Goal: Task Accomplishment & Management: Manage account settings

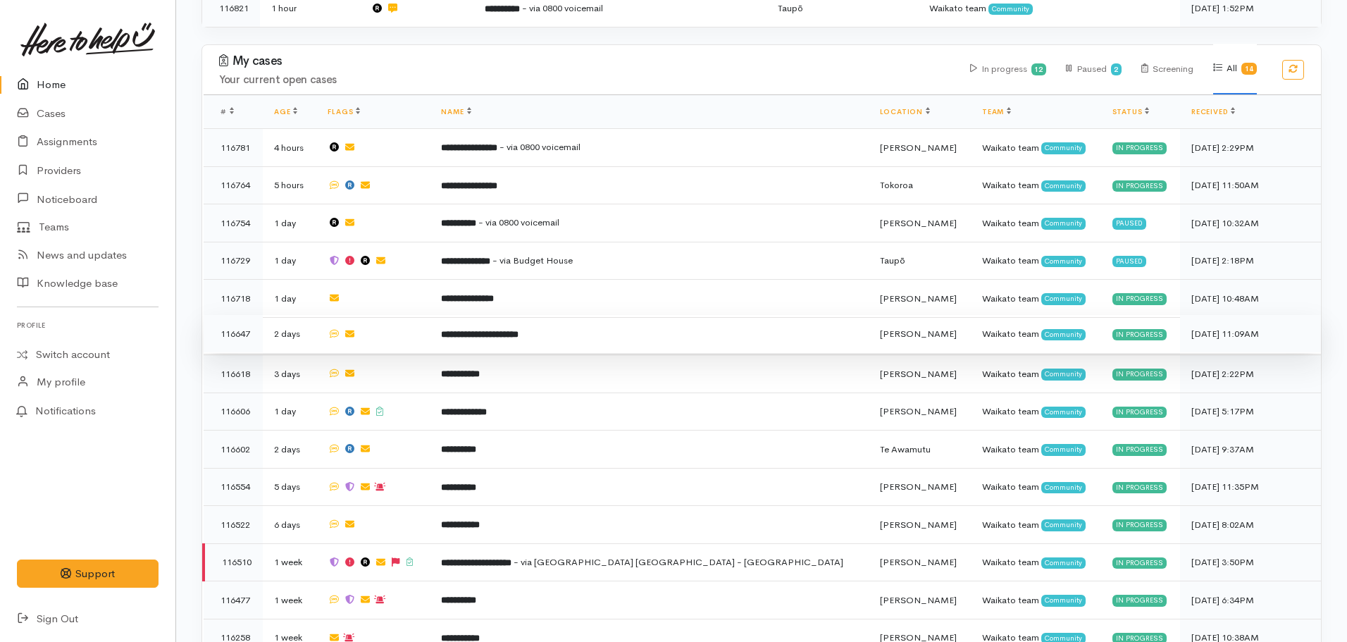
scroll to position [414, 0]
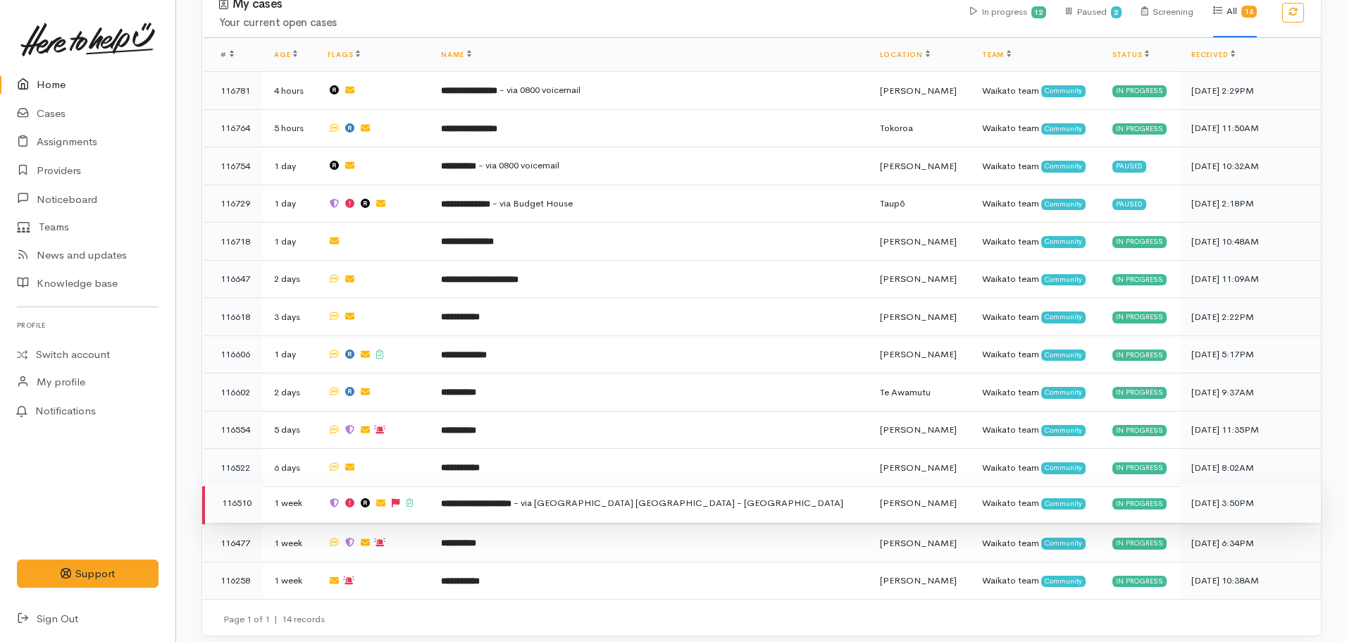
click at [581, 486] on td "**********" at bounding box center [649, 503] width 438 height 38
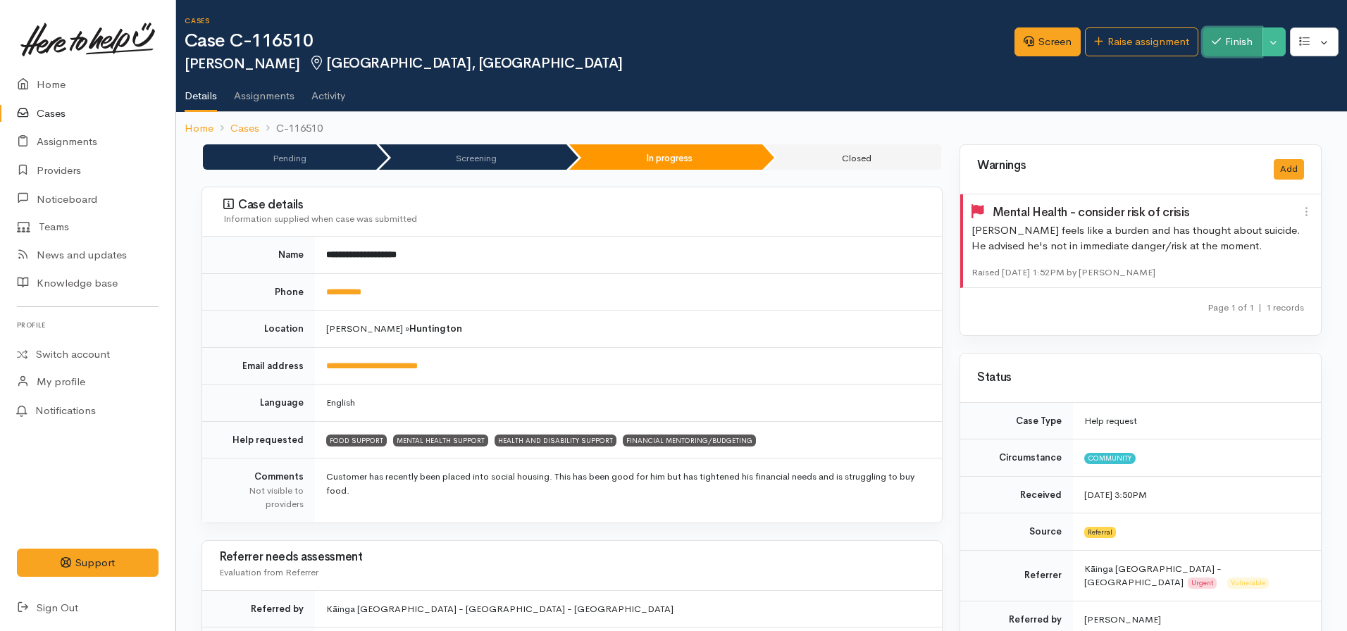
click at [1217, 51] on button "Finish" at bounding box center [1232, 41] width 59 height 29
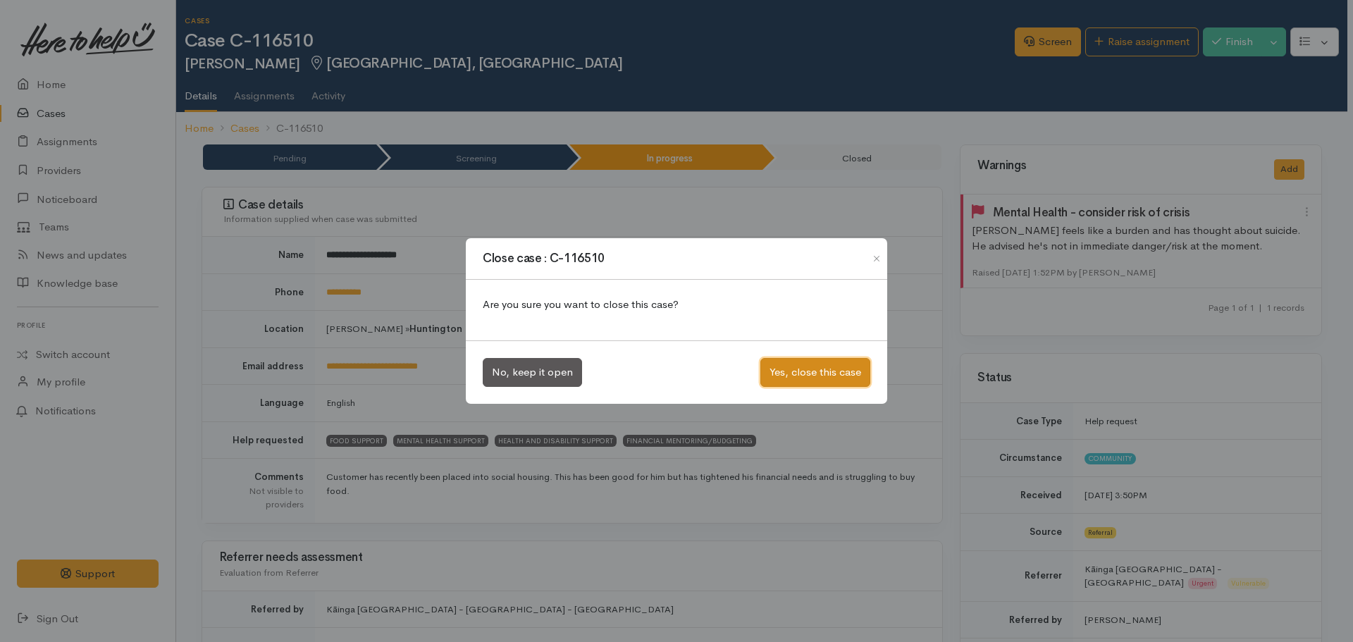
click at [821, 366] on button "Yes, close this case" at bounding box center [815, 372] width 110 height 29
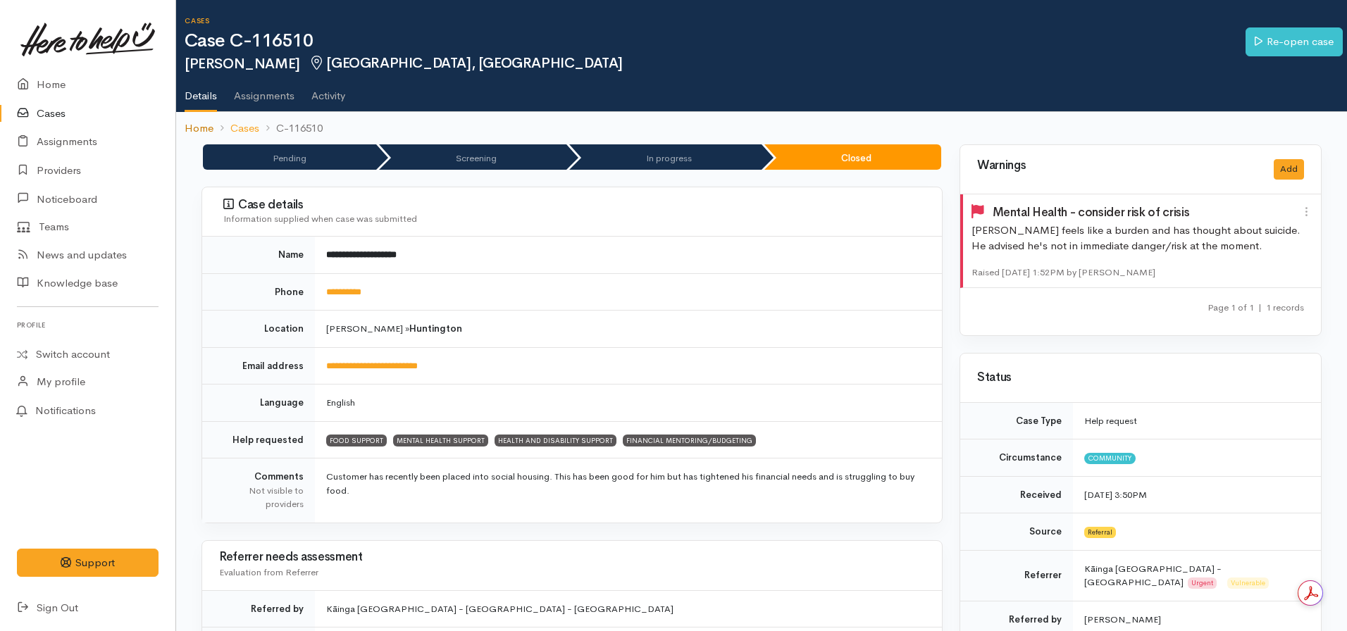
click at [204, 124] on link "Home" at bounding box center [199, 128] width 29 height 16
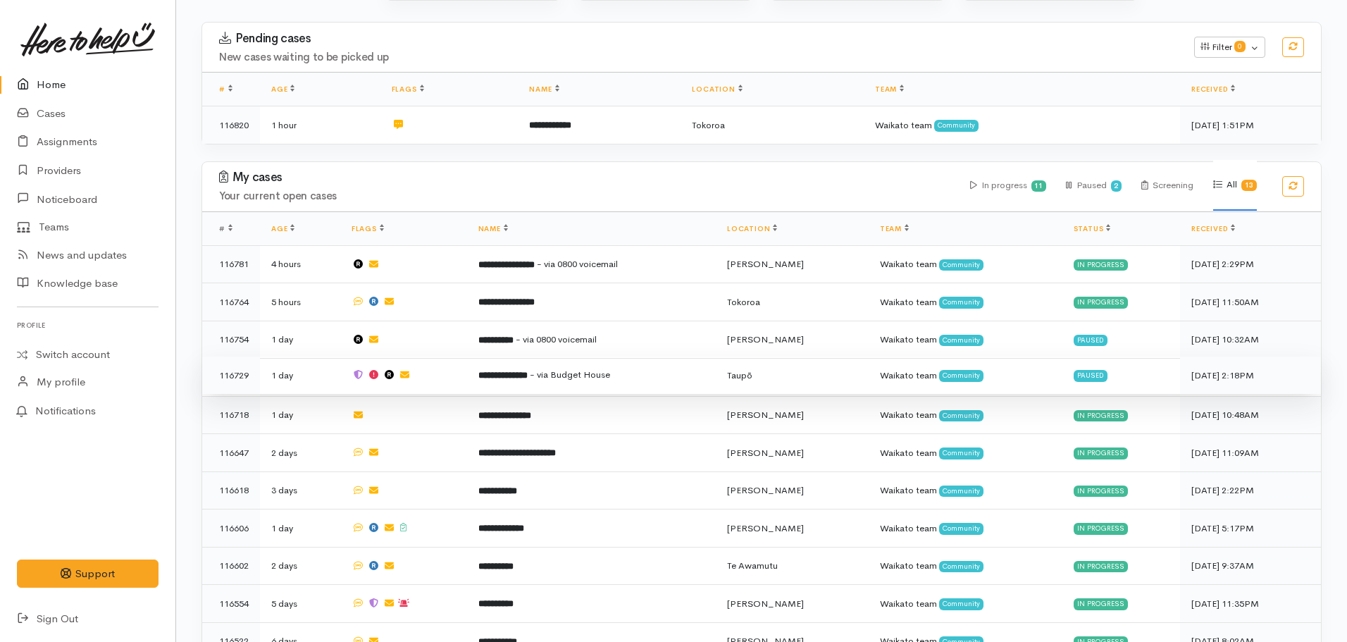
scroll to position [211, 0]
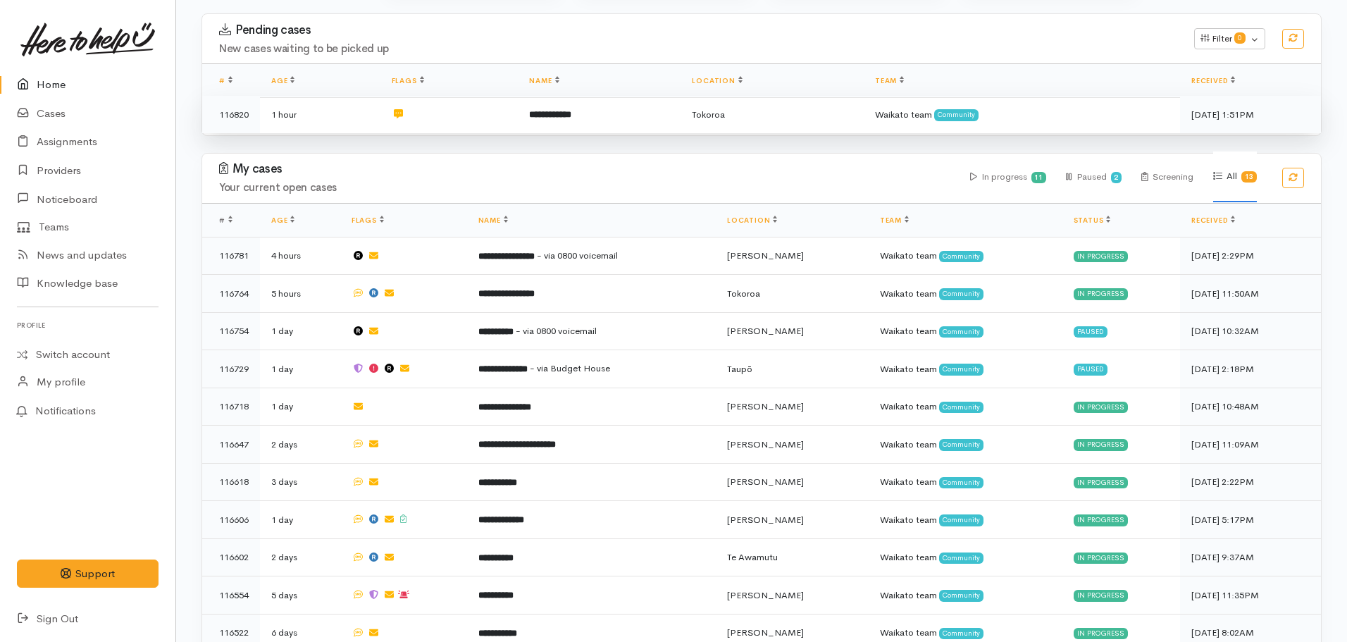
click at [573, 124] on td "**********" at bounding box center [599, 114] width 163 height 37
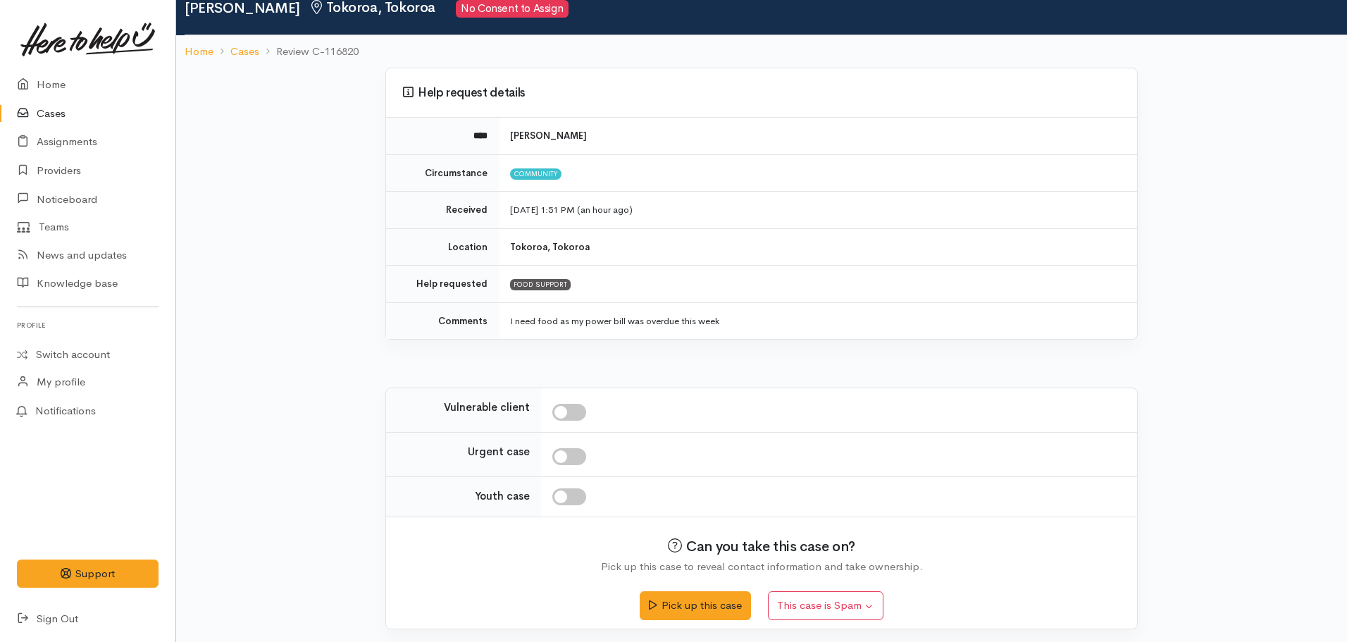
scroll to position [201, 0]
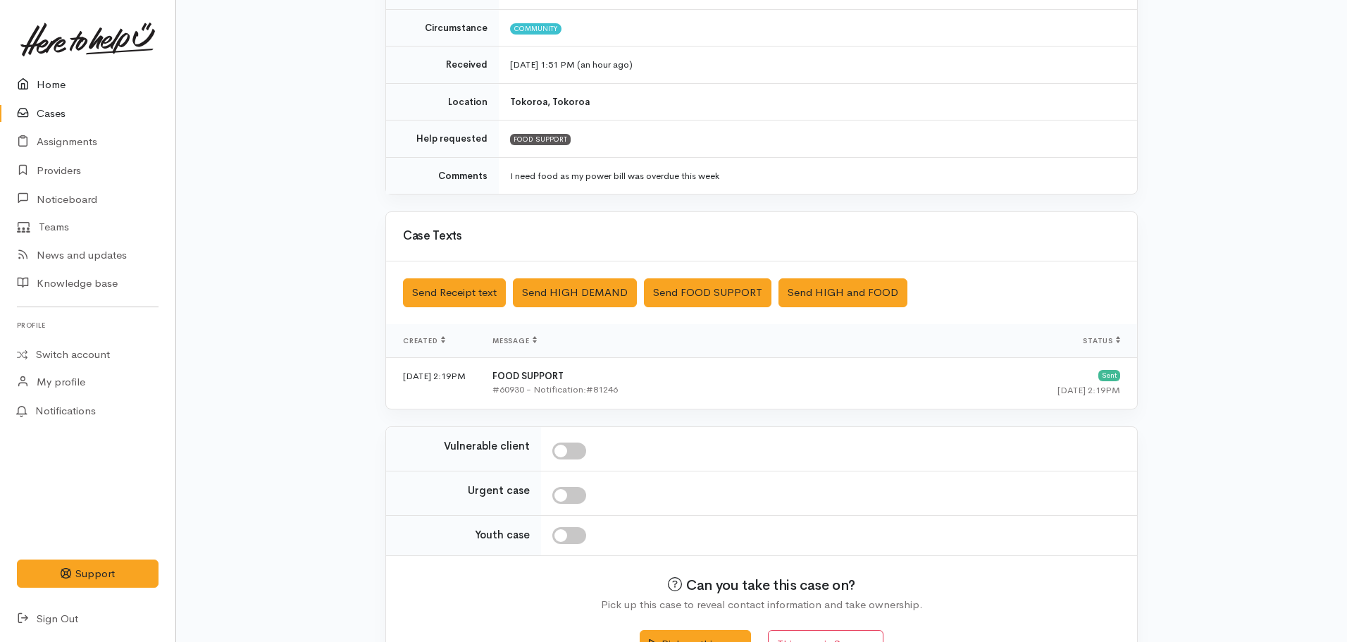
click at [75, 90] on link "Home" at bounding box center [87, 84] width 175 height 29
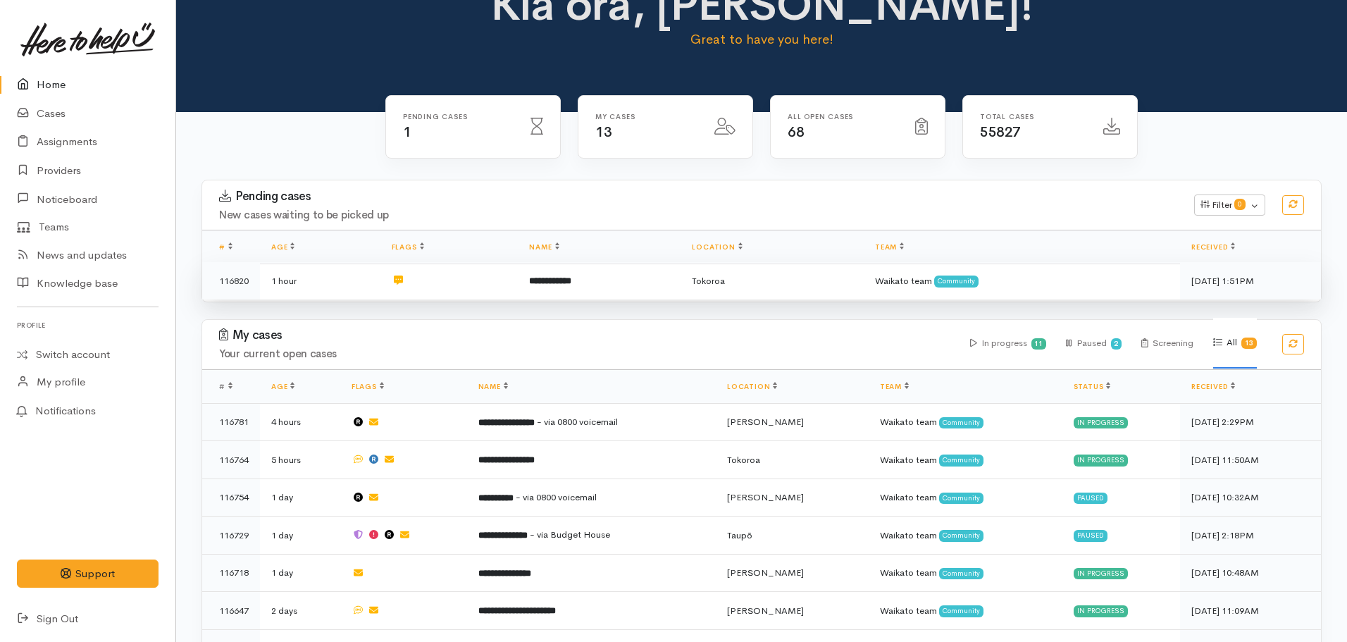
scroll to position [70, 0]
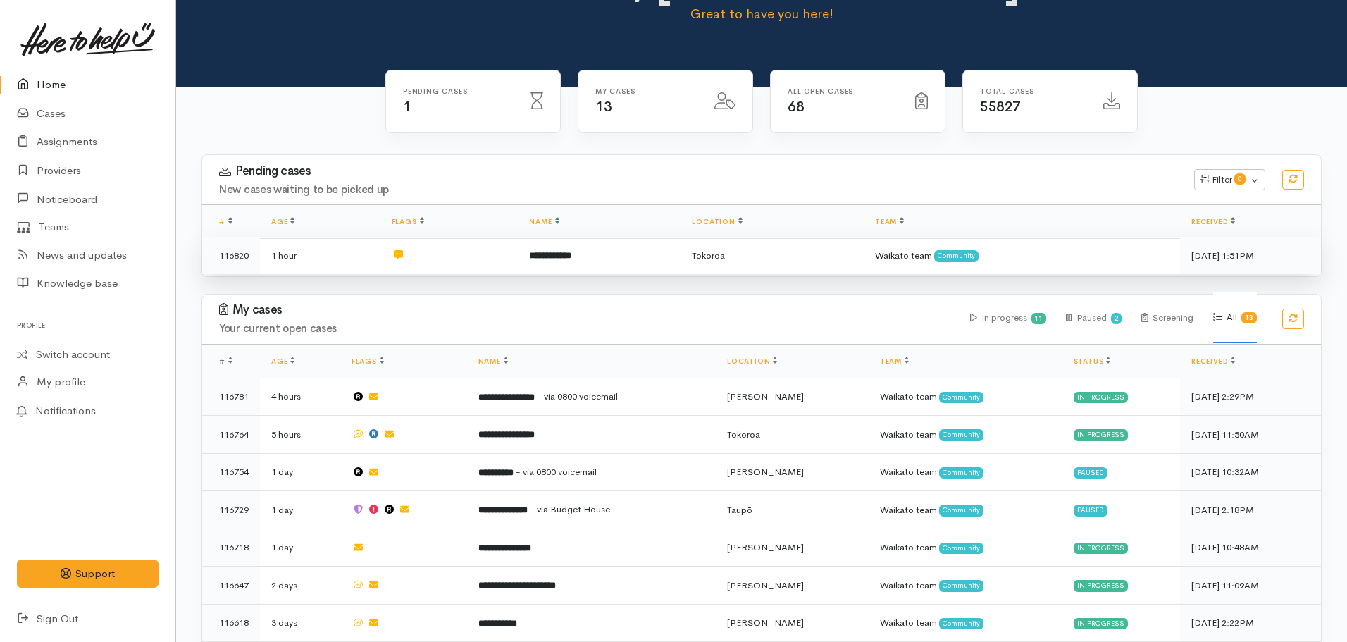
click at [598, 255] on td "**********" at bounding box center [599, 255] width 163 height 37
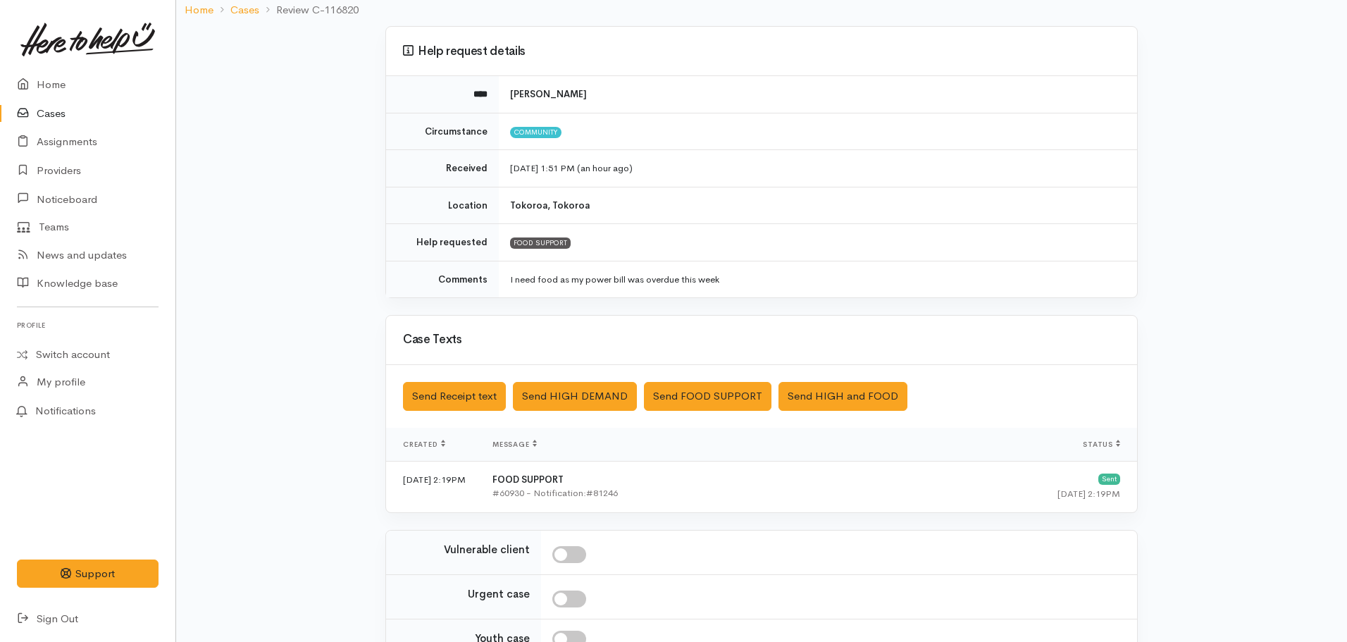
scroll to position [243, 0]
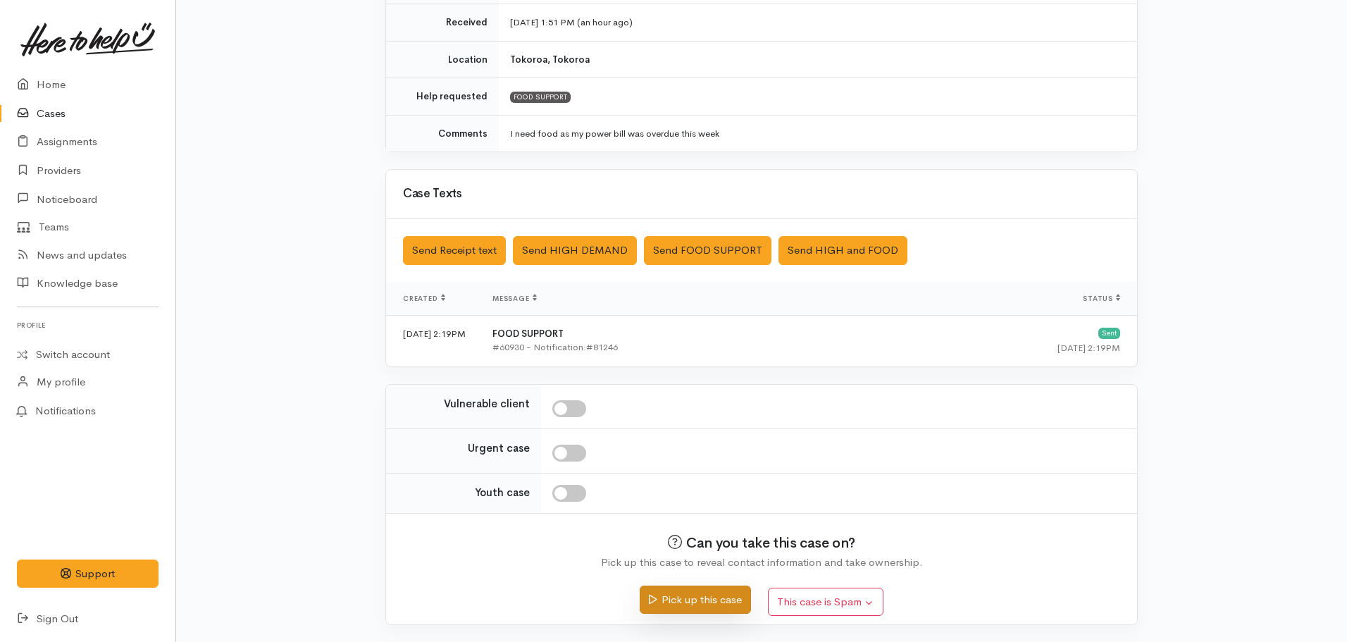
click at [692, 605] on button "Pick up this case" at bounding box center [695, 600] width 111 height 29
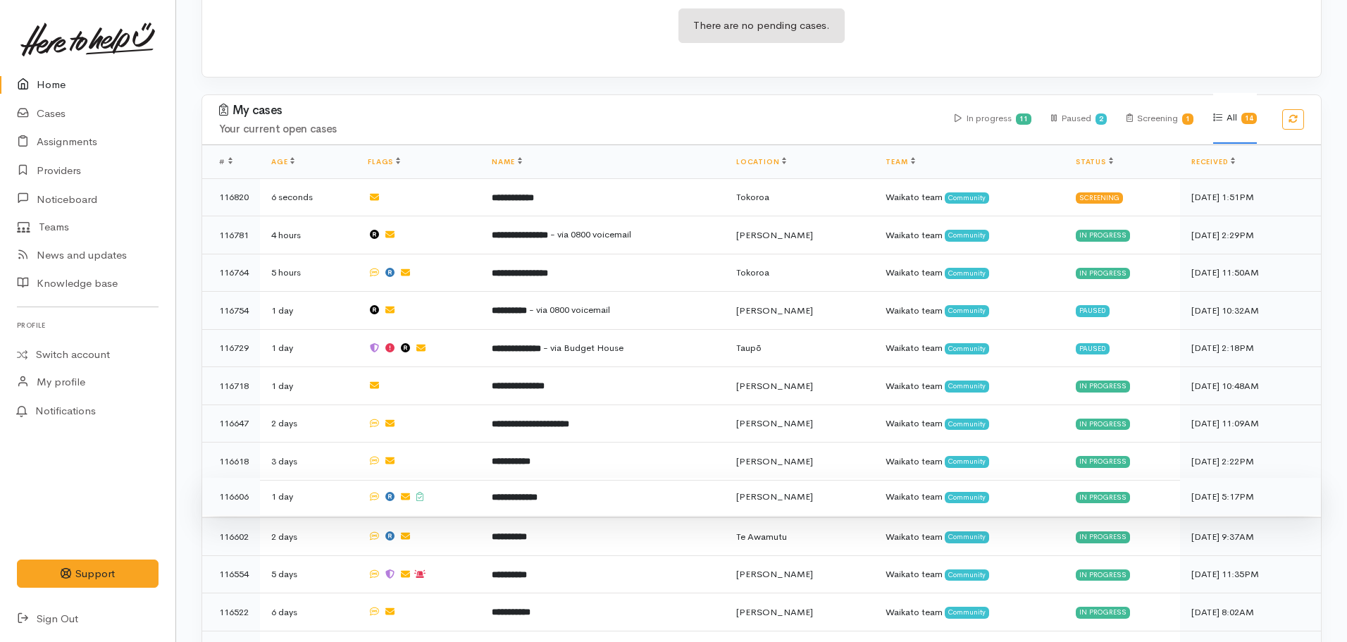
scroll to position [392, 0]
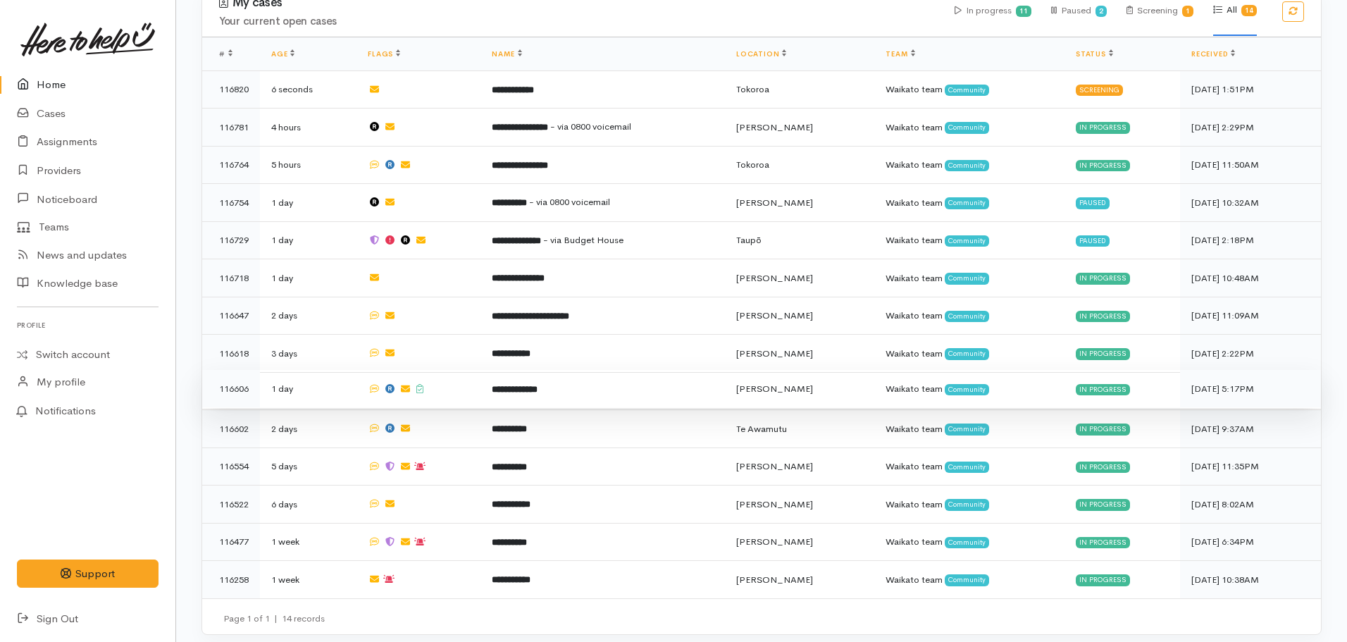
click at [573, 384] on td "**********" at bounding box center [603, 389] width 245 height 38
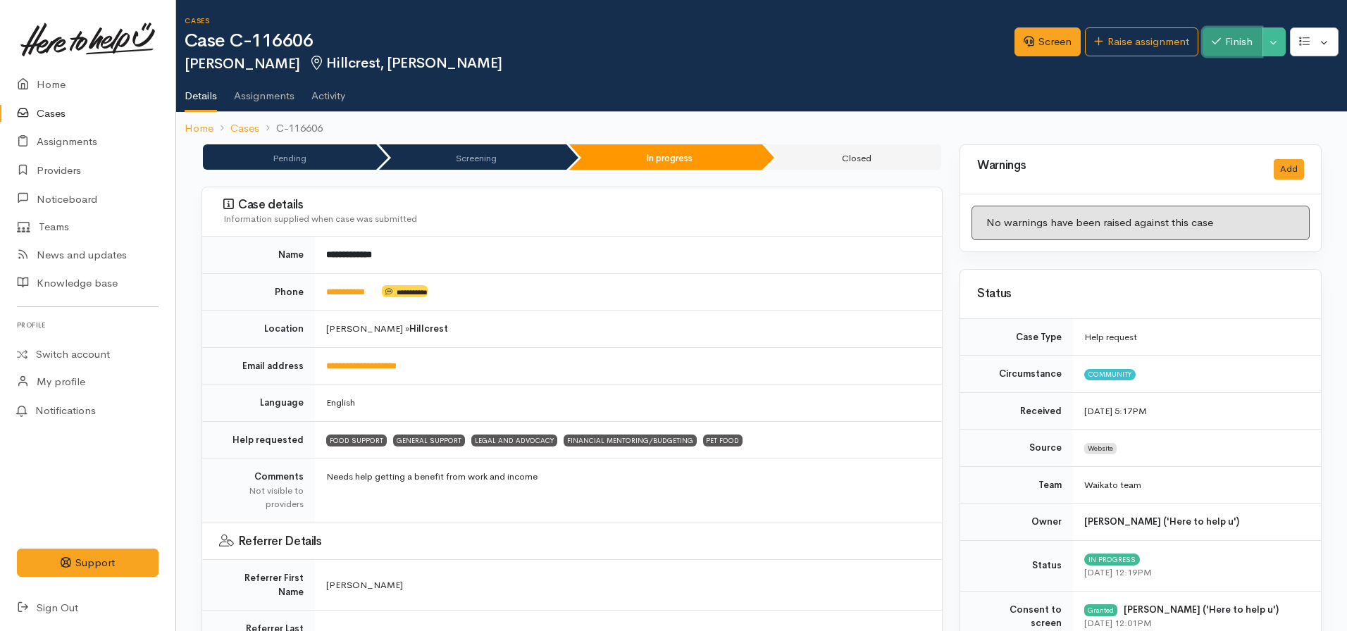
click at [1228, 44] on button "Finish" at bounding box center [1232, 41] width 59 height 29
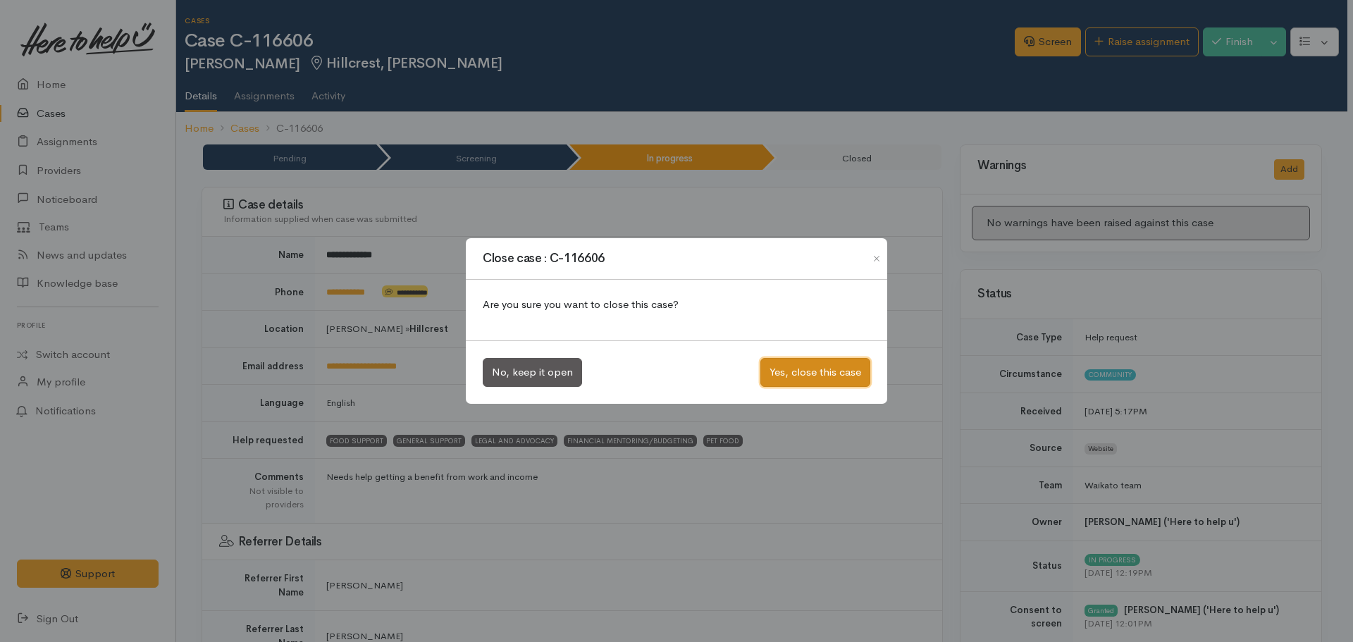
click at [841, 372] on button "Yes, close this case" at bounding box center [815, 372] width 110 height 29
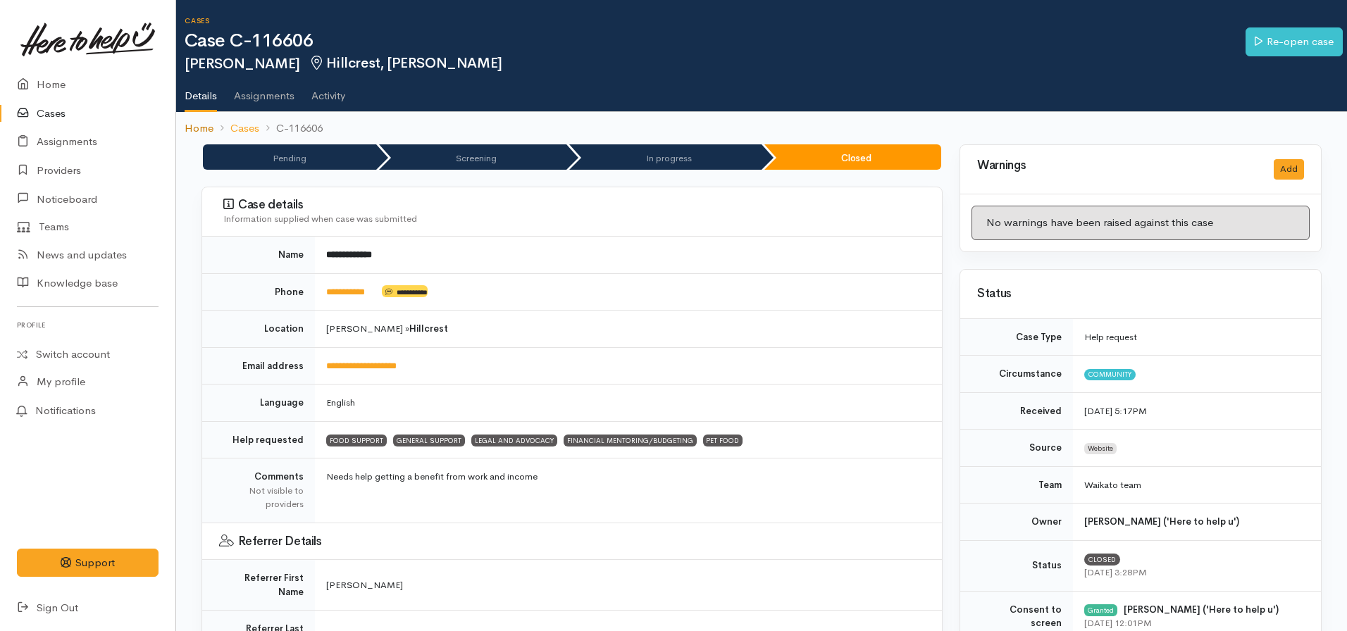
click at [205, 128] on link "Home" at bounding box center [199, 128] width 29 height 16
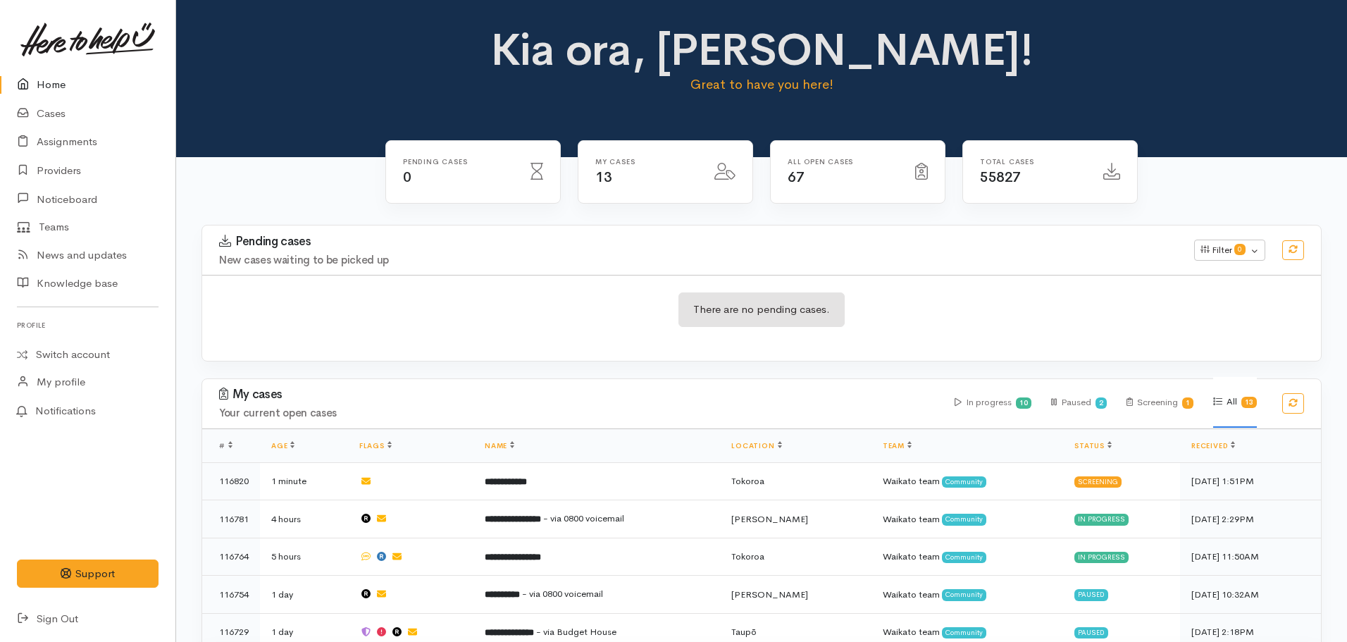
scroll to position [352, 0]
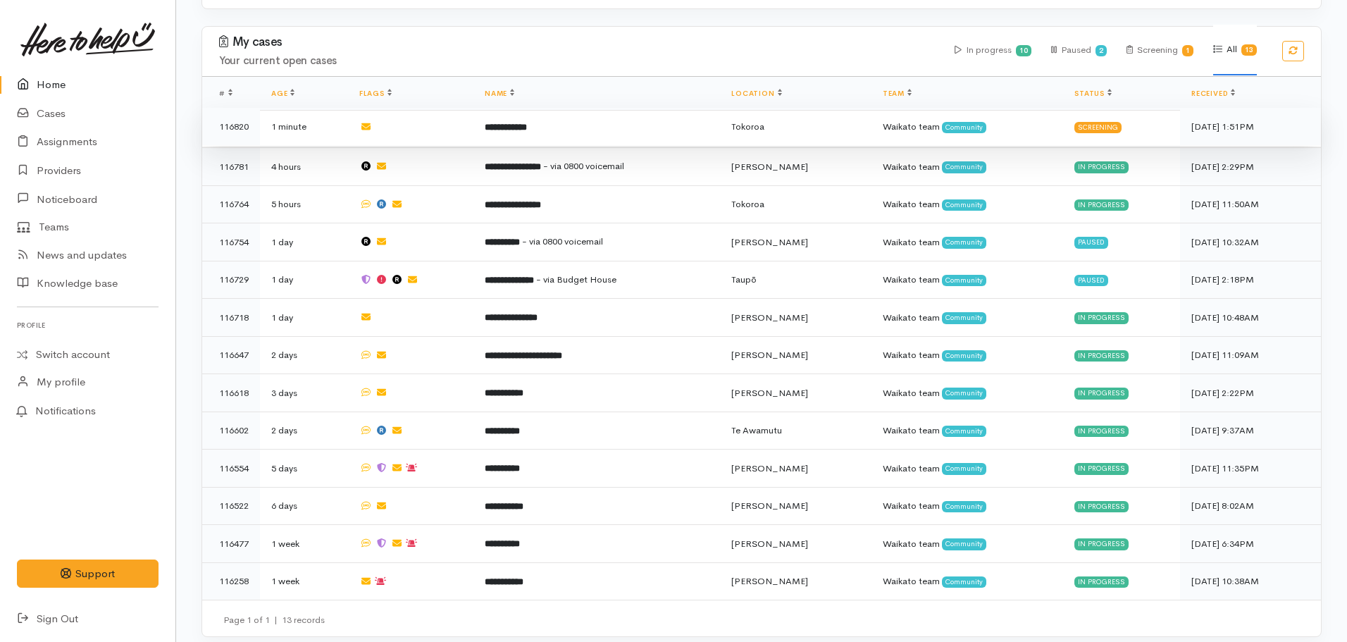
click at [510, 139] on td "**********" at bounding box center [597, 127] width 247 height 38
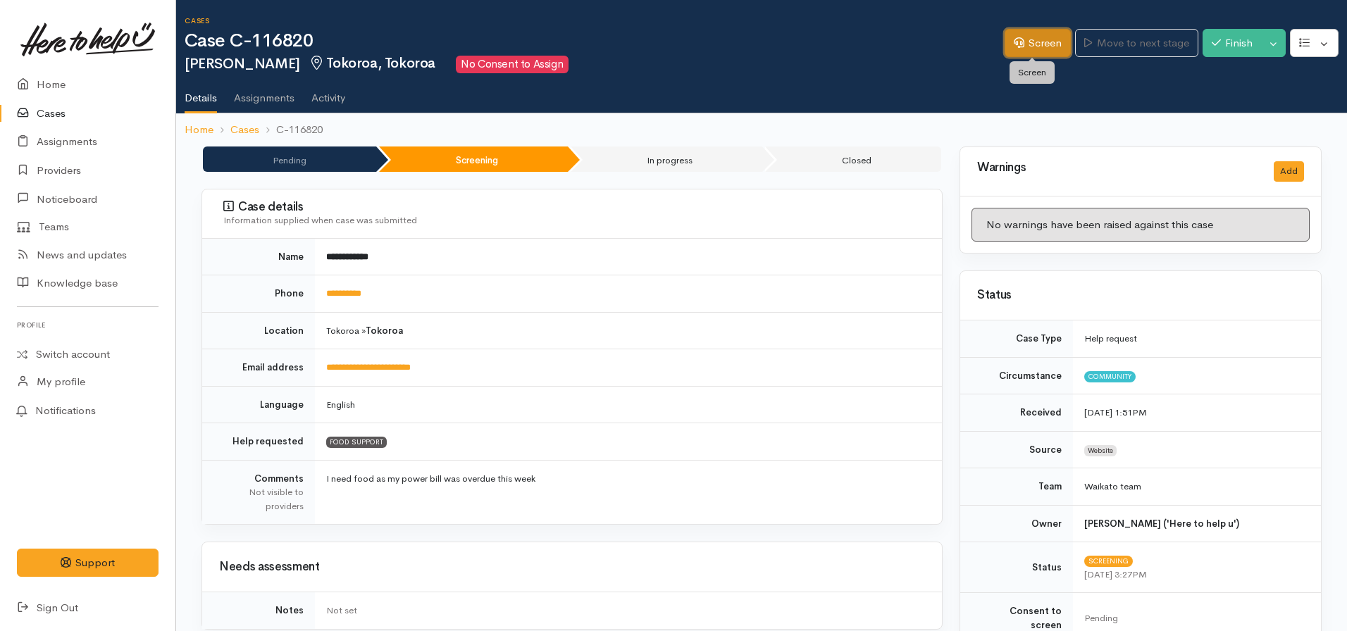
click at [1019, 39] on link "Screen" at bounding box center [1038, 43] width 66 height 29
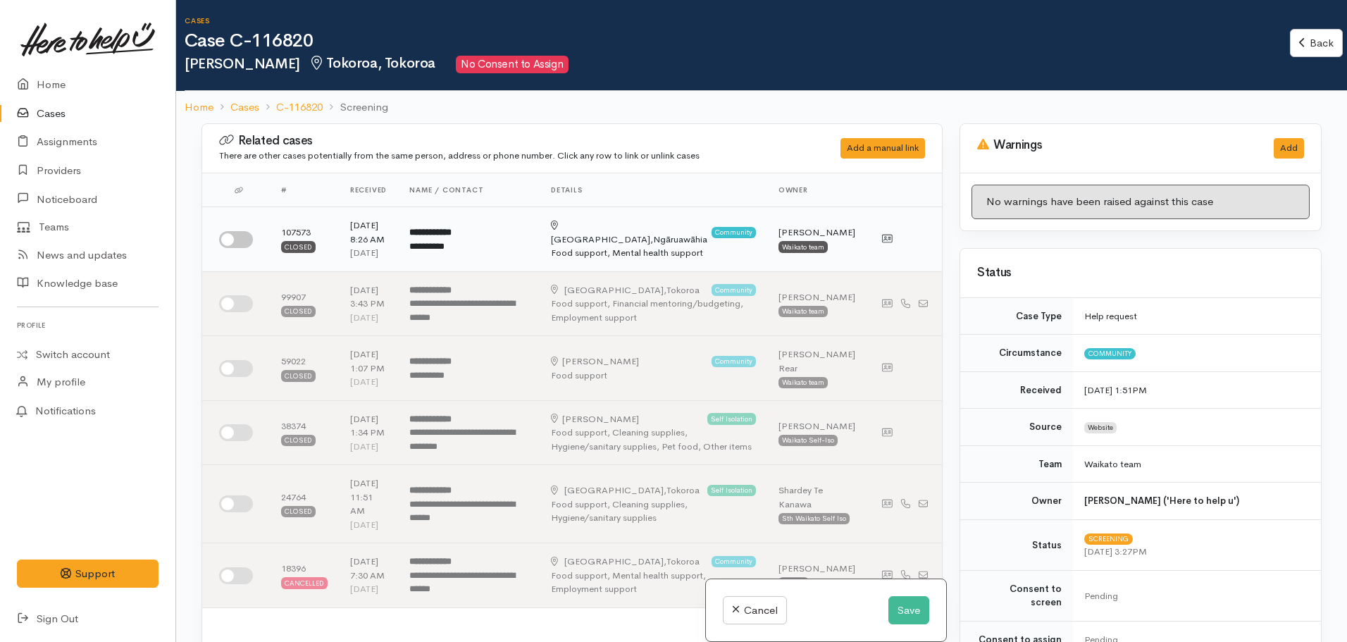
click at [259, 225] on td at bounding box center [236, 239] width 68 height 65
click at [237, 236] on input "checkbox" at bounding box center [236, 239] width 34 height 17
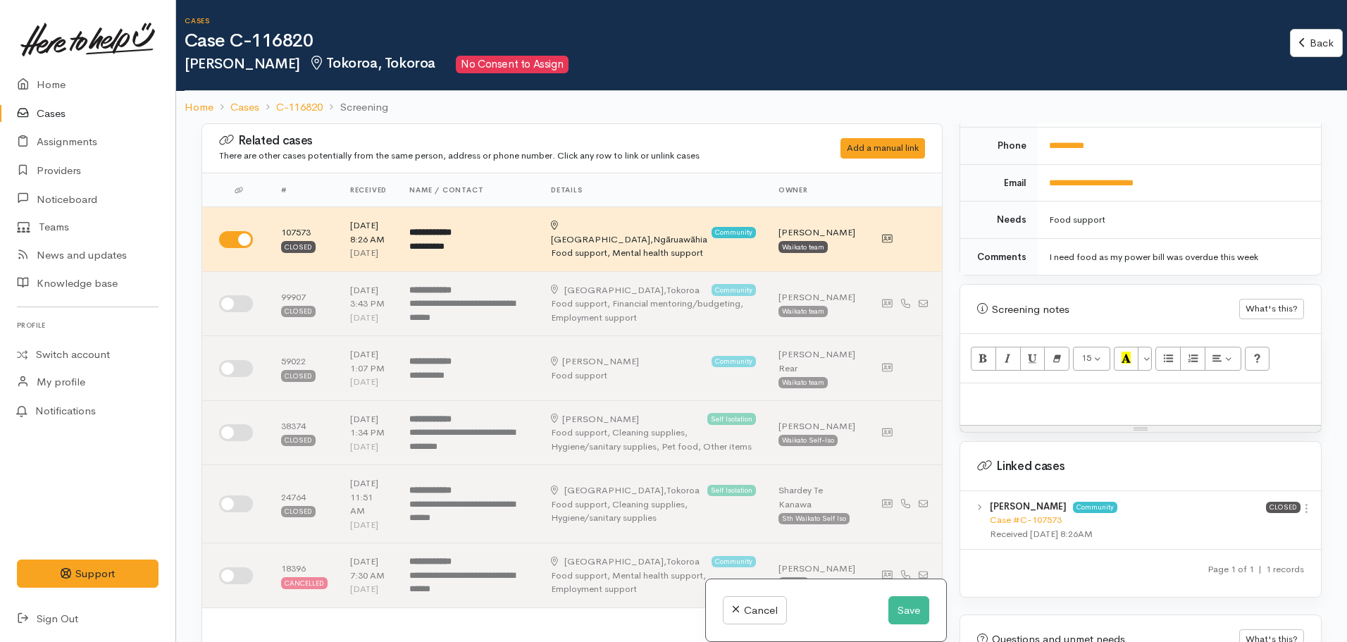
scroll to position [705, 0]
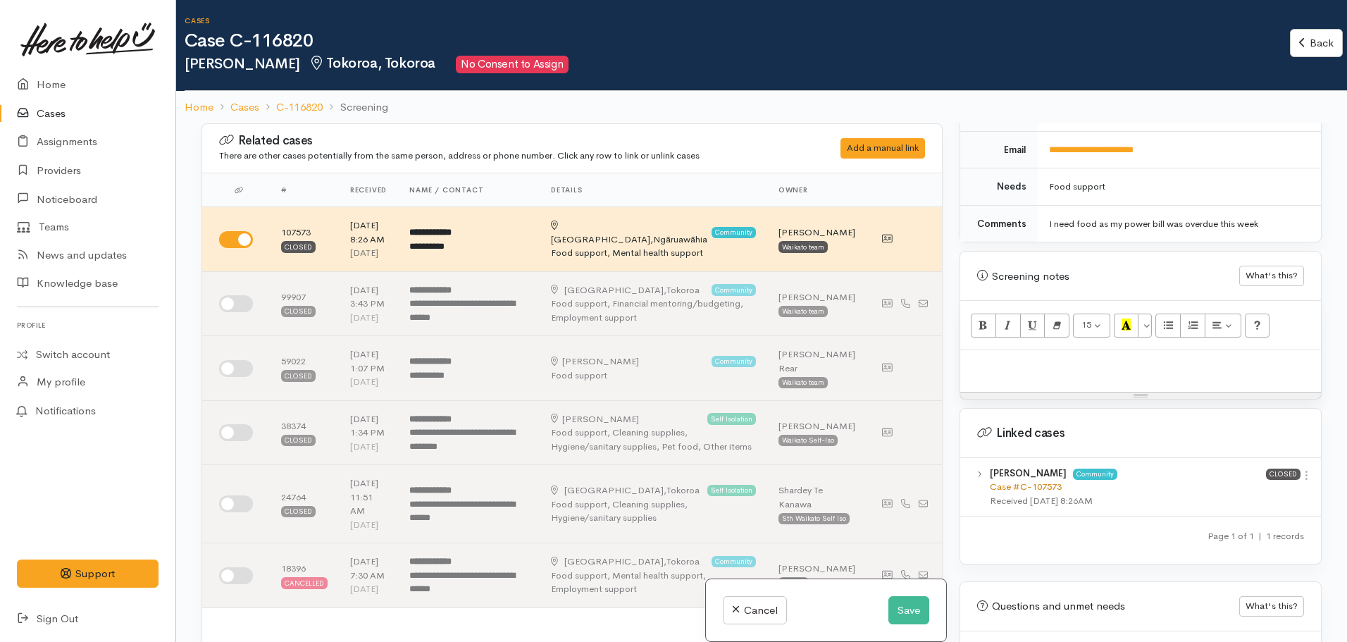
click at [1006, 481] on link "Case #C-107573" at bounding box center [1026, 487] width 72 height 12
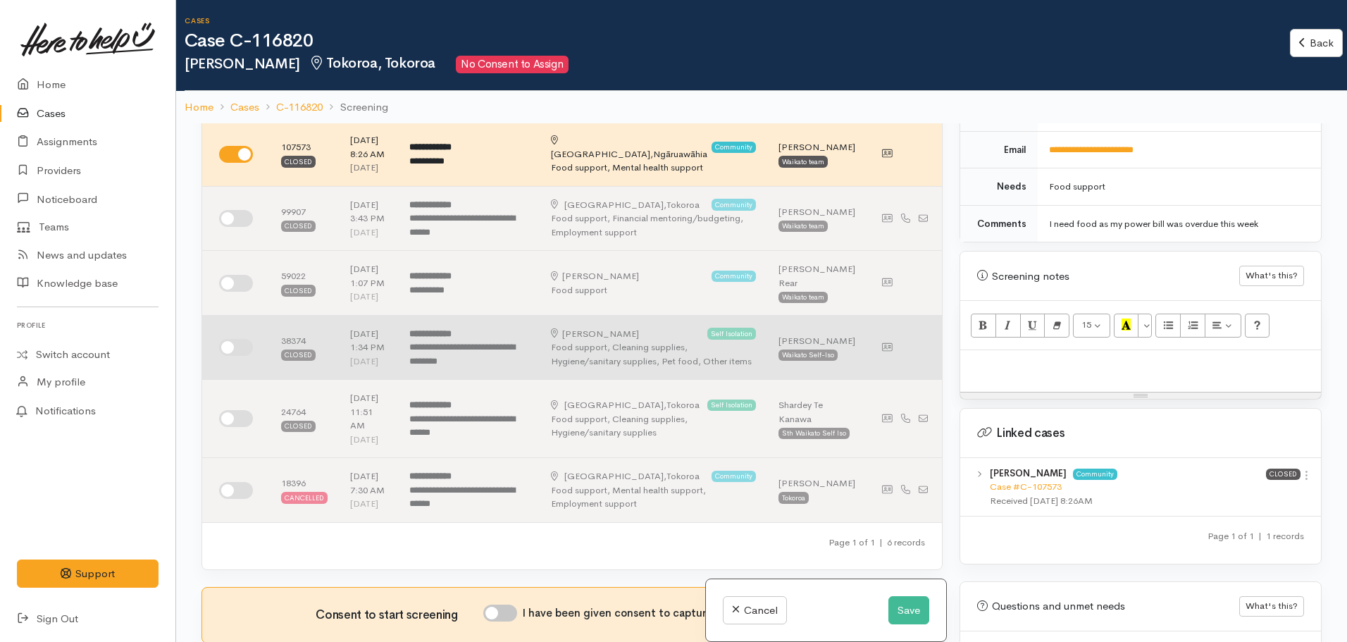
scroll to position [0, 0]
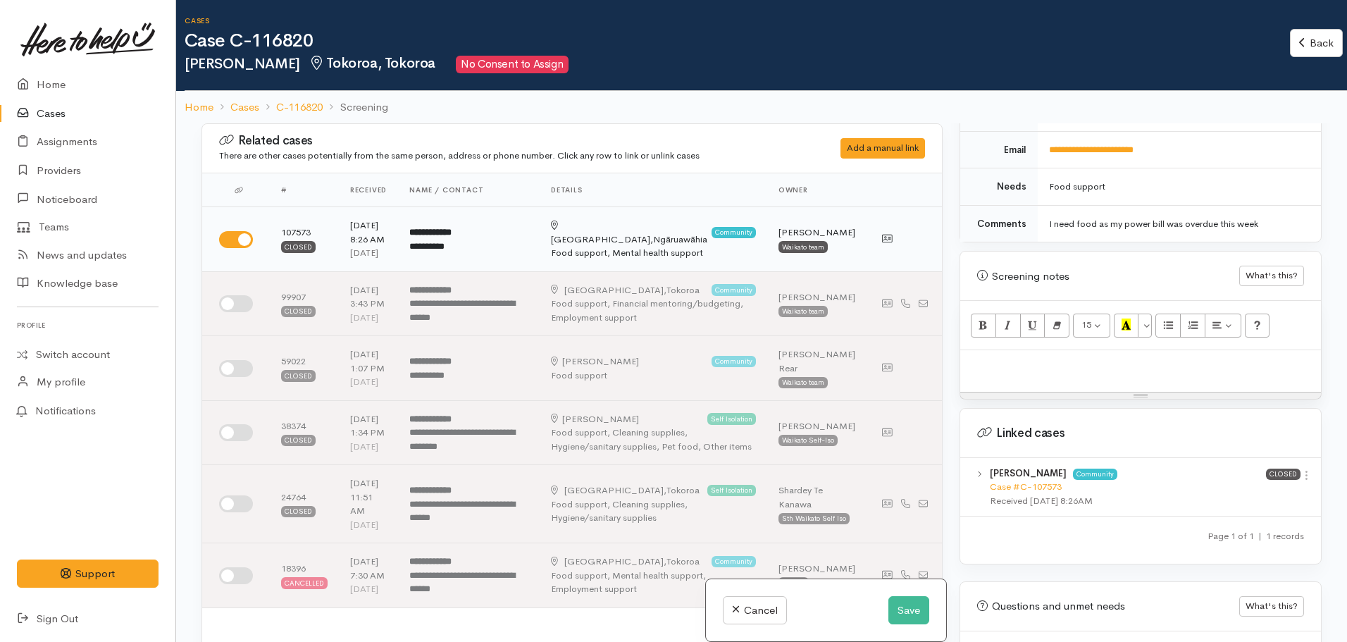
click at [253, 237] on div at bounding box center [238, 239] width 39 height 17
click at [230, 240] on input "checkbox" at bounding box center [236, 239] width 34 height 17
checkbox input "false"
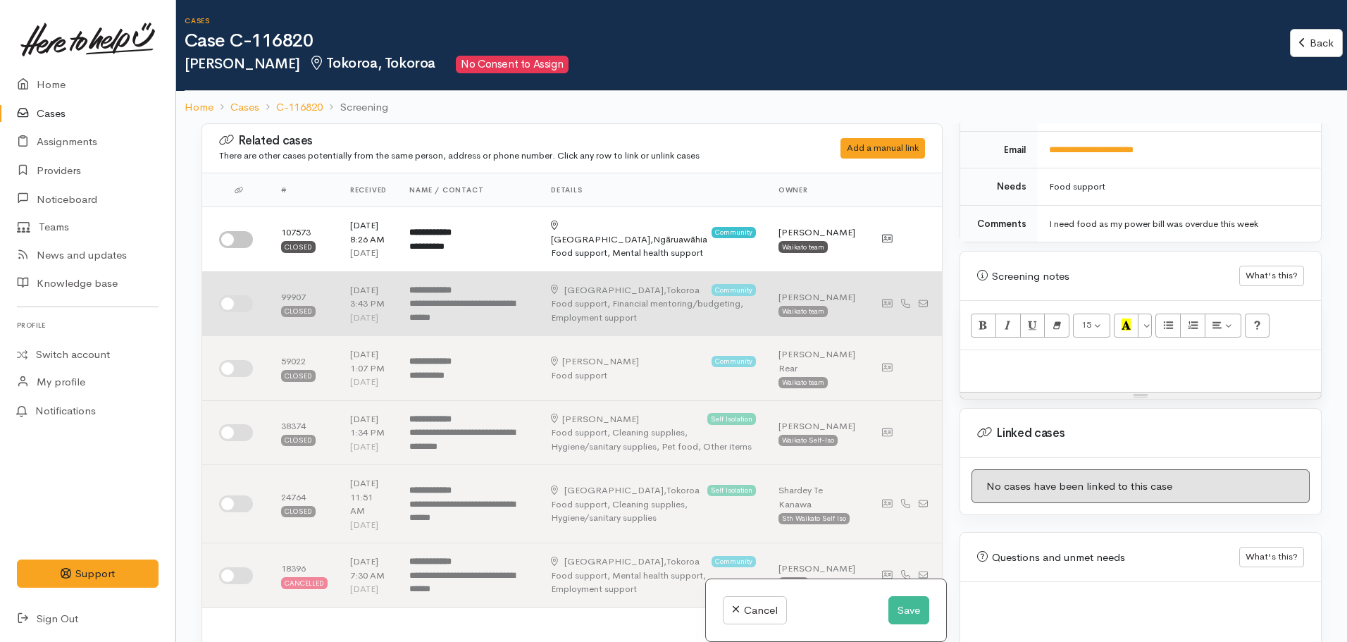
click at [242, 299] on td at bounding box center [236, 303] width 68 height 65
click at [228, 312] on input "checkbox" at bounding box center [236, 303] width 34 height 17
checkbox input "true"
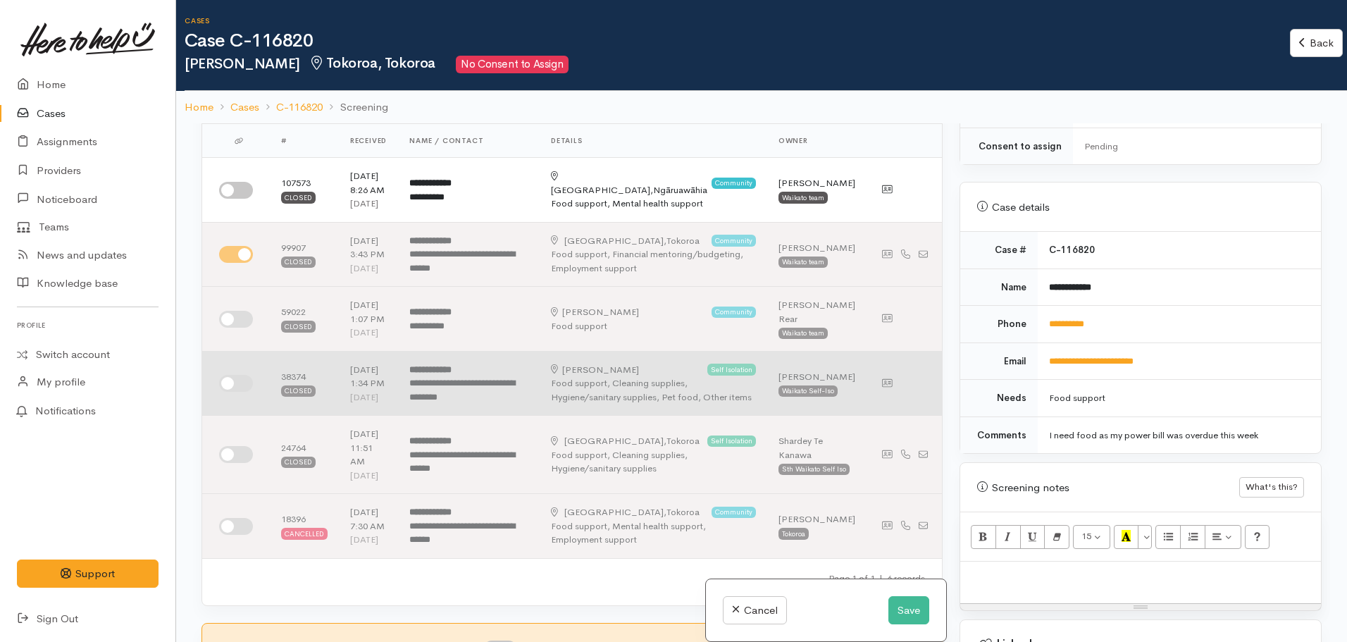
scroll to position [70, 0]
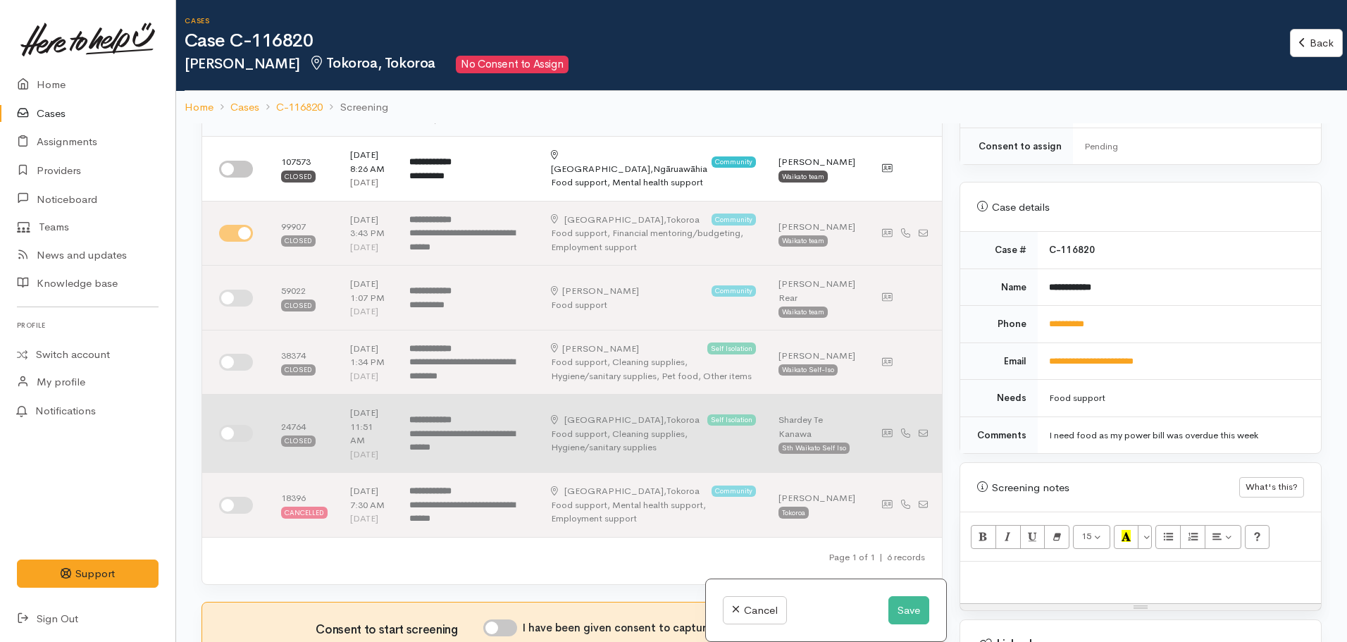
click at [225, 442] on input "checkbox" at bounding box center [236, 433] width 34 height 17
checkbox input "true"
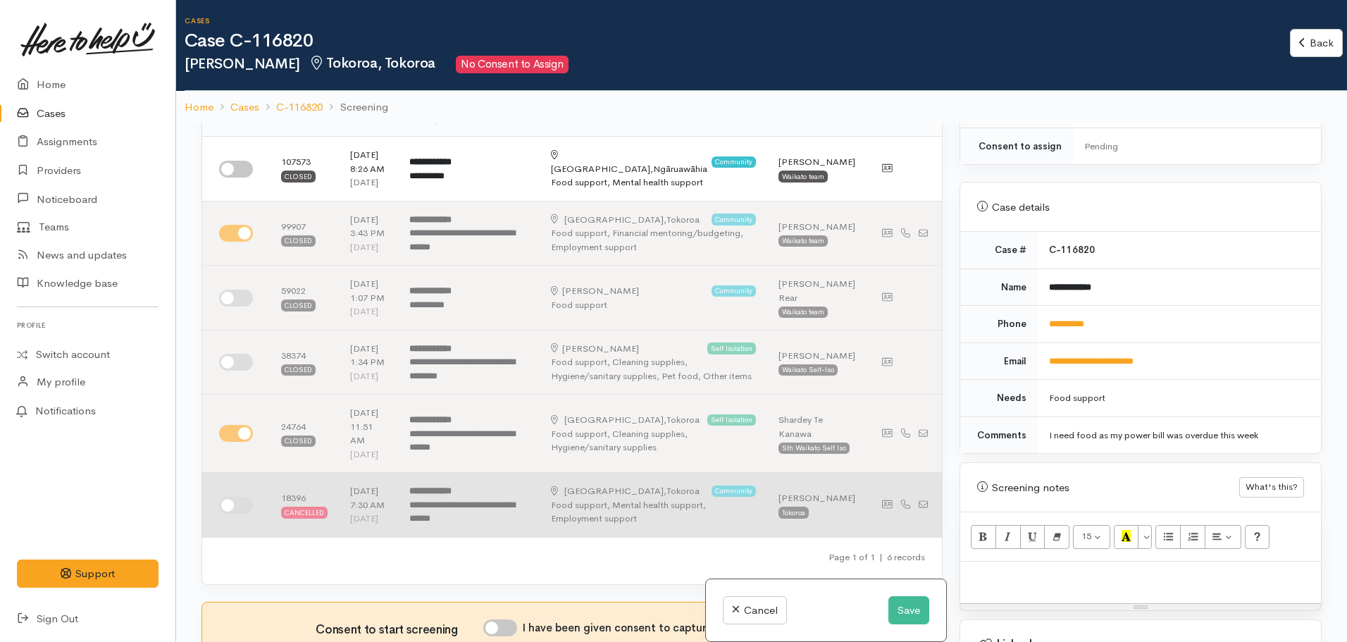
click at [232, 514] on input "checkbox" at bounding box center [236, 505] width 34 height 17
checkbox input "true"
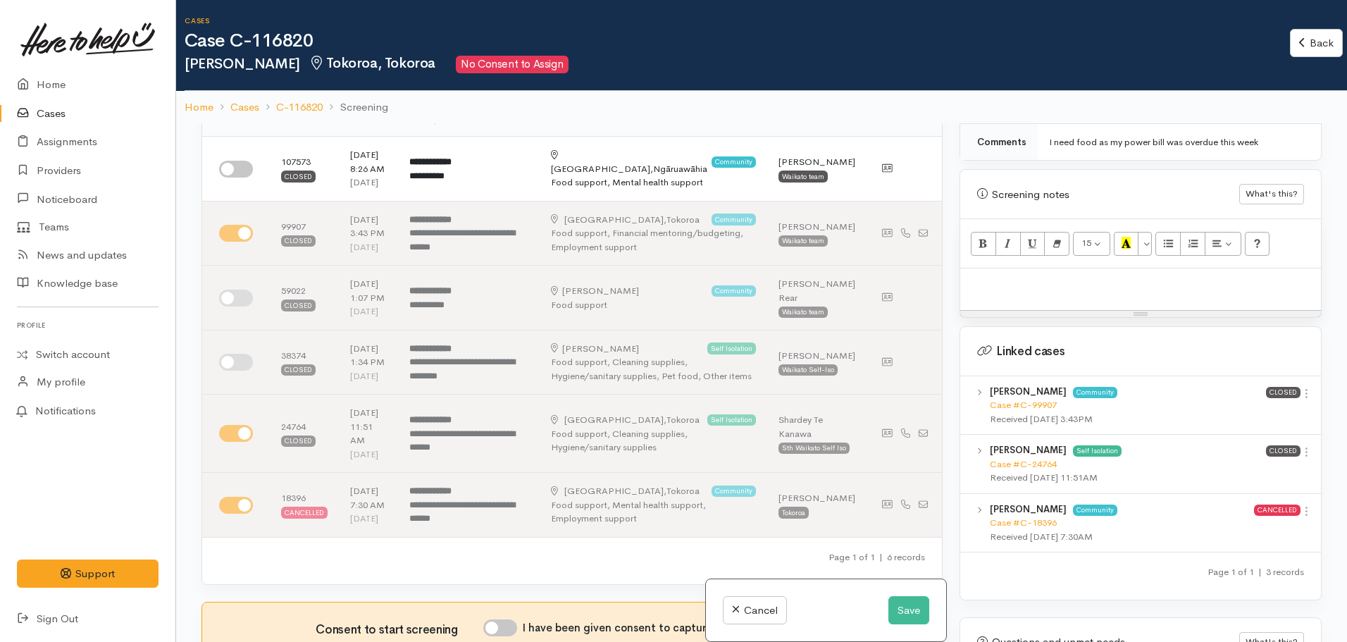
scroll to position [846, 0]
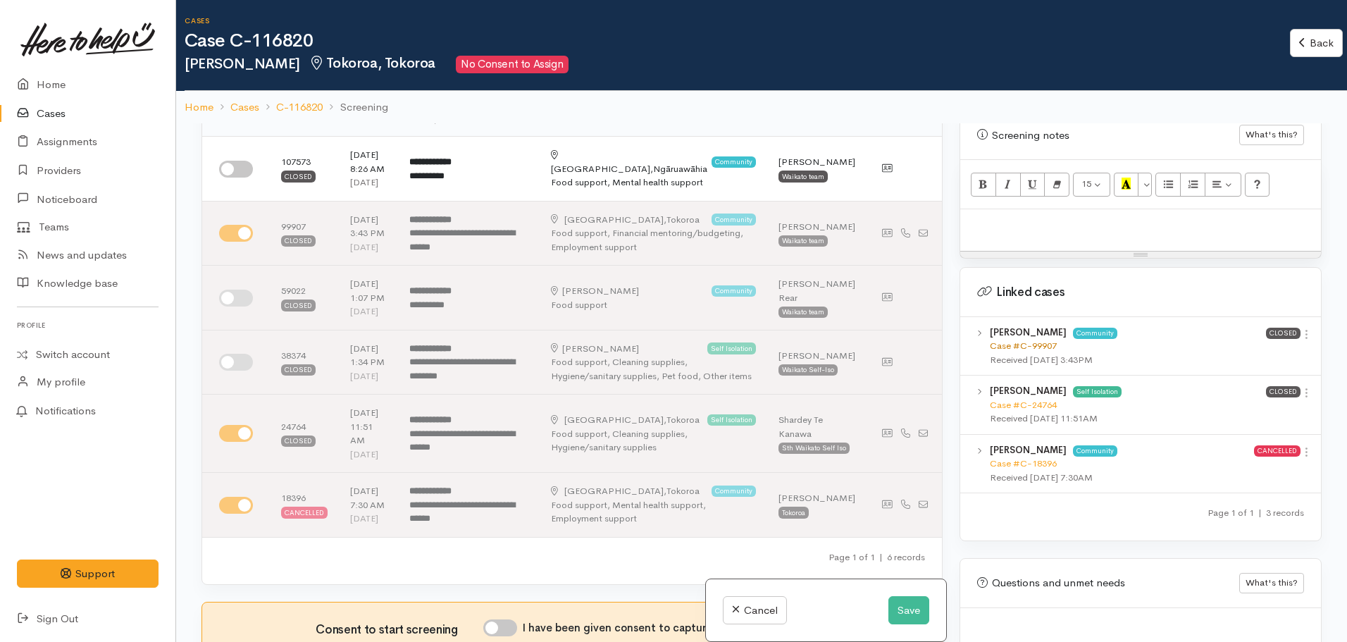
click at [1018, 340] on link "Case #C-99907" at bounding box center [1023, 346] width 67 height 12
click at [1015, 226] on div at bounding box center [1140, 230] width 361 height 42
click at [1012, 218] on p at bounding box center [1141, 224] width 347 height 16
paste div
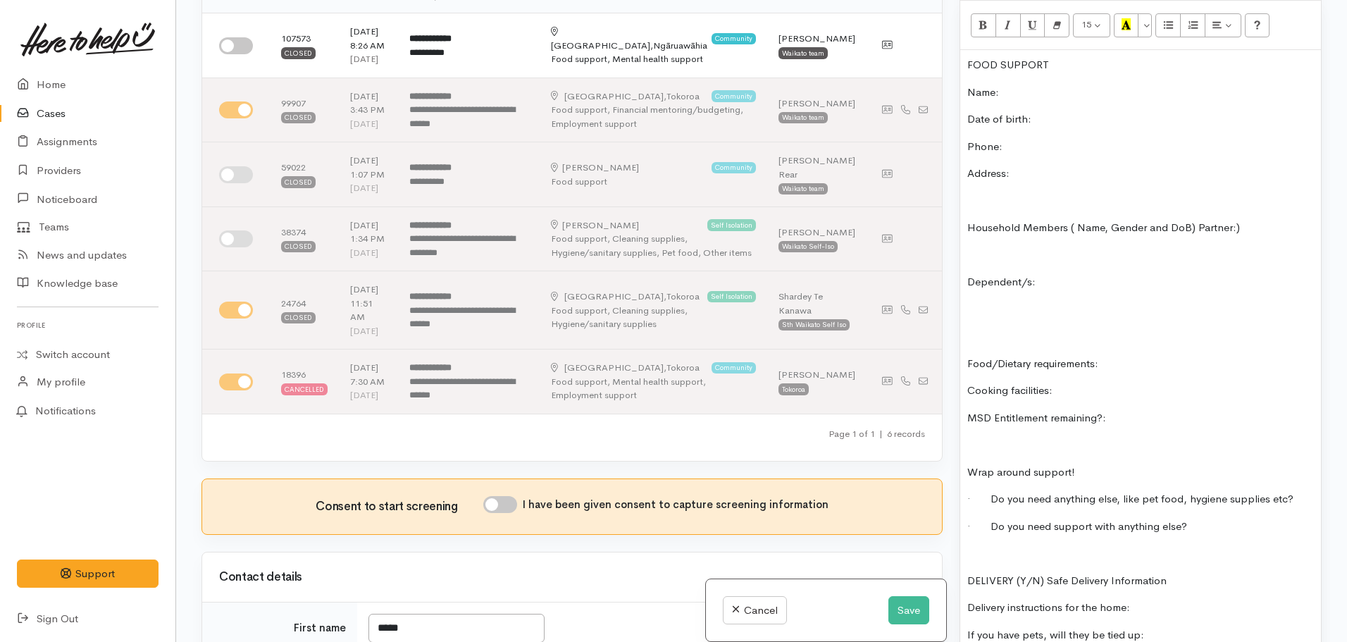
scroll to position [781, 0]
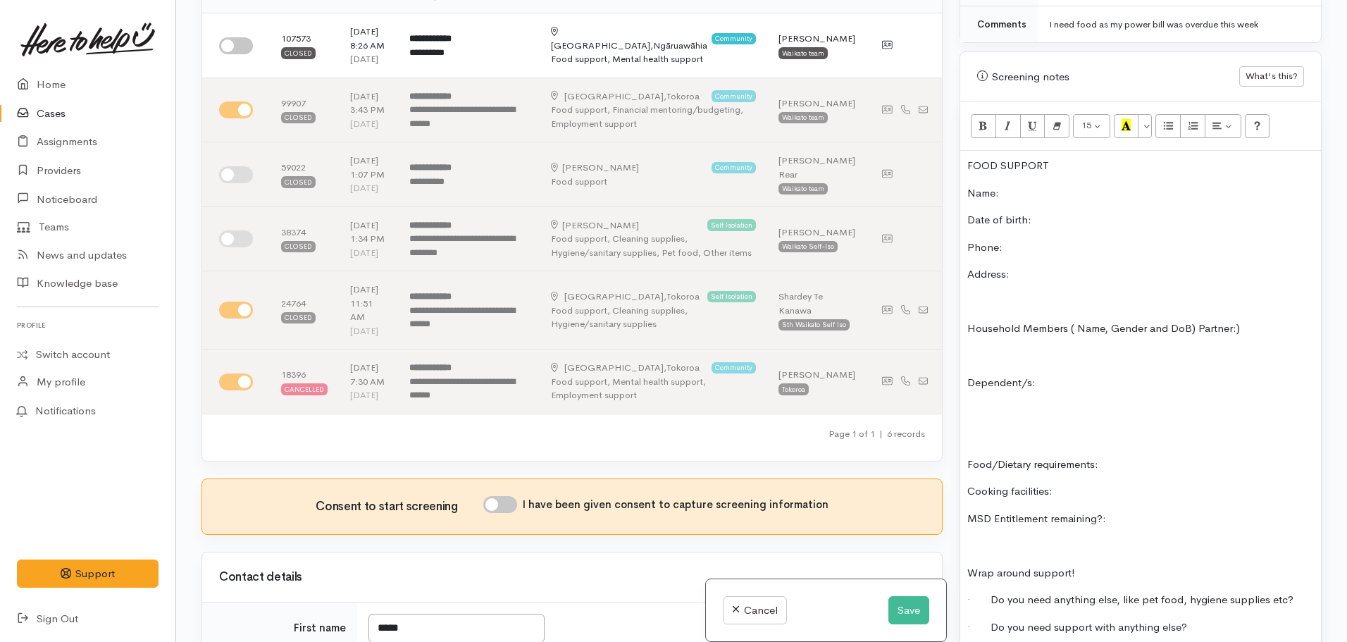
click at [1022, 187] on div "FOOD SUPPORT Name: Date of birth: Phone: Address: Household Members ( Name, Gen…" at bounding box center [1140, 483] width 361 height 665
click at [1022, 185] on p "Name:" at bounding box center [1141, 193] width 347 height 16
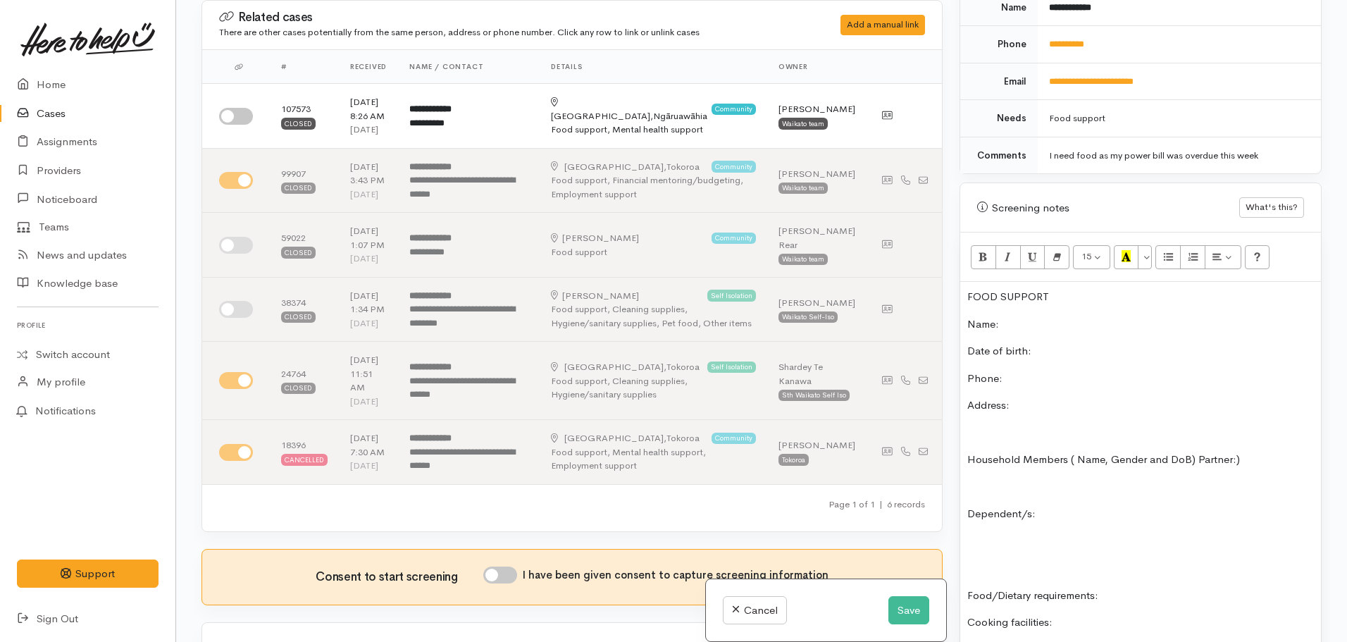
scroll to position [428, 0]
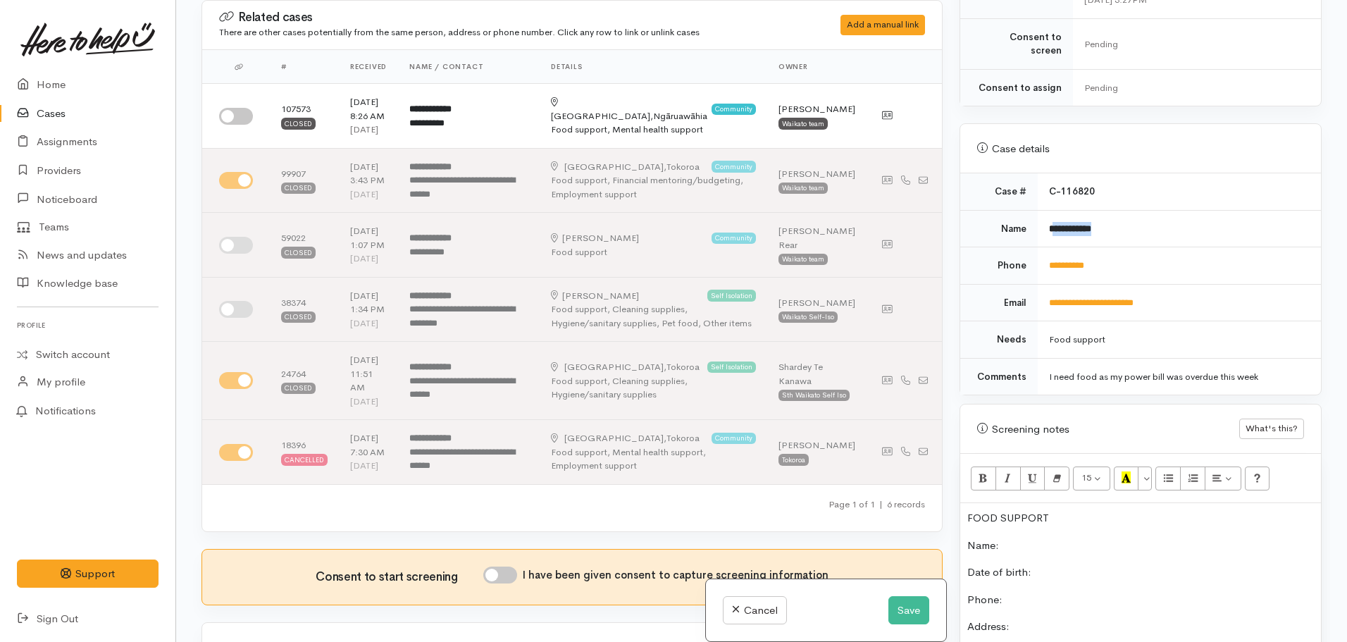
drag, startPoint x: 1106, startPoint y: 210, endPoint x: 1049, endPoint y: 208, distance: 57.1
click at [1050, 210] on td "**********" at bounding box center [1179, 228] width 283 height 37
click at [1049, 224] on b "**********" at bounding box center [1070, 228] width 42 height 9
drag, startPoint x: 1101, startPoint y: 209, endPoint x: 1044, endPoint y: 214, distance: 56.6
click at [1044, 214] on td "**********" at bounding box center [1179, 228] width 283 height 37
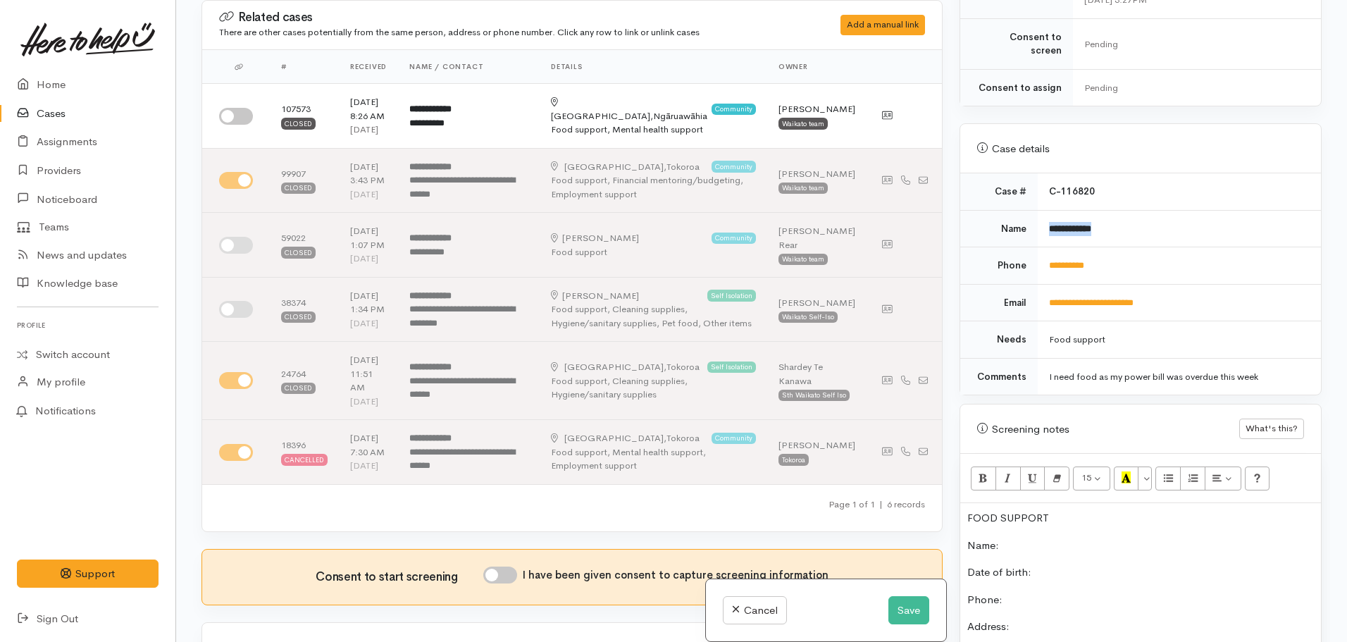
copy b "**********"
click at [1031, 538] on p "Name:" at bounding box center [1141, 546] width 347 height 16
drag, startPoint x: 1120, startPoint y: 254, endPoint x: 1060, endPoint y: 254, distance: 59.9
click at [1044, 257] on td "**********" at bounding box center [1179, 265] width 283 height 37
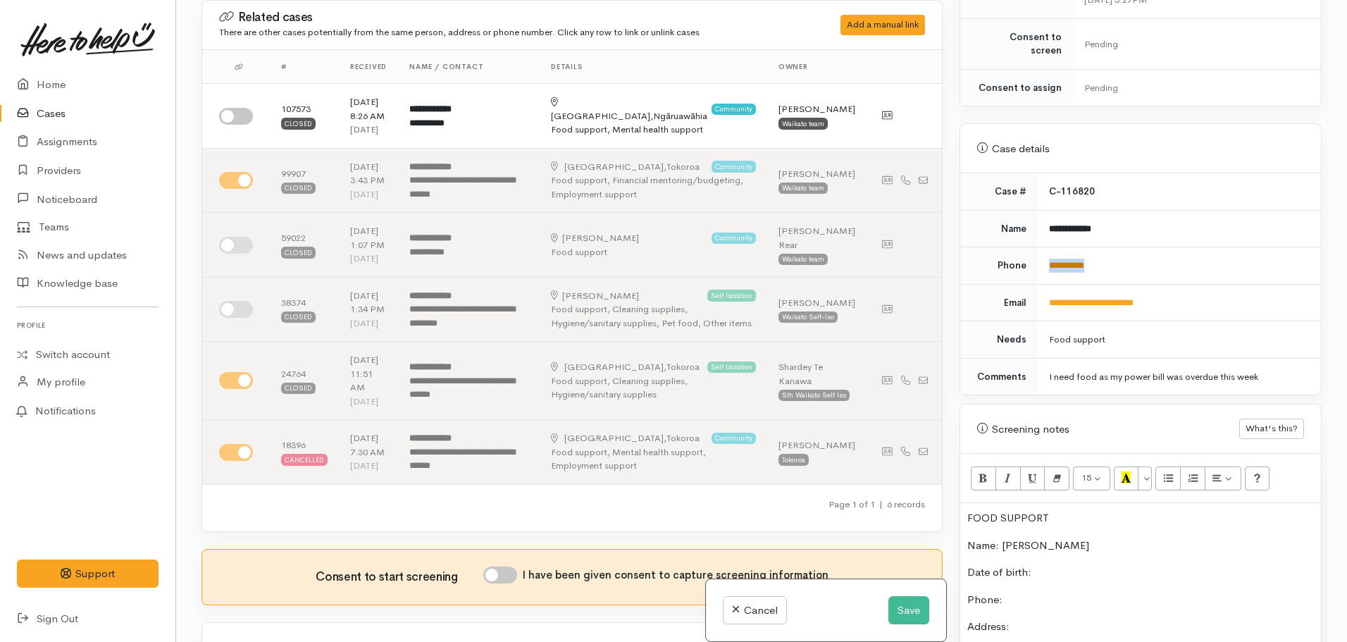
copy link "**********"
click at [1039, 592] on p "Phone:" at bounding box center [1141, 600] width 347 height 16
drag, startPoint x: 1073, startPoint y: 503, endPoint x: 943, endPoint y: 483, distance: 131.8
click at [936, 489] on div "Related cases There are other cases potentially from the same person, address o…" at bounding box center [761, 321] width 1137 height 642
click at [982, 471] on icon "Bold (CTRL+B)" at bounding box center [983, 477] width 9 height 12
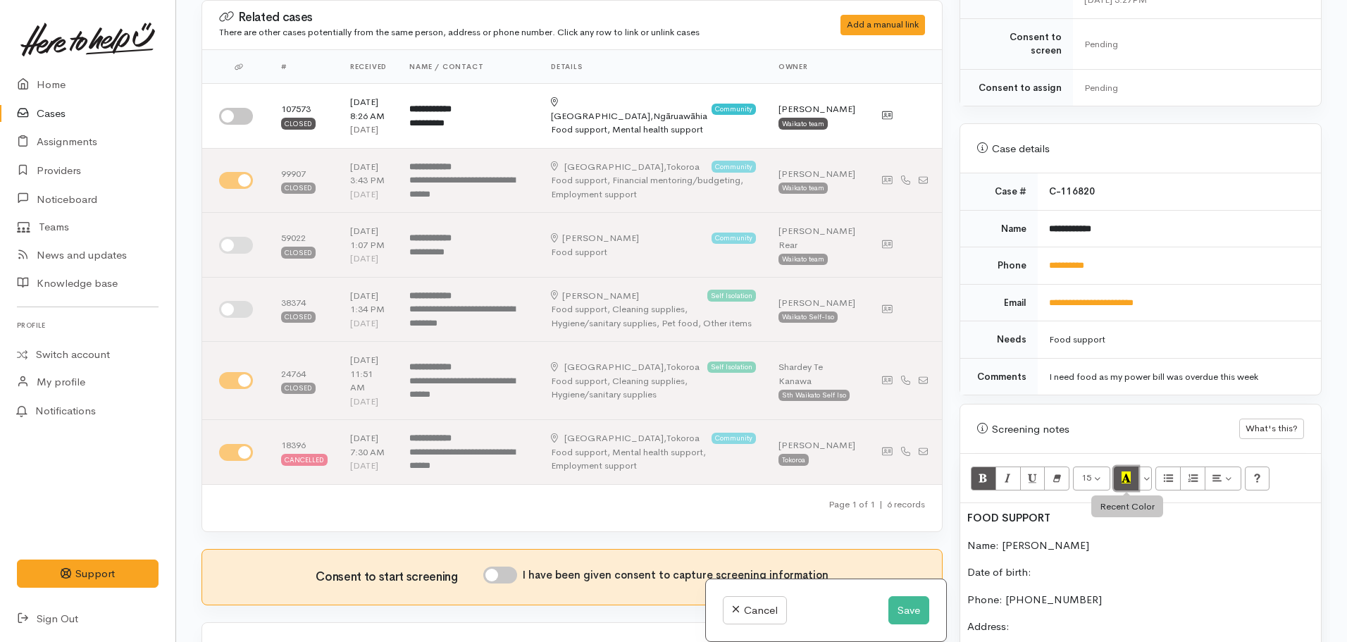
click at [1126, 471] on icon "Recent Color" at bounding box center [1126, 477] width 9 height 12
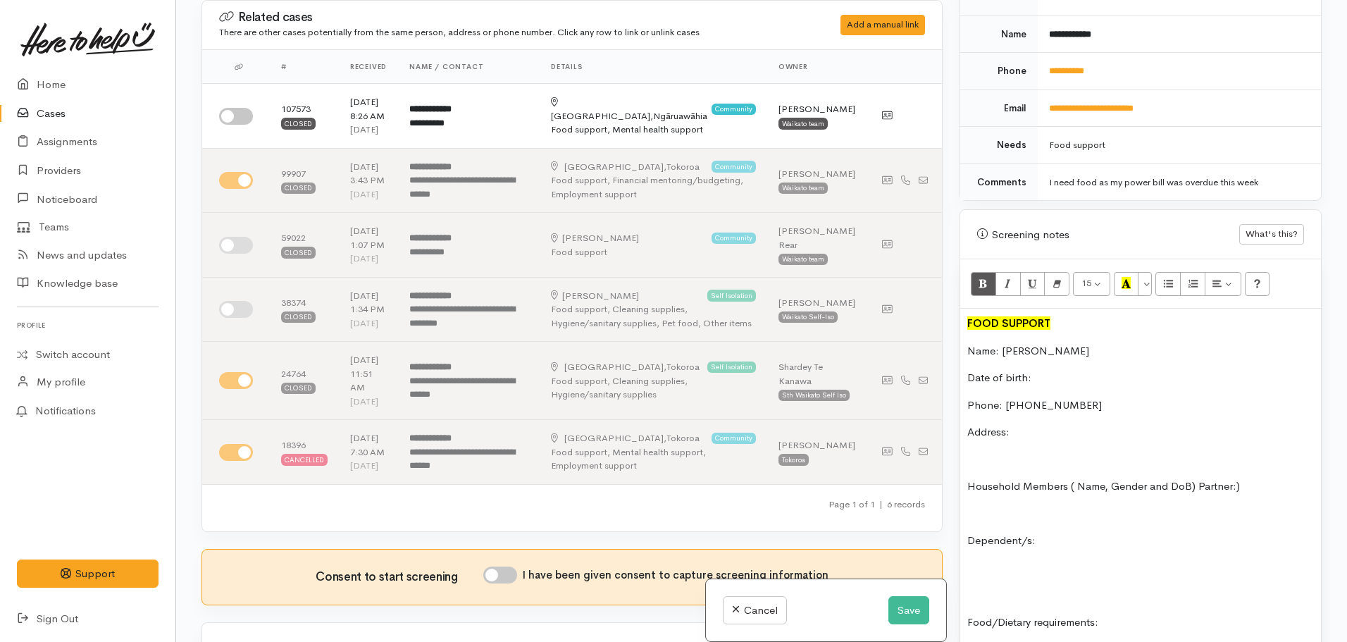
scroll to position [710, 0]
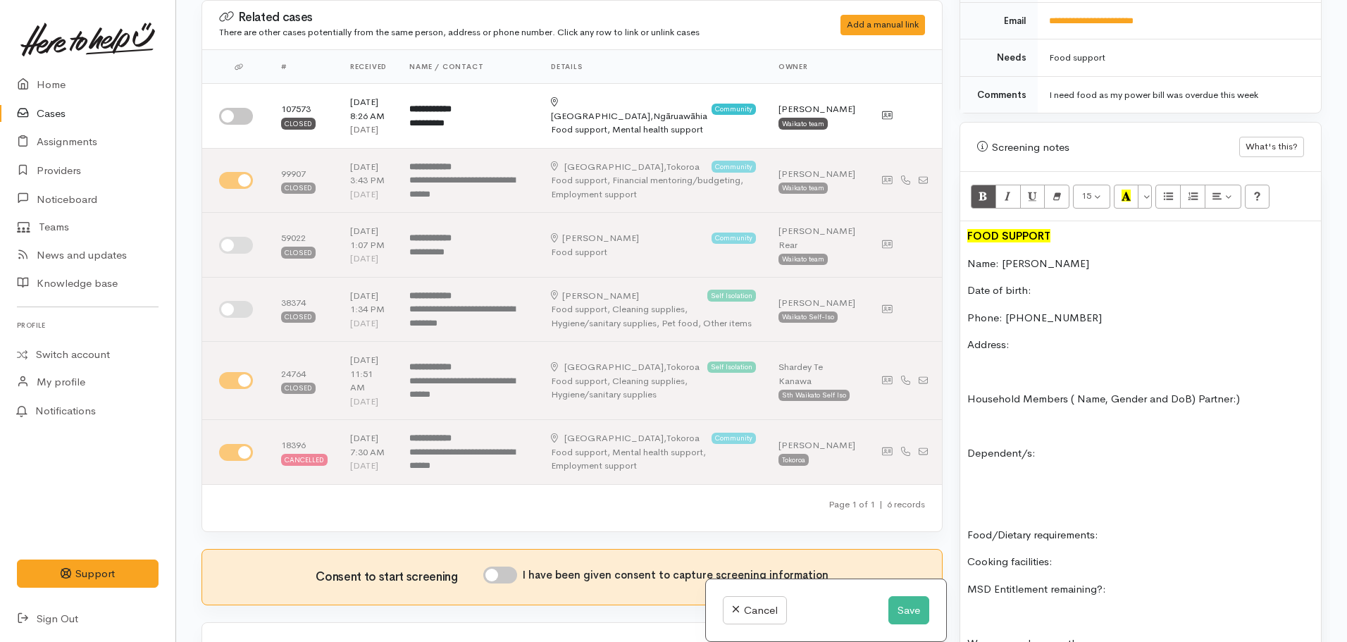
click at [1034, 321] on div "FOOD SUPPORT Name: Tania Wilson Date of birth: Phone: 0278202935 Address: House…" at bounding box center [1140, 553] width 361 height 665
click at [904, 613] on button "Save" at bounding box center [909, 610] width 41 height 29
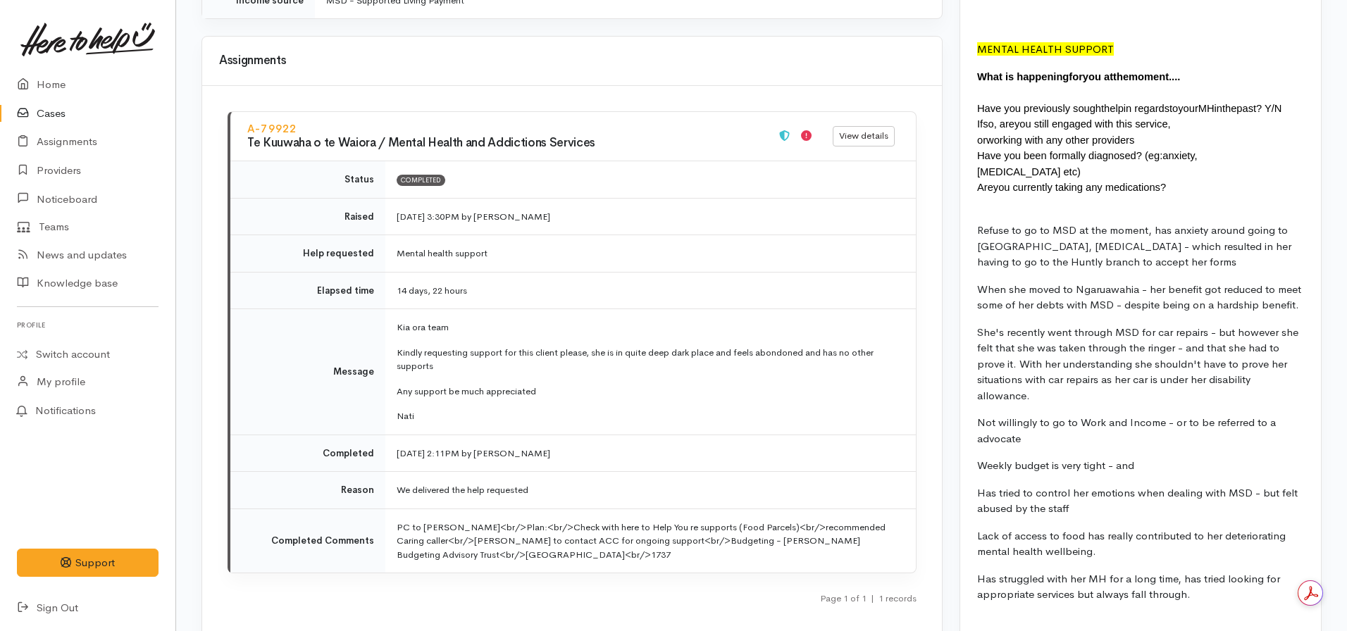
scroll to position [1691, 0]
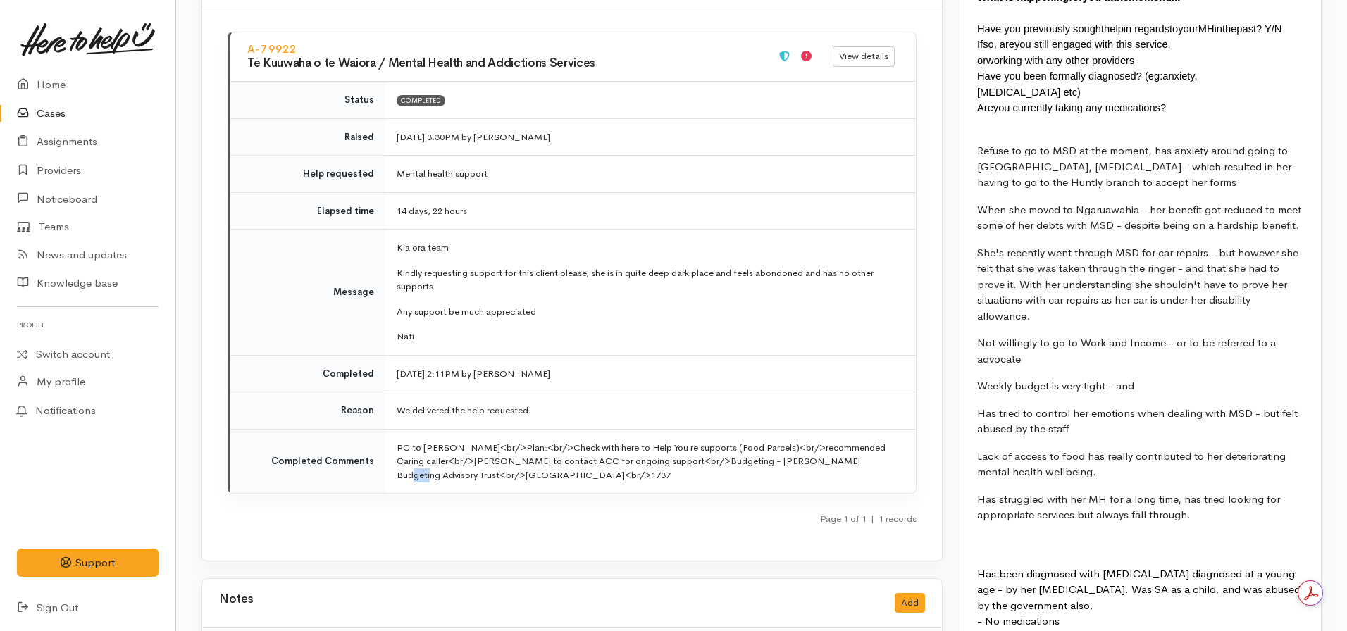
drag, startPoint x: 439, startPoint y: 459, endPoint x: 415, endPoint y: 458, distance: 24.0
click at [415, 458] on td "PC to [PERSON_NAME]<br/>Plan:<br/>Check with here to Help You re supports (Food…" at bounding box center [650, 461] width 531 height 64
copy td "<br/"
drag, startPoint x: 600, startPoint y: 460, endPoint x: 574, endPoint y: 460, distance: 26.1
click at [574, 460] on td "PC to [PERSON_NAME]<br/>Plan:<br/>Check with here to Help You re supports (Food…" at bounding box center [650, 461] width 531 height 64
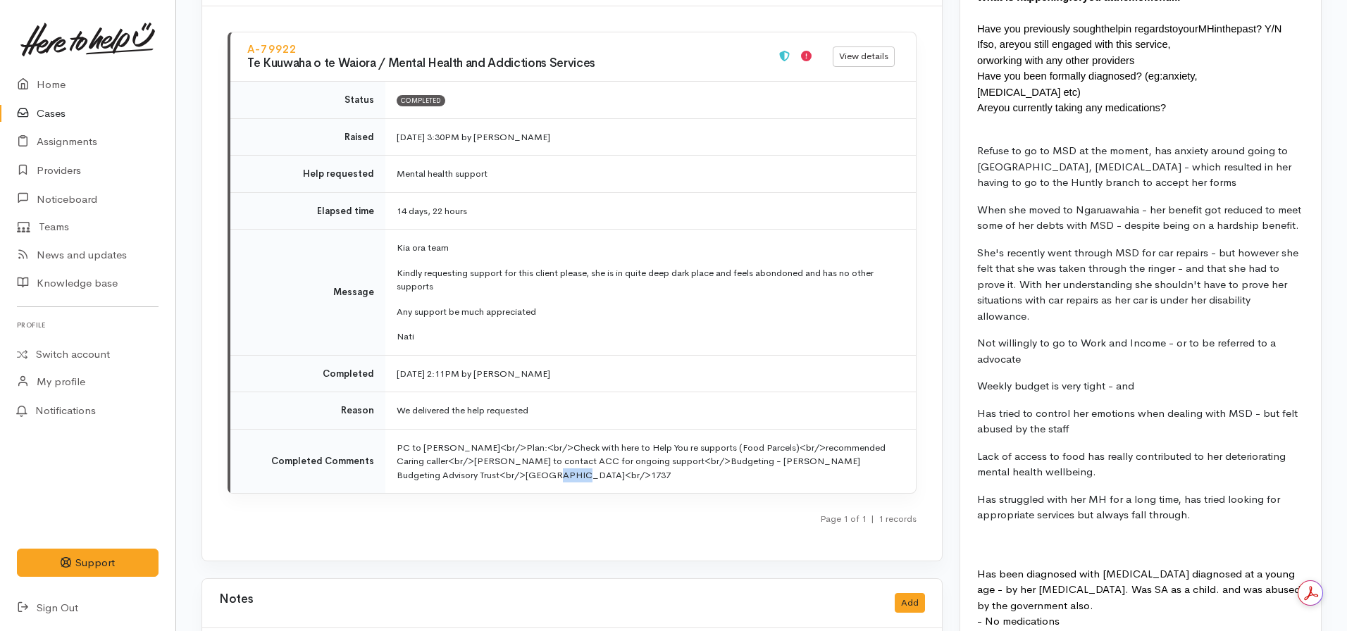
copy td "<br/>"
click at [648, 460] on td "PC to [PERSON_NAME]<br/>Plan:<br/>Check with here to Help You re supports (Food…" at bounding box center [650, 461] width 531 height 64
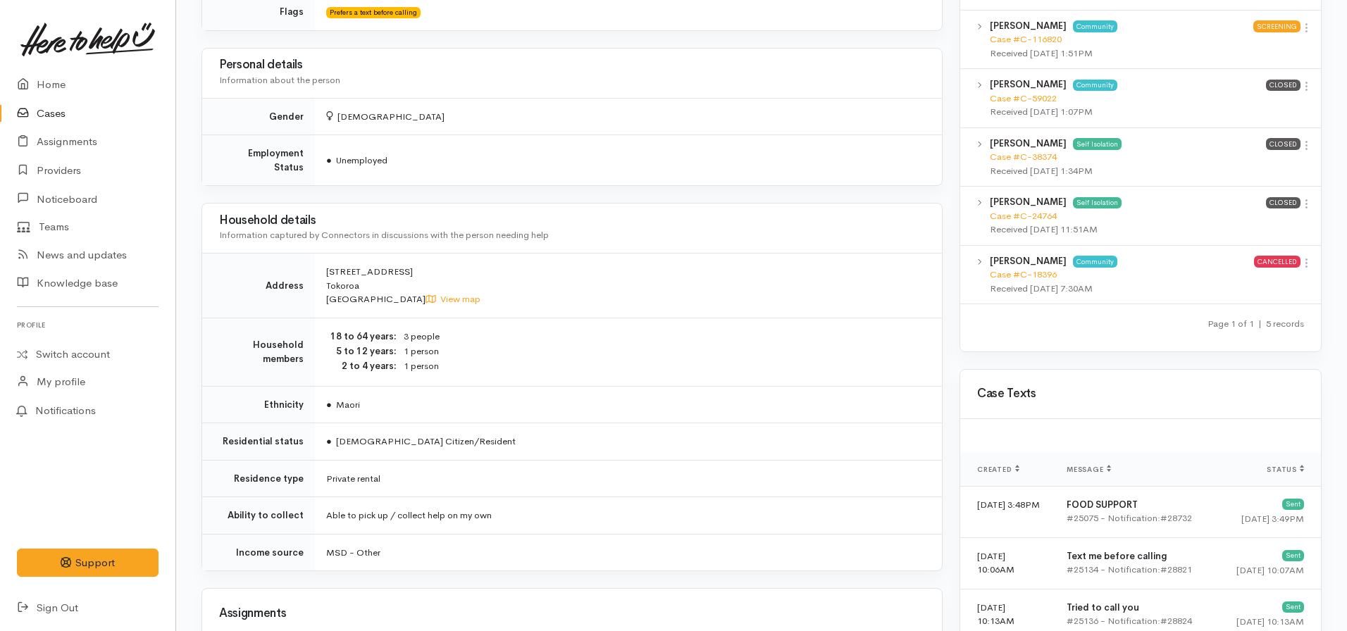
scroll to position [775, 0]
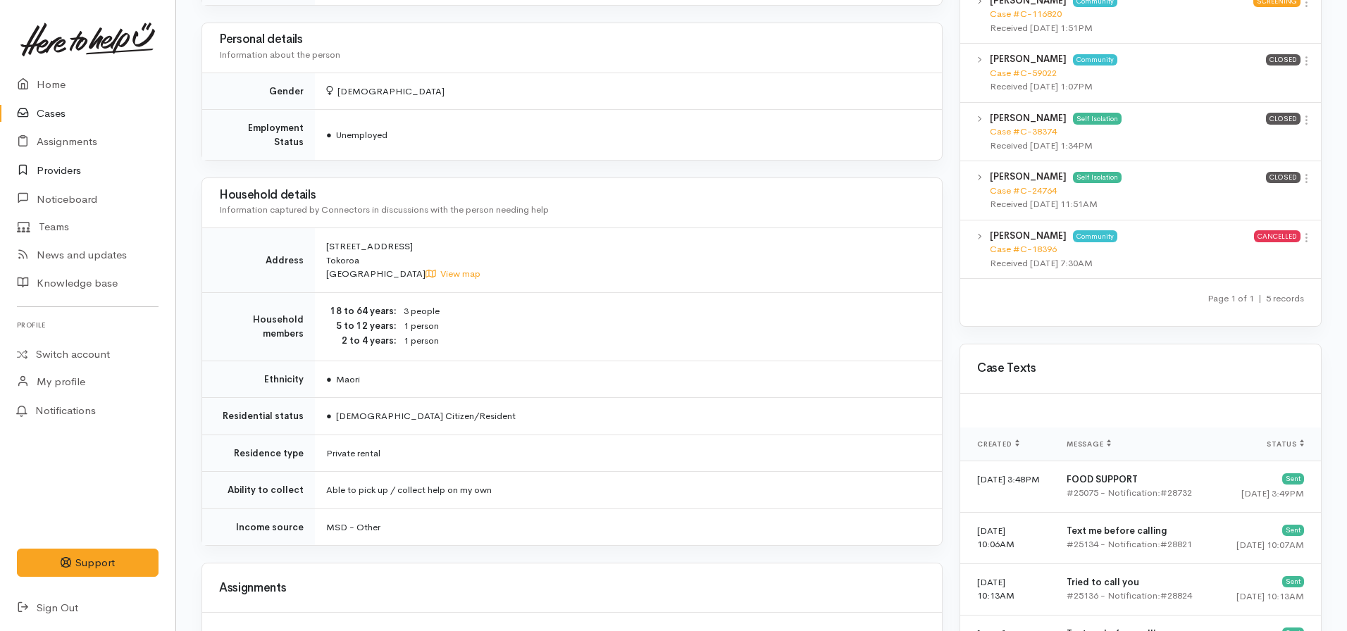
click at [54, 166] on link "Providers" at bounding box center [87, 170] width 175 height 29
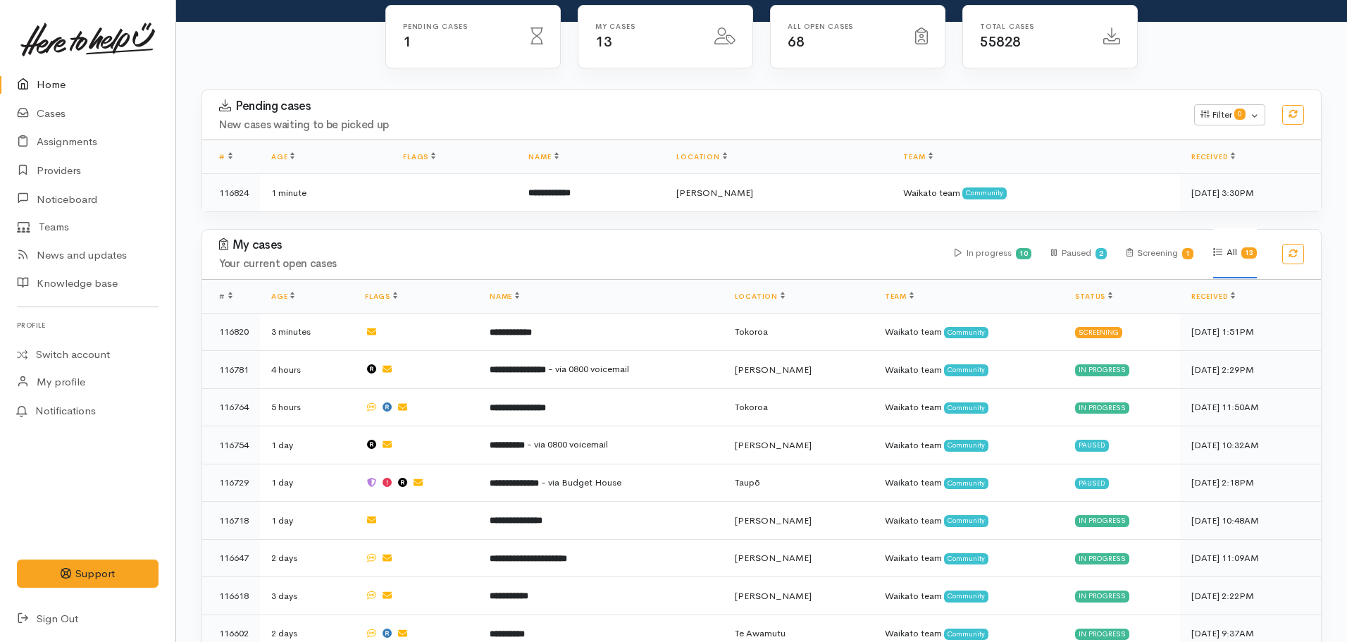
scroll to position [141, 0]
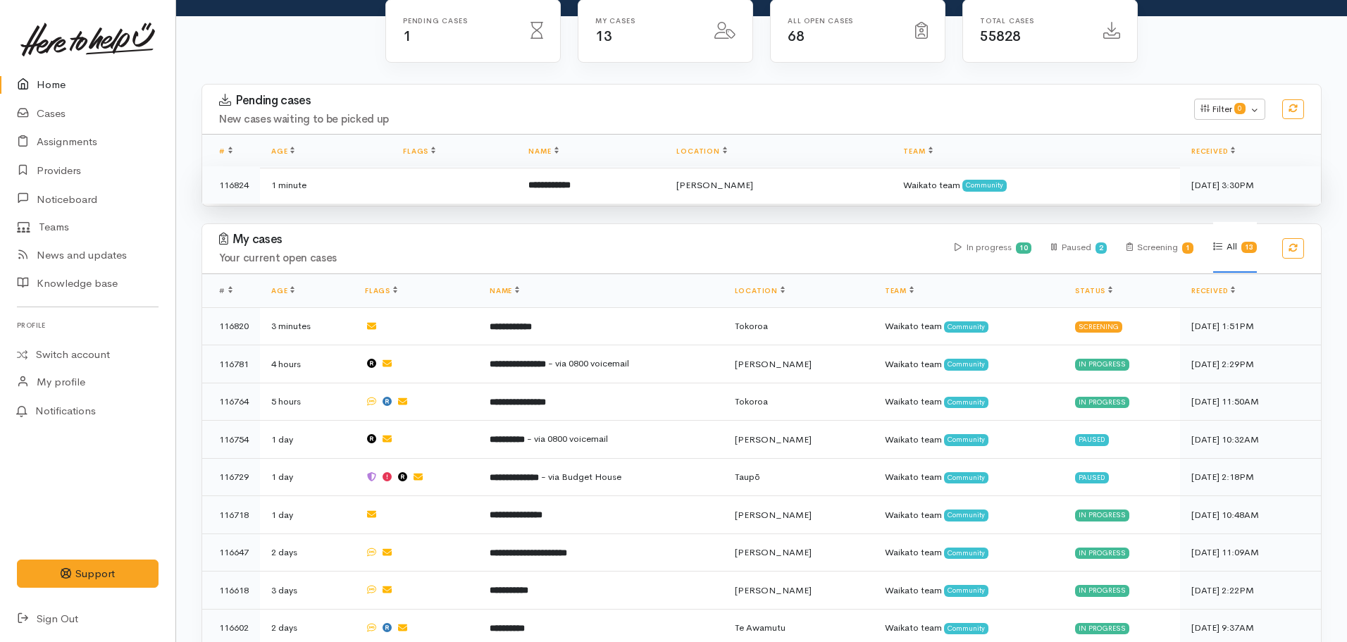
click at [571, 184] on b "**********" at bounding box center [549, 184] width 42 height 9
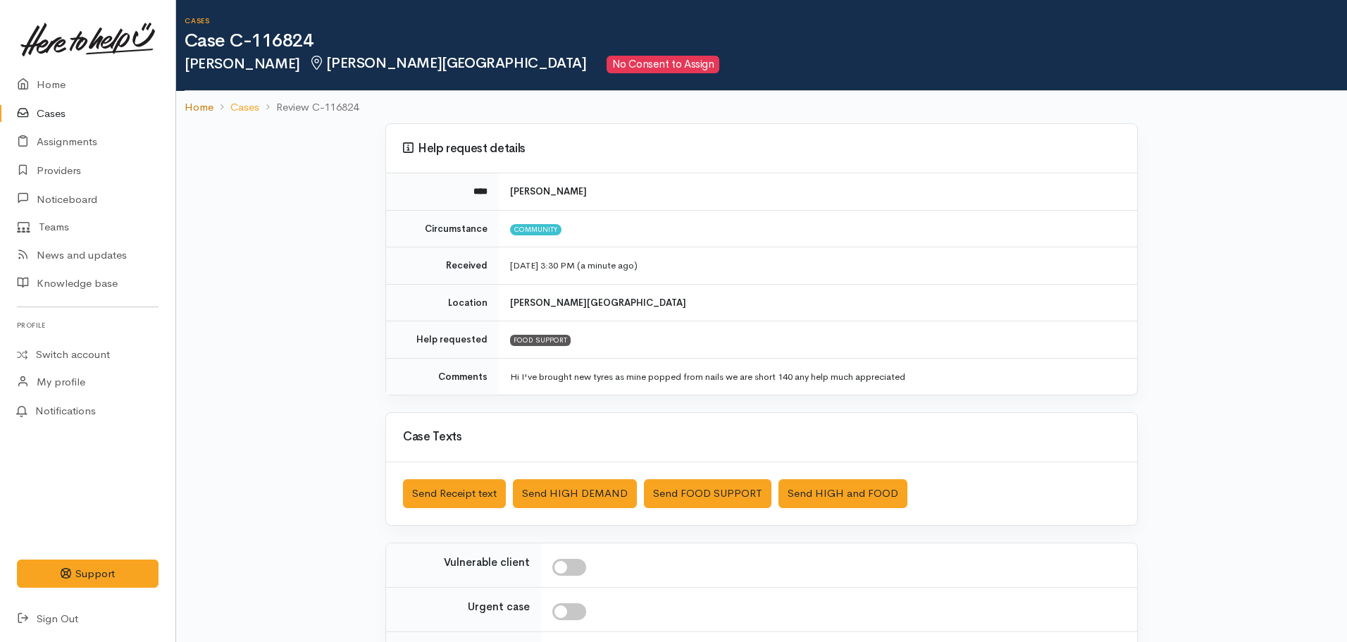
click at [199, 109] on link "Home" at bounding box center [199, 107] width 29 height 16
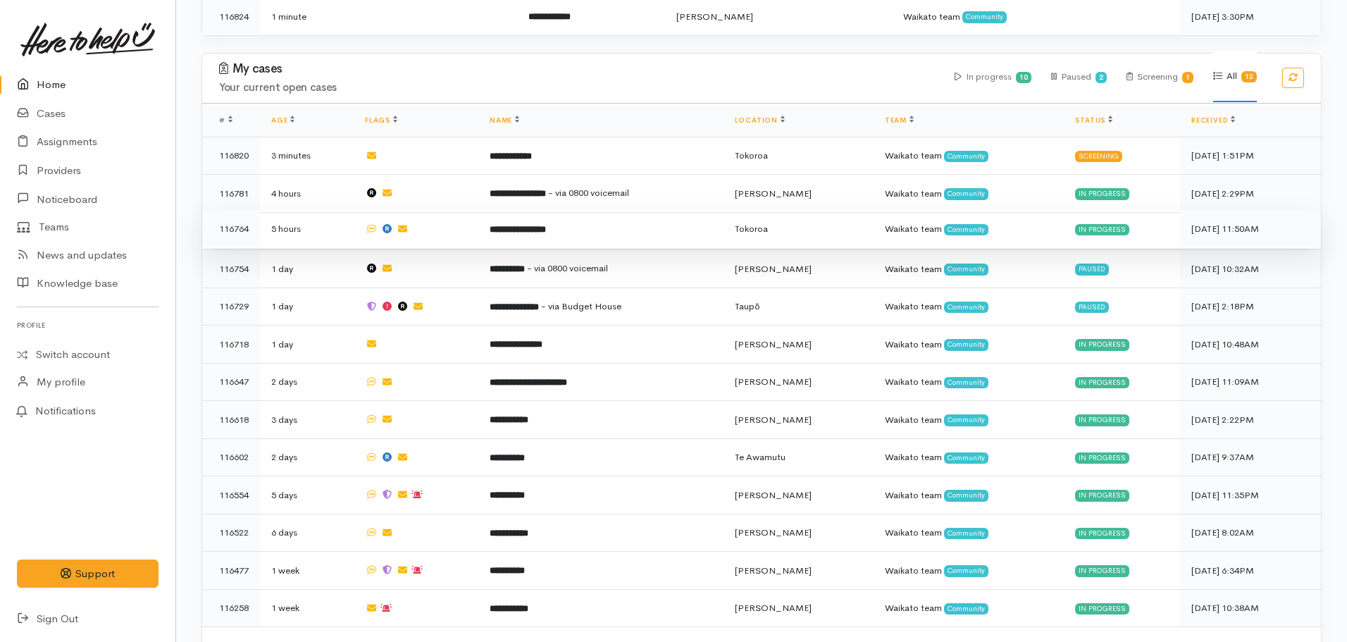
scroll to position [340, 0]
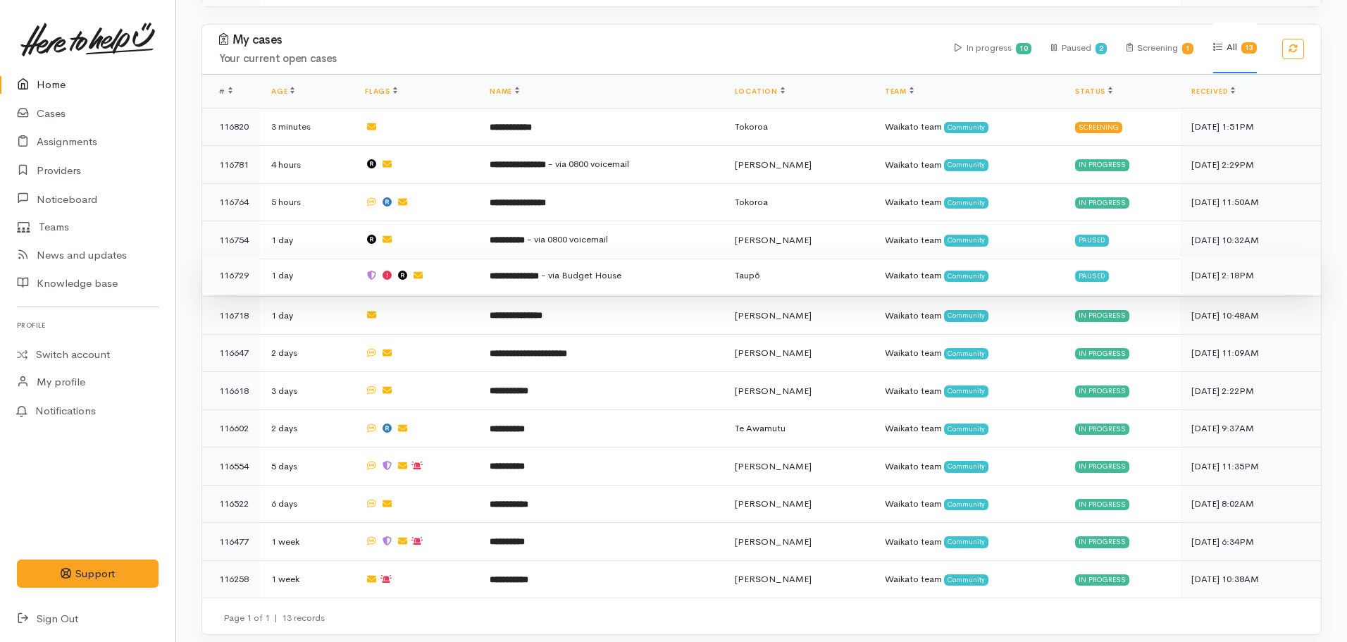
click at [532, 273] on b "**********" at bounding box center [514, 275] width 49 height 9
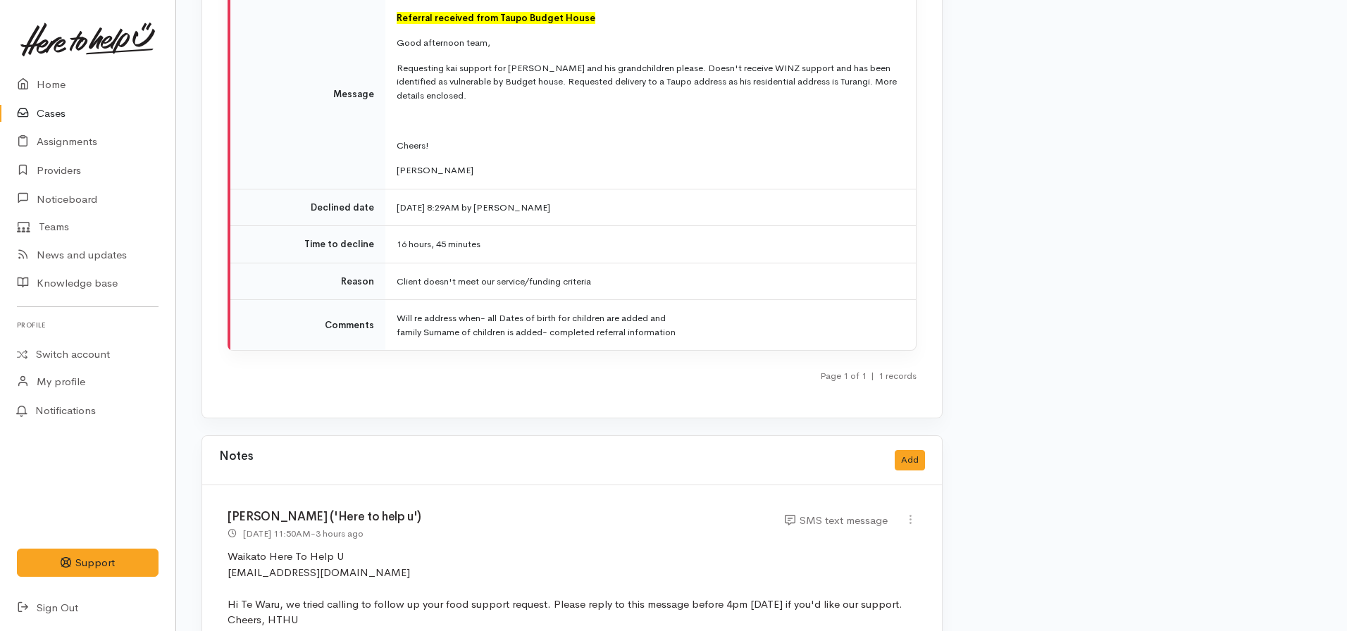
scroll to position [2537, 0]
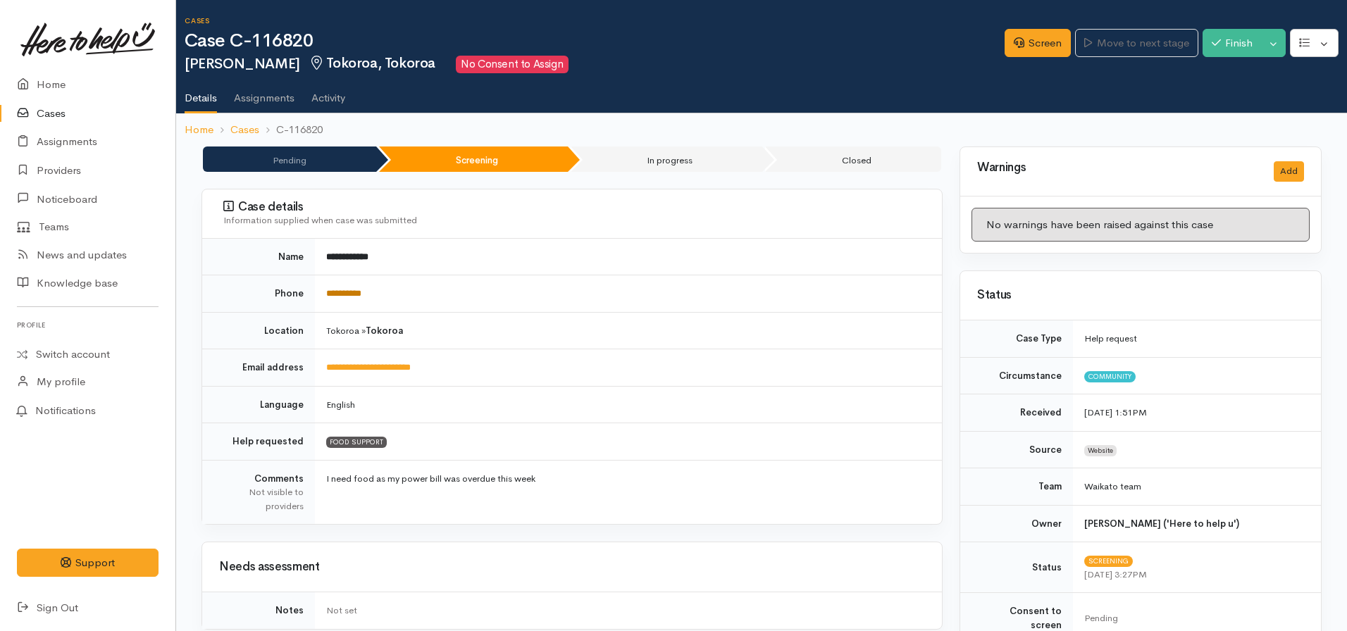
click at [346, 295] on link "**********" at bounding box center [343, 293] width 35 height 9
click at [1046, 49] on link "Screen" at bounding box center [1038, 43] width 66 height 29
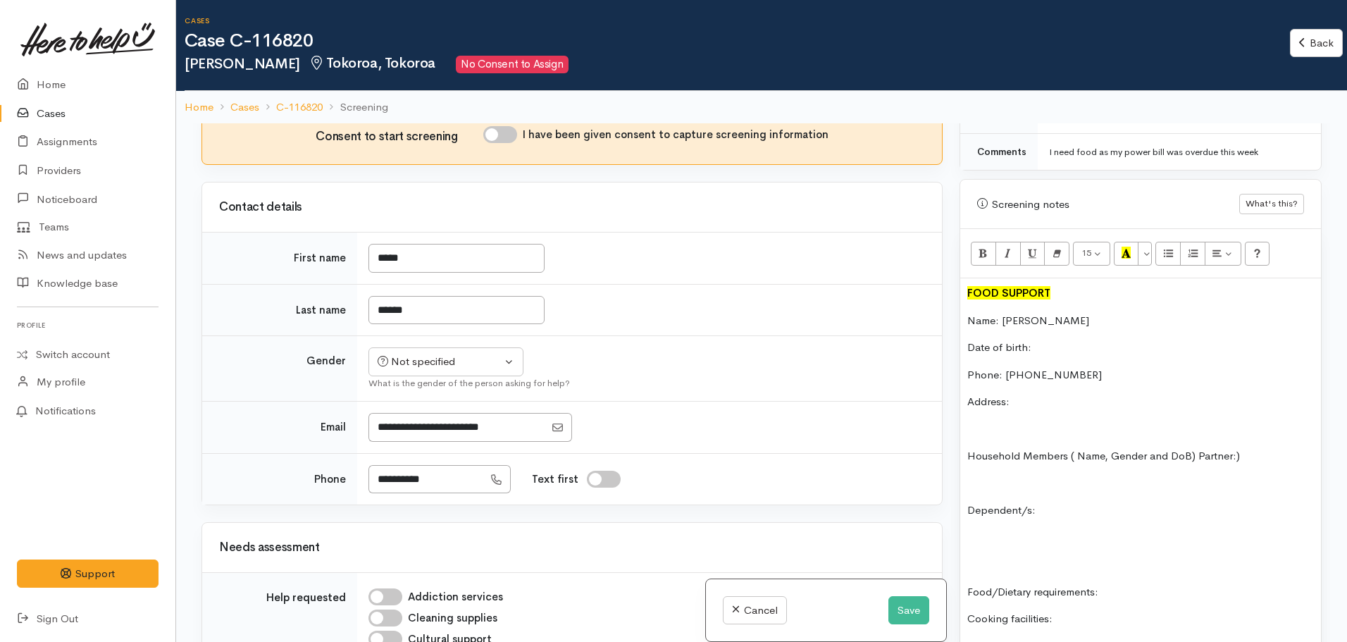
scroll to position [846, 0]
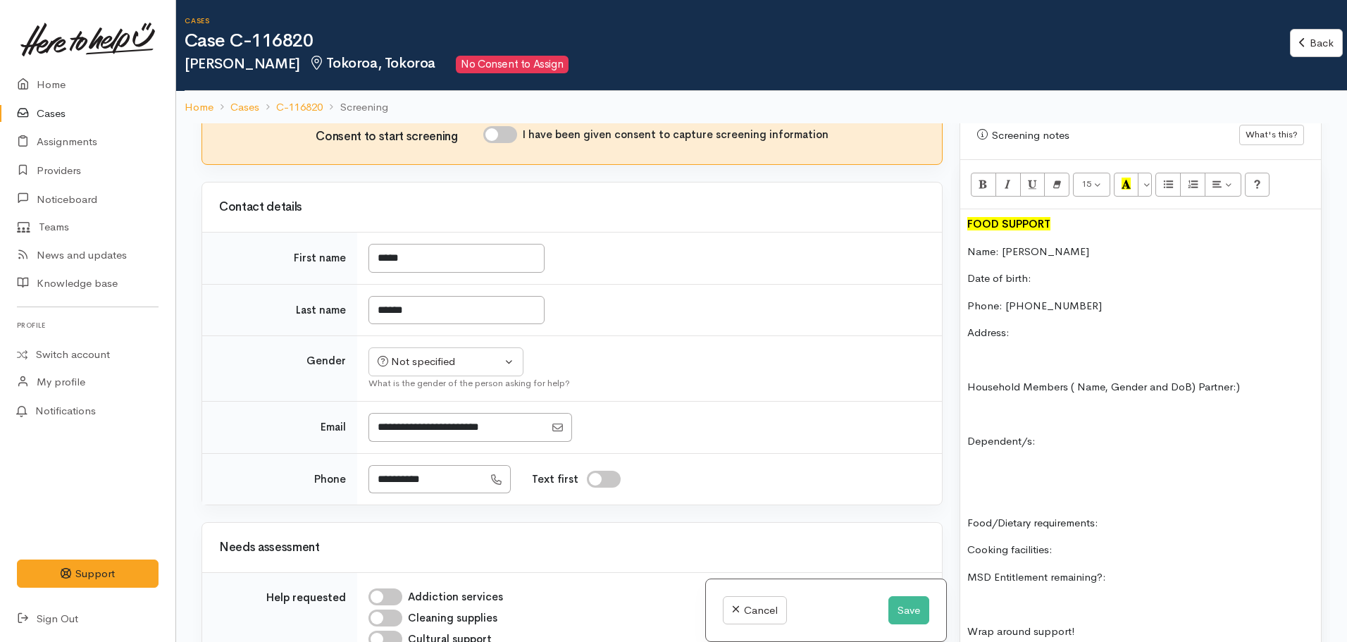
click at [1050, 271] on p "Date of birth:" at bounding box center [1141, 279] width 347 height 16
click at [1057, 325] on p "Address:" at bounding box center [1141, 333] width 347 height 16
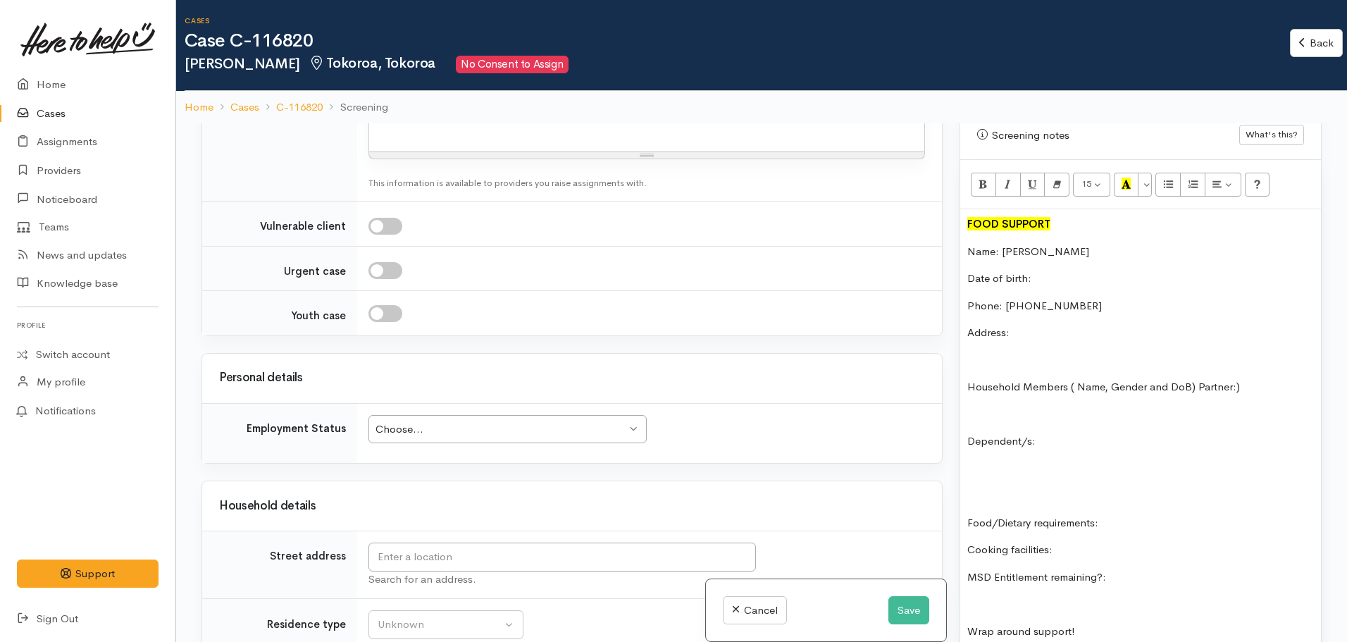
scroll to position [1691, 0]
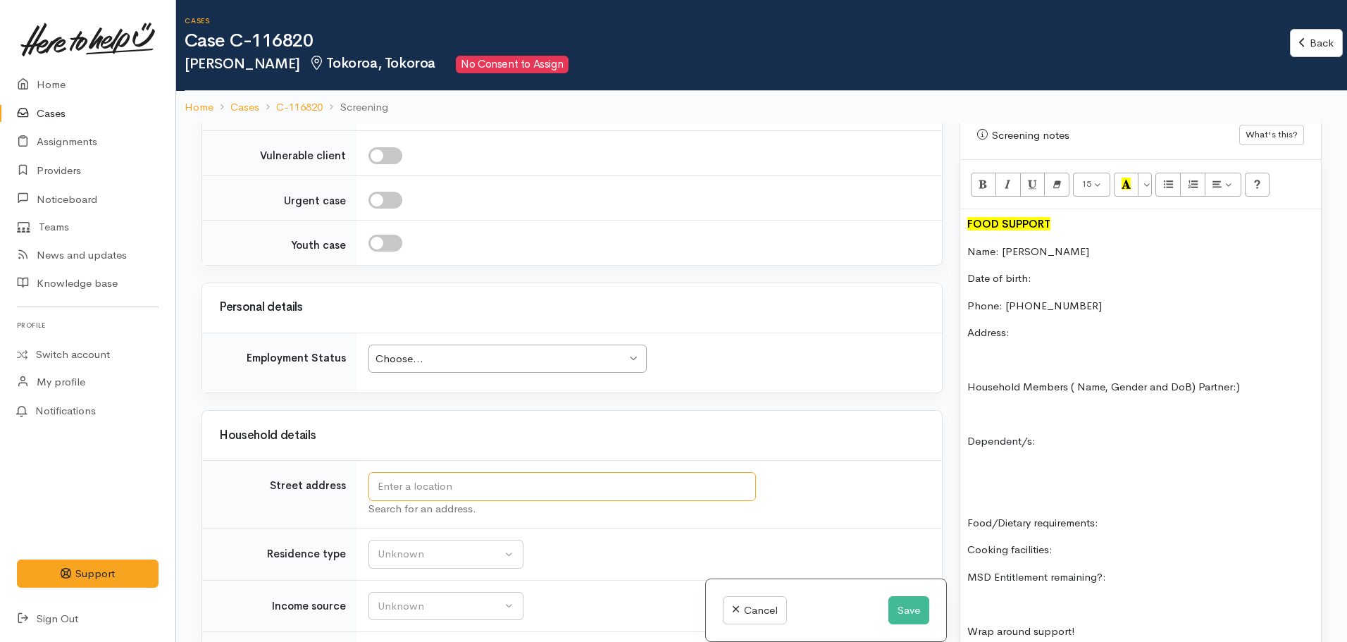
click at [466, 495] on input "text" at bounding box center [563, 486] width 388 height 29
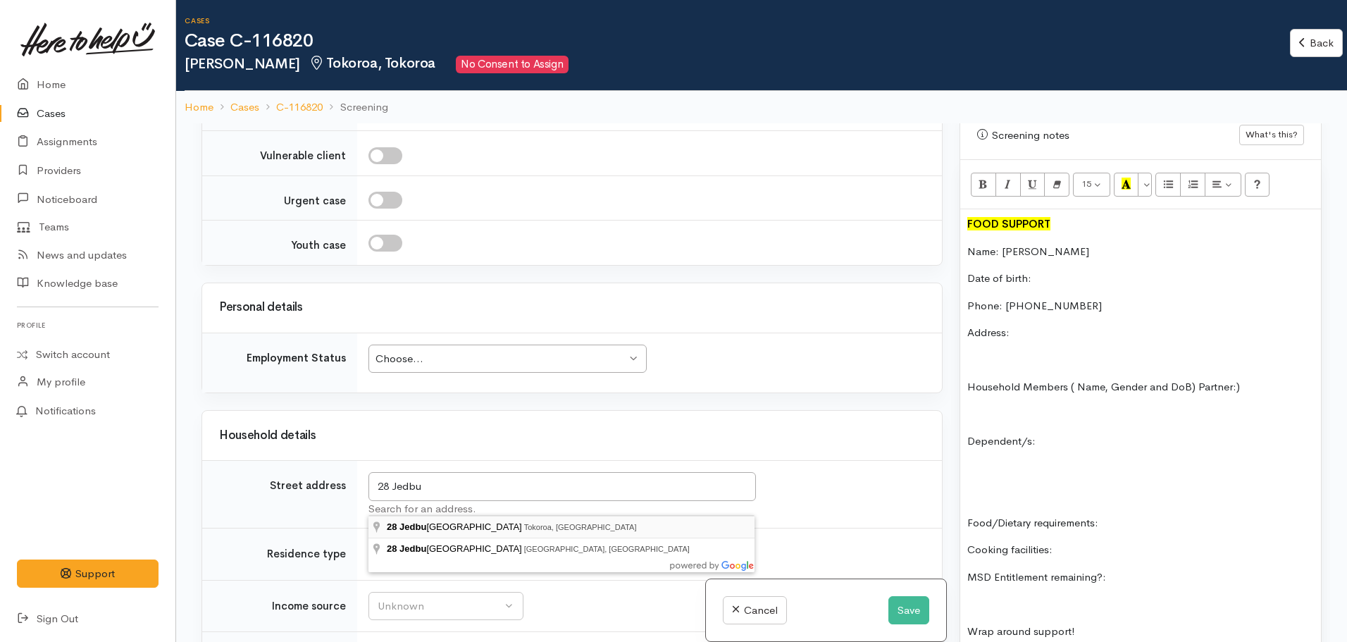
type input "28 Jedburgh Street, Tokoroa, New Zealand"
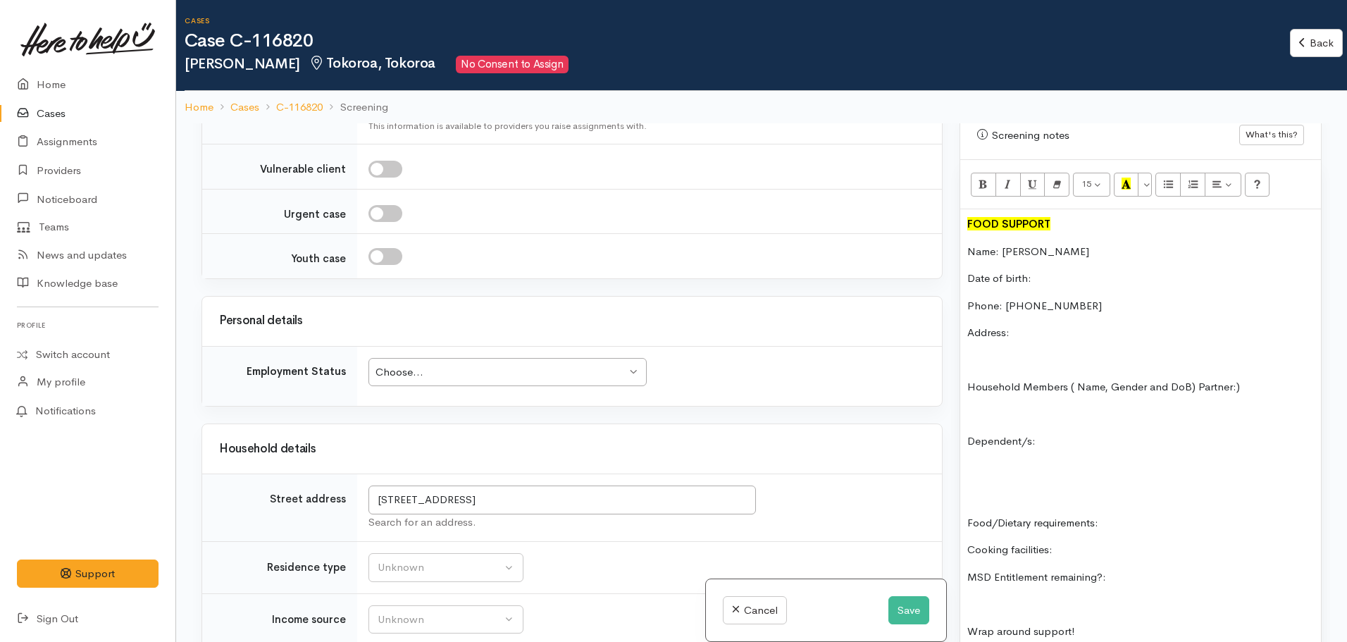
scroll to position [1756, 0]
drag, startPoint x: 598, startPoint y: 487, endPoint x: 283, endPoint y: 495, distance: 315.1
click at [283, 495] on tr "Street address 28 Jedburgh Street, Tokoroa, New Zealand Search for an address." at bounding box center [572, 508] width 740 height 68
click at [1018, 308] on div "FOOD SUPPORT Name: Tania Wilson Date of birth: Phone: 0278202935 Address: House…" at bounding box center [1140, 541] width 361 height 665
paste div
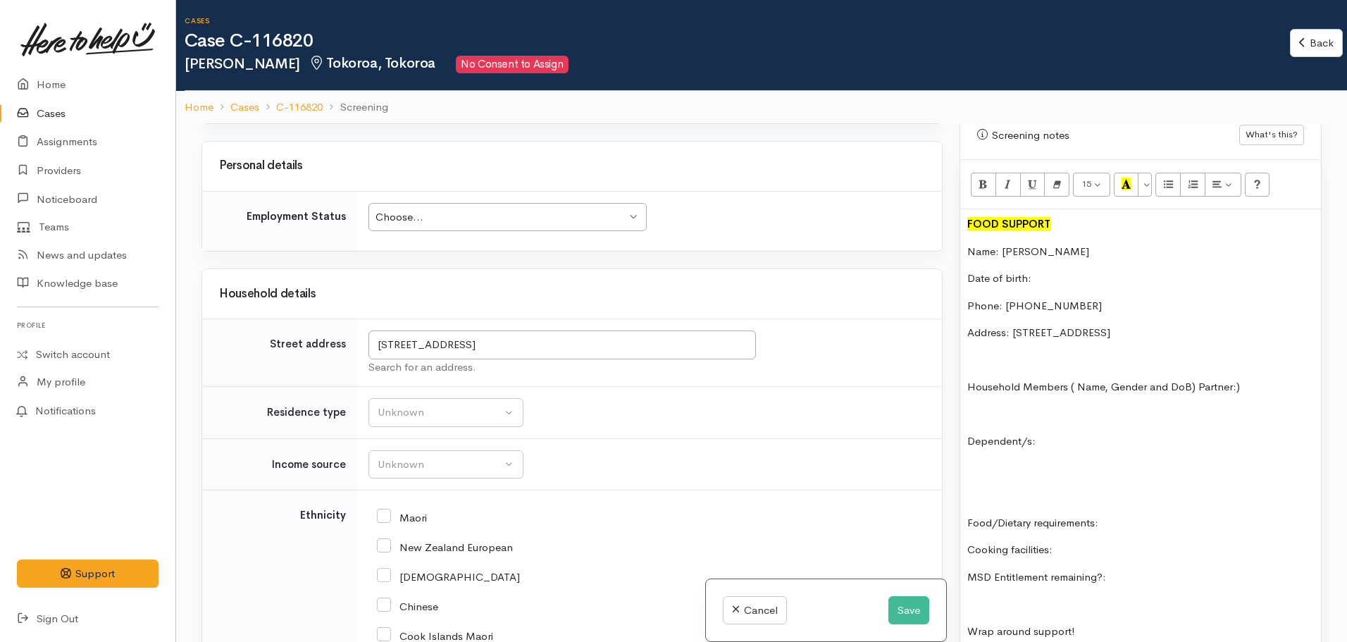
scroll to position [1849, 0]
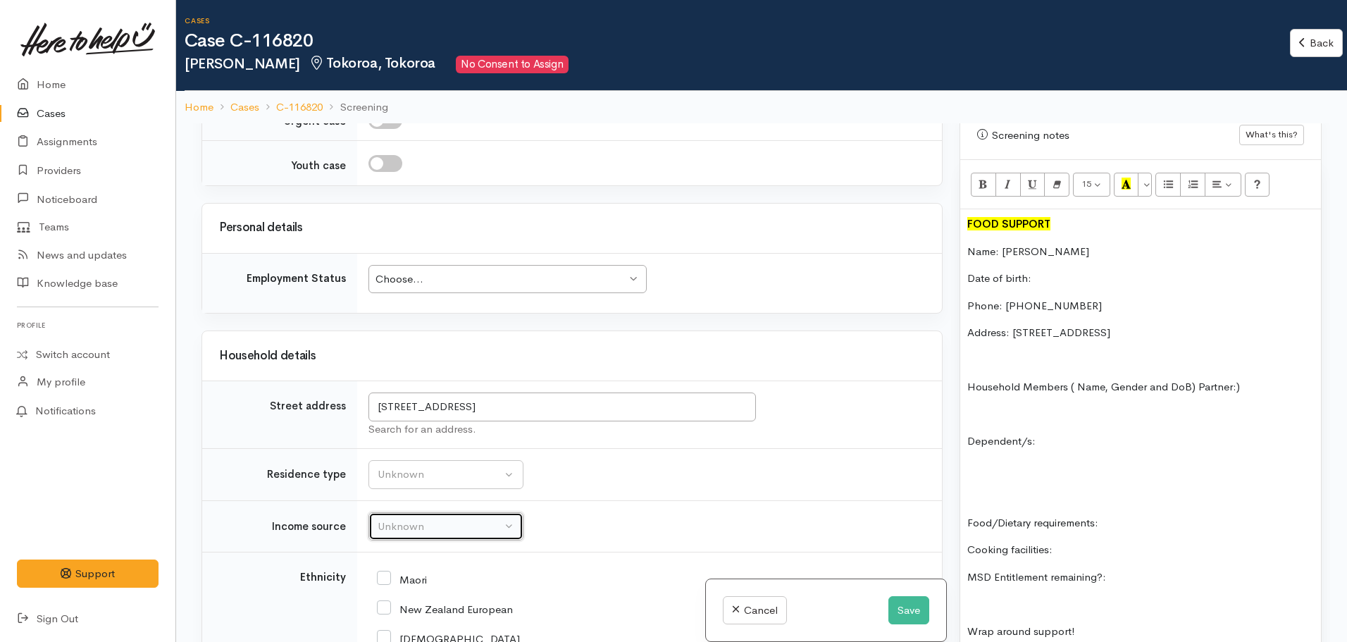
click at [426, 533] on div "Unknown" at bounding box center [440, 527] width 124 height 16
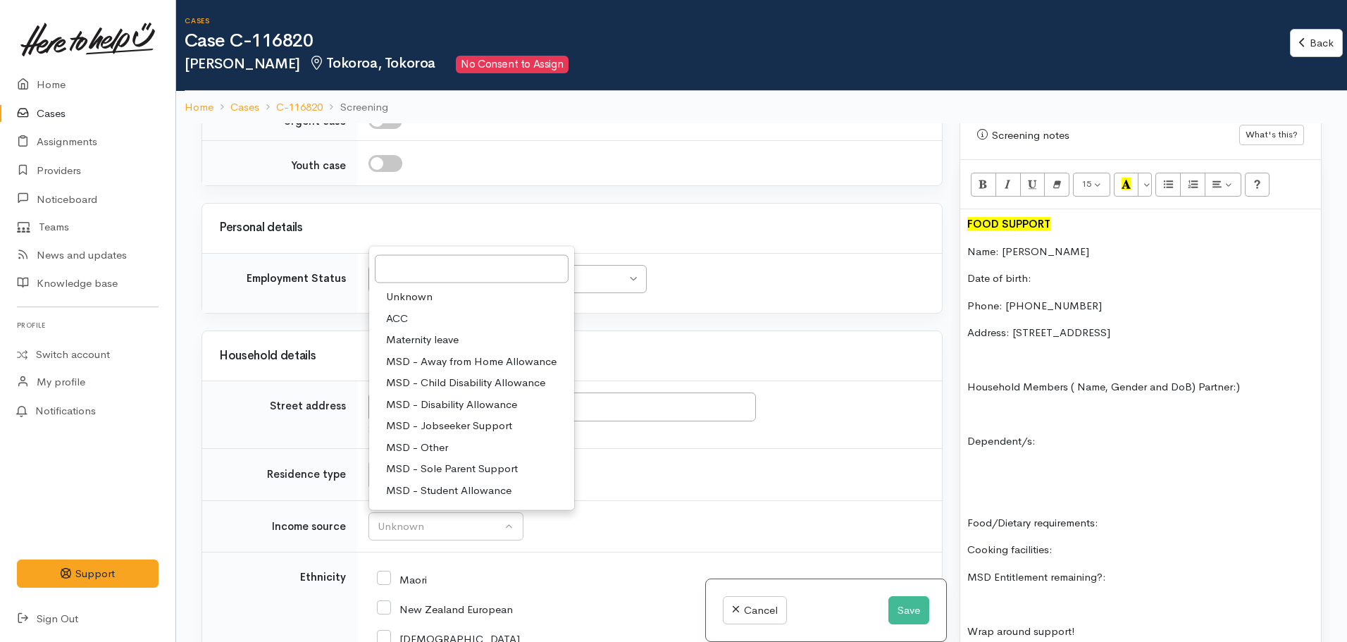
click at [442, 421] on span "MSD - Jobseeker Support" at bounding box center [449, 426] width 126 height 16
select select "4"
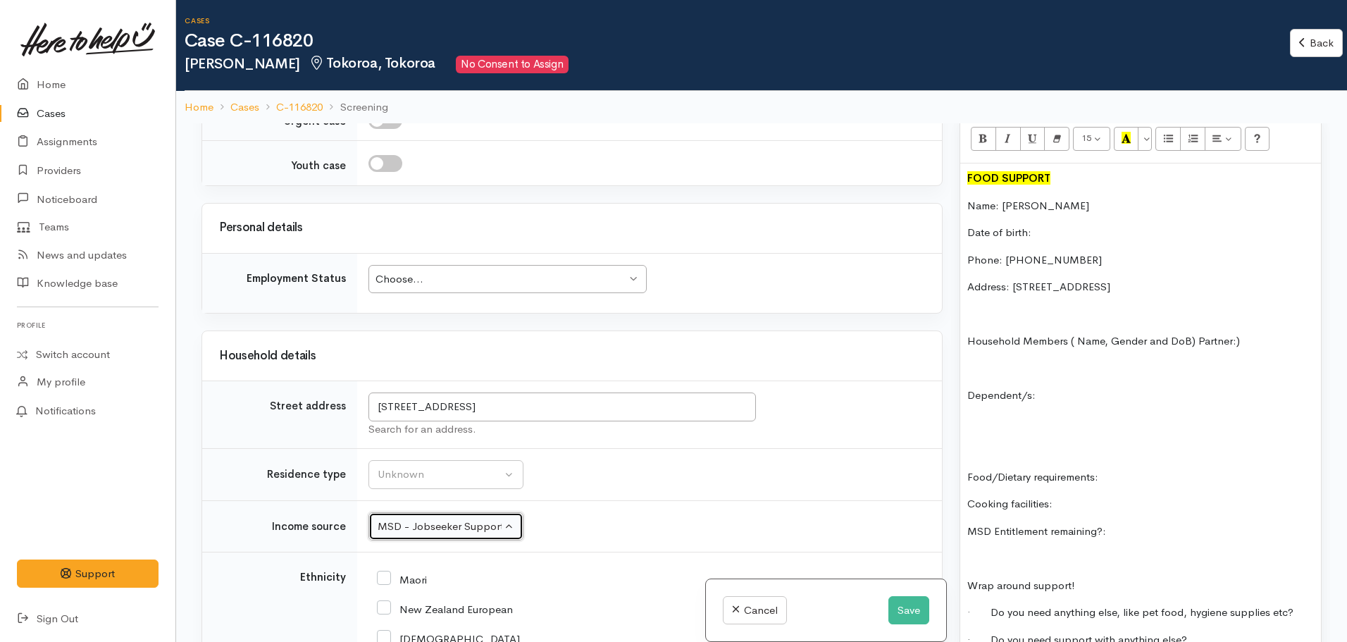
scroll to position [916, 0]
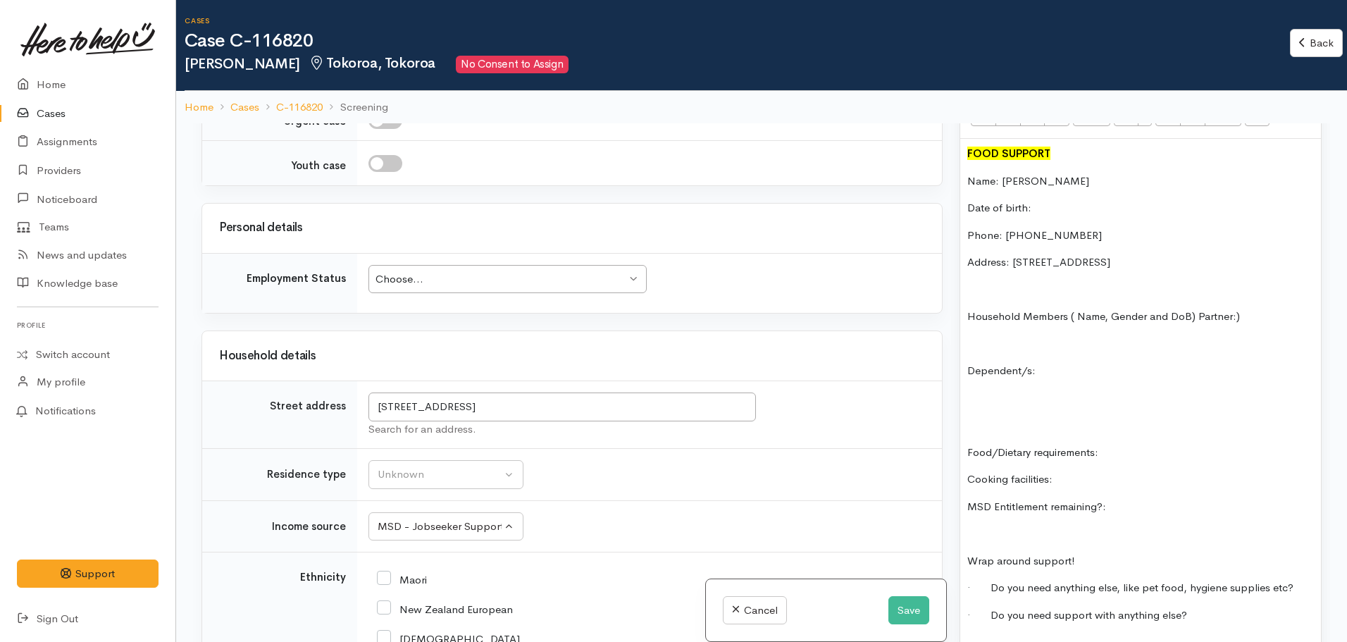
click at [1146, 484] on div "FOOD SUPPORT Name: Tania Wilson Date of birth: Phone: 0278202935 Address: 28 Je…" at bounding box center [1140, 471] width 361 height 665
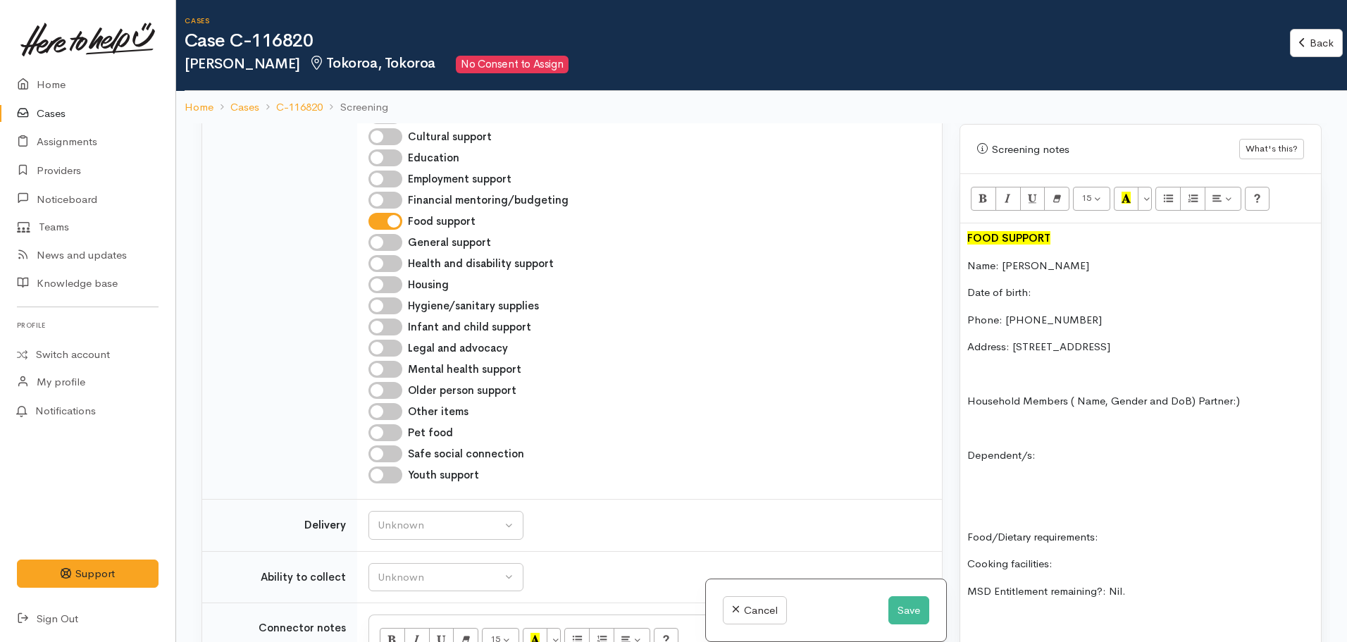
scroll to position [846, 0]
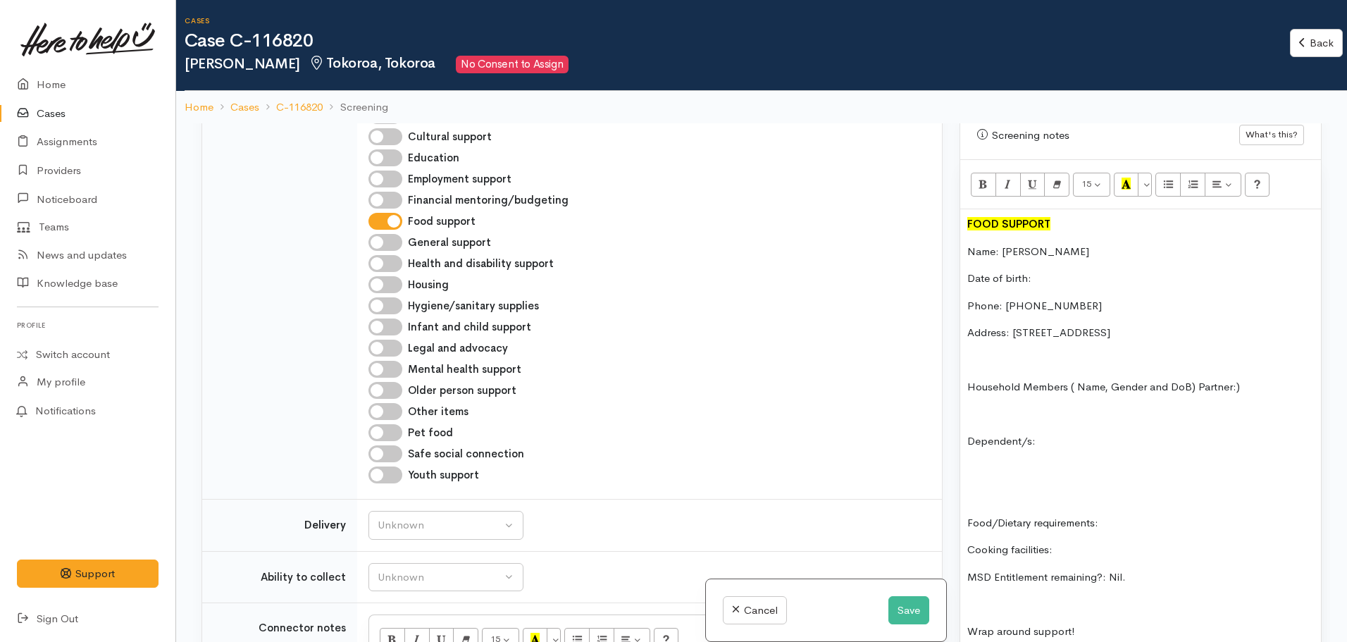
click at [1057, 271] on p "Date of birth:" at bounding box center [1141, 279] width 347 height 16
click at [1087, 438] on div "FOOD SUPPORT Name: Tania Wilson Date of birth: 18.04.1982 Phone: 0278202935 Add…" at bounding box center [1140, 541] width 361 height 665
click at [1068, 433] on p "Dependent/s:" at bounding box center [1141, 441] width 347 height 16
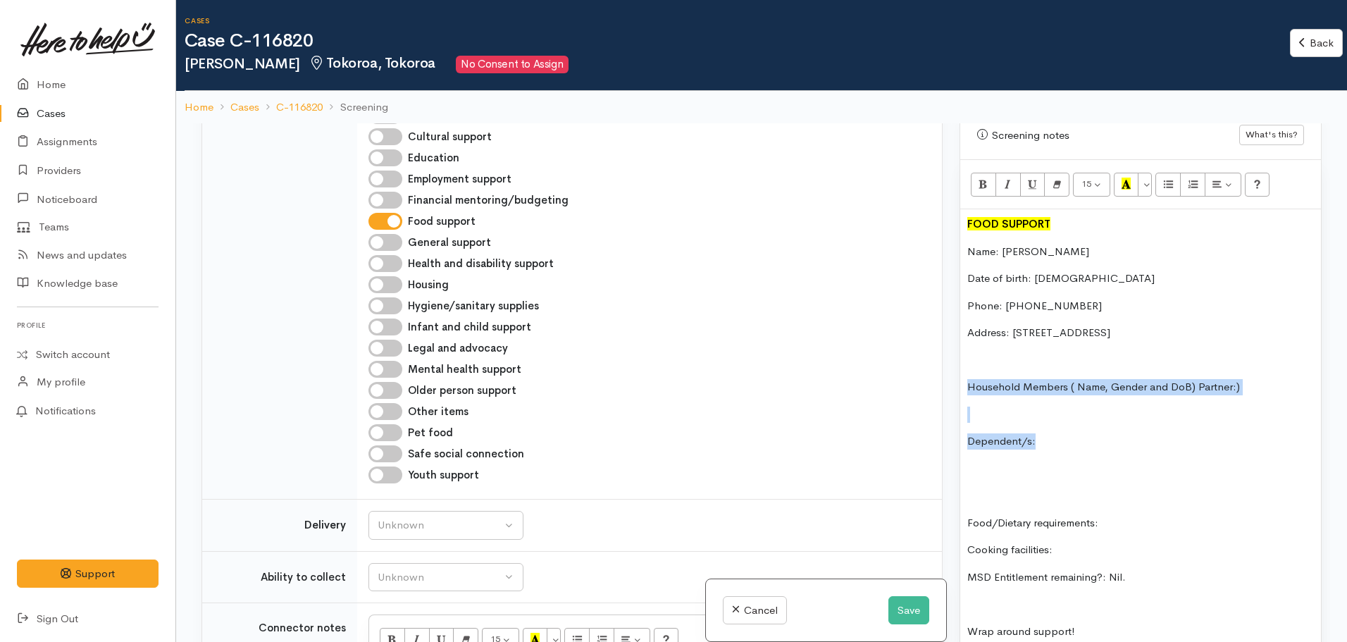
drag, startPoint x: 1077, startPoint y: 431, endPoint x: 936, endPoint y: 366, distance: 155.4
click at [936, 366] on div "Related cases There are other cases potentially from the same person, address o…" at bounding box center [761, 444] width 1137 height 642
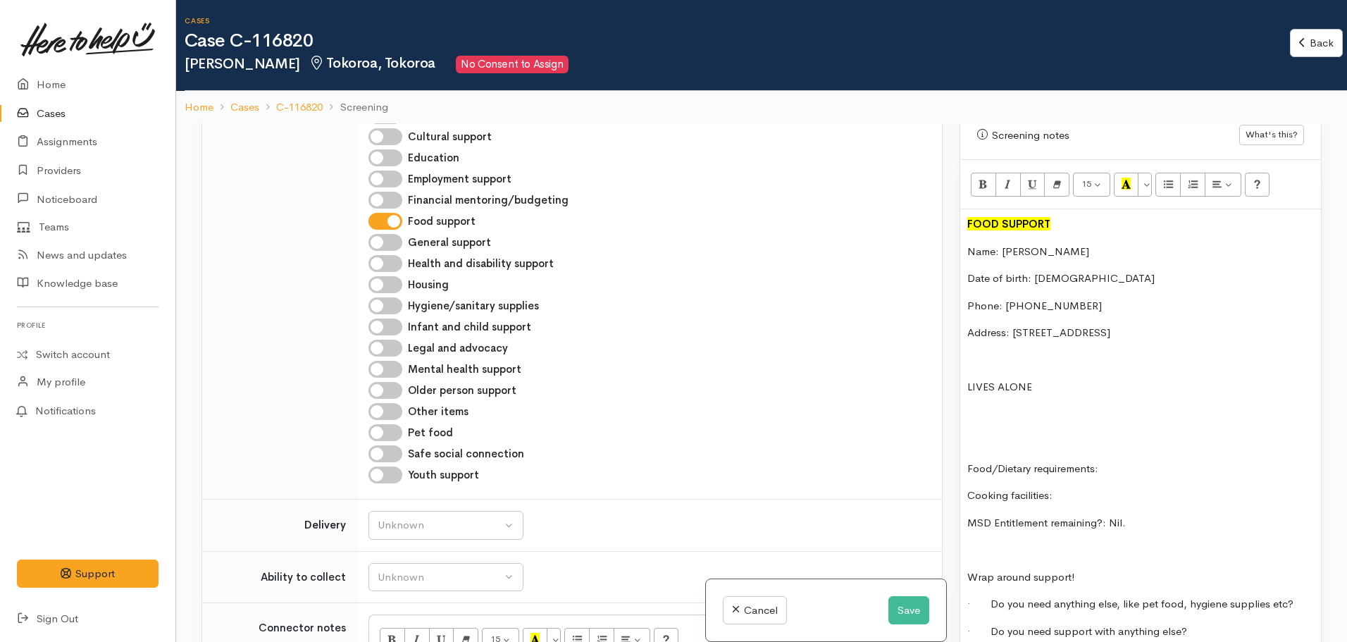
click at [1187, 461] on p "Food/Dietary requirements:" at bounding box center [1141, 469] width 347 height 16
click at [1081, 488] on p "Cooking facilities:" at bounding box center [1141, 496] width 347 height 16
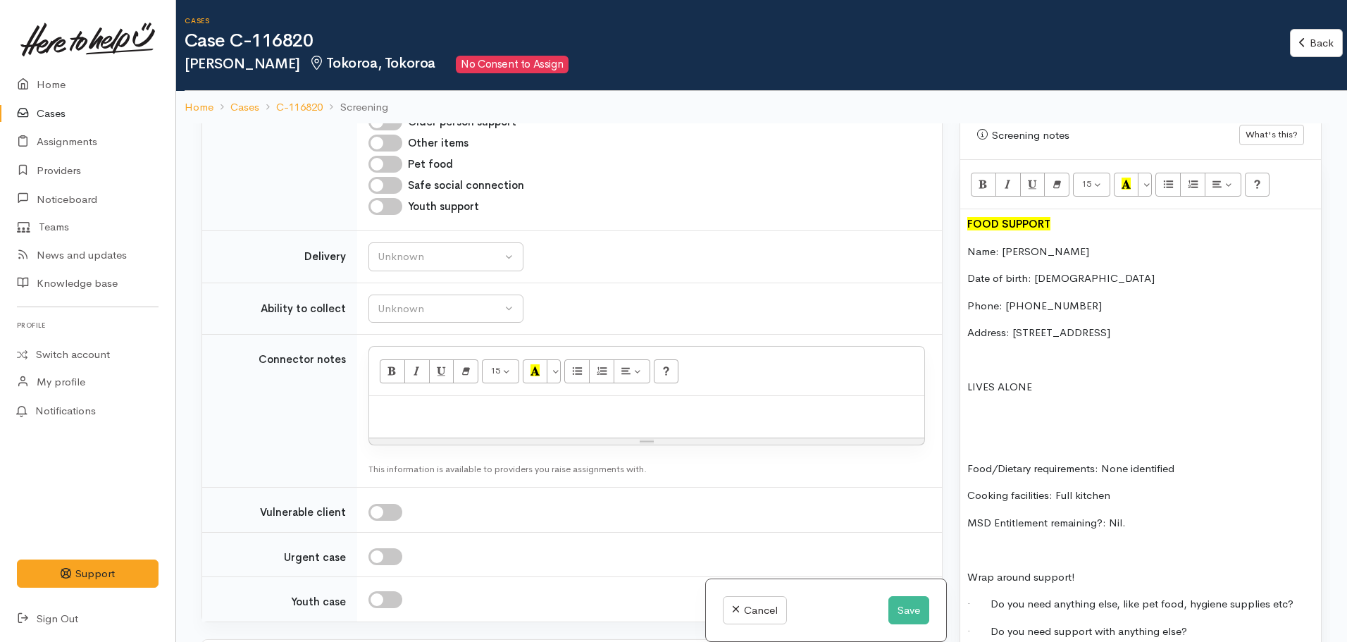
scroll to position [1426, 0]
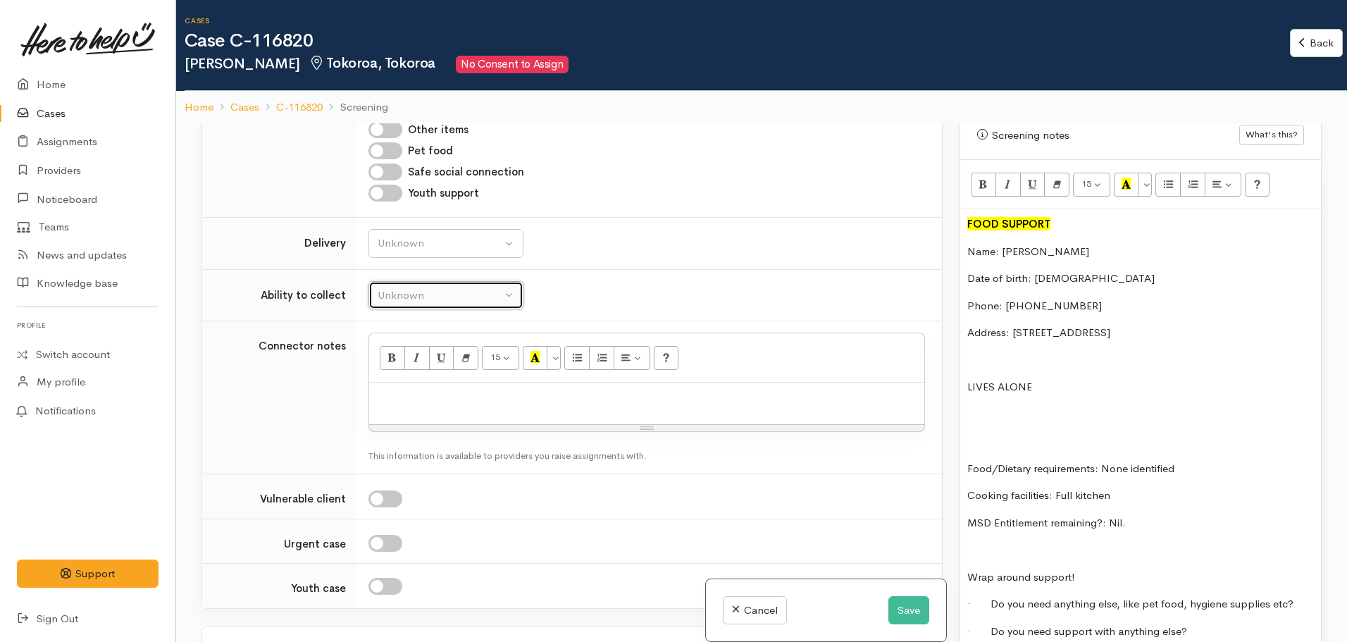
click at [423, 299] on div "Unknown" at bounding box center [440, 296] width 124 height 16
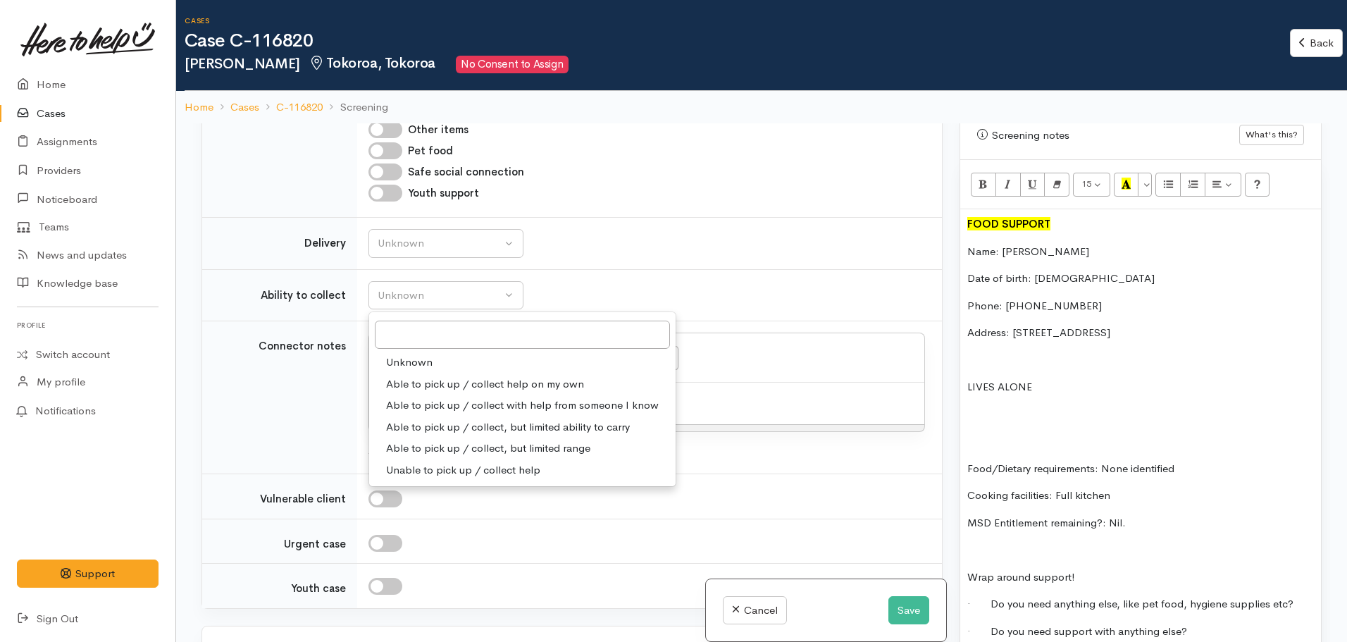
click at [444, 384] on span "Able to pick up / collect help on my own" at bounding box center [485, 384] width 198 height 16
select select "2"
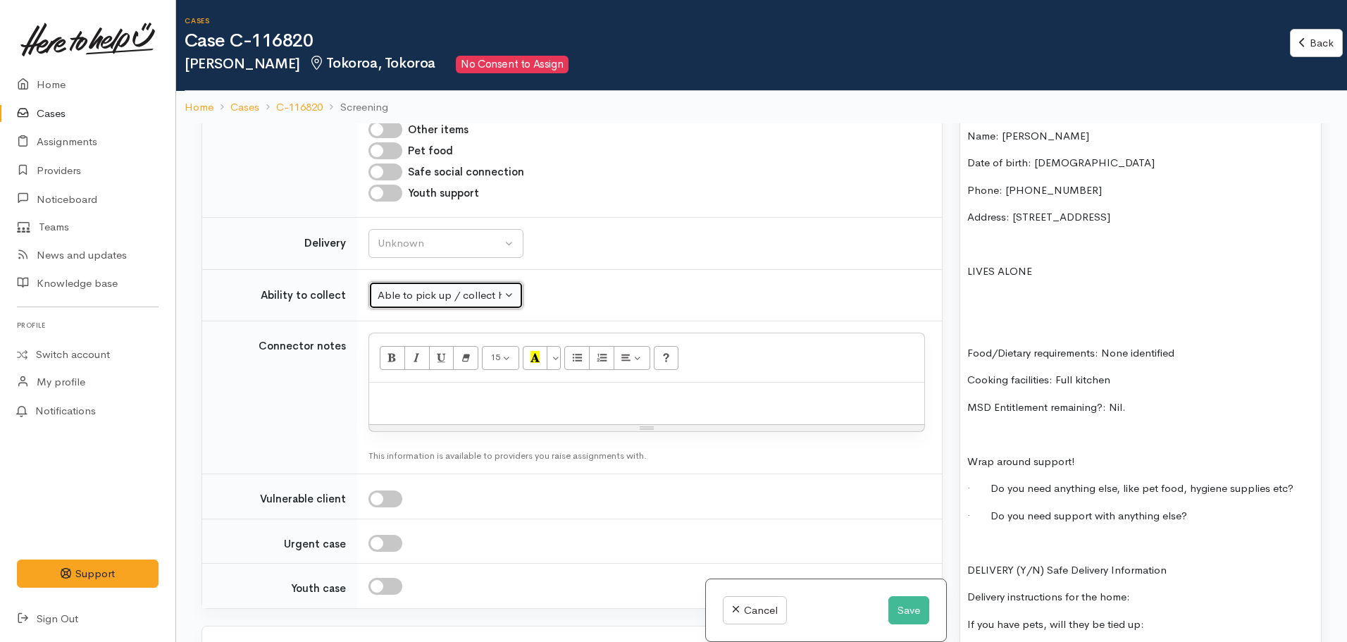
scroll to position [987, 0]
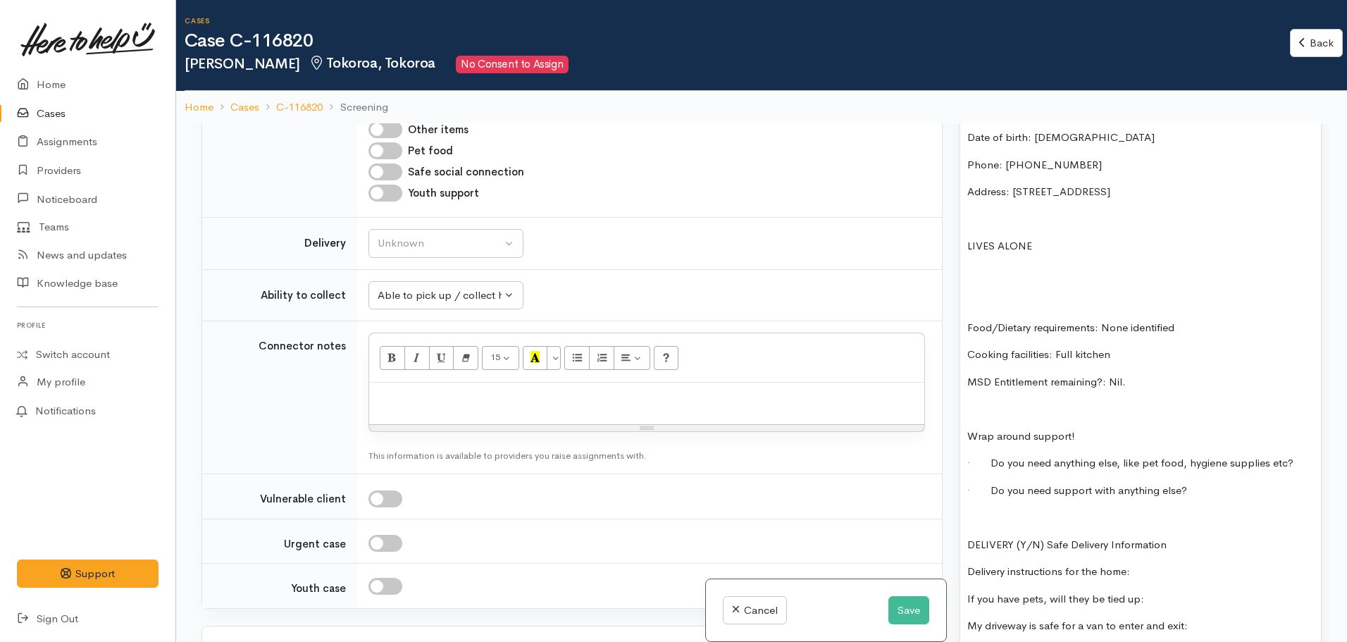
click at [1140, 374] on p "MSD Entitlement remaining?: Nil." at bounding box center [1141, 382] width 347 height 16
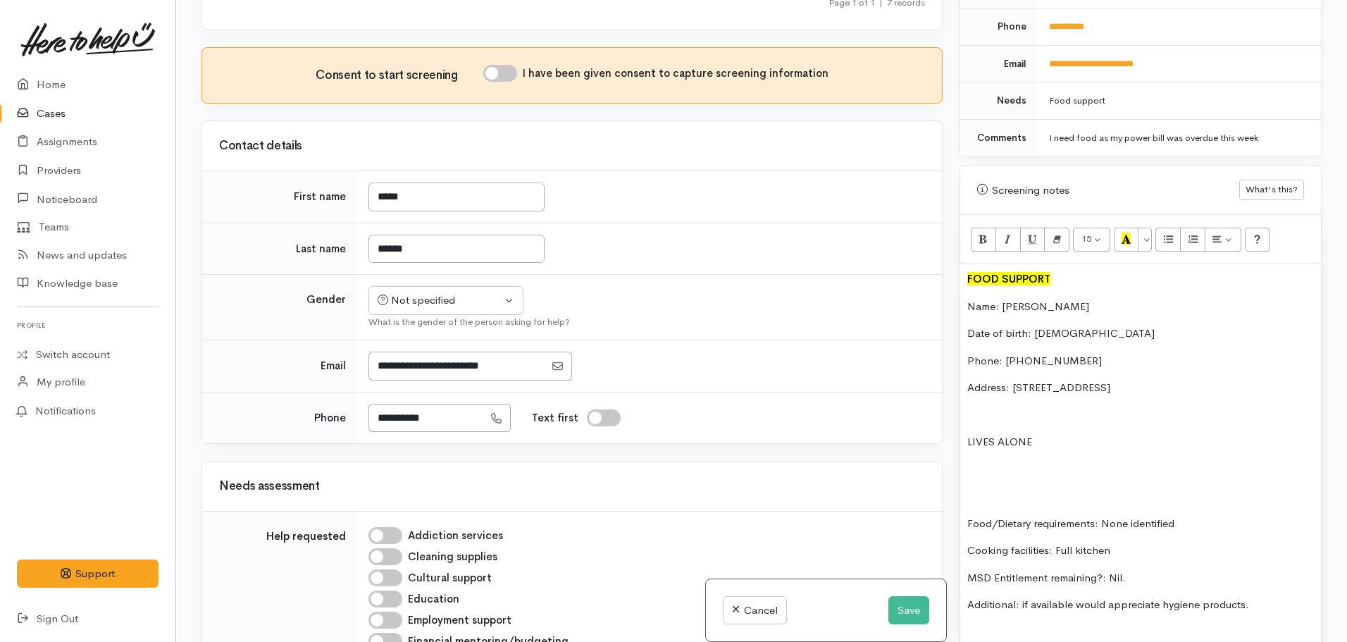
scroll to position [634, 0]
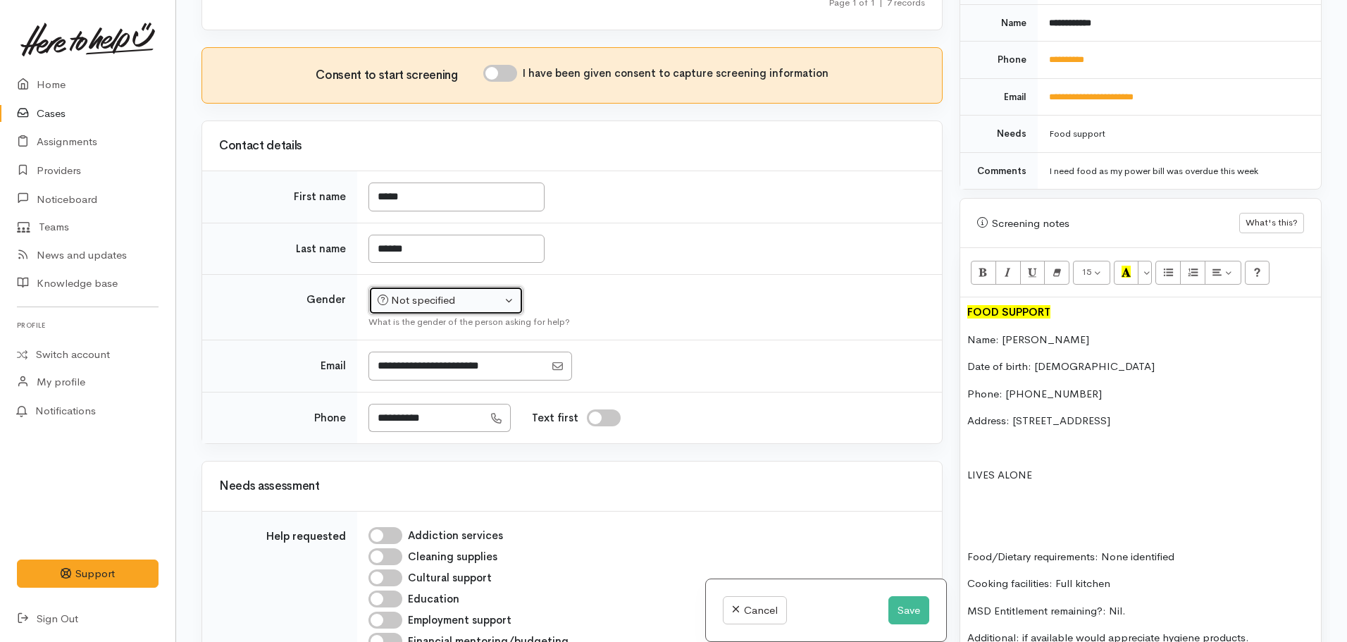
click at [390, 313] on button "Not specified" at bounding box center [446, 300] width 155 height 29
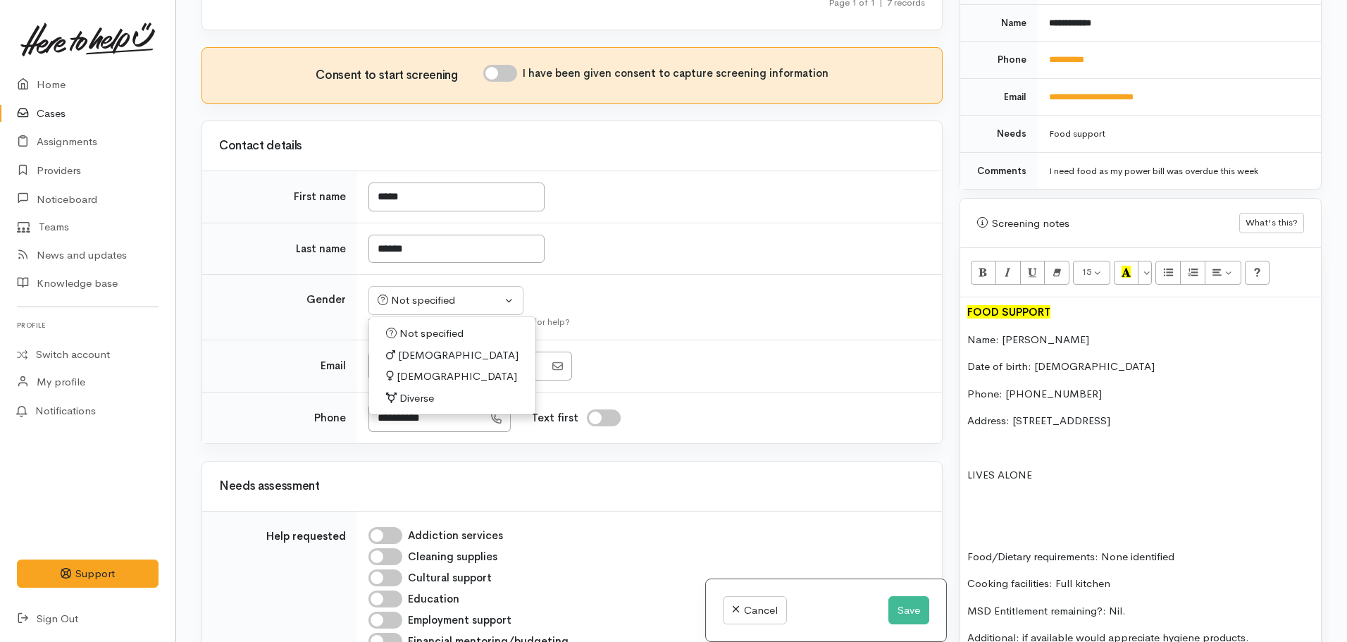
click at [404, 376] on span "Female" at bounding box center [457, 377] width 120 height 16
select select "Female"
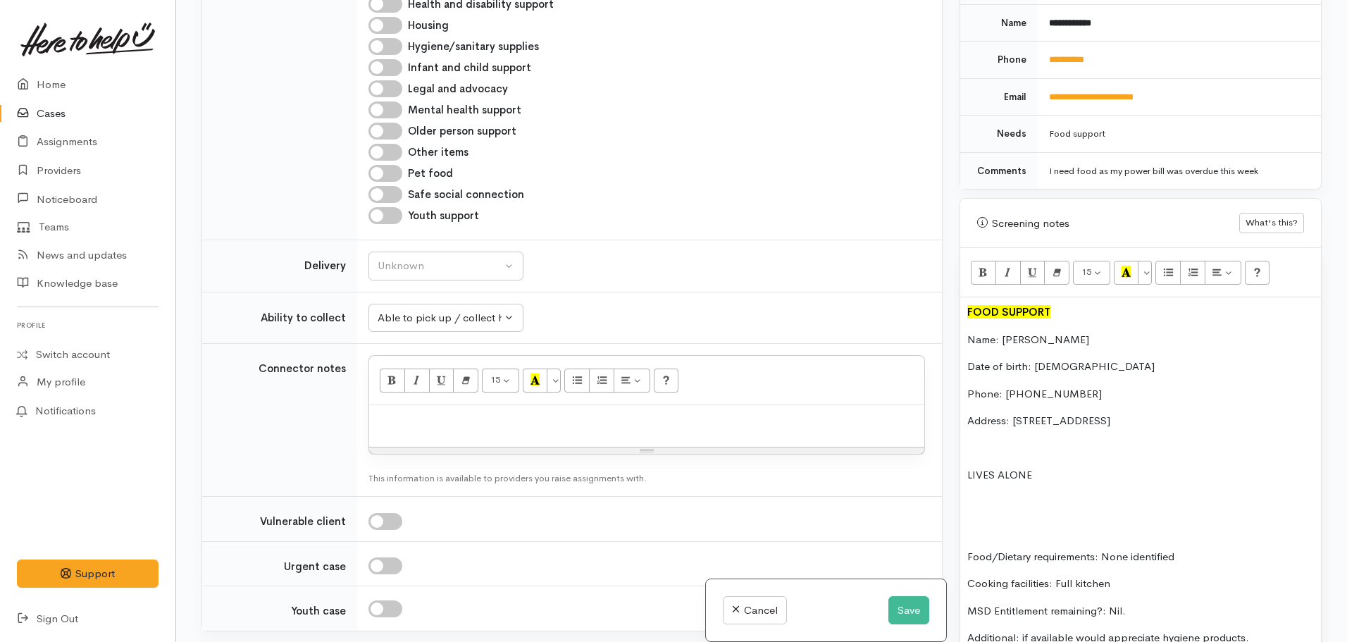
scroll to position [1285, 0]
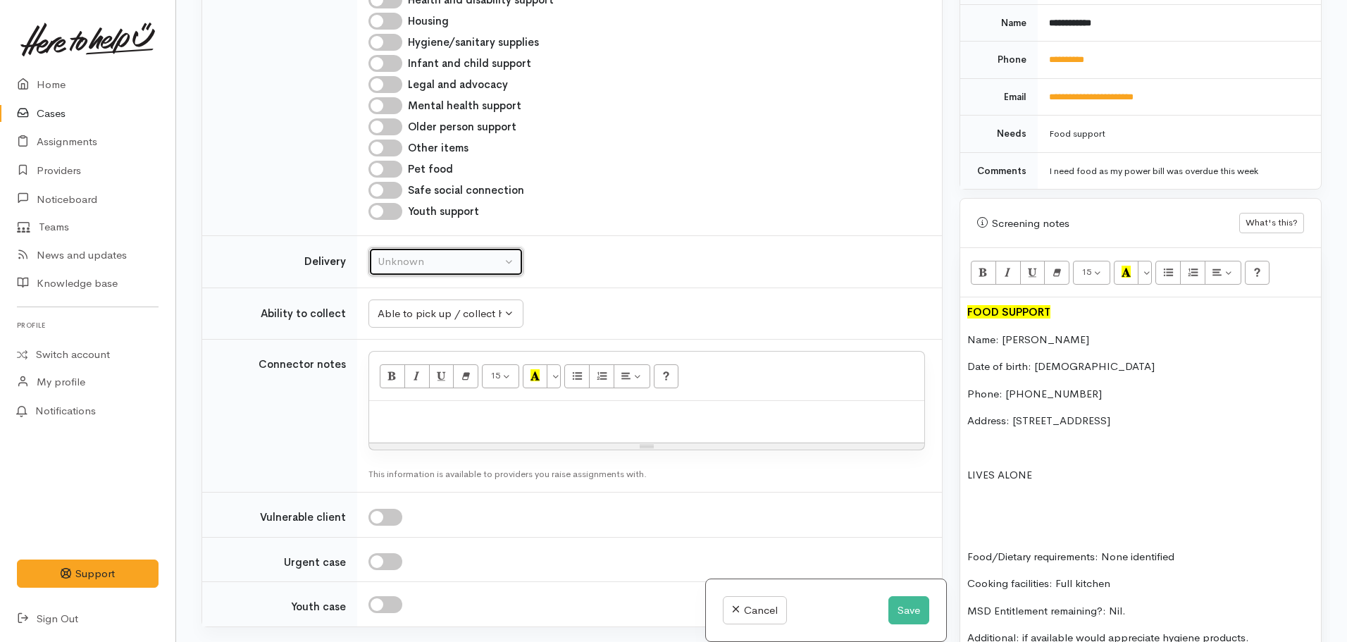
drag, startPoint x: 468, startPoint y: 267, endPoint x: 463, endPoint y: 276, distance: 9.8
click at [466, 267] on div "Unknown" at bounding box center [440, 262] width 124 height 16
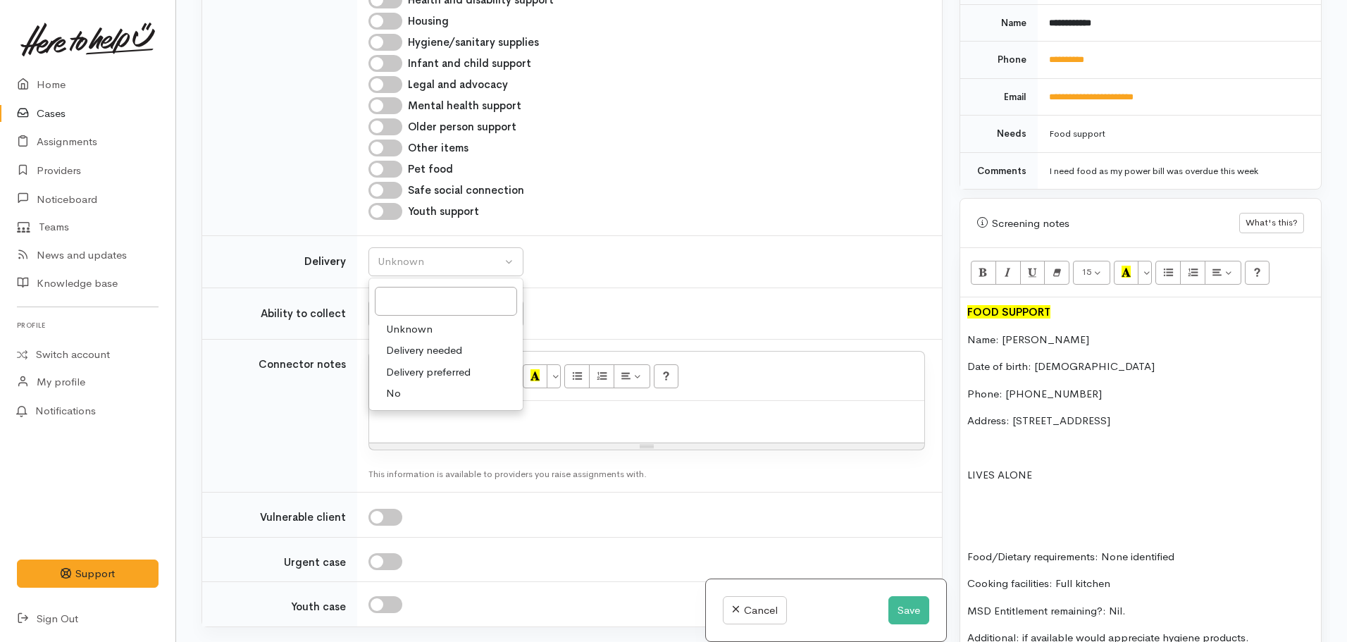
click at [415, 397] on link "No" at bounding box center [446, 394] width 154 height 22
select select "1"
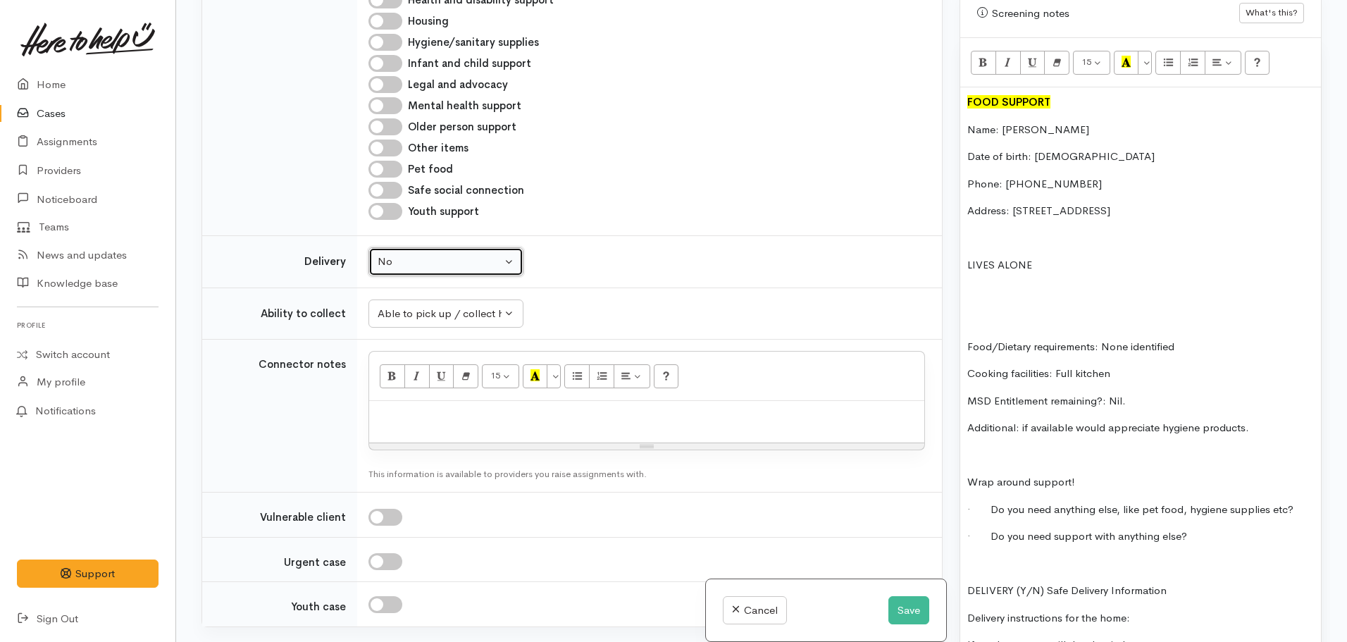
scroll to position [846, 0]
click at [1076, 419] on p "Additional: if available would appreciate hygiene products." at bounding box center [1141, 427] width 347 height 16
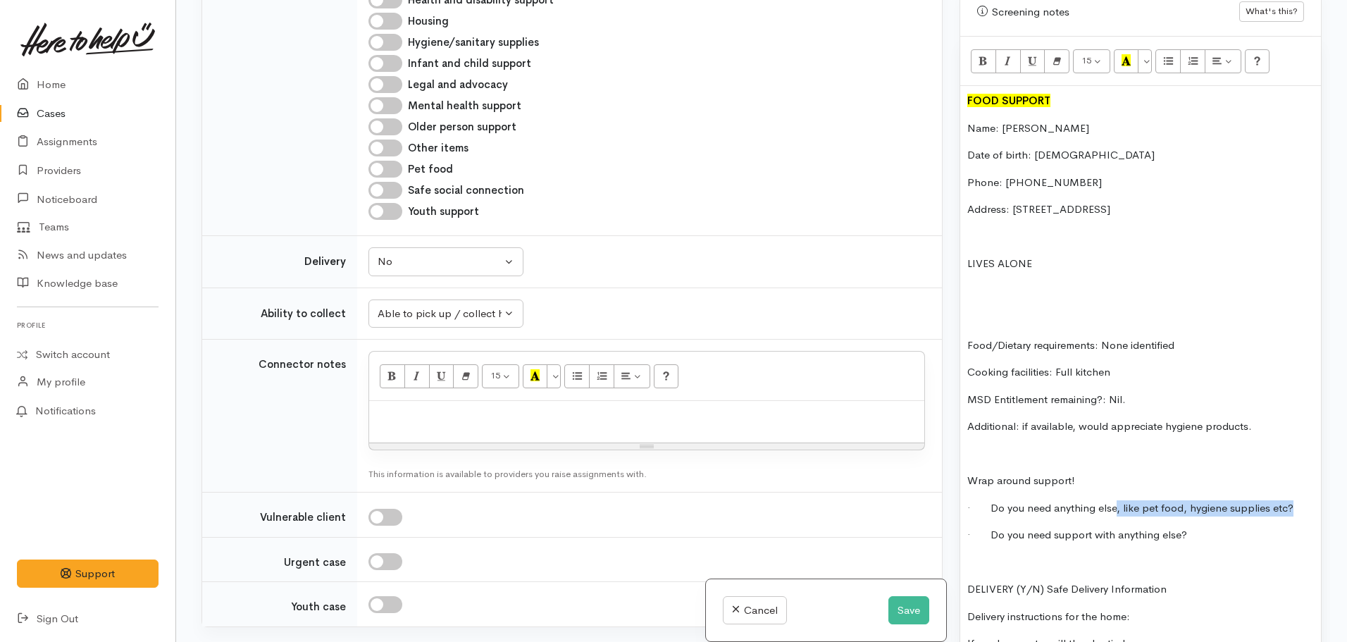
drag, startPoint x: 1114, startPoint y: 494, endPoint x: 1311, endPoint y: 497, distance: 196.6
click at [1311, 497] on div "FOOD SUPPORT Name: Tania Wilson Date of birth: 18.04.1982 Phone: 0278202935 Add…" at bounding box center [1140, 405] width 361 height 638
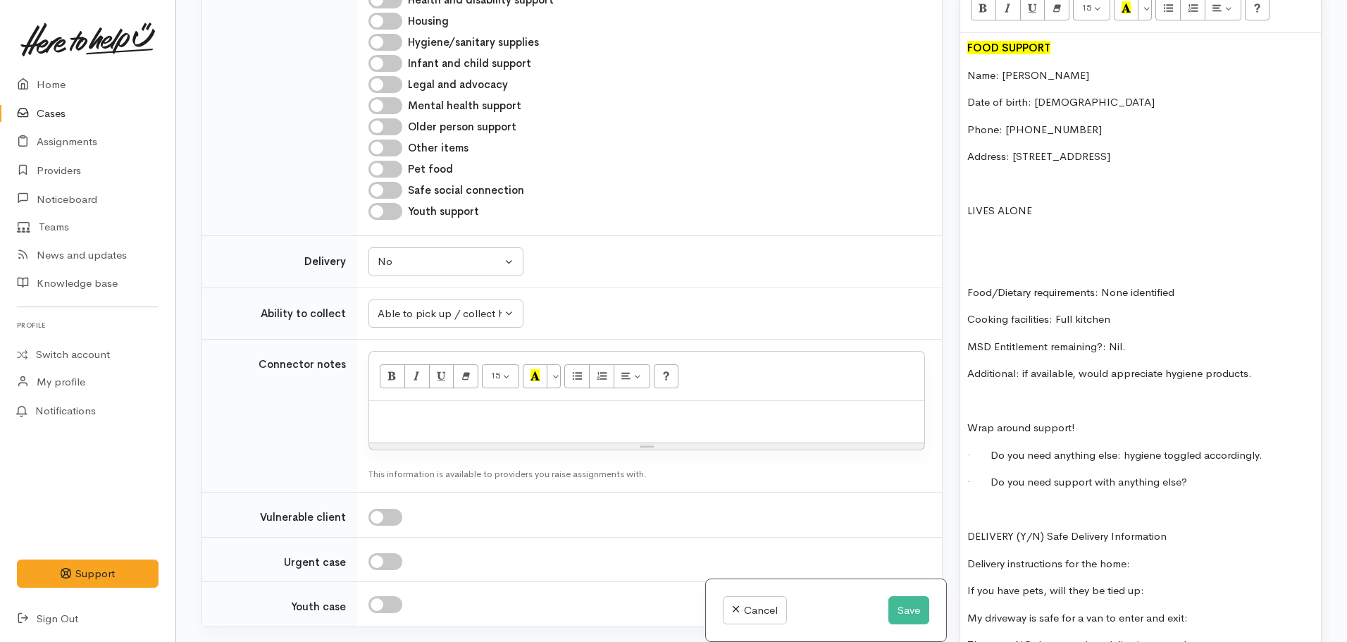
scroll to position [916, 0]
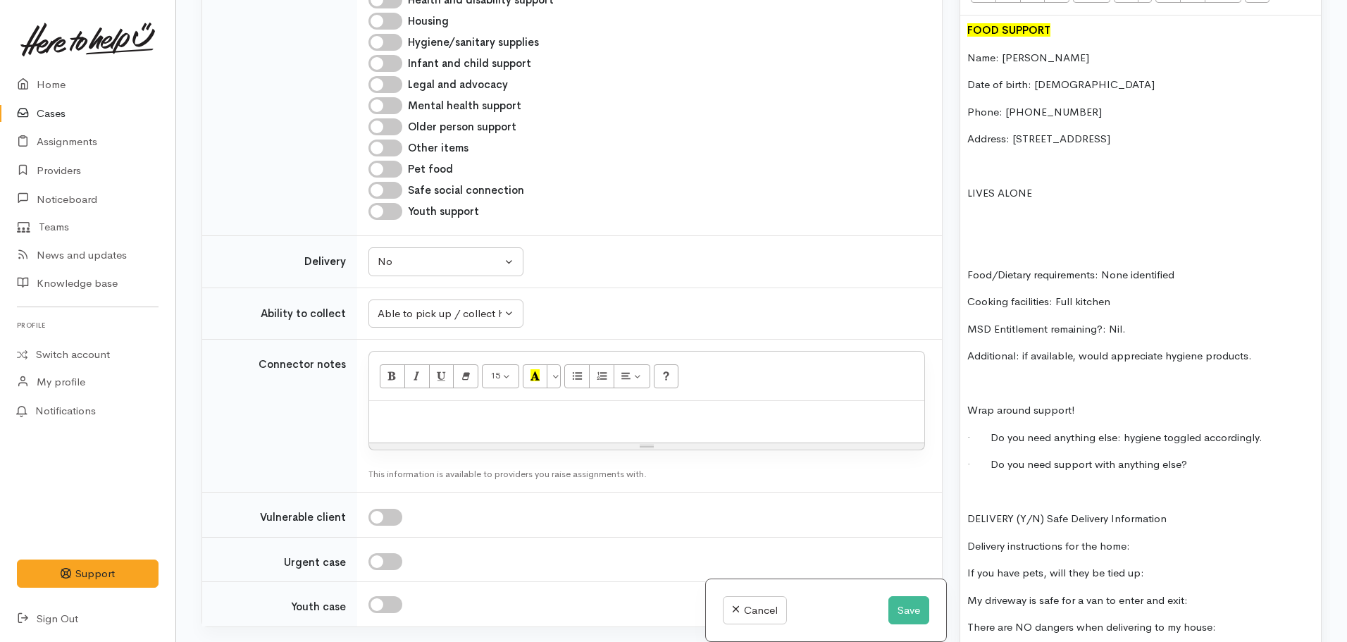
click at [1221, 458] on p "· Do you need support with anything else?" at bounding box center [1141, 465] width 347 height 16
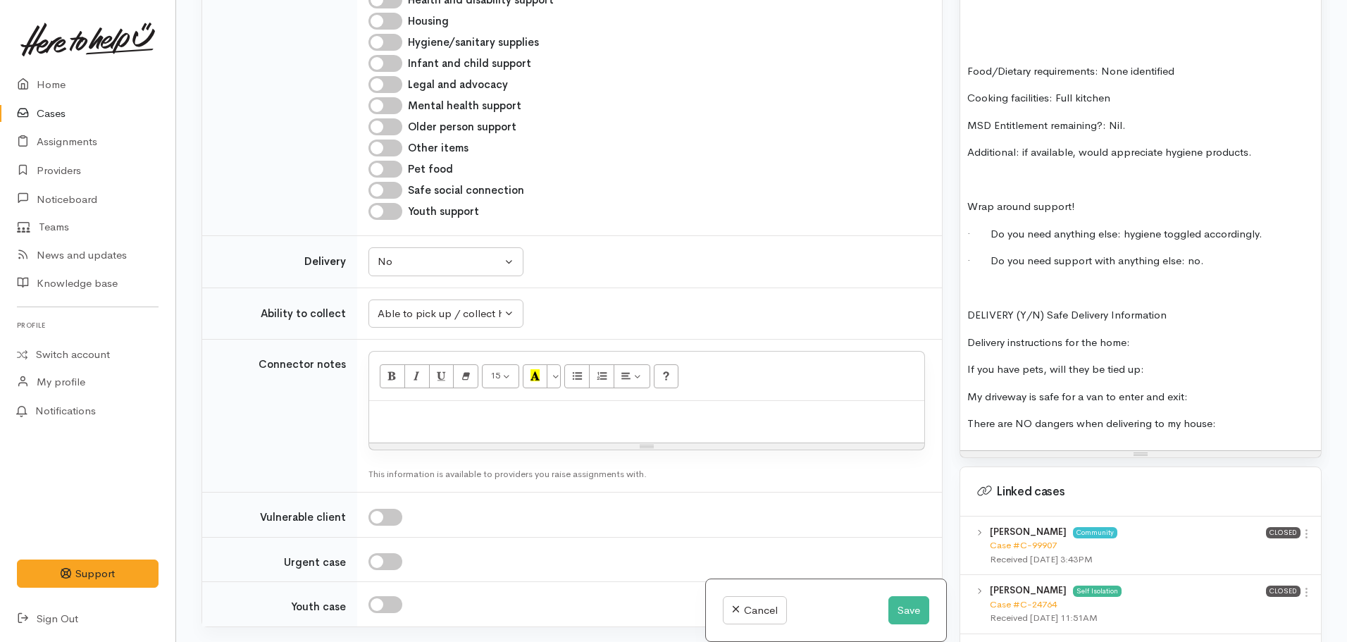
scroll to position [1127, 0]
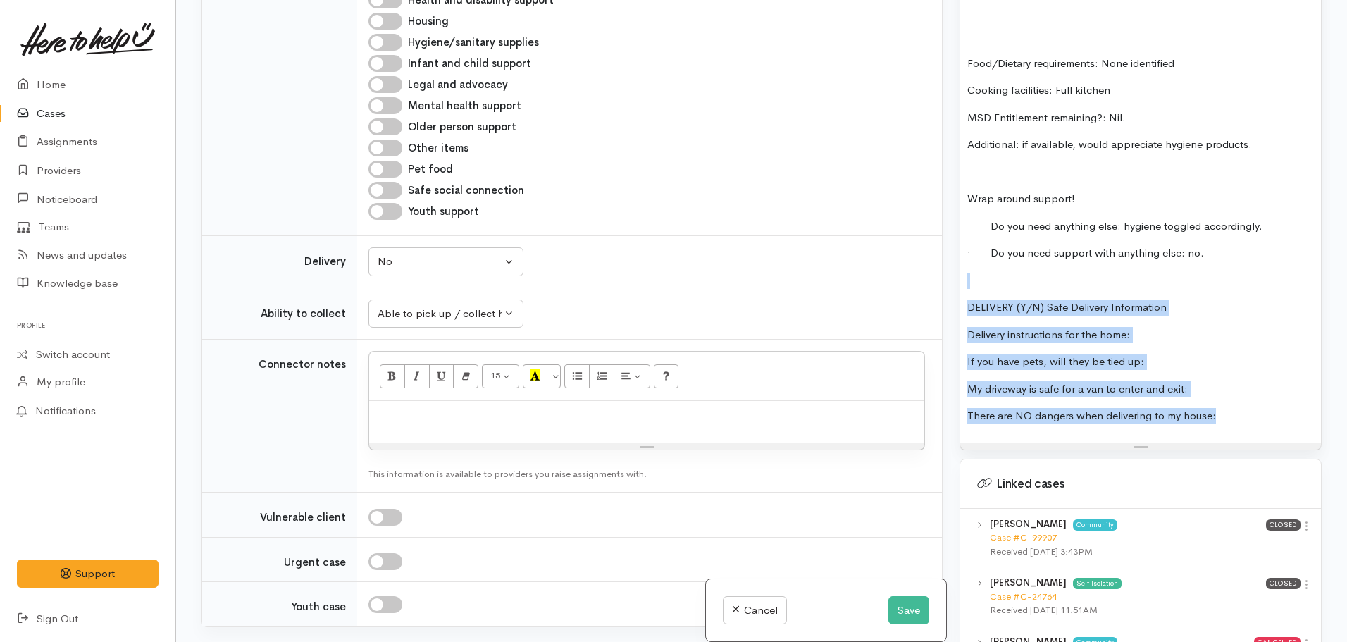
drag, startPoint x: 1231, startPoint y: 410, endPoint x: 951, endPoint y: 273, distance: 311.7
click at [951, 273] on div "Warnings Add No warnings have been raised against this case Add Warning Title ●…" at bounding box center [1140, 321] width 379 height 642
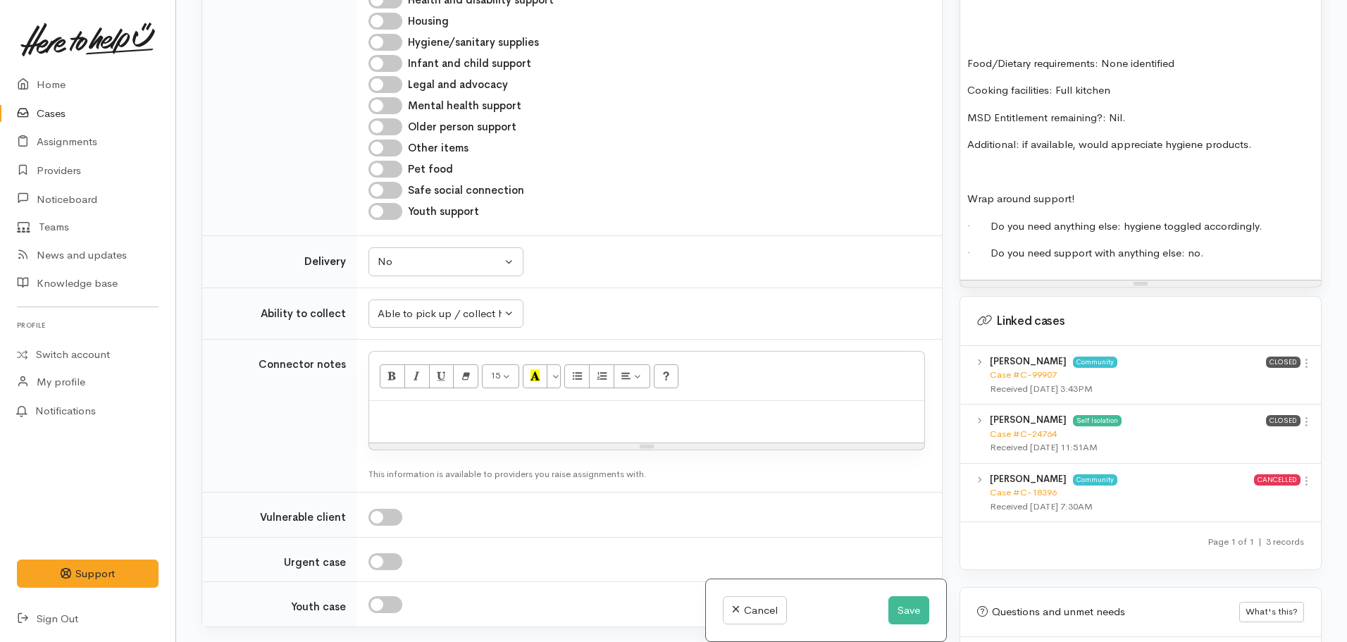
click at [977, 171] on div "FOOD SUPPORT Name: Tania Wilson Date of birth: 18.04.1982 Phone: 0278202935 Add…" at bounding box center [1140, 42] width 361 height 476
click at [976, 149] on div "FOOD SUPPORT Name: Tania Wilson Date of birth: 18.04.1982 Phone: 0278202935 Add…" at bounding box center [1140, 42] width 361 height 476
click at [1271, 138] on p "Additional: if available, would appreciate hygiene products." at bounding box center [1141, 145] width 347 height 16
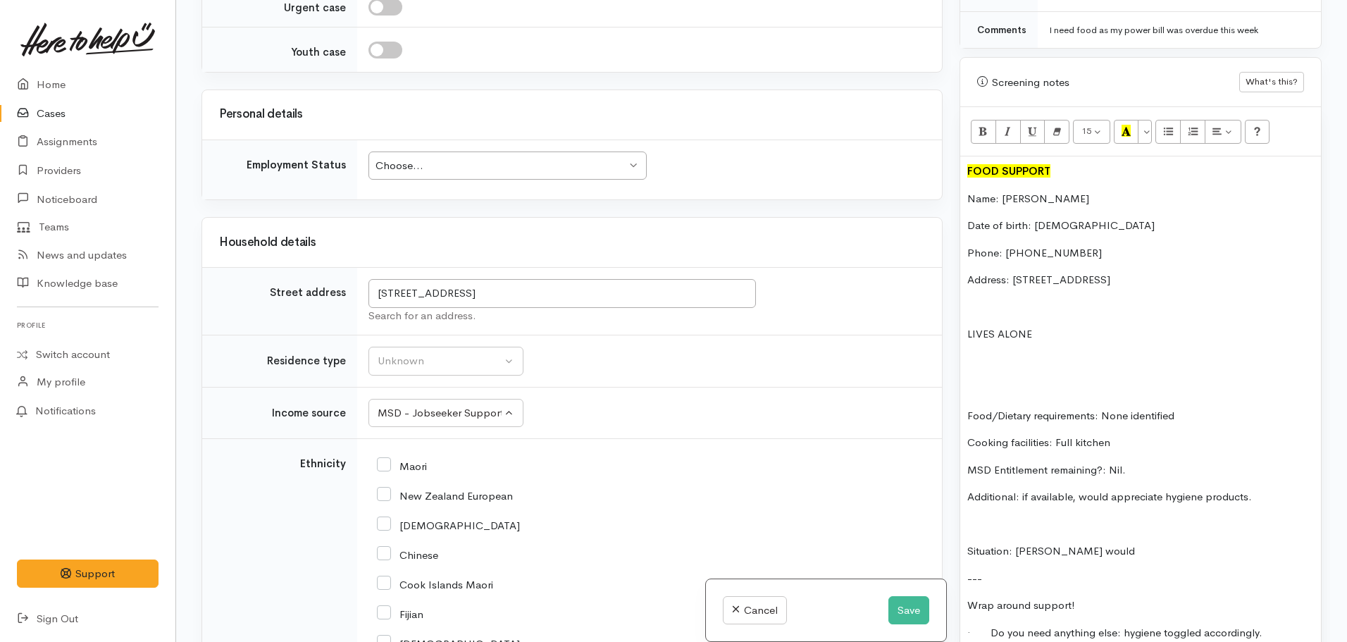
scroll to position [1848, 0]
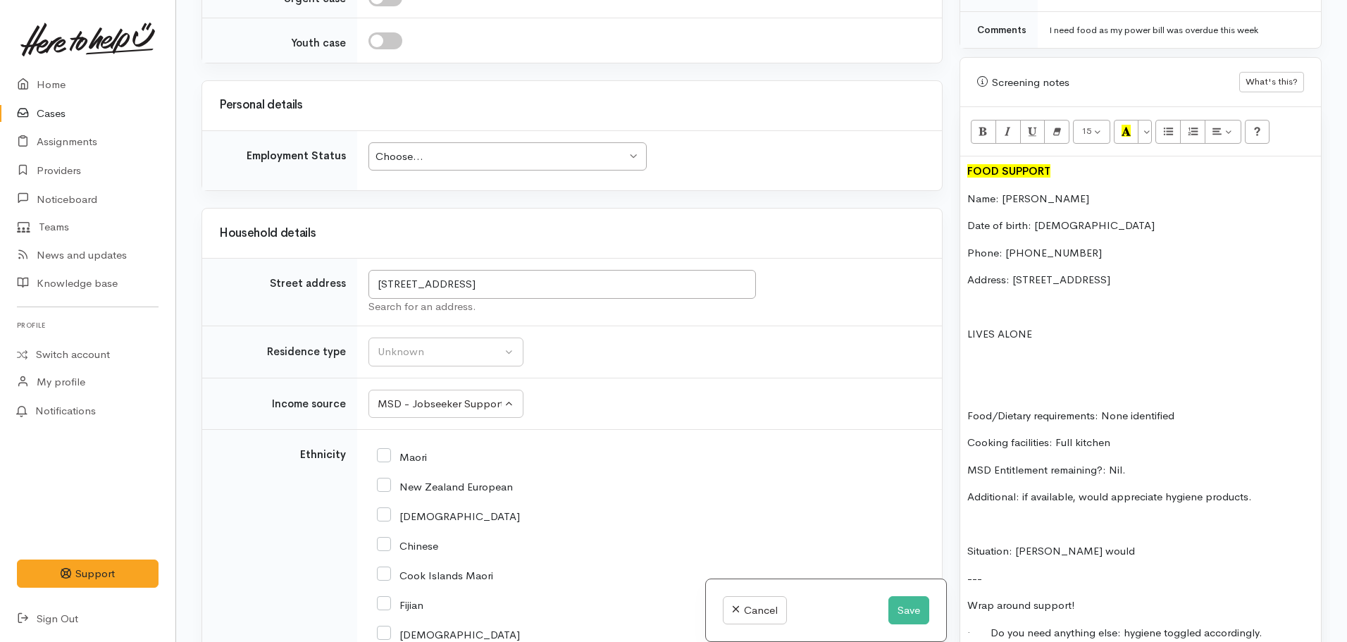
click at [432, 159] on div "Choose..." at bounding box center [501, 157] width 251 height 16
click at [438, 359] on div "Unknown" at bounding box center [440, 352] width 124 height 16
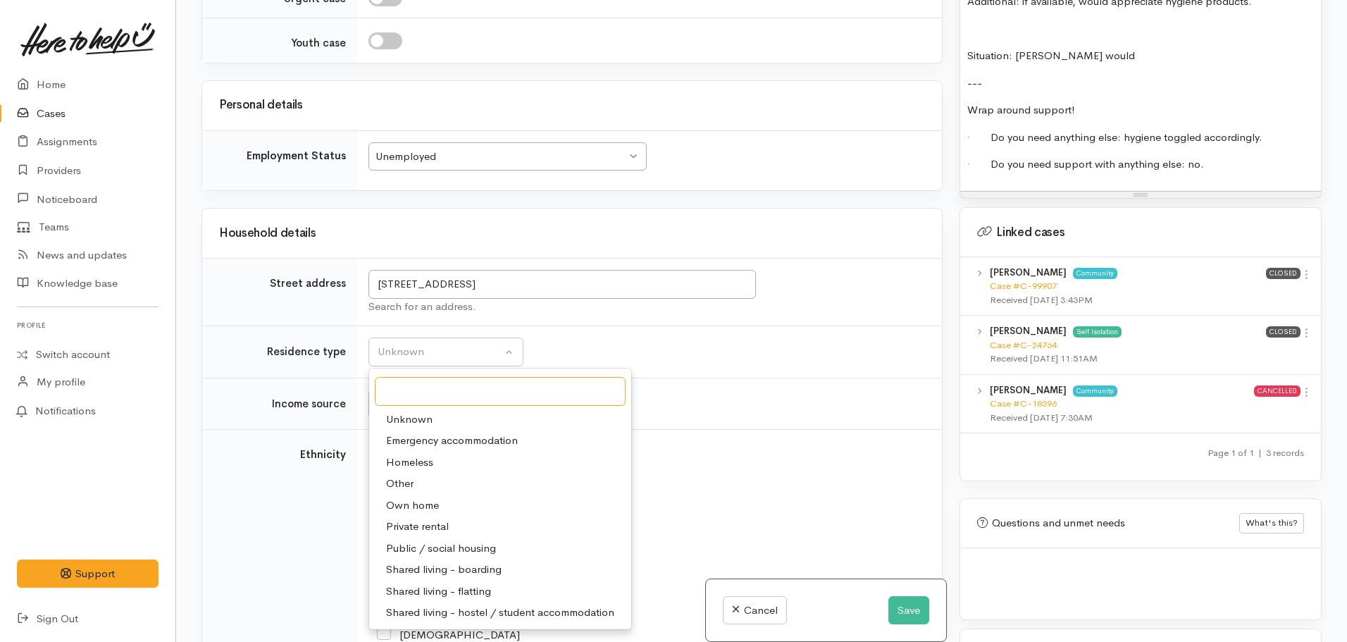
scroll to position [1374, 0]
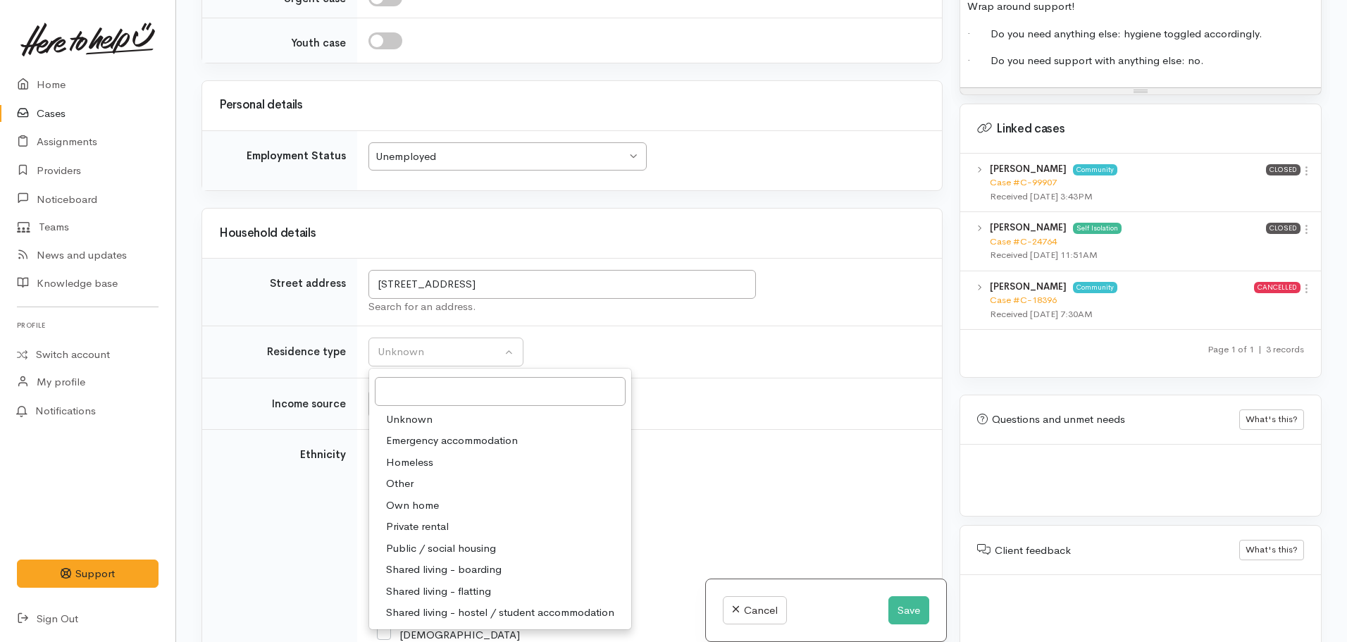
click at [419, 523] on span "Private rental" at bounding box center [417, 527] width 63 height 16
select select "2"
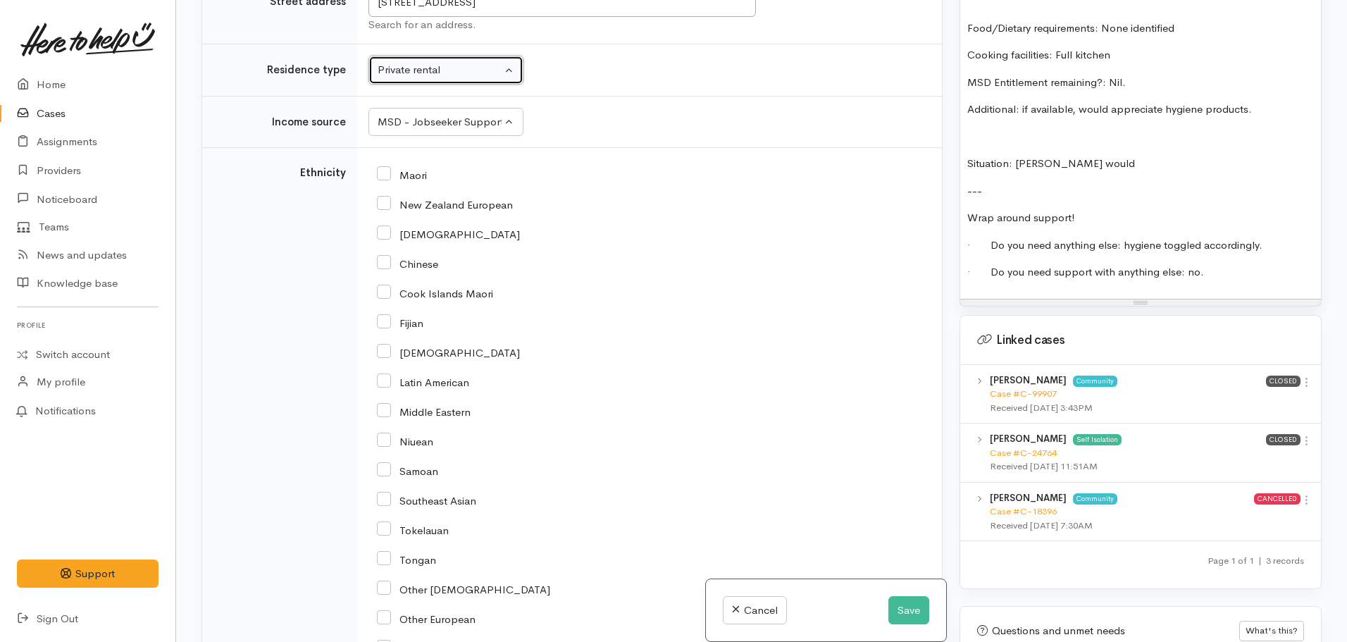
scroll to position [881, 0]
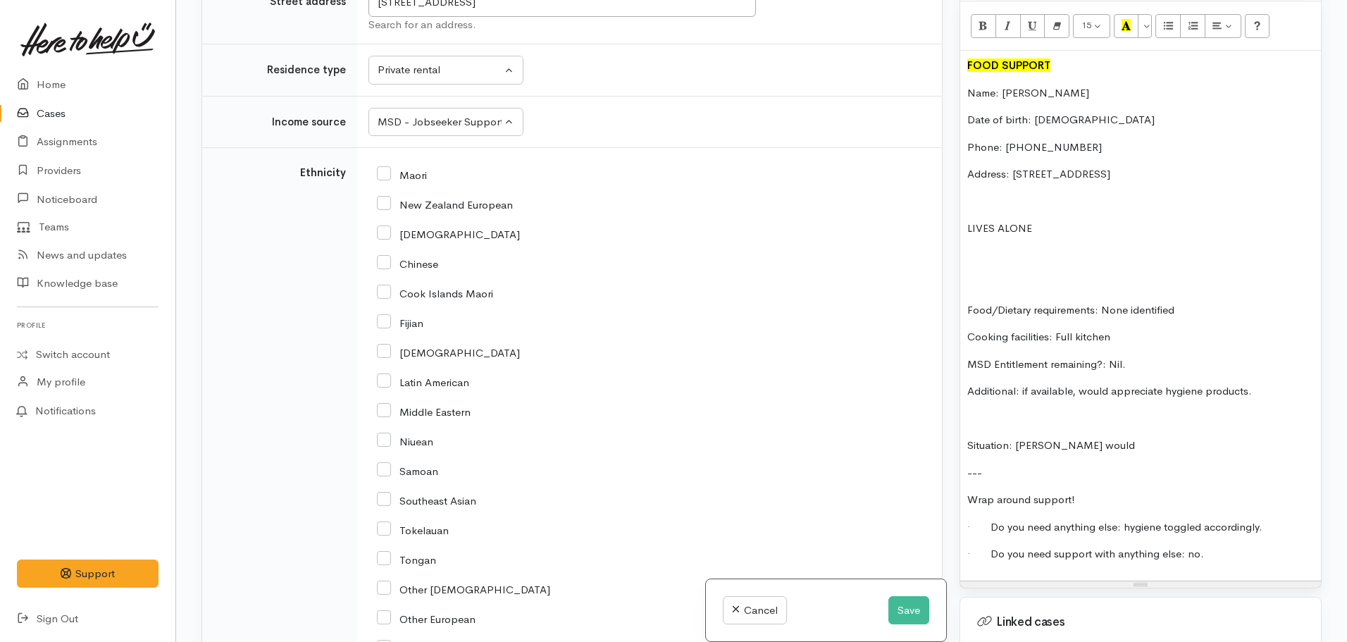
click at [388, 175] on input "Maori" at bounding box center [402, 174] width 50 height 13
checkbox input "true"
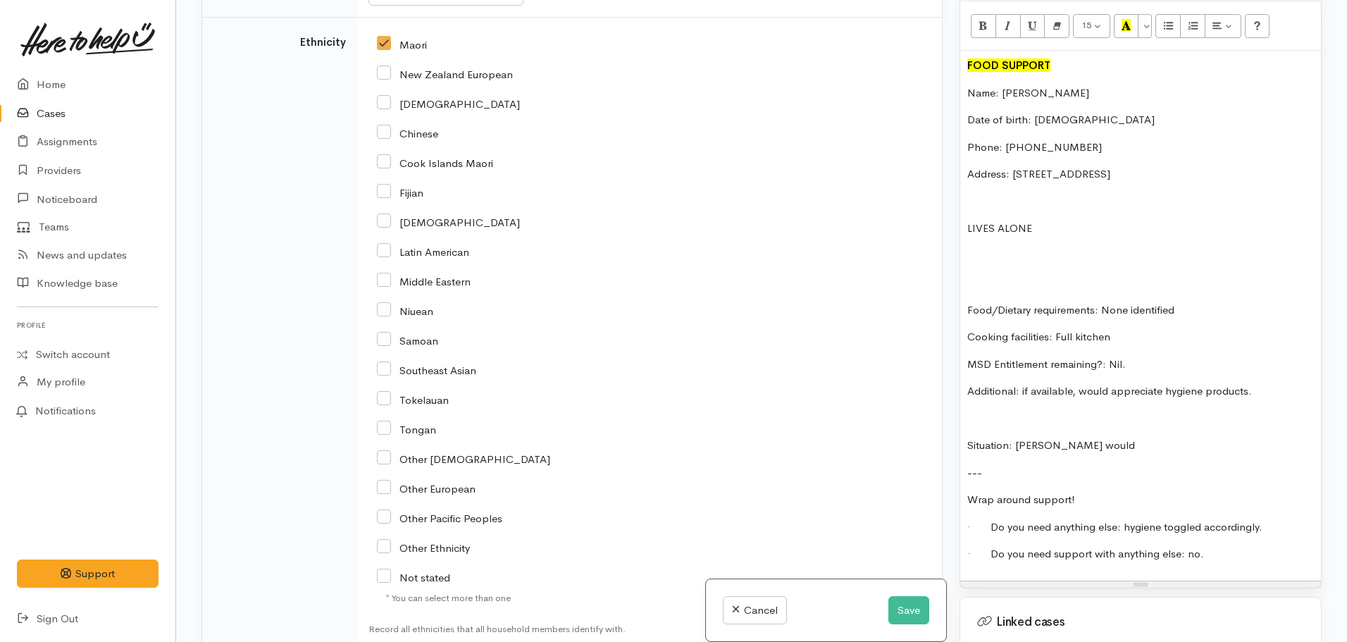
scroll to position [2412, 0]
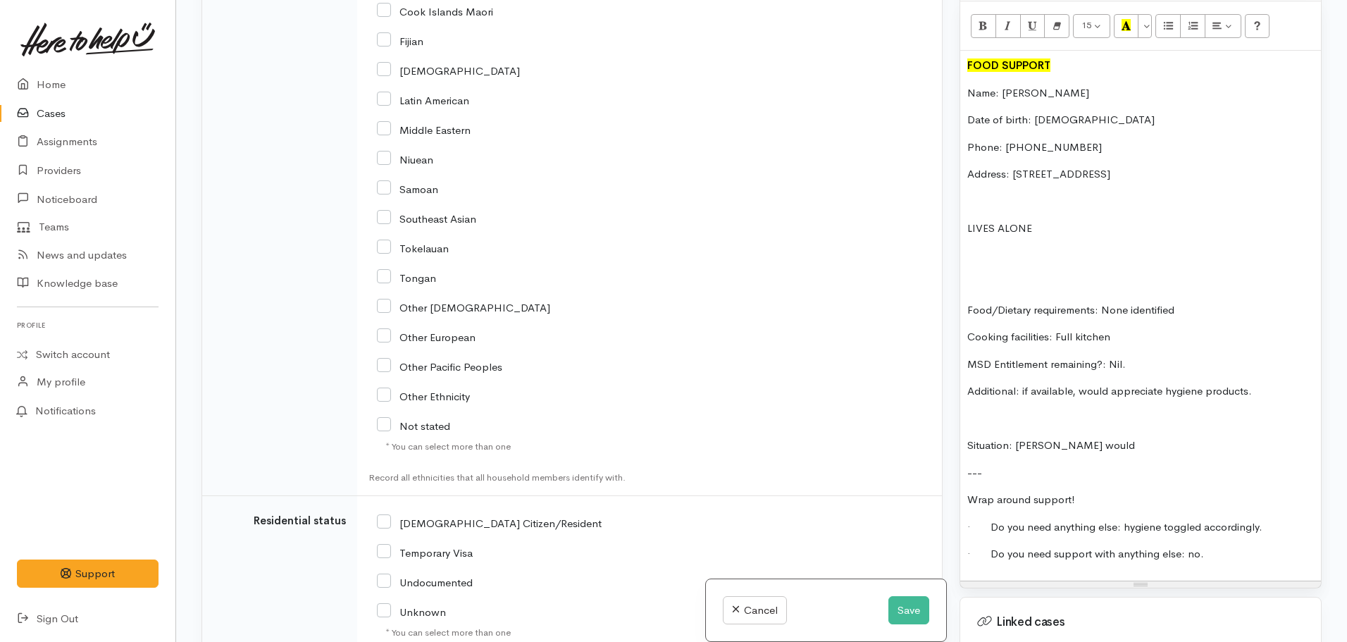
click at [381, 525] on input "NZ Citizen/Resident" at bounding box center [489, 522] width 225 height 13
checkbox input "true"
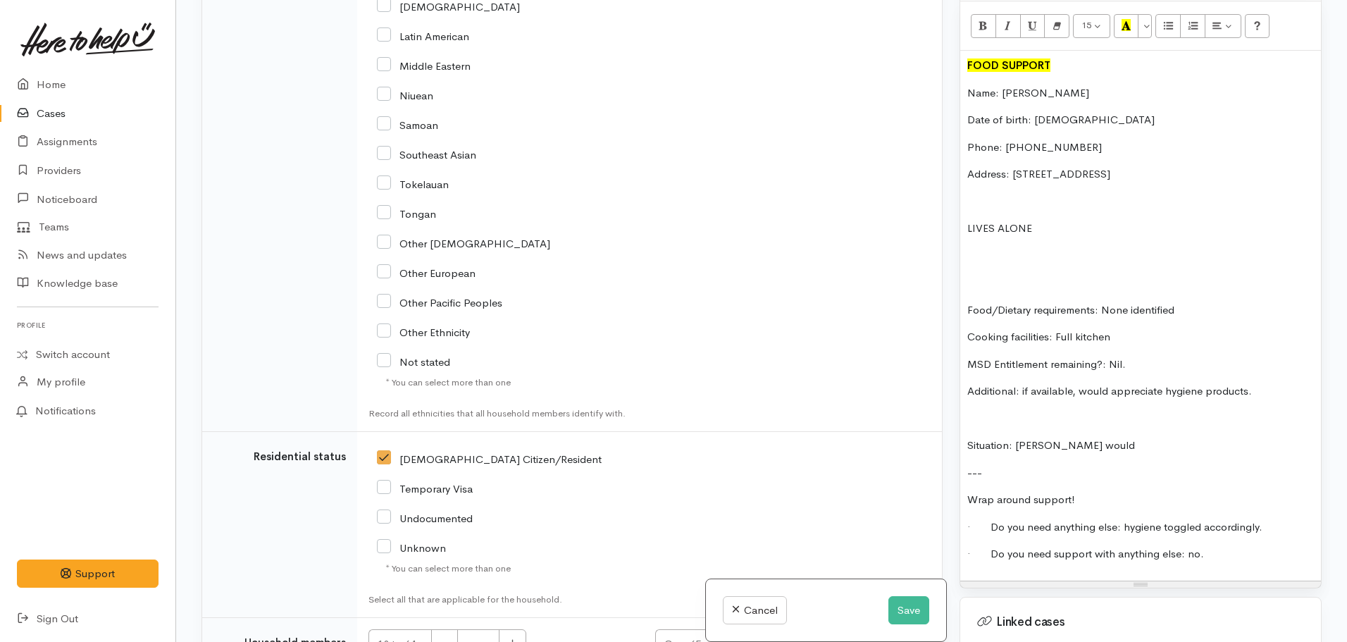
scroll to position [2764, 0]
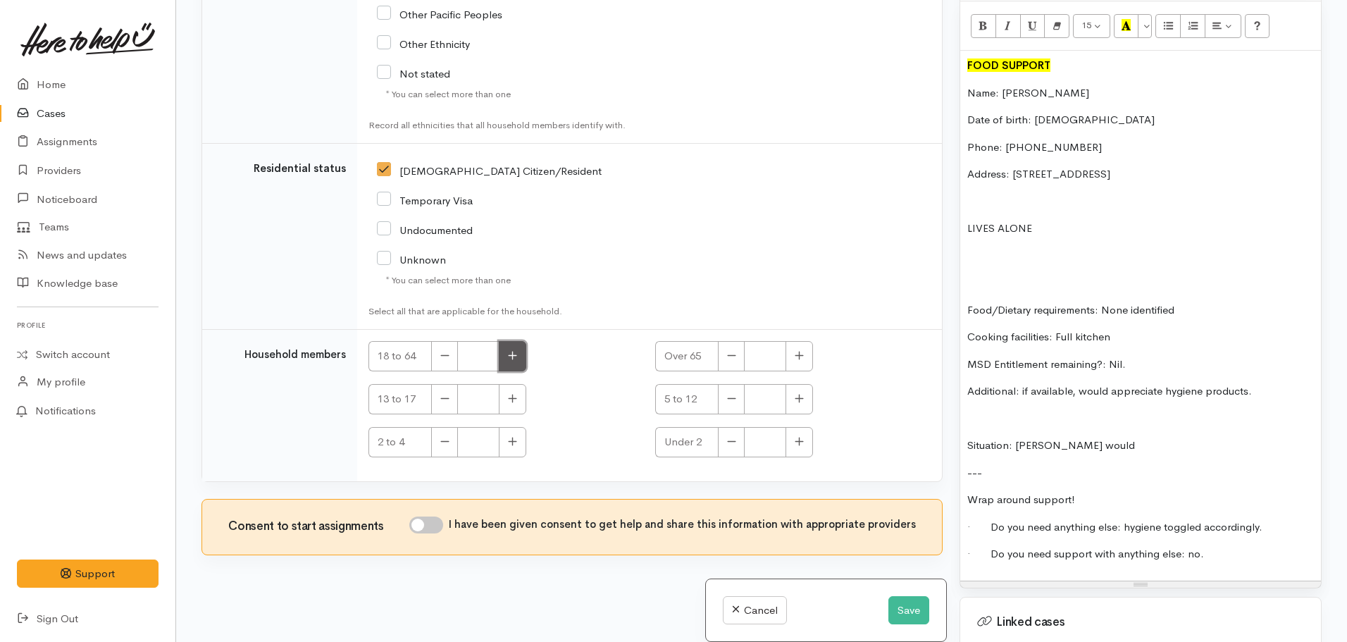
click at [519, 362] on button "button" at bounding box center [512, 356] width 27 height 30
type input "1"
click at [438, 523] on input "I have been given consent to get help and share this information with appropria…" at bounding box center [426, 525] width 34 height 17
checkbox input "true"
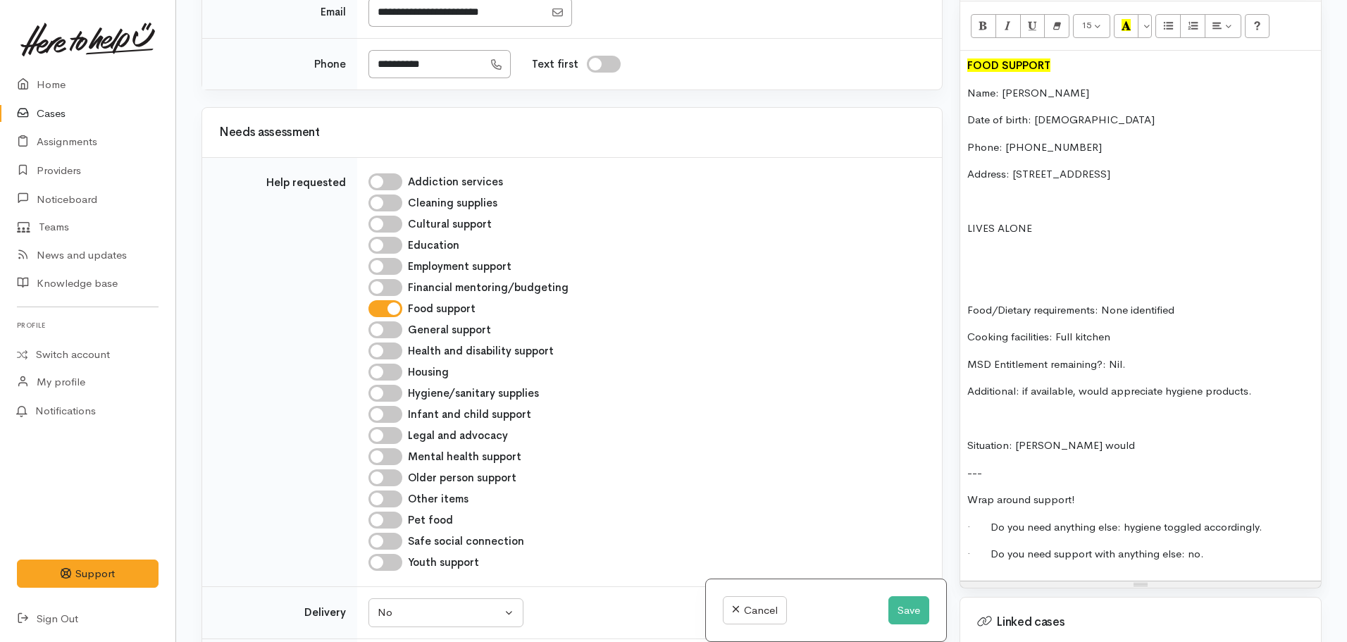
scroll to position [791, 0]
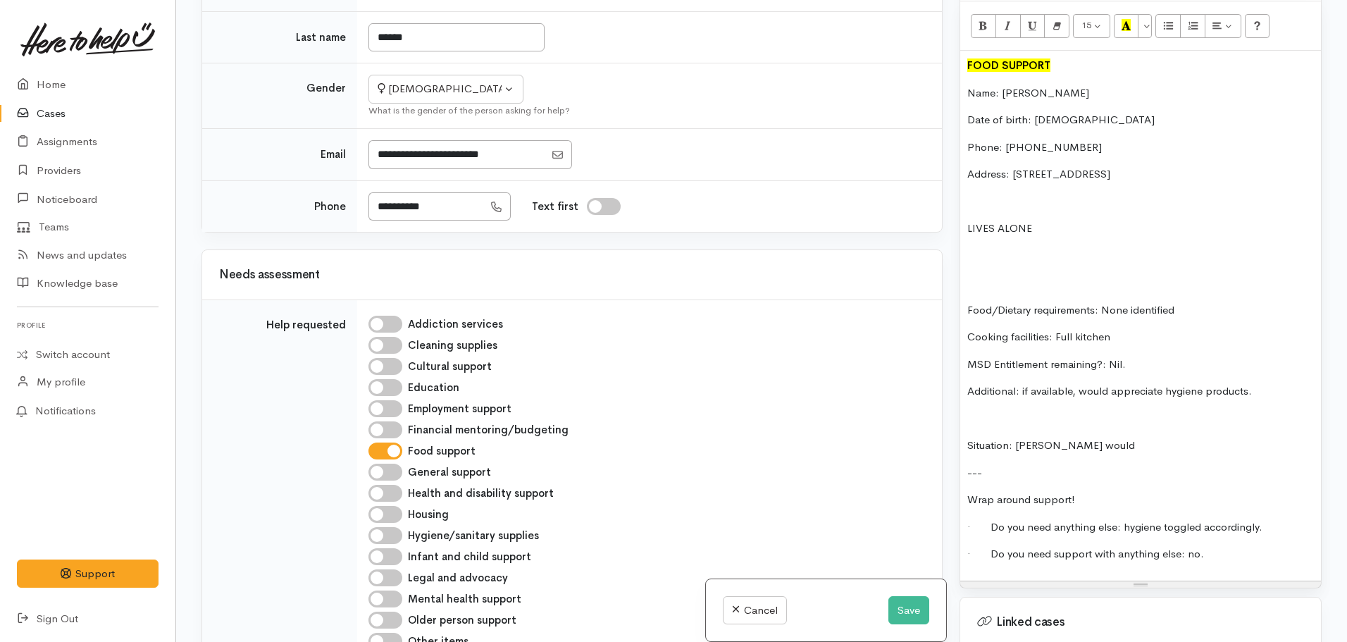
click at [387, 533] on input "Hygiene/sanitary supplies" at bounding box center [386, 535] width 34 height 17
checkbox input "true"
drag, startPoint x: 1098, startPoint y: 431, endPoint x: 1018, endPoint y: 430, distance: 80.3
click at [1018, 438] on p "Situation: Tania would" at bounding box center [1141, 446] width 347 height 16
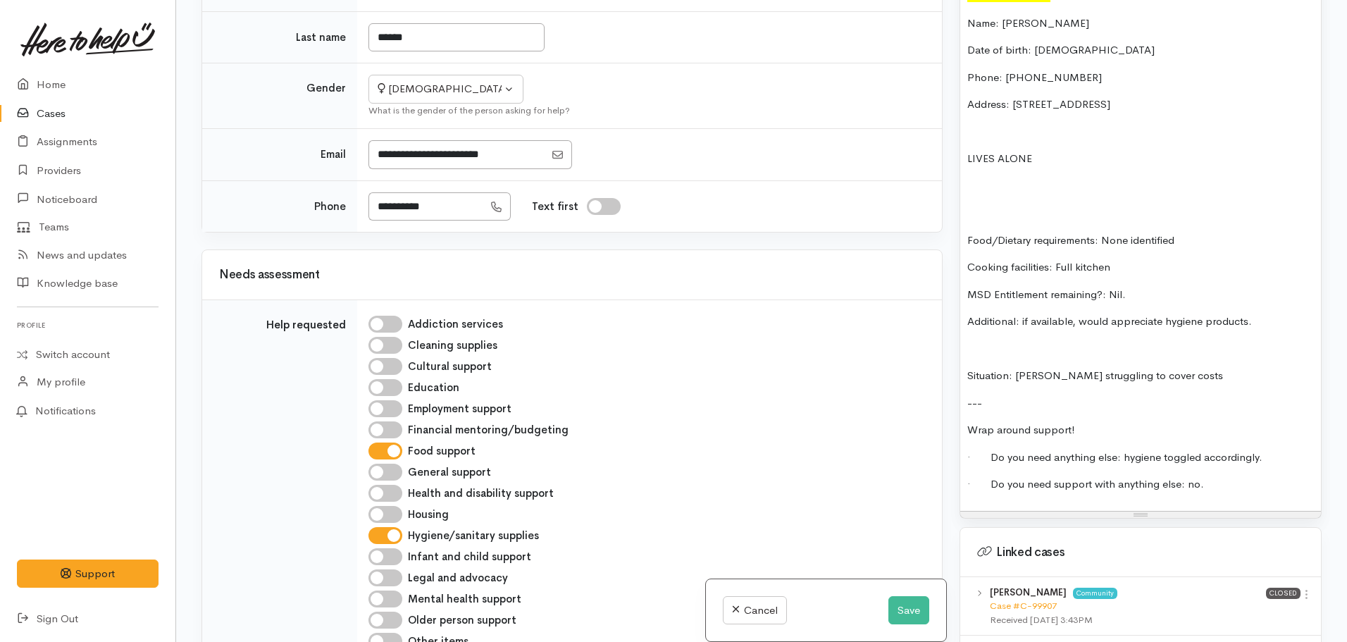
scroll to position [951, 0]
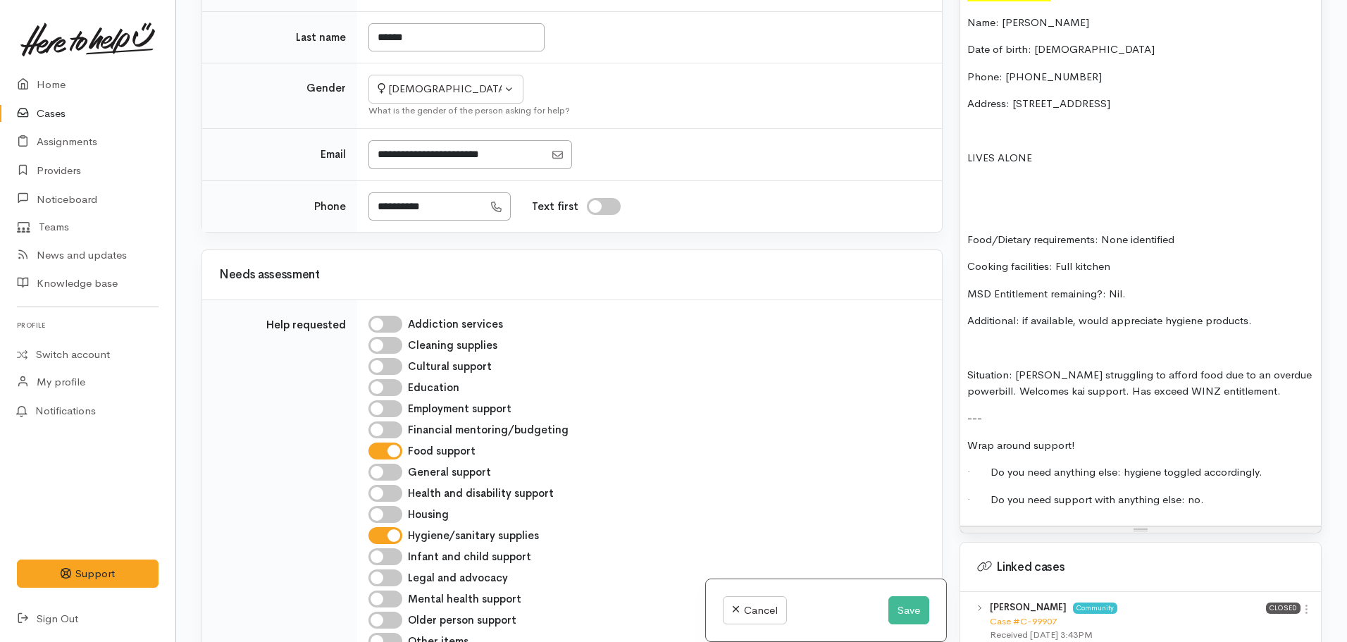
click at [1280, 367] on p "Situation: Tania struggling to afford food due to an overdue powerbill. Welcome…" at bounding box center [1141, 383] width 347 height 32
drag, startPoint x: 1011, startPoint y: 361, endPoint x: 923, endPoint y: 366, distance: 88.2
click at [923, 366] on div "Related cases There are other cases potentially from the same person, address o…" at bounding box center [761, 321] width 1137 height 642
click at [1015, 367] on p "Situation: Tania struggling to afford food due to an overdue power bill. Welcom…" at bounding box center [1141, 383] width 347 height 32
drag, startPoint x: 1006, startPoint y: 360, endPoint x: 979, endPoint y: 361, distance: 26.1
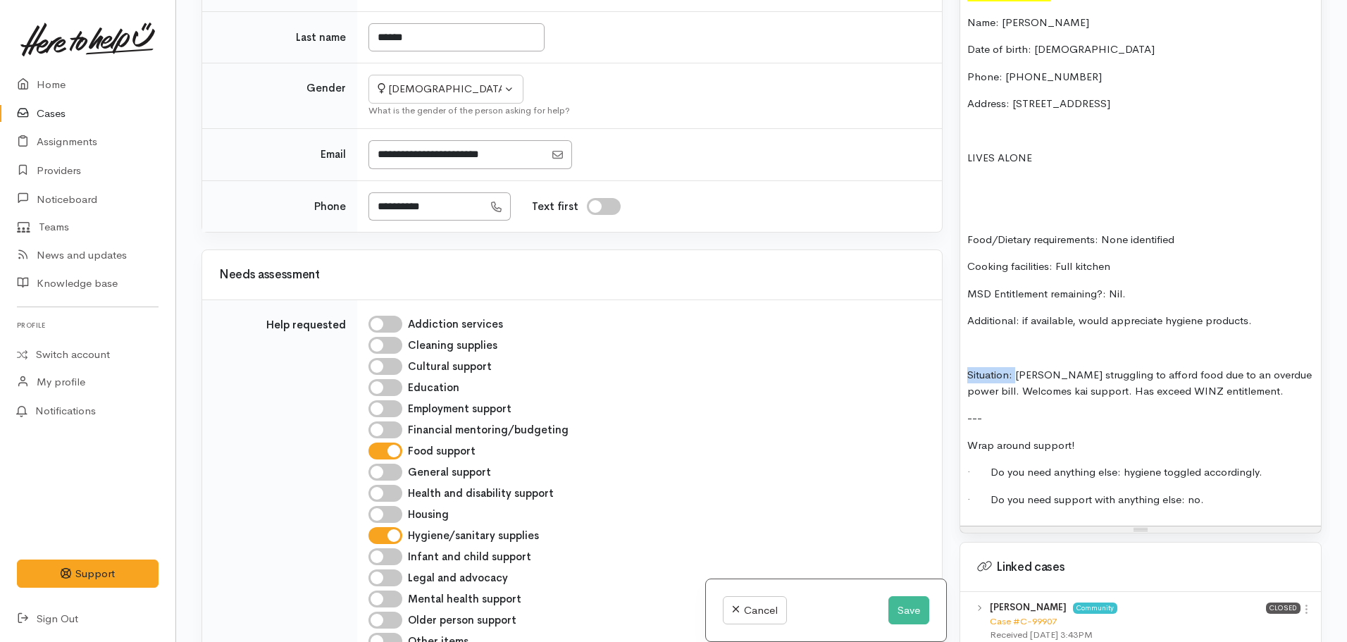
click at [979, 367] on p "Situation: Tania struggling to afford food due to an overdue power bill. Welcom…" at bounding box center [1141, 383] width 347 height 32
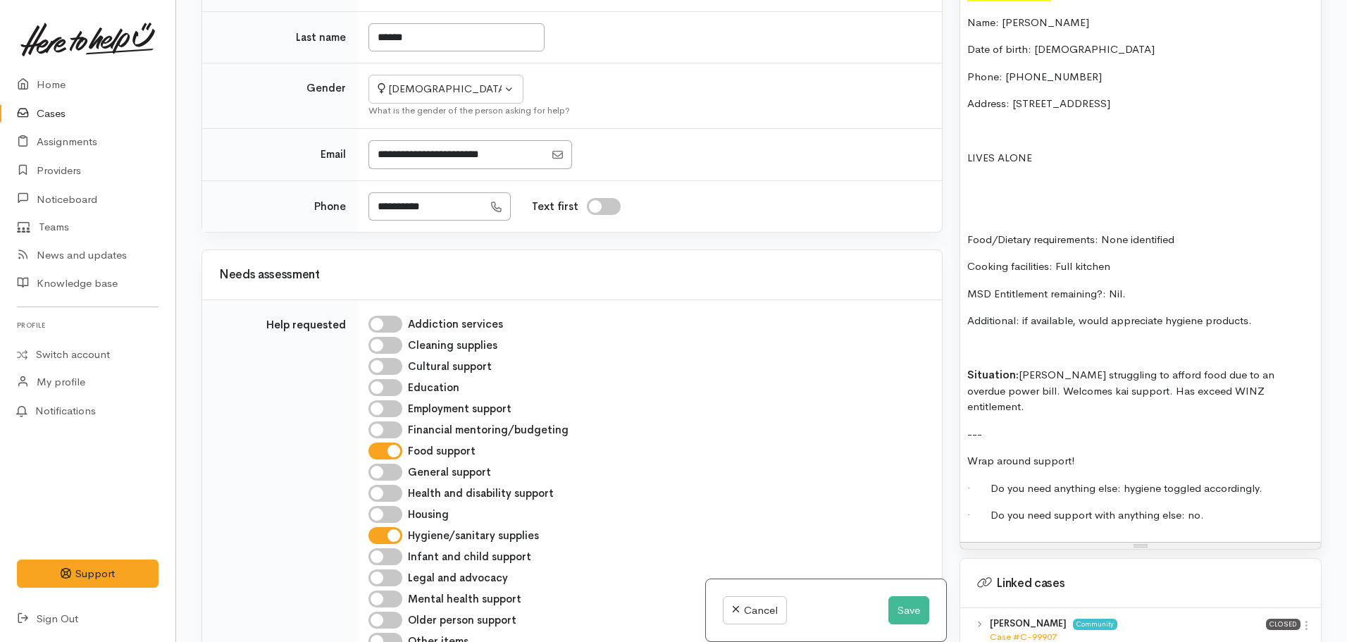
click at [1087, 392] on div "FOOD SUPPORT Name: Tania Wilson Date of birth: 18.04.1982 Phone: 0278202935 Add…" at bounding box center [1140, 261] width 361 height 562
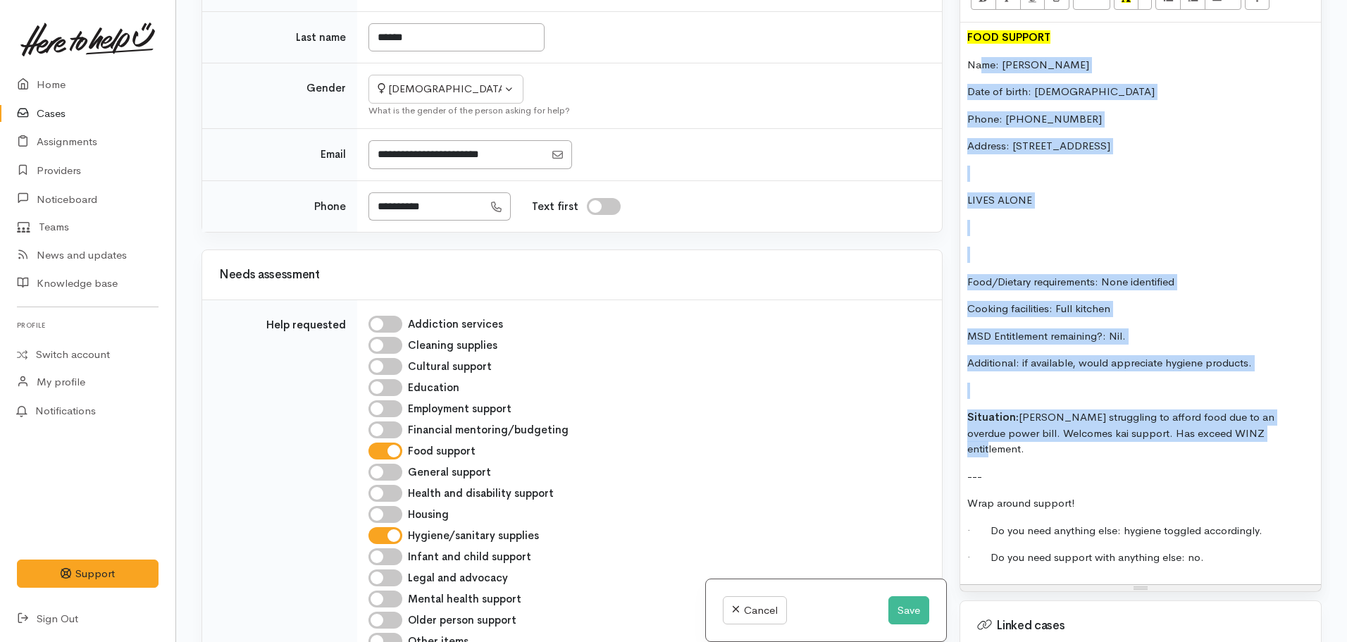
scroll to position [810, 0]
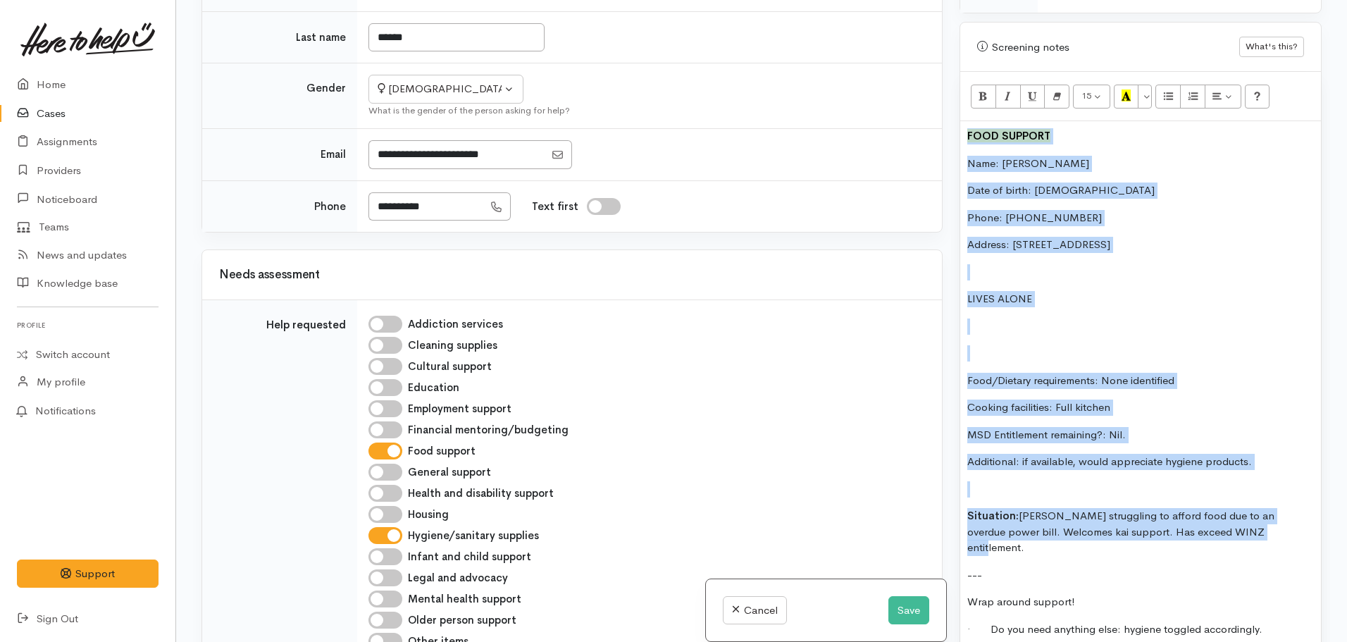
drag, startPoint x: 1253, startPoint y: 372, endPoint x: 959, endPoint y: 124, distance: 384.5
click at [959, 124] on div "Warnings Add No warnings have been raised against this case Add Warning Title ●…" at bounding box center [1140, 321] width 379 height 642
copy div "FOOD SUPPORT Name: Tania Wilson Date of birth: 18.04.1982 Phone: 0278202935 Add…"
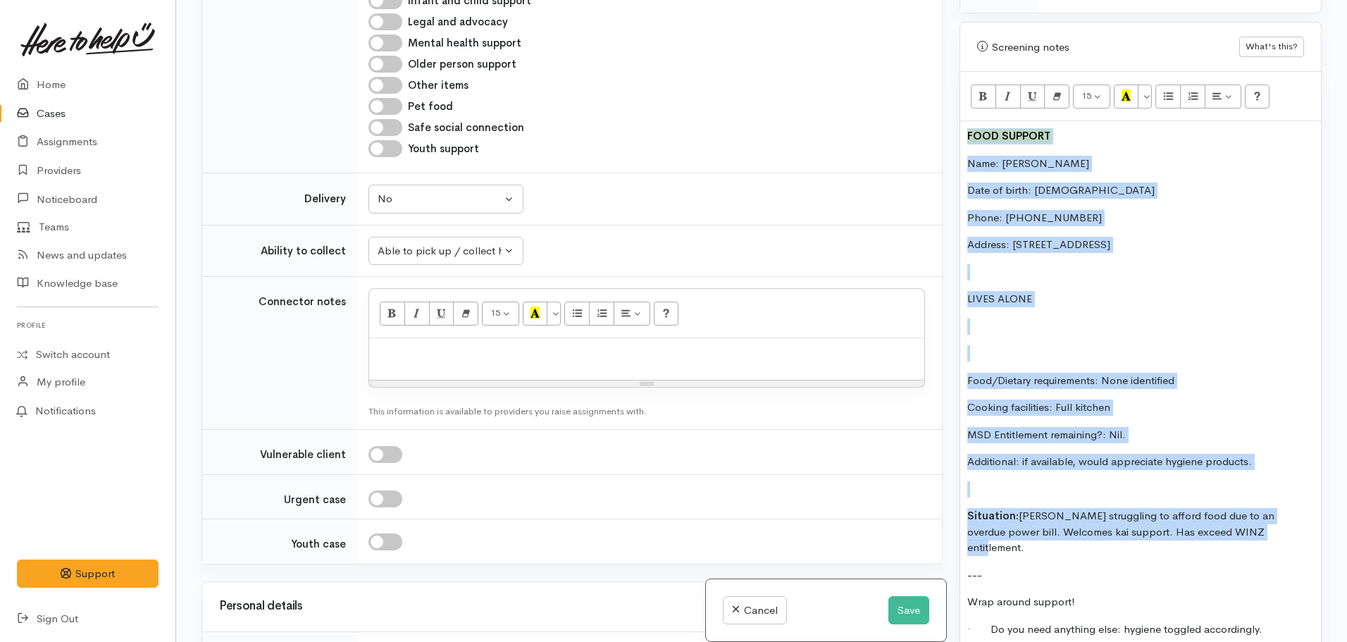
scroll to position [1355, 0]
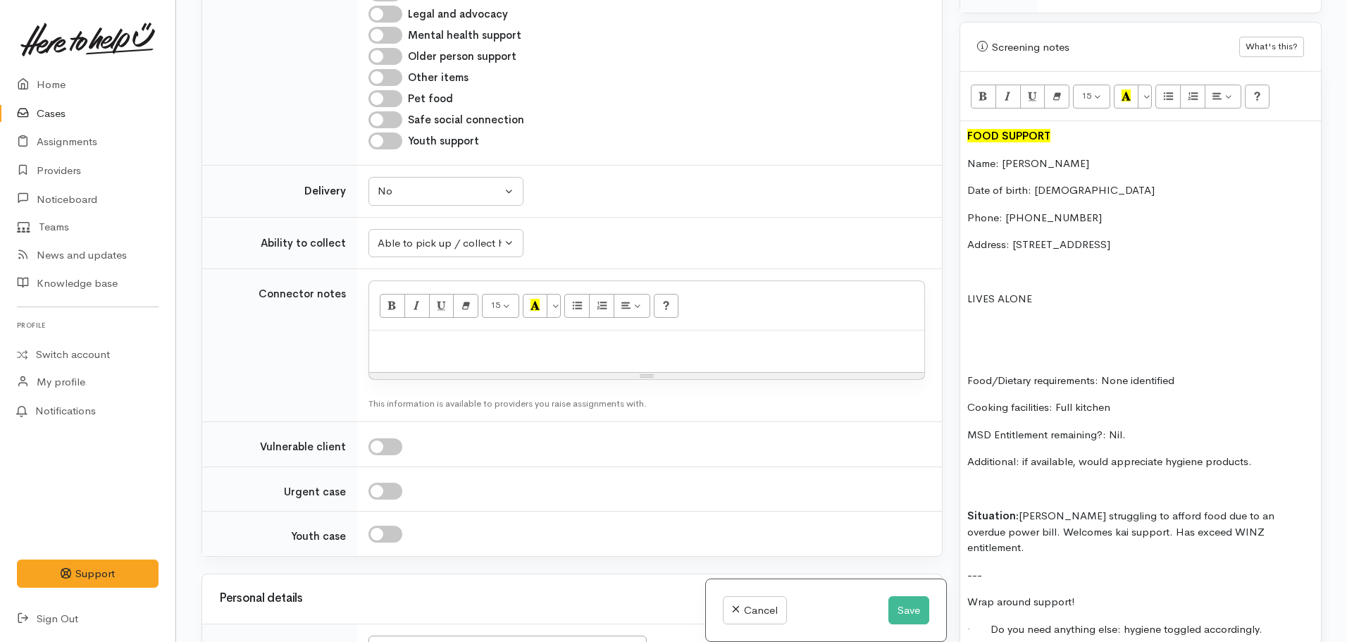
click at [419, 353] on p at bounding box center [646, 346] width 541 height 16
paste div
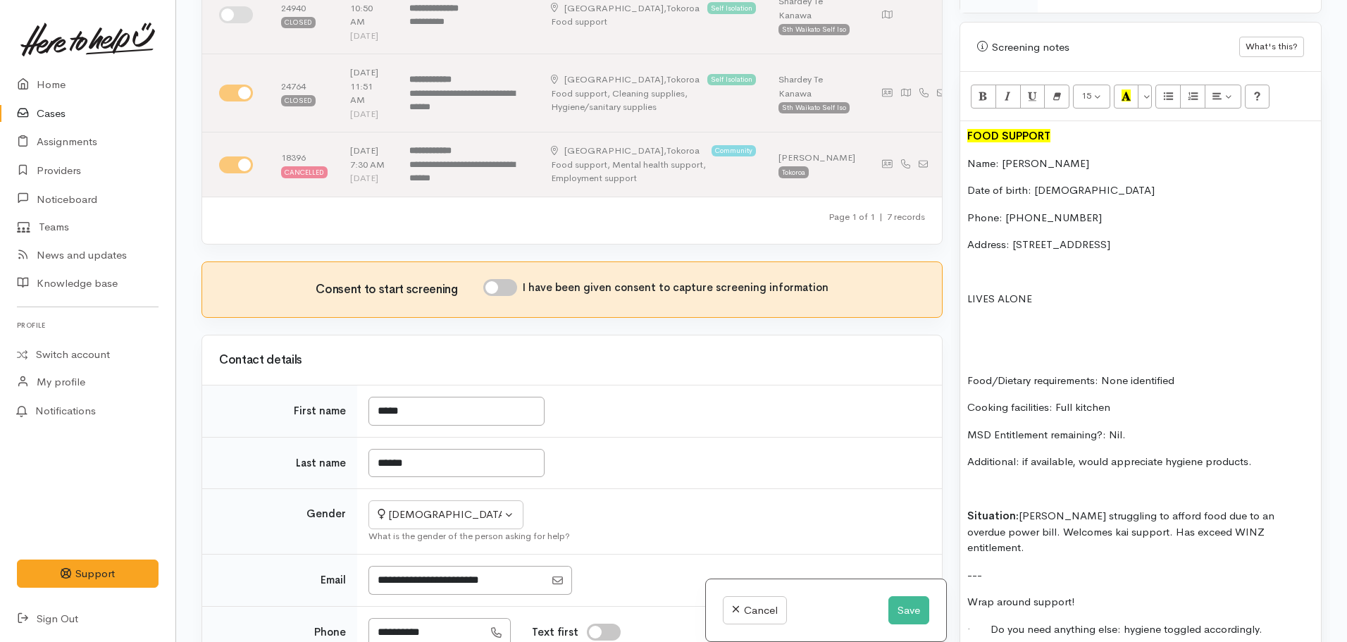
scroll to position [263, 0]
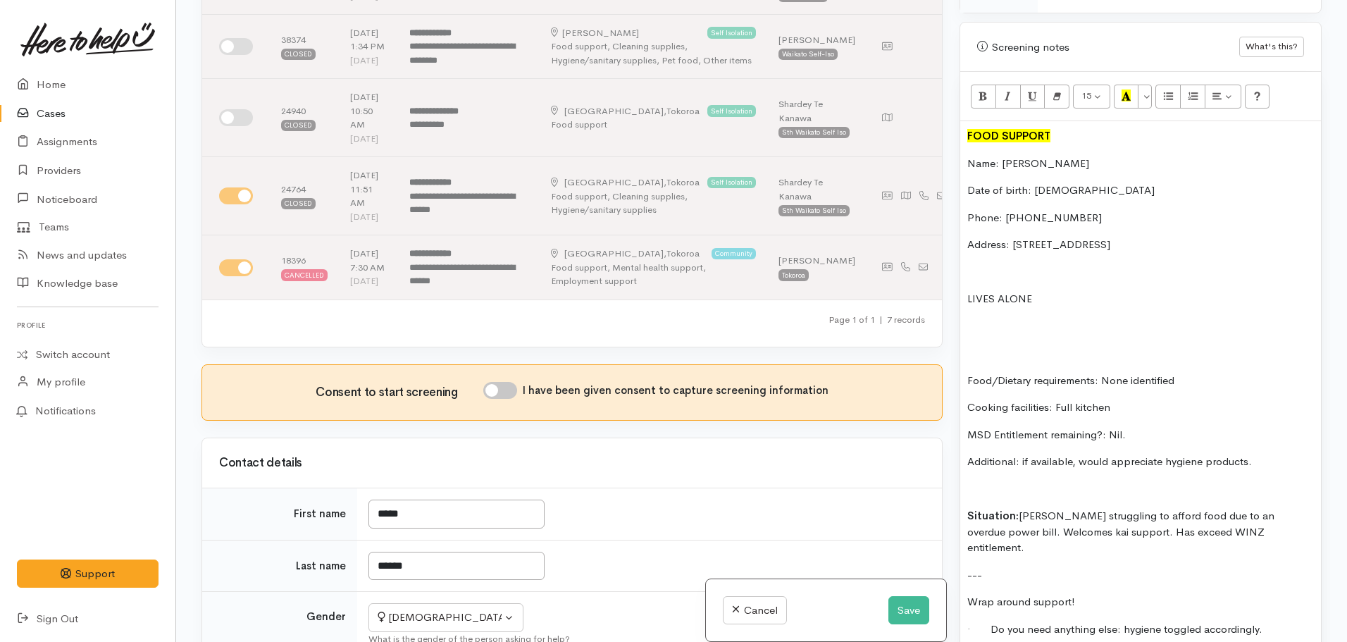
click at [500, 396] on input "I have been given consent to capture screening information" at bounding box center [500, 390] width 34 height 17
checkbox input "true"
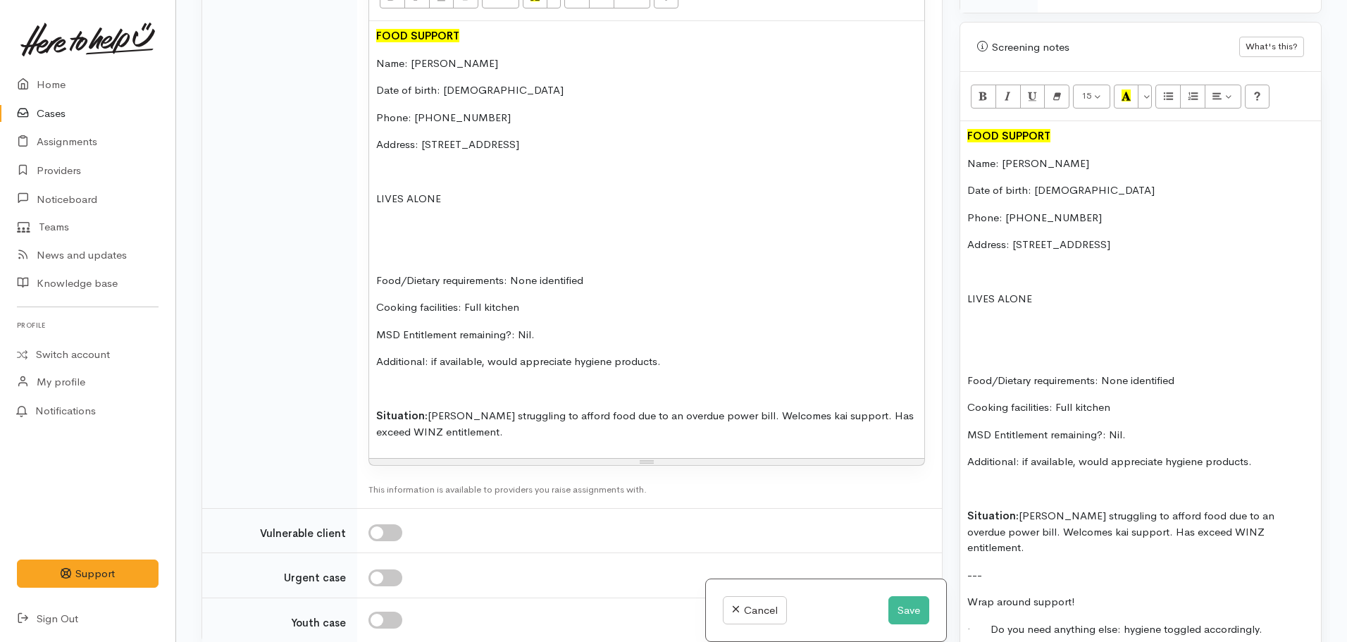
scroll to position [1469, 0]
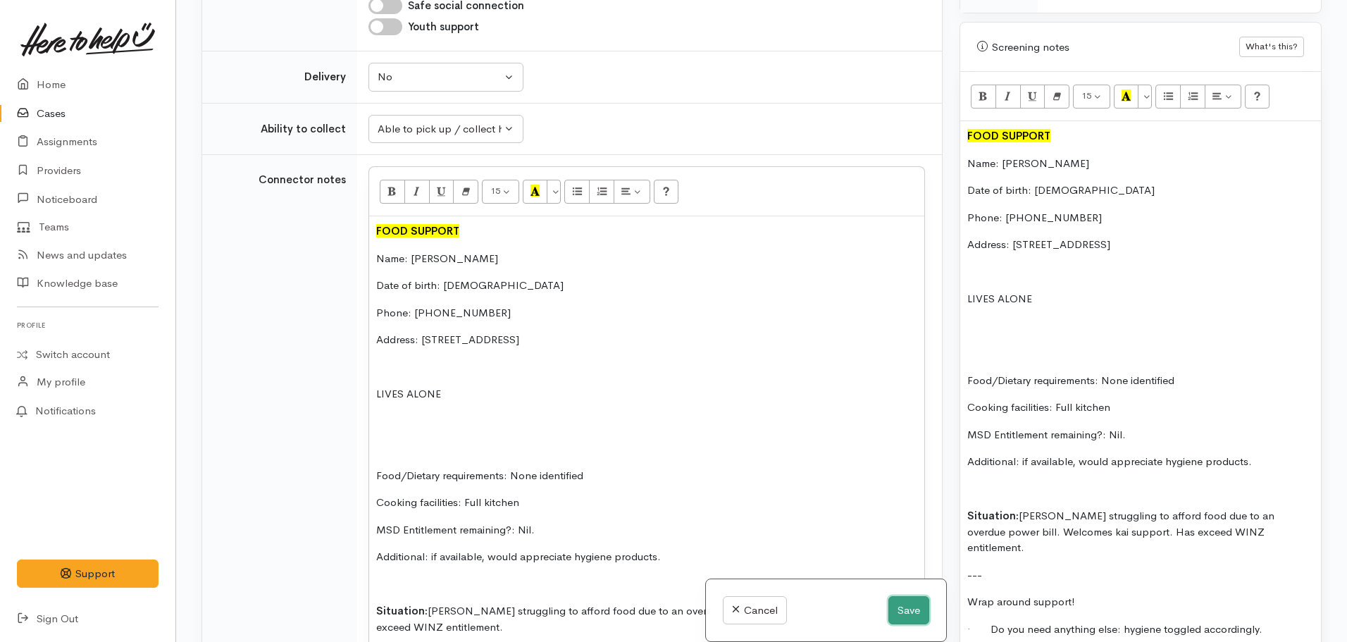
click at [900, 603] on button "Save" at bounding box center [909, 610] width 41 height 29
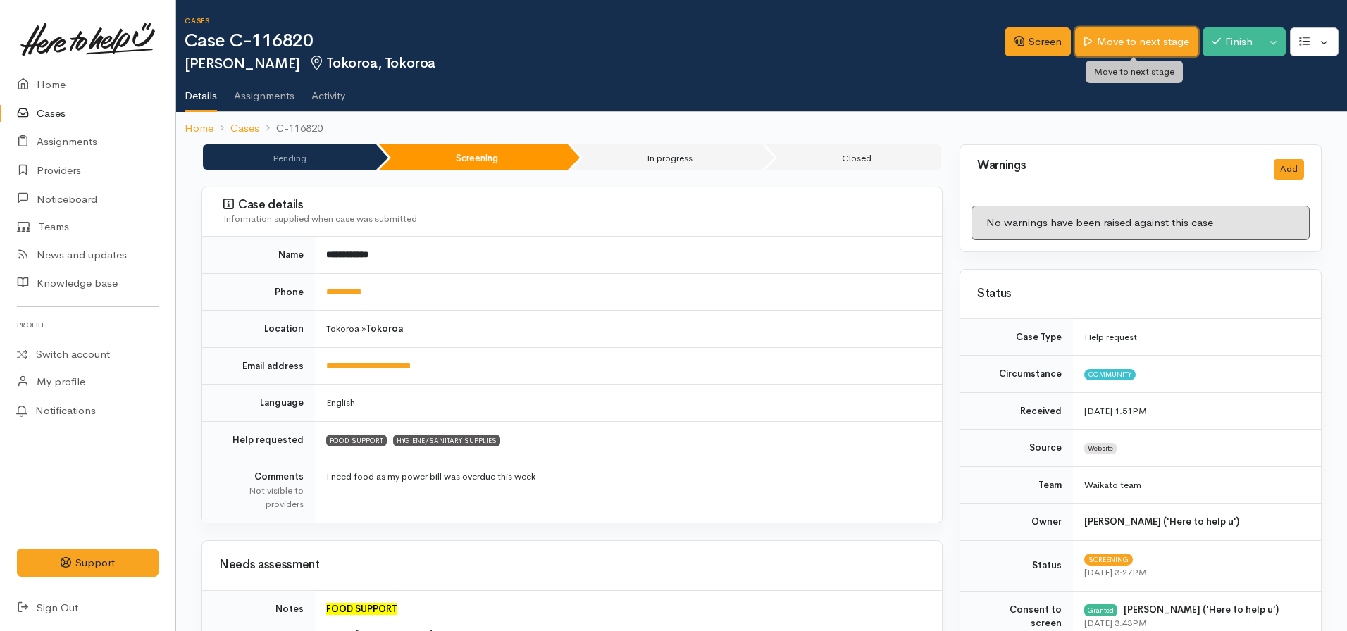
click at [1099, 42] on link "Move to next stage" at bounding box center [1136, 41] width 123 height 29
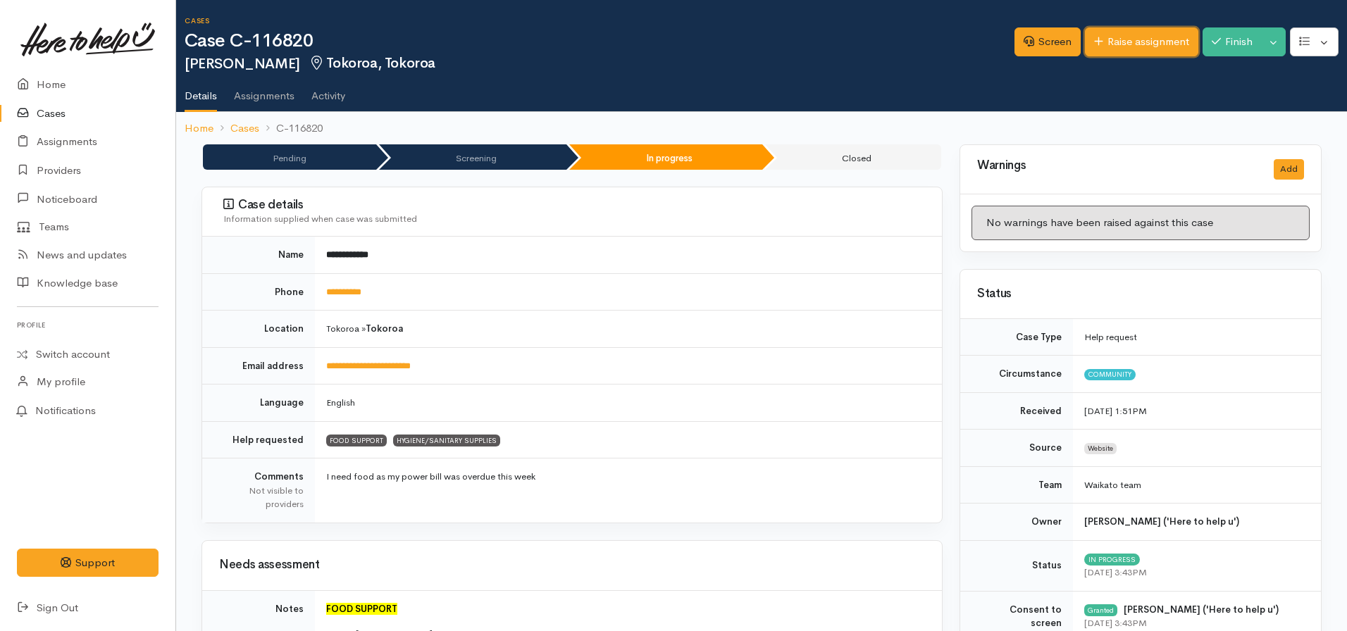
click at [1121, 40] on link "Raise assignment" at bounding box center [1141, 41] width 113 height 29
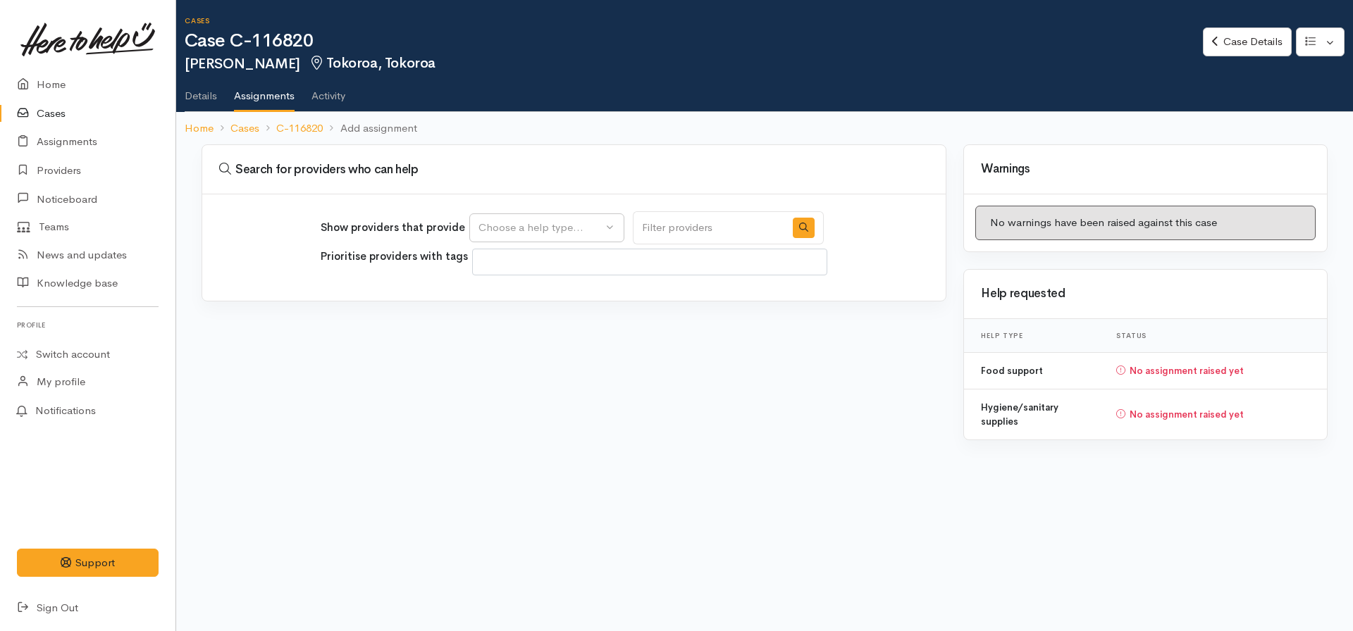
select select
click at [552, 230] on div "Choose a help type..." at bounding box center [540, 228] width 124 height 16
click at [515, 302] on span "Food support" at bounding box center [520, 296] width 66 height 16
select select "3"
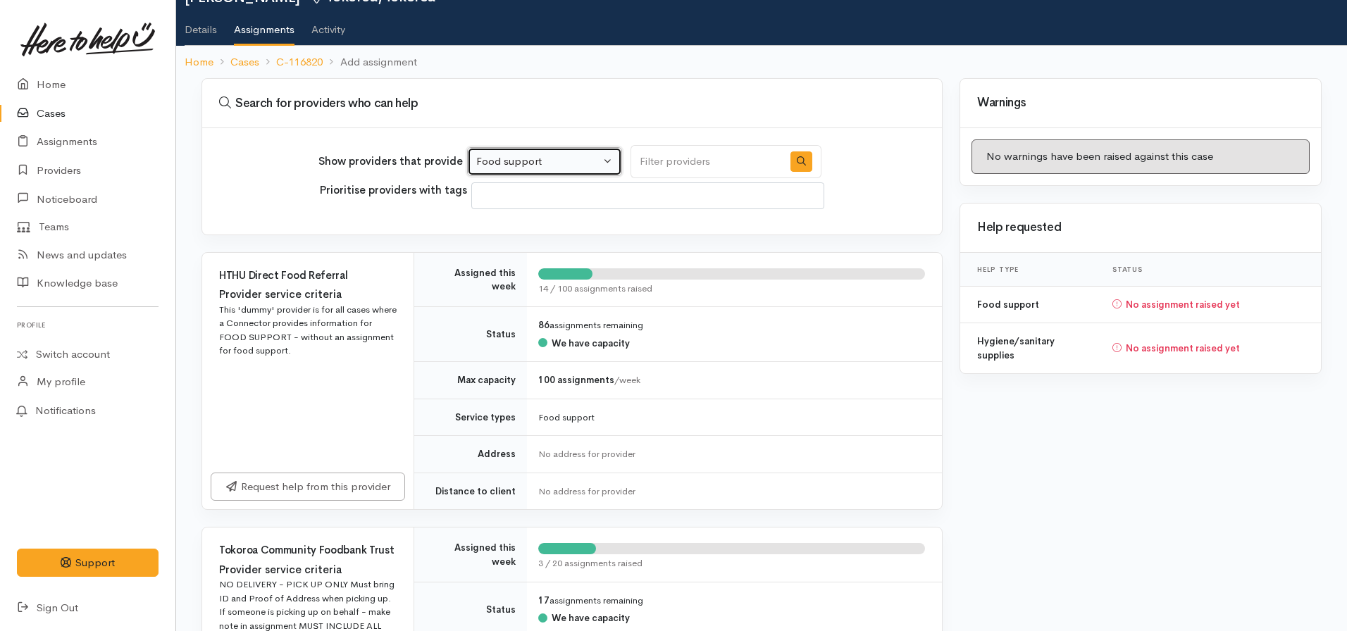
scroll to position [352, 0]
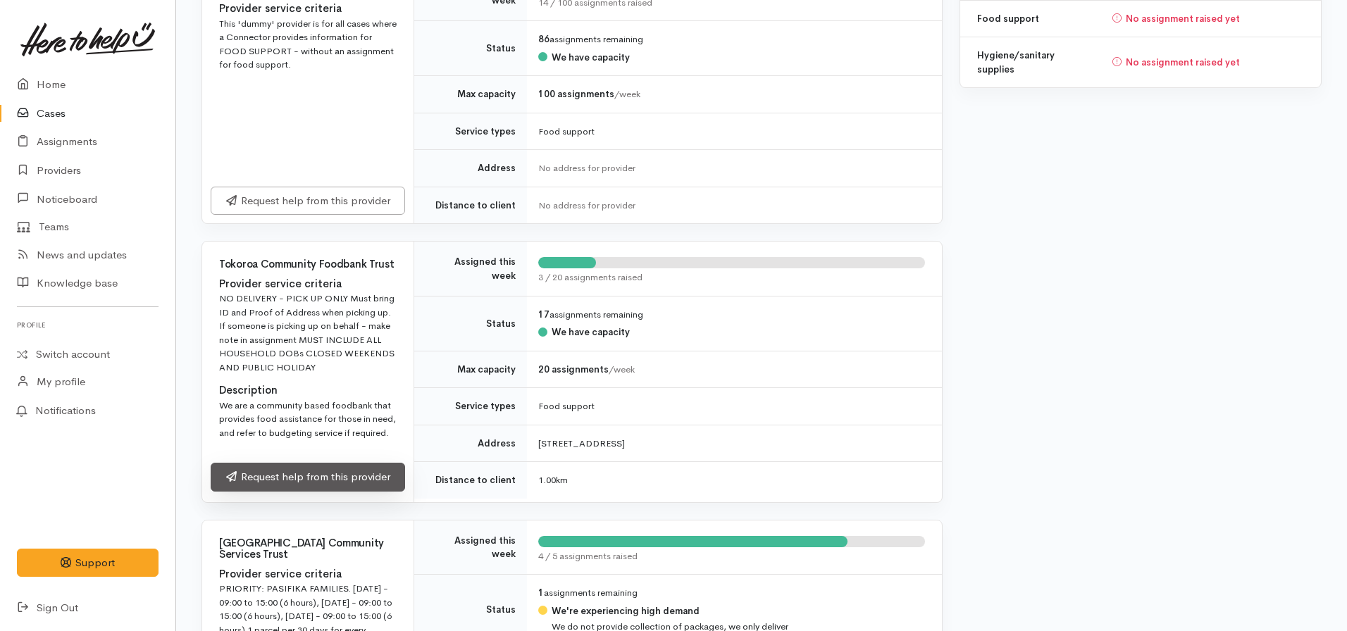
click at [331, 480] on link "Request help from this provider" at bounding box center [308, 477] width 194 height 29
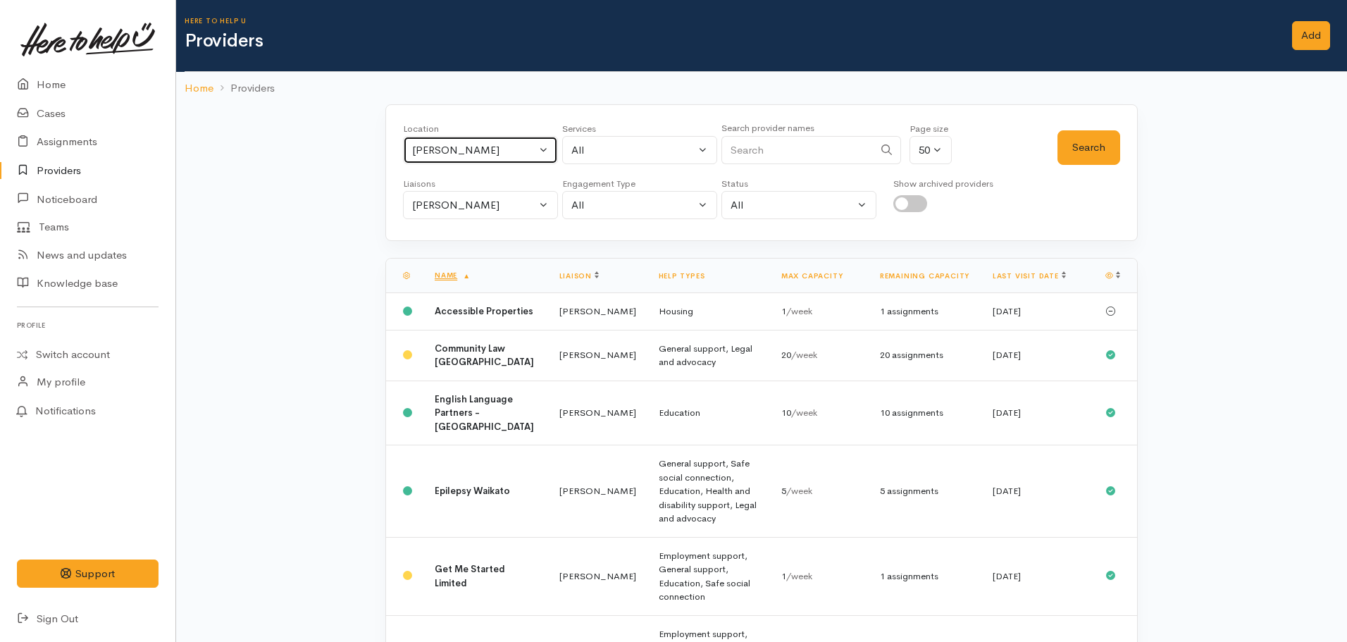
click at [450, 152] on div "[PERSON_NAME]" at bounding box center [474, 150] width 124 height 16
type input "yokoro"
type input "tokoroa"
click at [479, 245] on link "Tokoroa" at bounding box center [481, 243] width 154 height 22
select select "3"
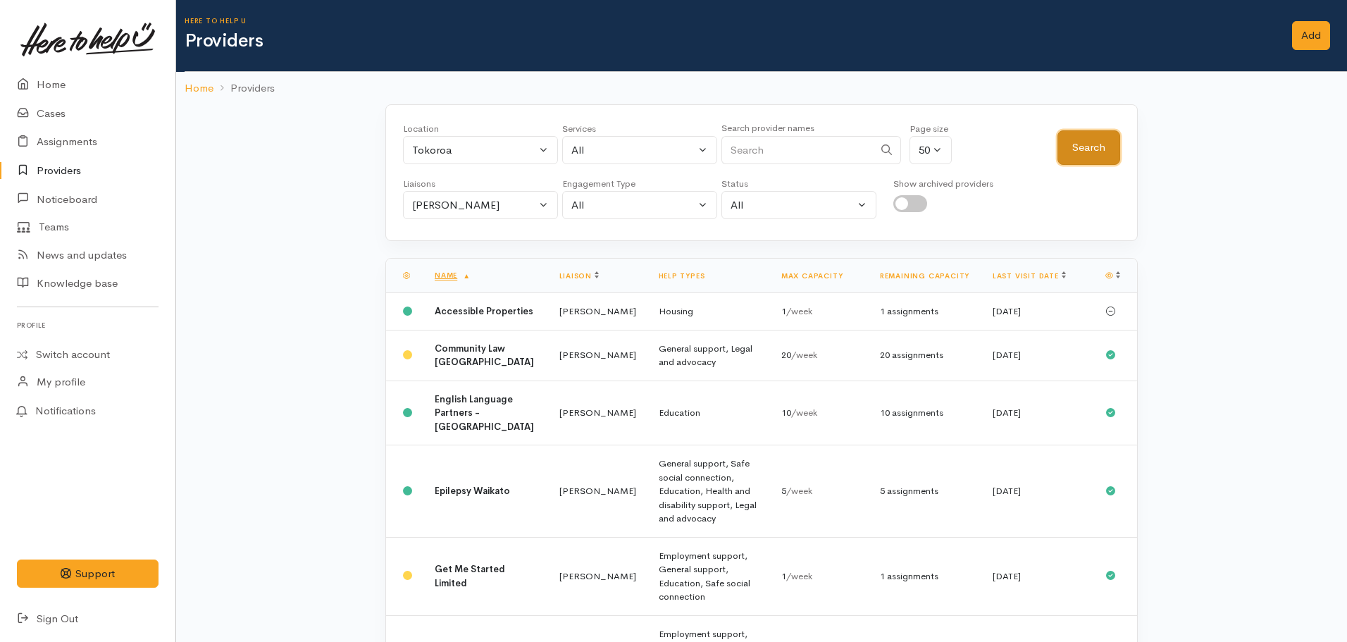
click at [1112, 133] on button "Search" at bounding box center [1089, 147] width 63 height 35
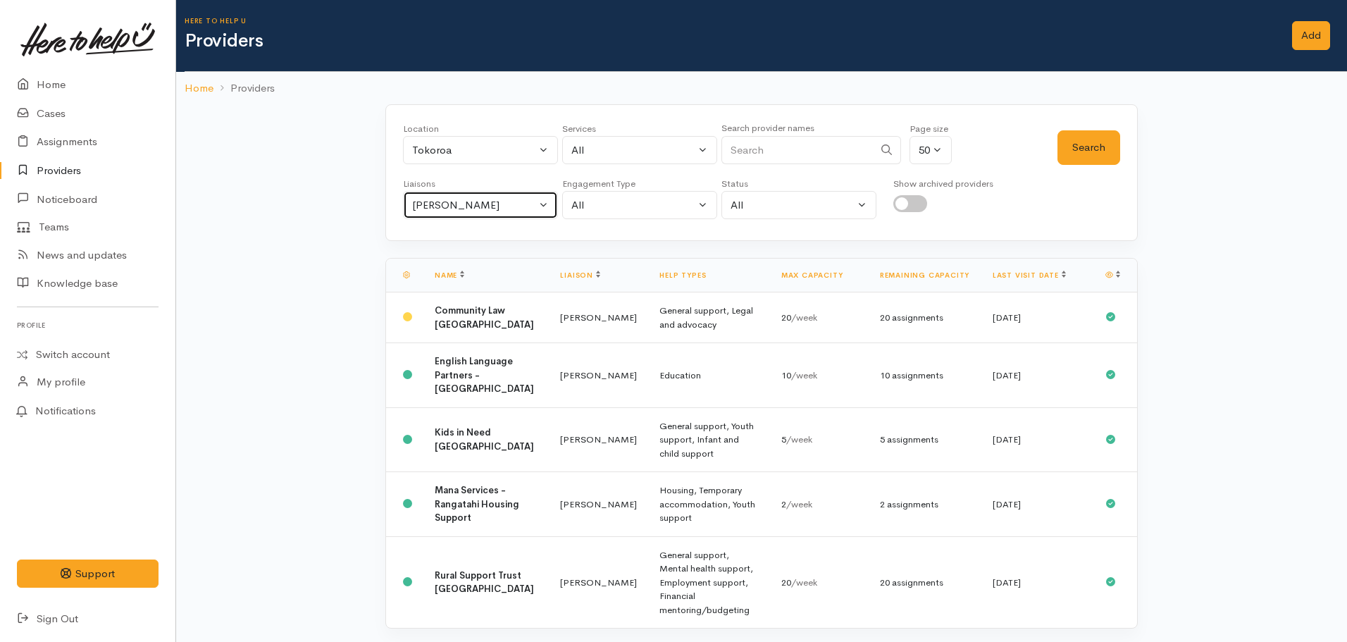
click at [474, 206] on div "Nicole Rusk" at bounding box center [474, 205] width 124 height 16
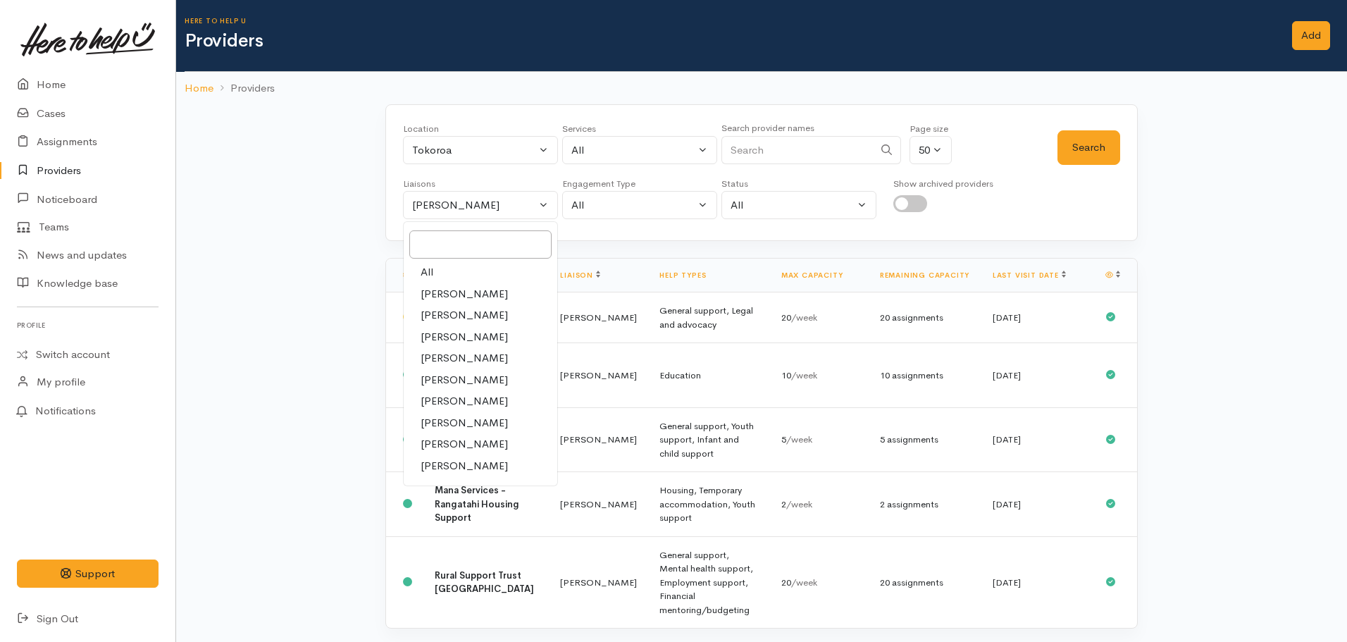
click at [450, 271] on link "All" at bounding box center [481, 272] width 154 height 22
select select "null"
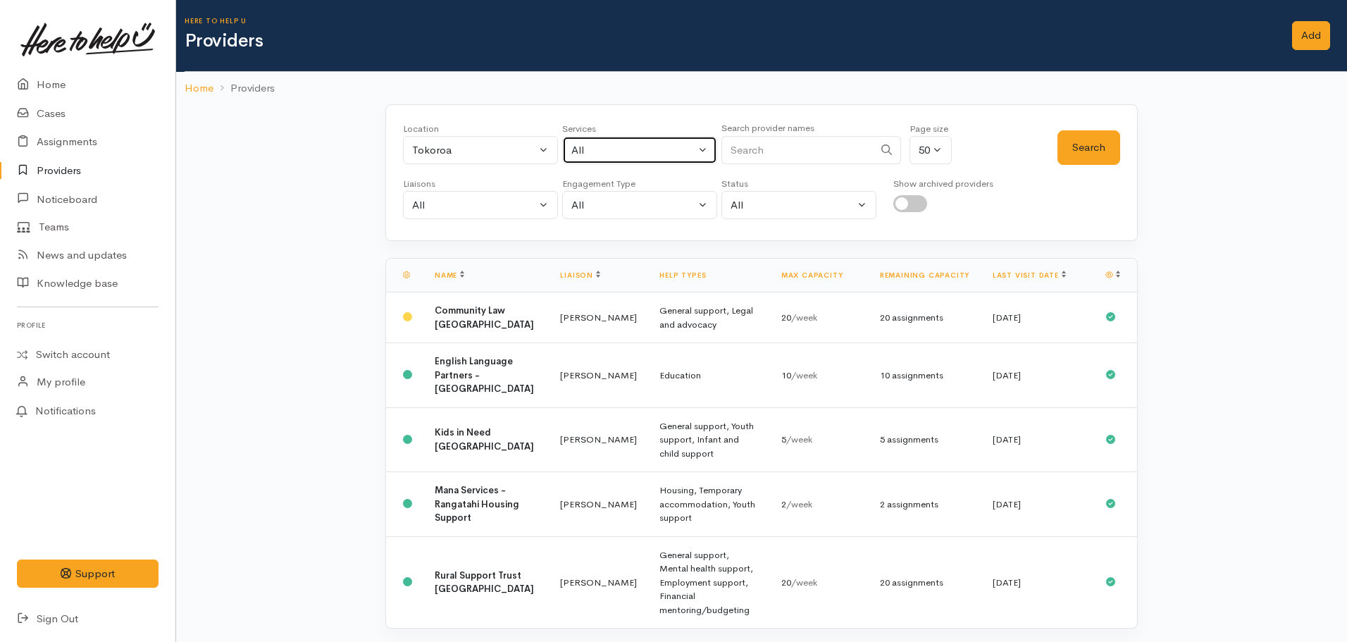
click at [600, 148] on div "All" at bounding box center [633, 150] width 124 height 16
type input "food"
select select "3"
click at [1094, 130] on div "Search" at bounding box center [1089, 147] width 63 height 51
click at [1094, 134] on button "Search" at bounding box center [1089, 147] width 63 height 35
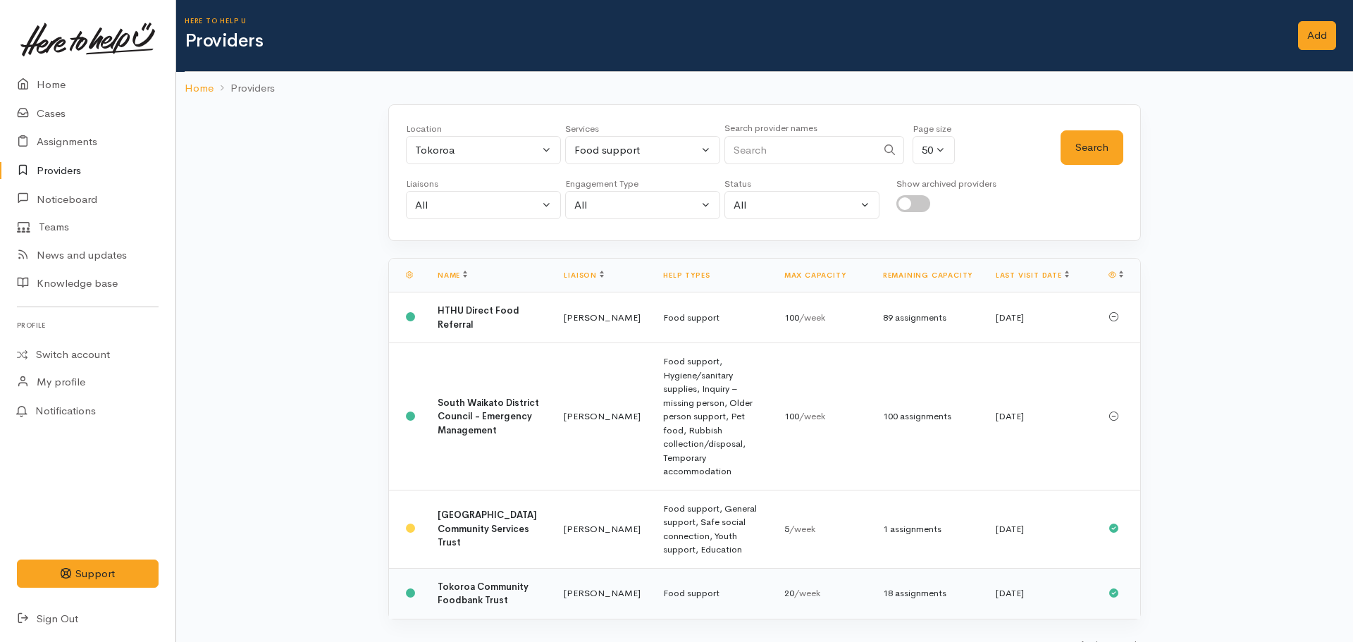
click at [464, 581] on b "Tokoroa Community Foodbank Trust" at bounding box center [483, 594] width 91 height 26
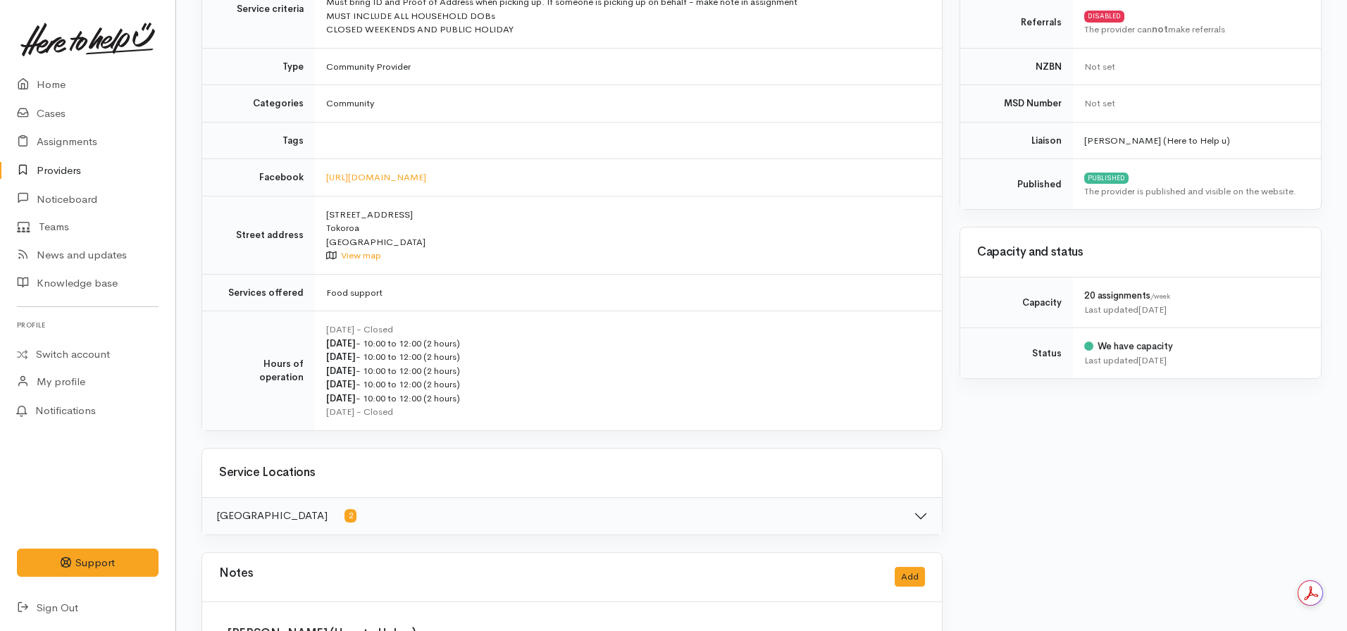
scroll to position [261, 0]
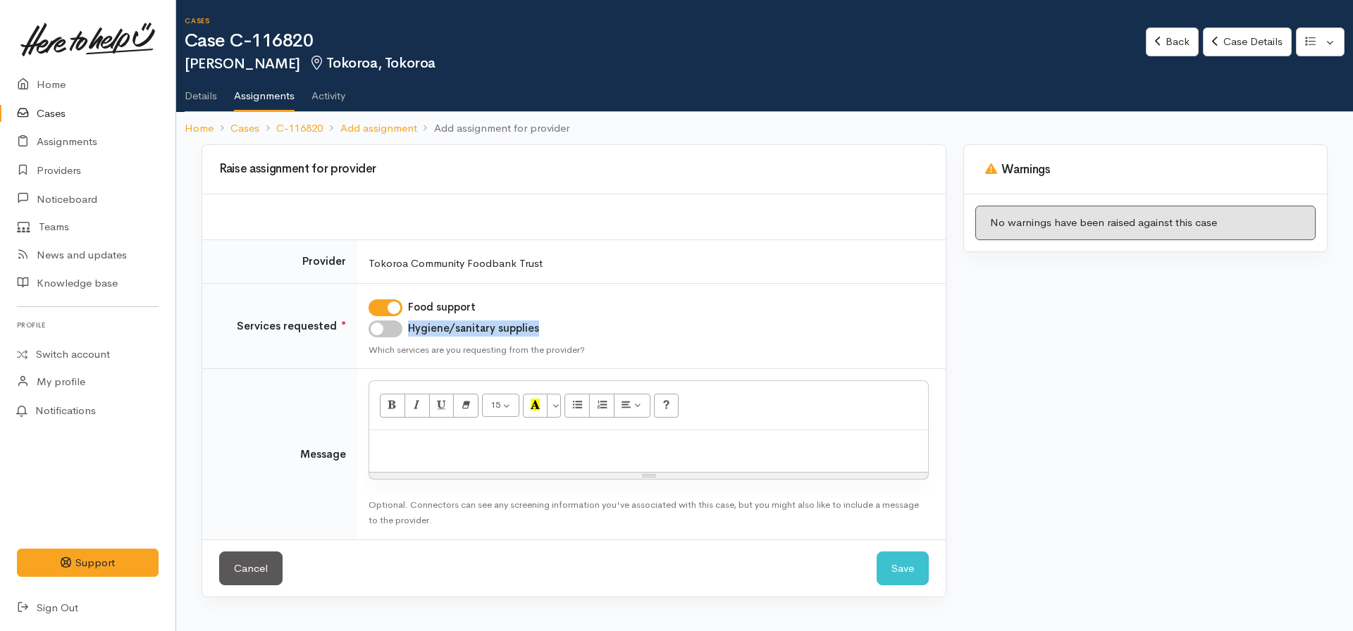
drag, startPoint x: 371, startPoint y: 338, endPoint x: 381, endPoint y: 328, distance: 14.5
click at [380, 329] on td "Food support Hygiene/sanitary supplies Which services are you requesting from t…" at bounding box center [651, 326] width 588 height 86
click at [382, 328] on input "Hygiene/sanitary supplies" at bounding box center [386, 329] width 34 height 17
checkbox input "true"
click at [464, 446] on p at bounding box center [648, 446] width 545 height 16
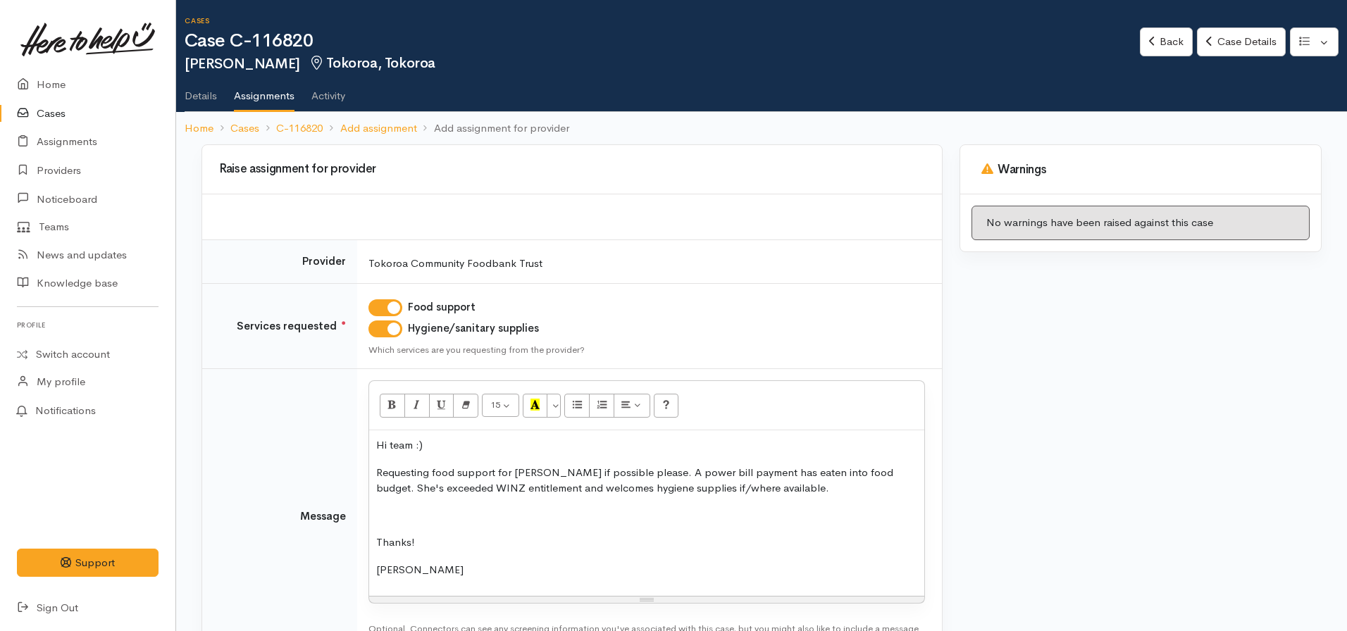
scroll to position [108, 0]
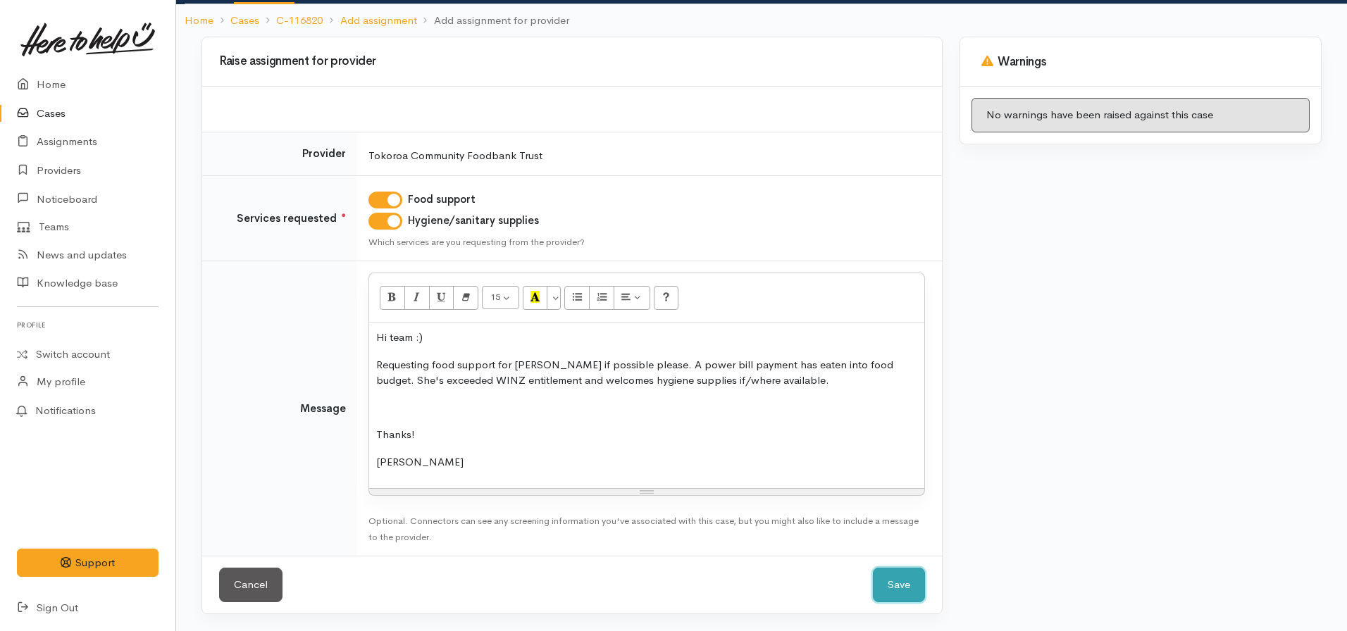
click button "Save" at bounding box center [899, 585] width 52 height 35
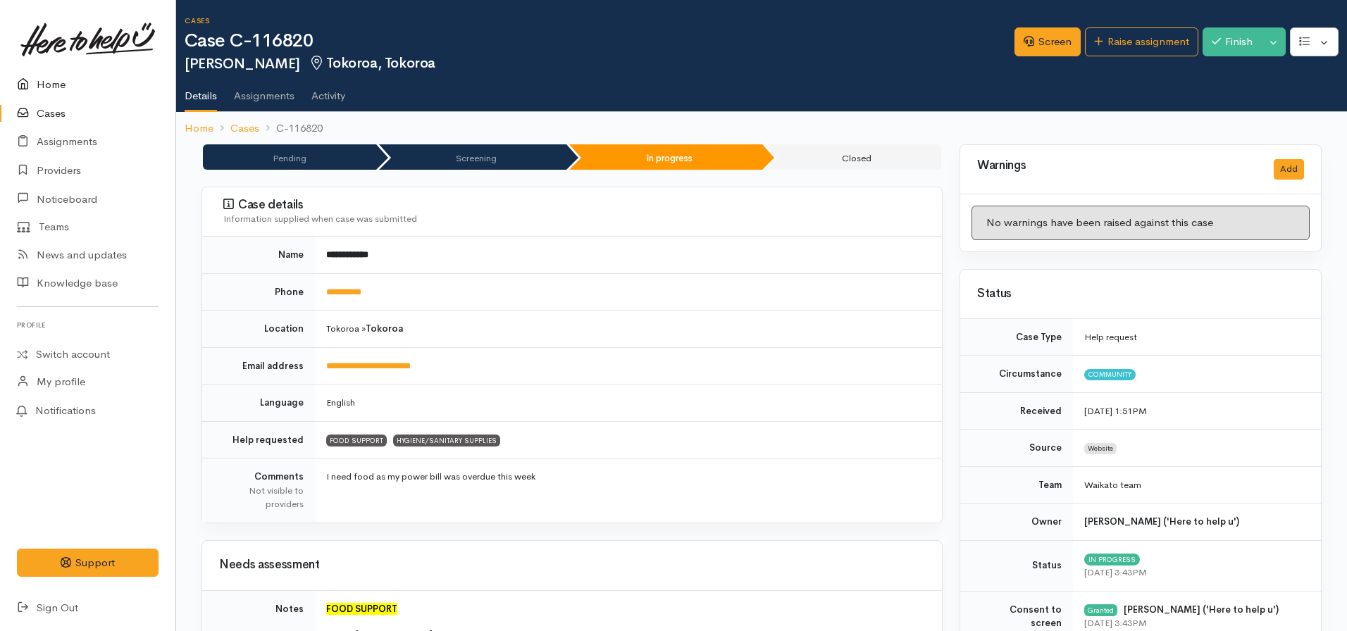
click at [77, 94] on link "Home" at bounding box center [87, 84] width 175 height 29
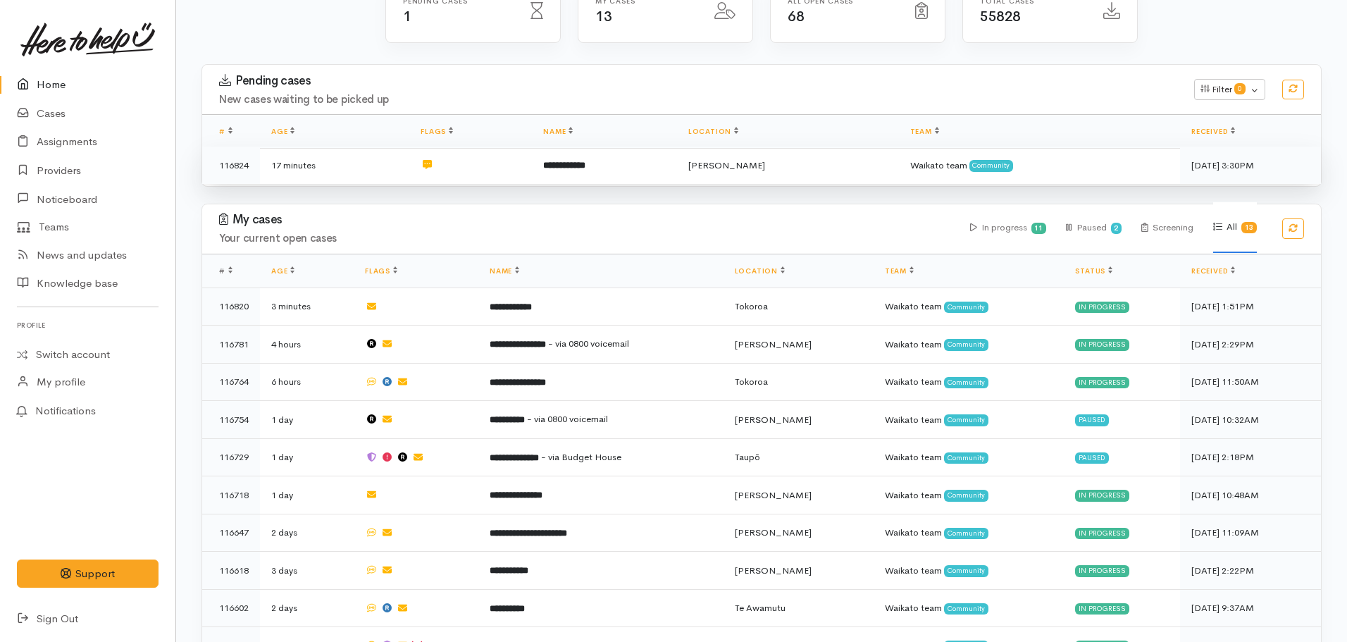
scroll to position [340, 0]
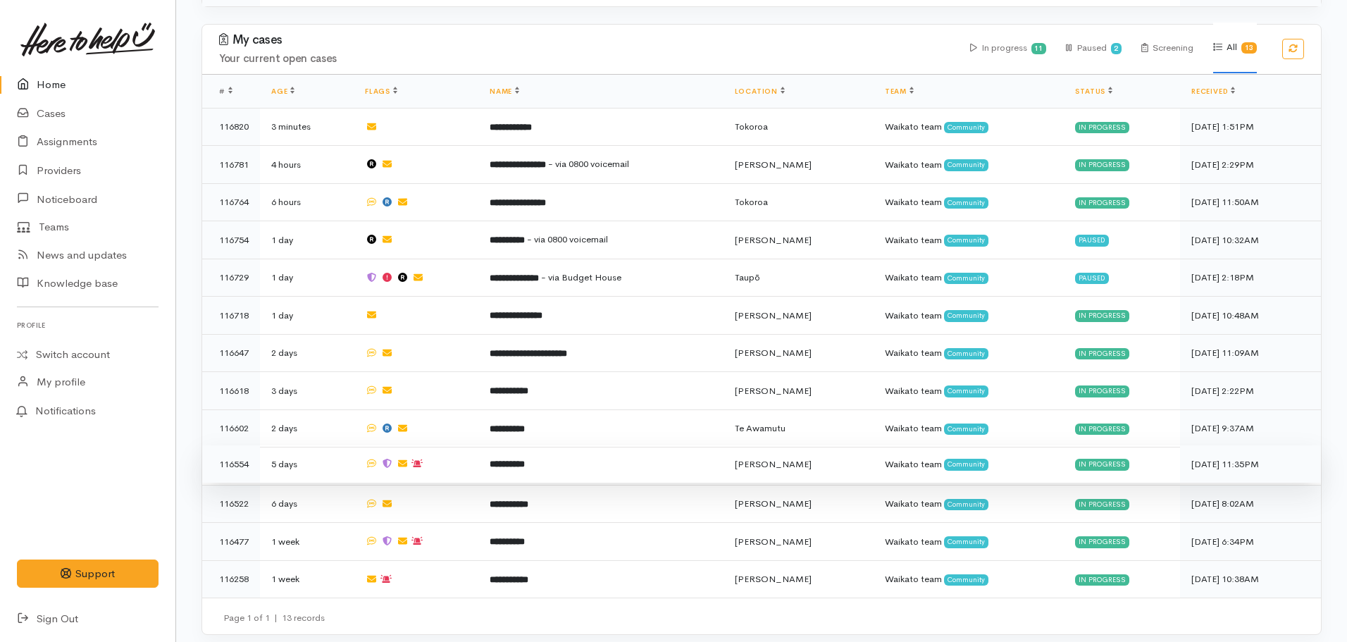
click at [431, 455] on td at bounding box center [416, 464] width 125 height 38
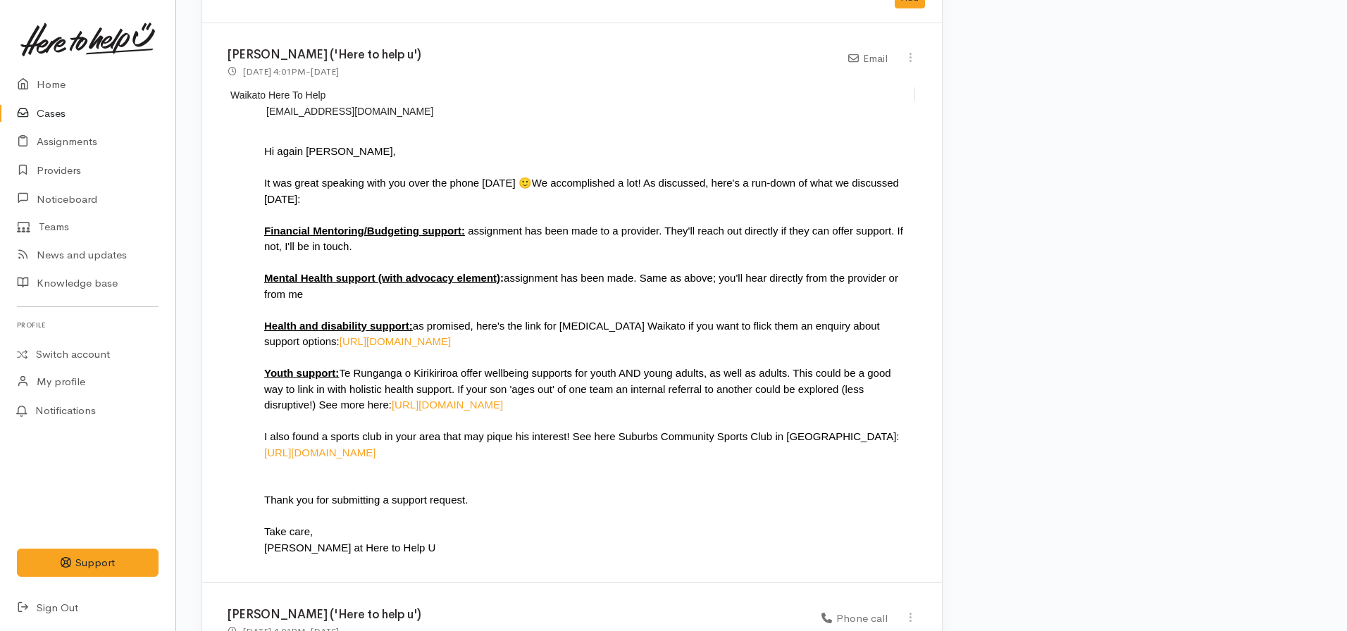
scroll to position [3312, 0]
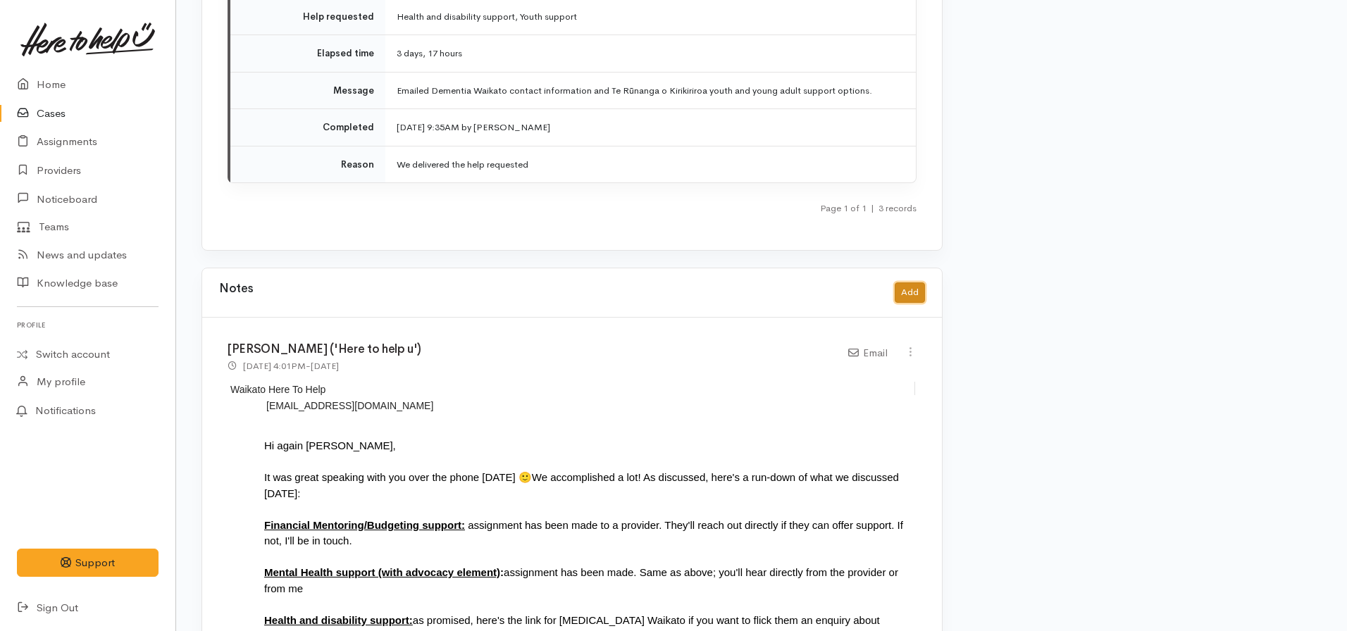
click at [917, 283] on button "Add" at bounding box center [910, 293] width 30 height 20
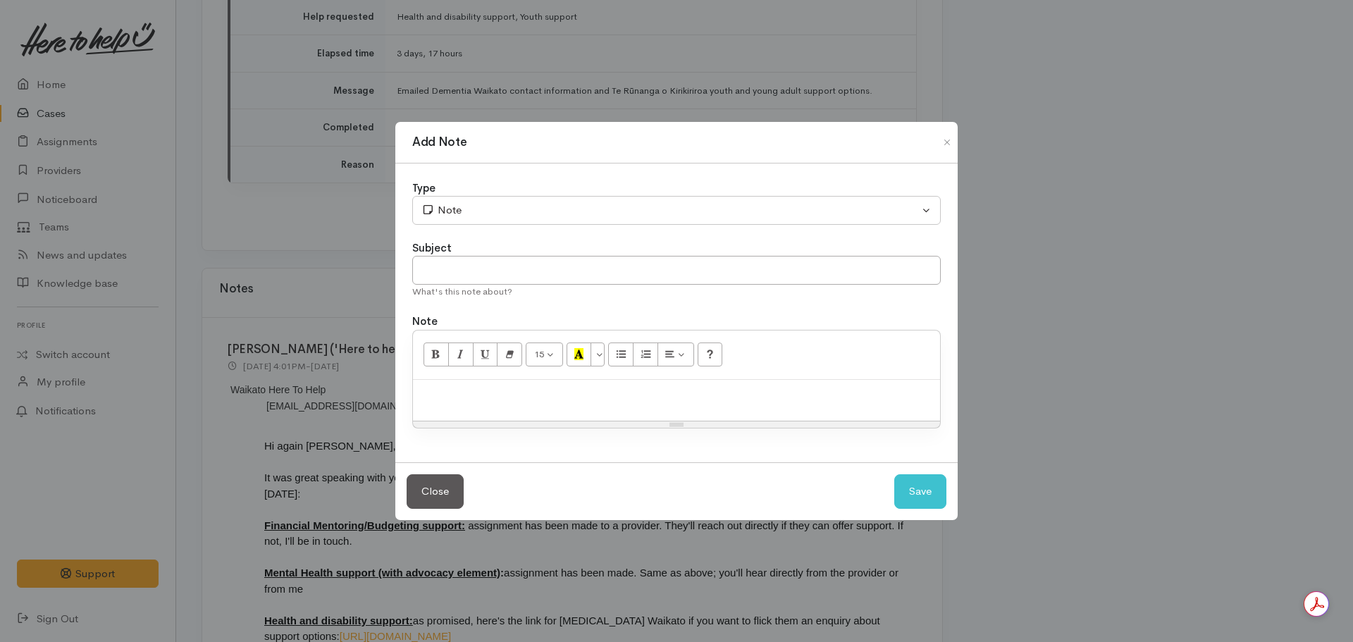
click at [524, 402] on p at bounding box center [676, 395] width 513 height 16
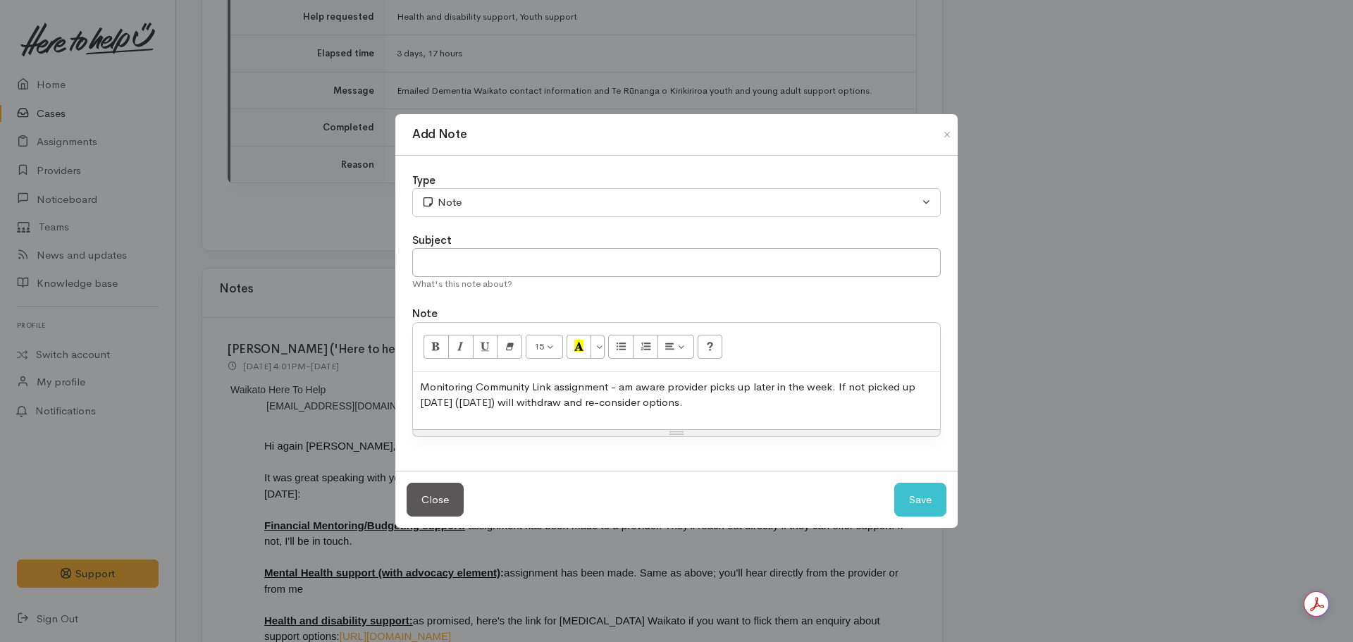
copy p "Monitoring Community Link assignment - am aware provider picks up later in the …"
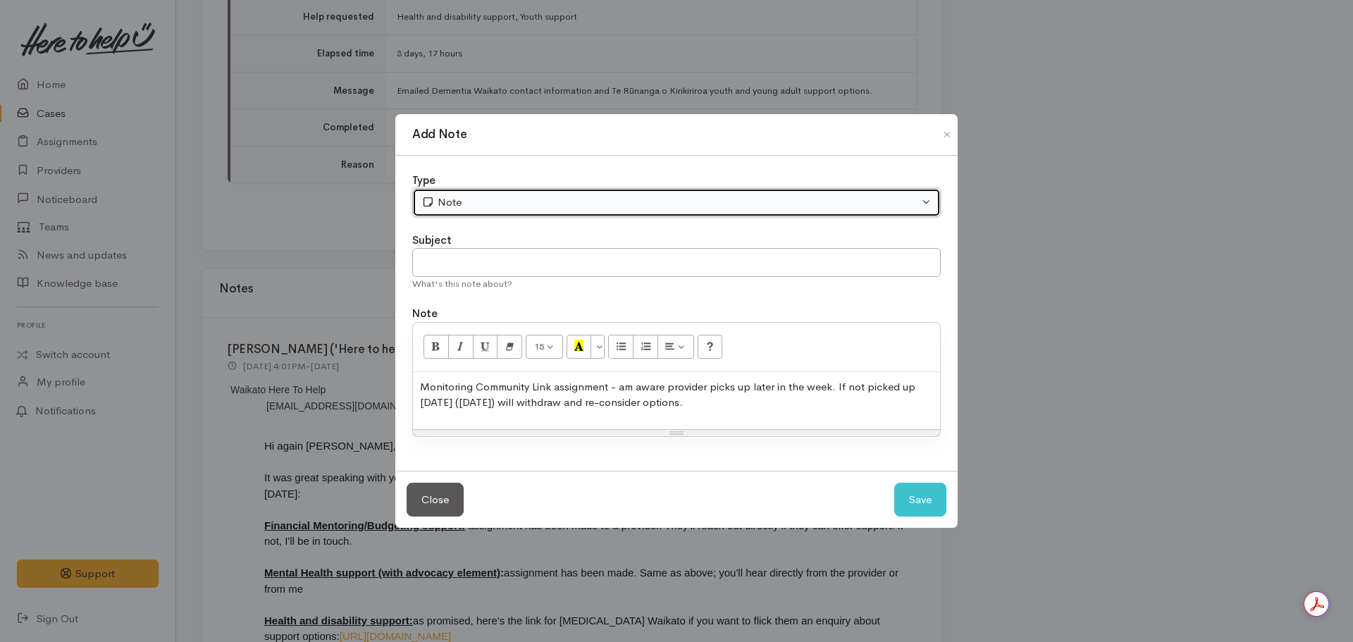
click at [569, 190] on button "Note" at bounding box center [676, 202] width 528 height 29
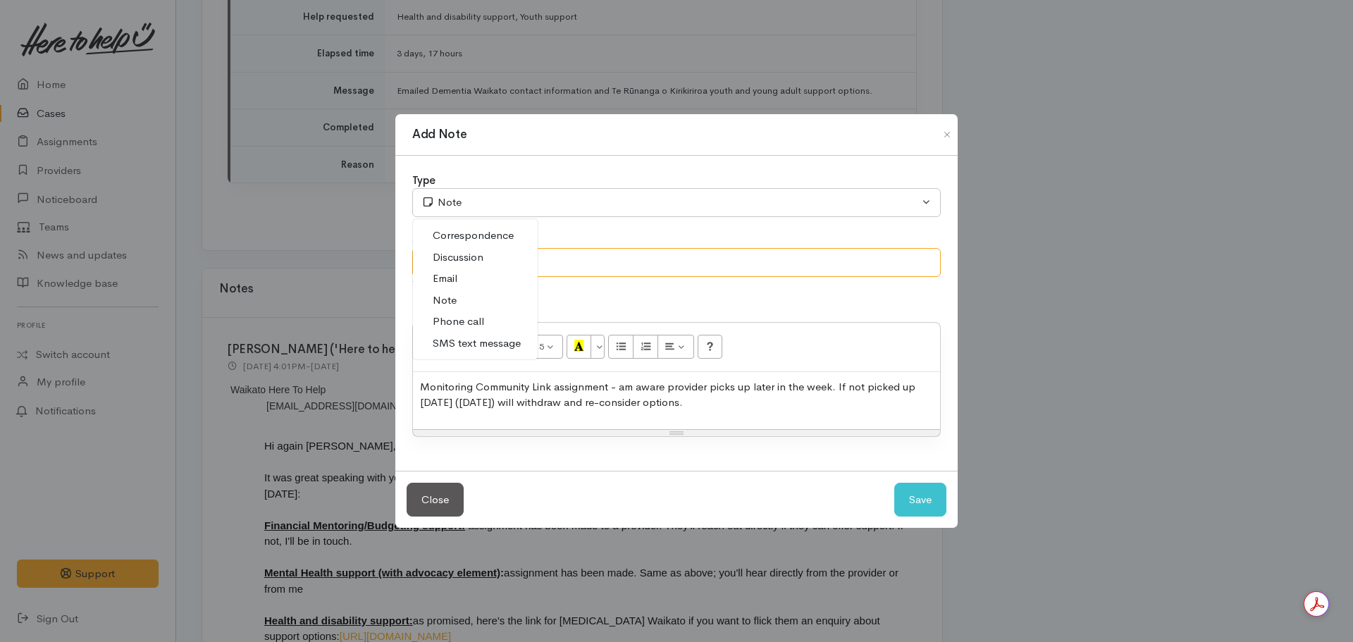
click at [731, 259] on input "text" at bounding box center [676, 262] width 528 height 29
type input "RE pending budgeting assignment."
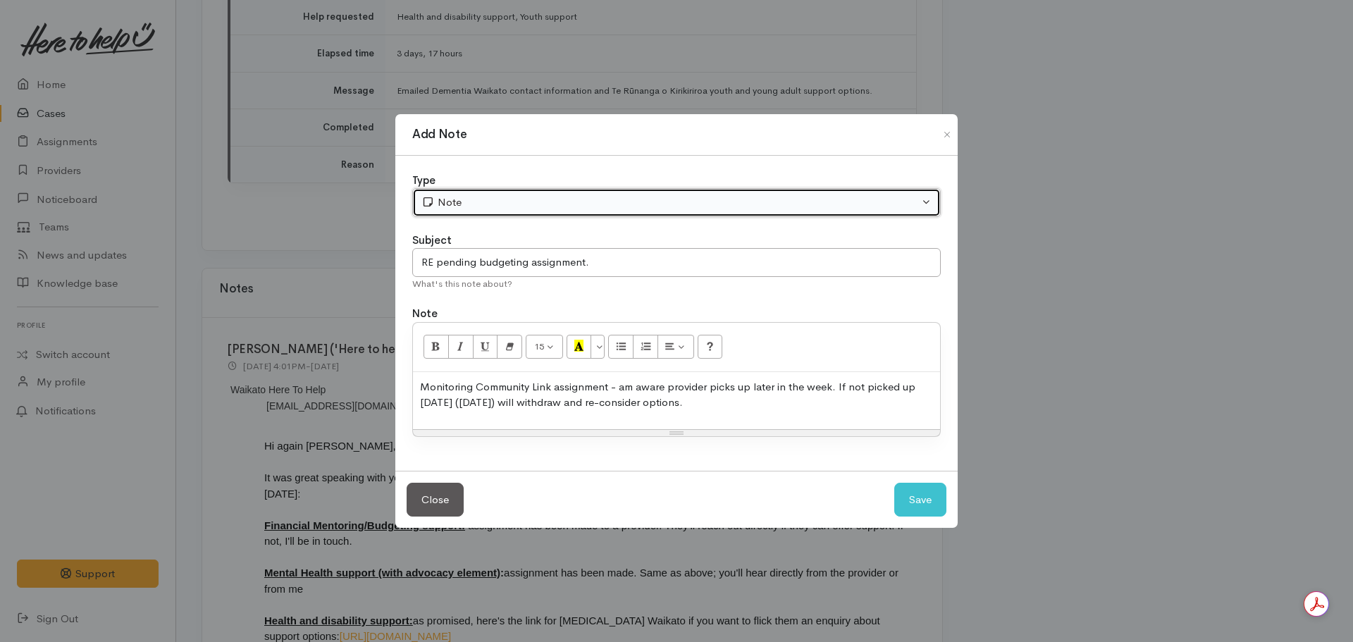
click at [491, 193] on button "Note" at bounding box center [676, 202] width 528 height 29
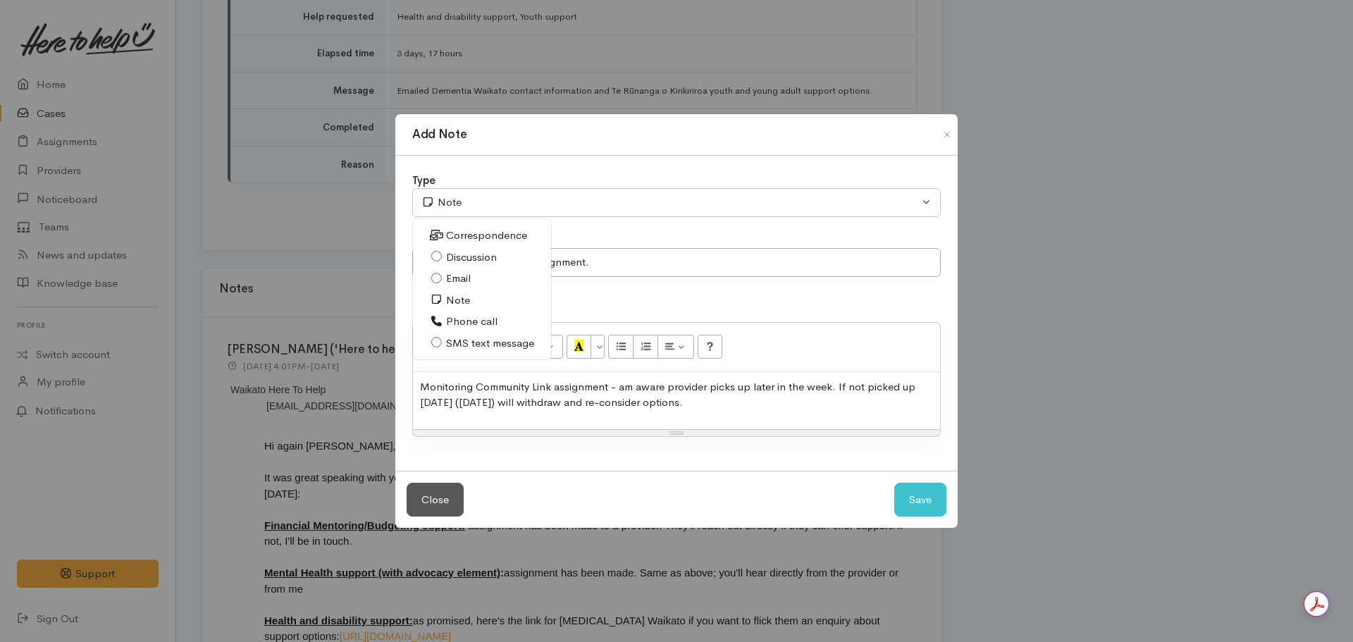
click at [731, 383] on p "Monitoring Community Link assignment - am aware provider picks up later in the …" at bounding box center [676, 395] width 513 height 32
click at [744, 390] on p "Monitoring Community Link assignment - am aware provider picks up later in the …" at bounding box center [676, 395] width 513 height 32
click at [927, 502] on button "Save" at bounding box center [920, 500] width 52 height 35
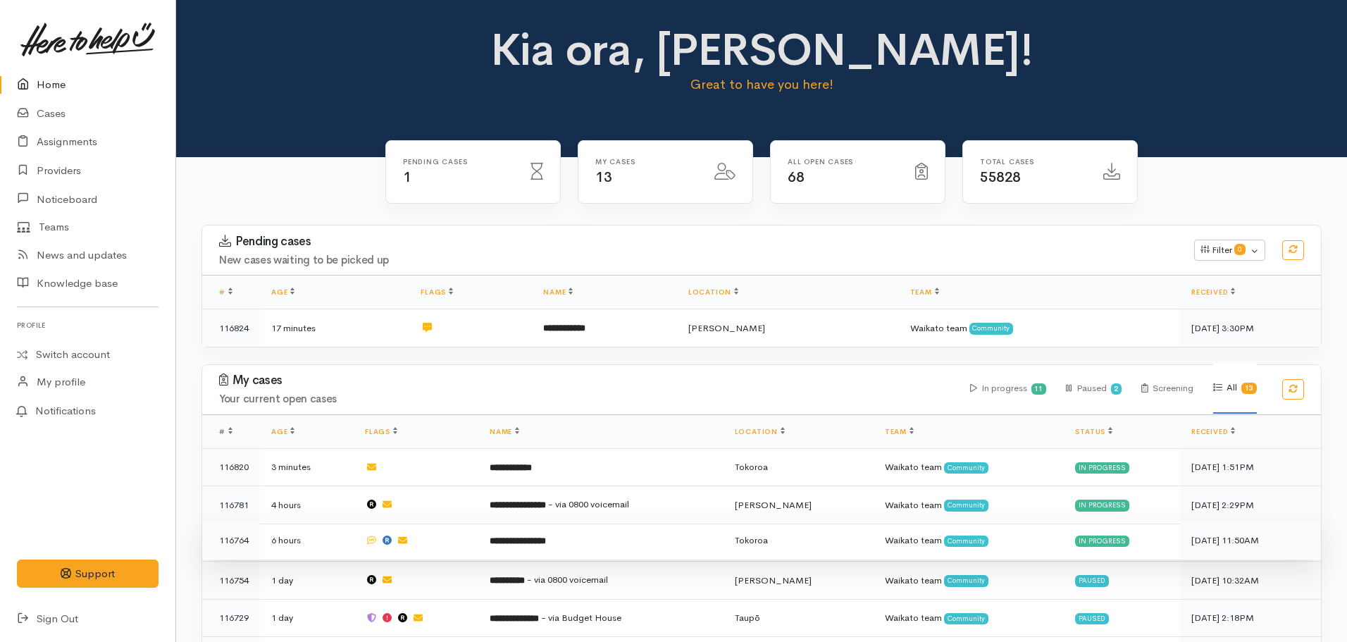
scroll to position [340, 0]
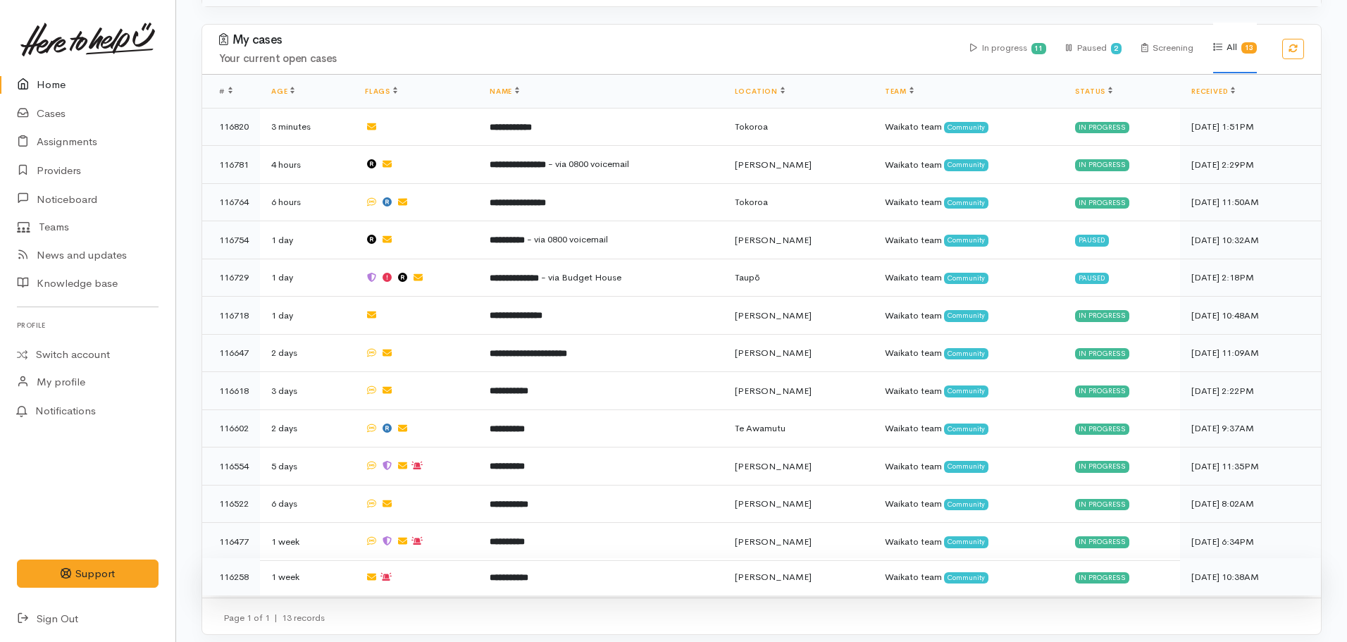
click at [558, 562] on td "**********" at bounding box center [600, 576] width 245 height 37
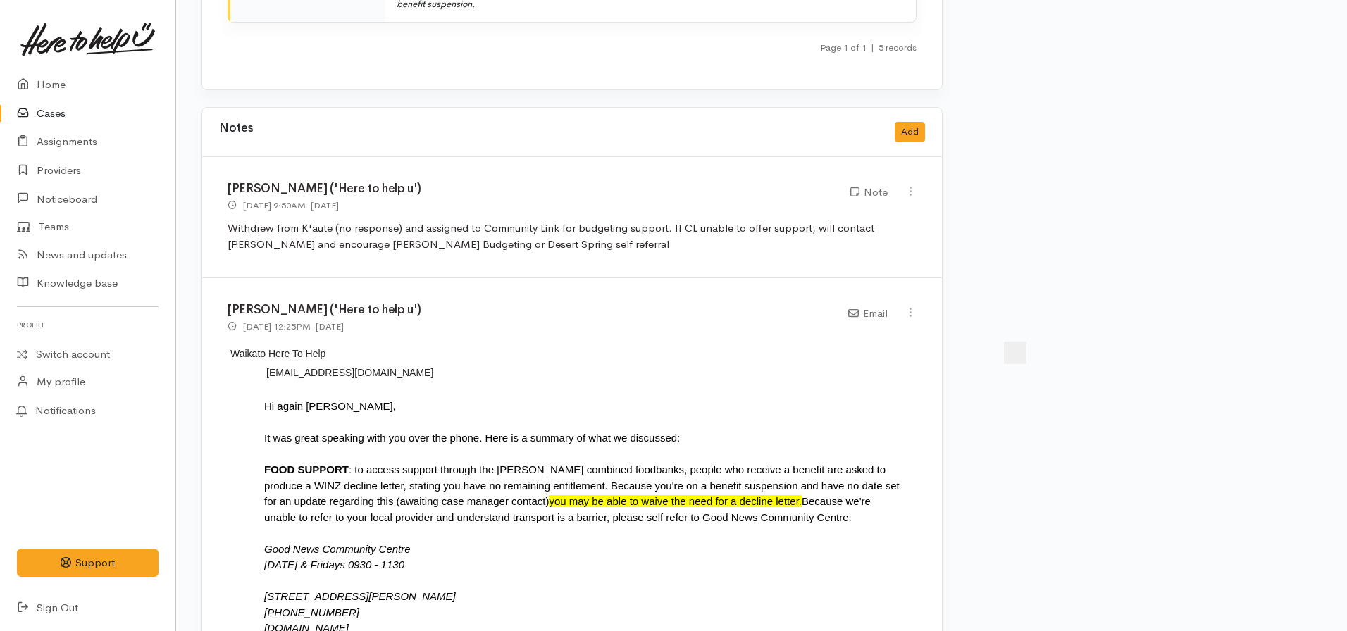
scroll to position [4228, 0]
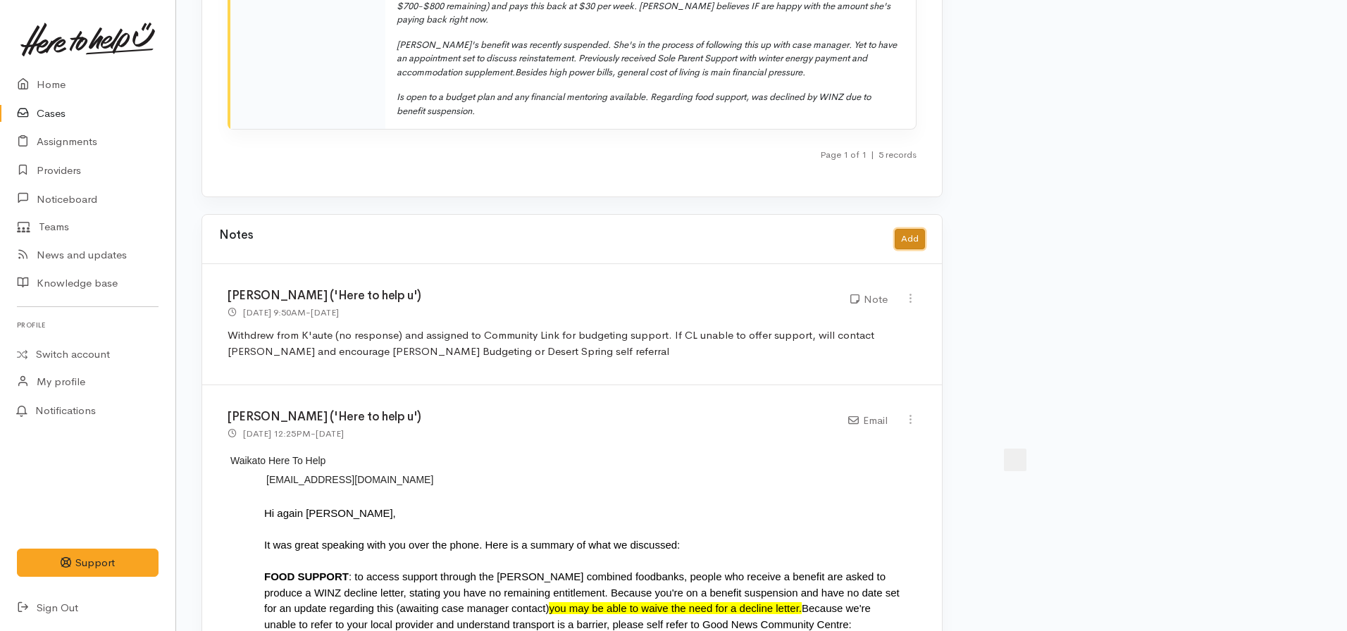
click at [902, 229] on button "Add" at bounding box center [910, 239] width 30 height 20
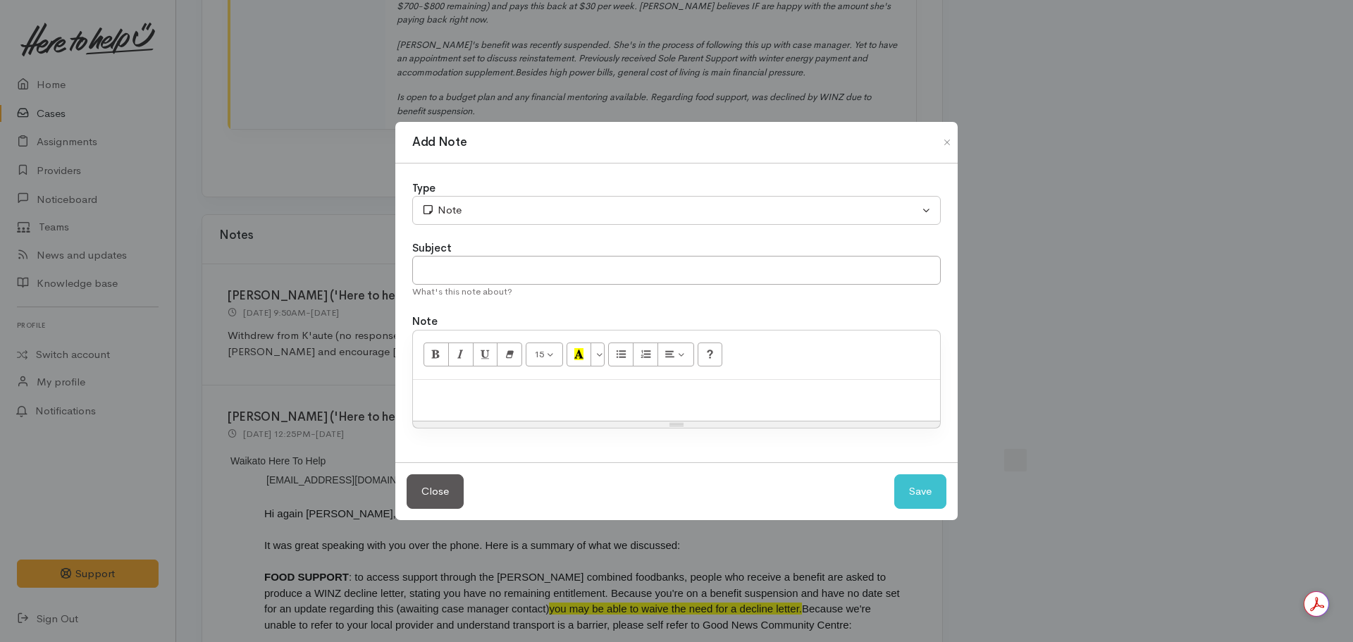
click at [514, 389] on p at bounding box center [676, 395] width 513 height 16
paste div
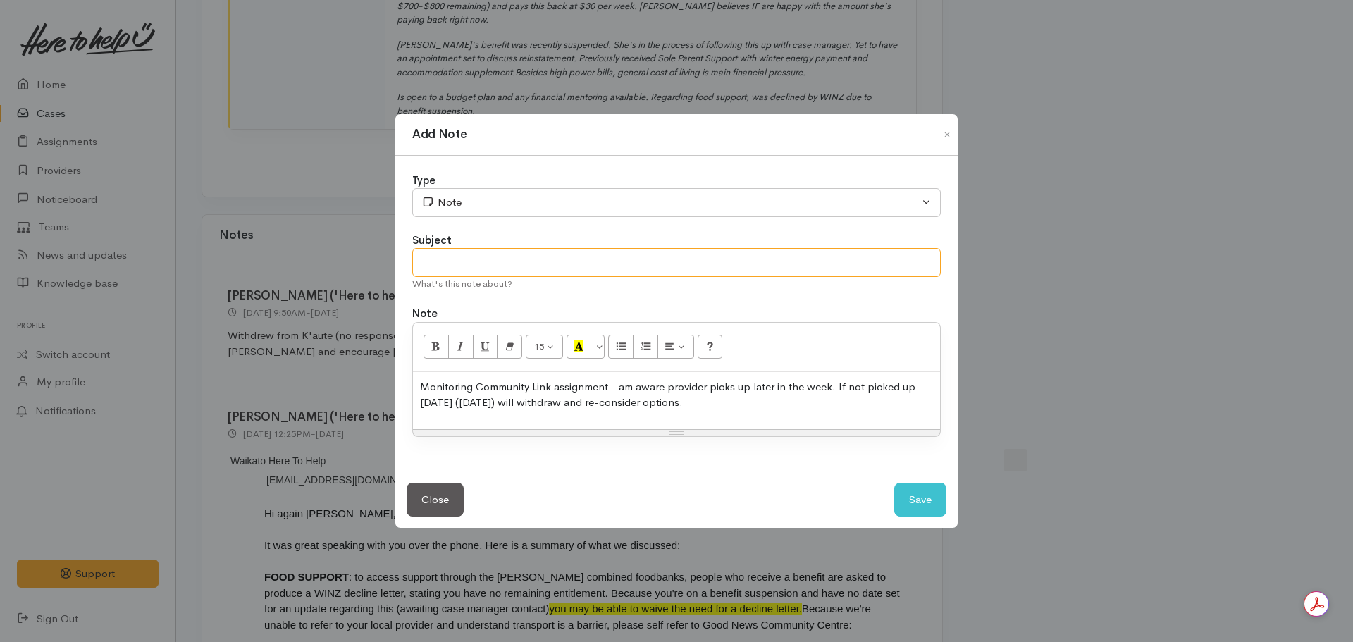
click at [509, 266] on input "text" at bounding box center [676, 262] width 528 height 29
type input "RE pending budgeting assignment"
click at [915, 505] on button "Save" at bounding box center [920, 500] width 52 height 35
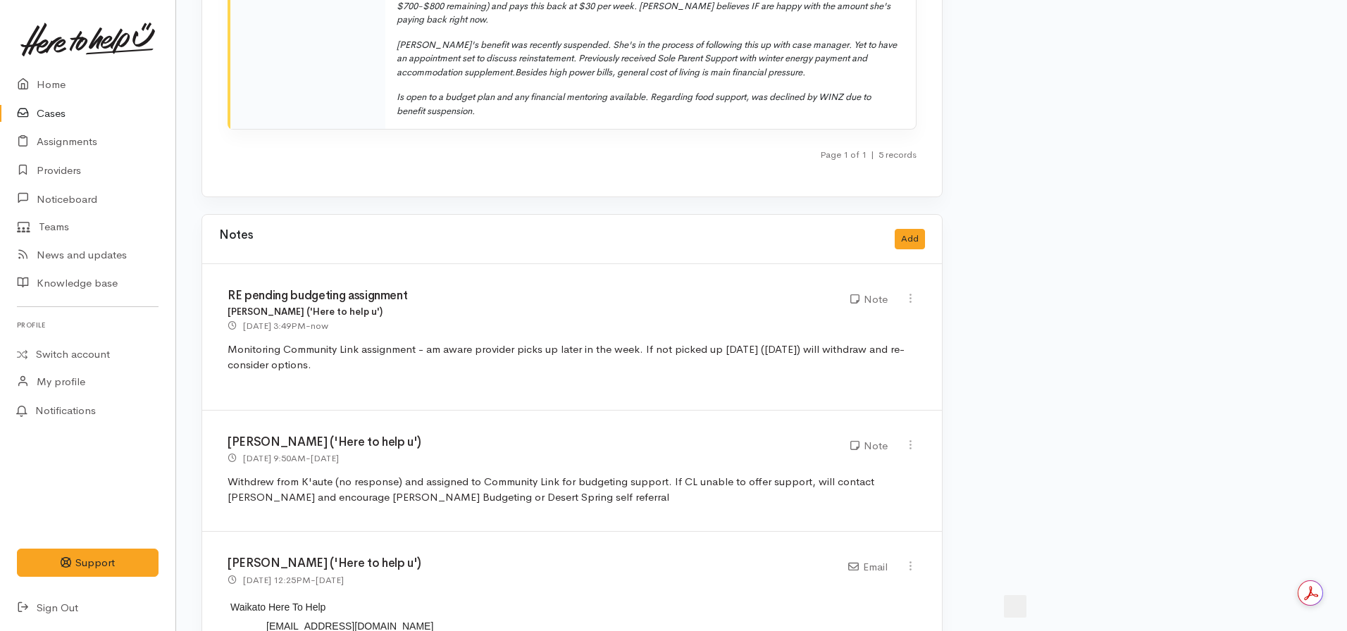
scroll to position [3876, 0]
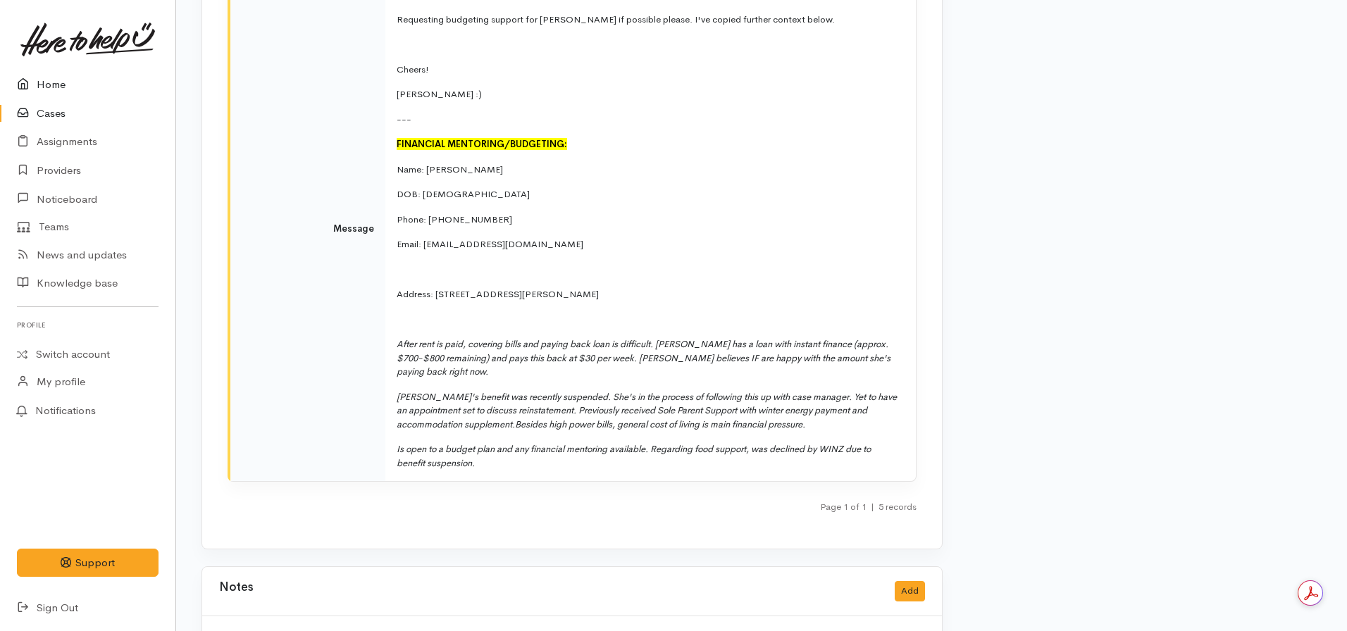
click at [63, 89] on link "Home" at bounding box center [87, 84] width 175 height 29
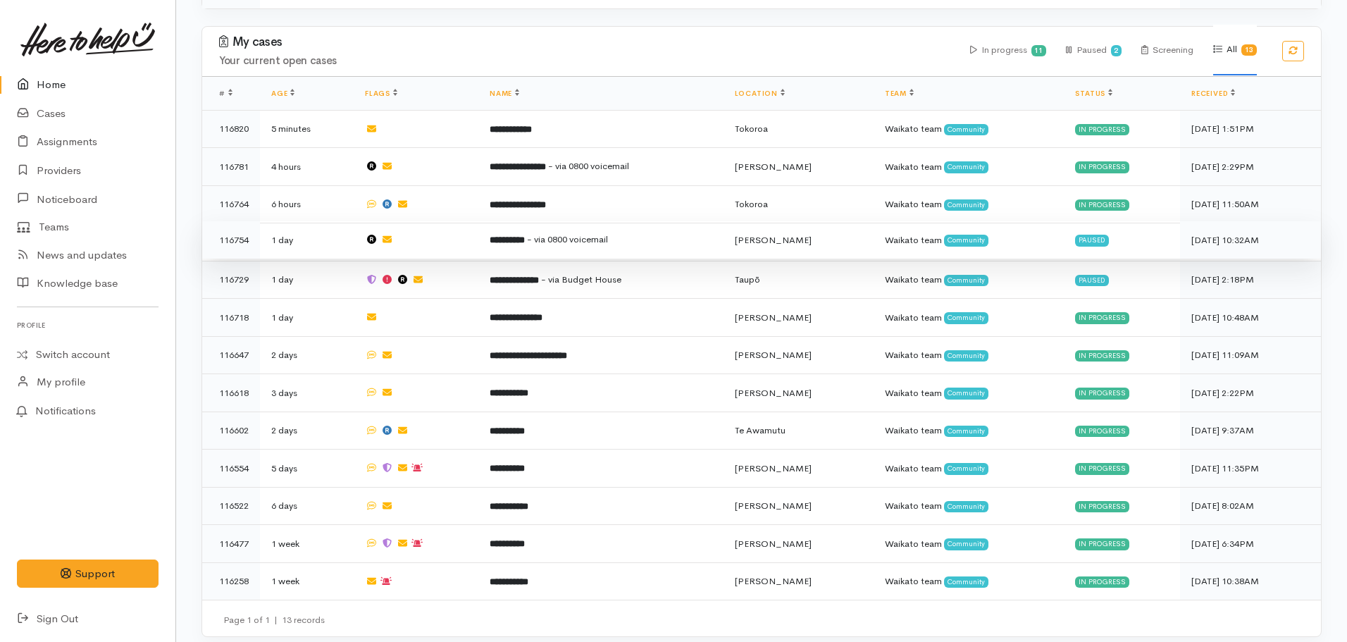
scroll to position [340, 0]
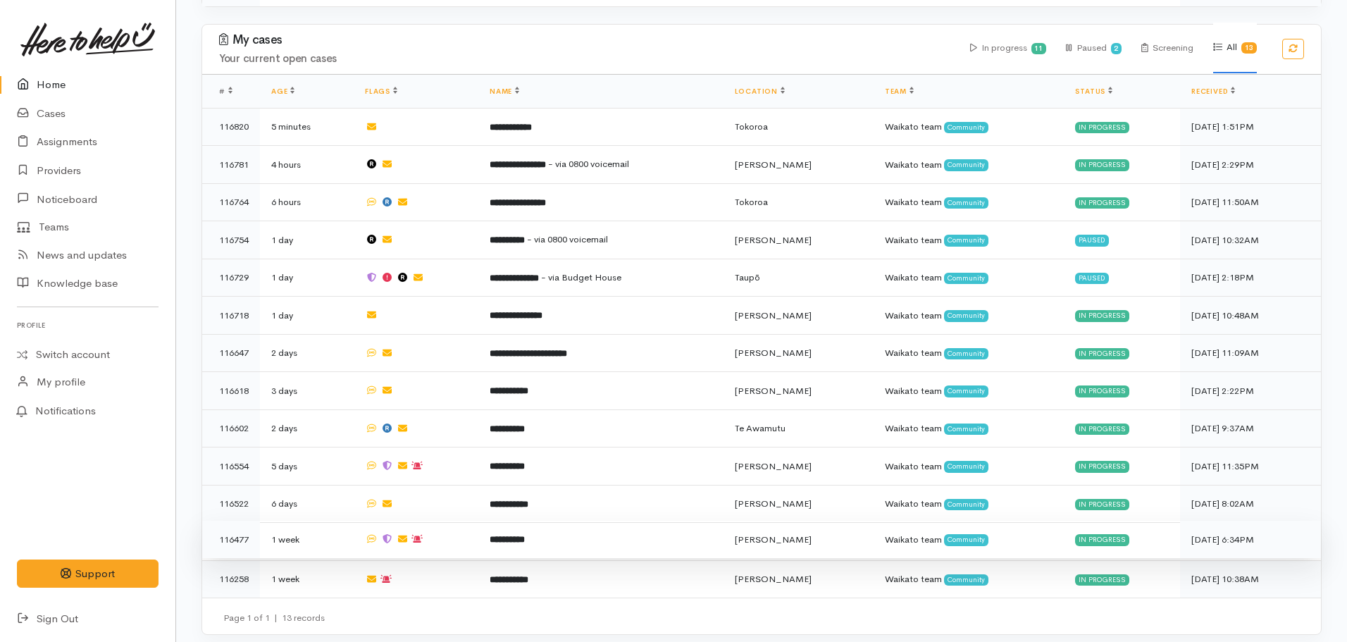
click at [516, 535] on b "**********" at bounding box center [507, 539] width 35 height 9
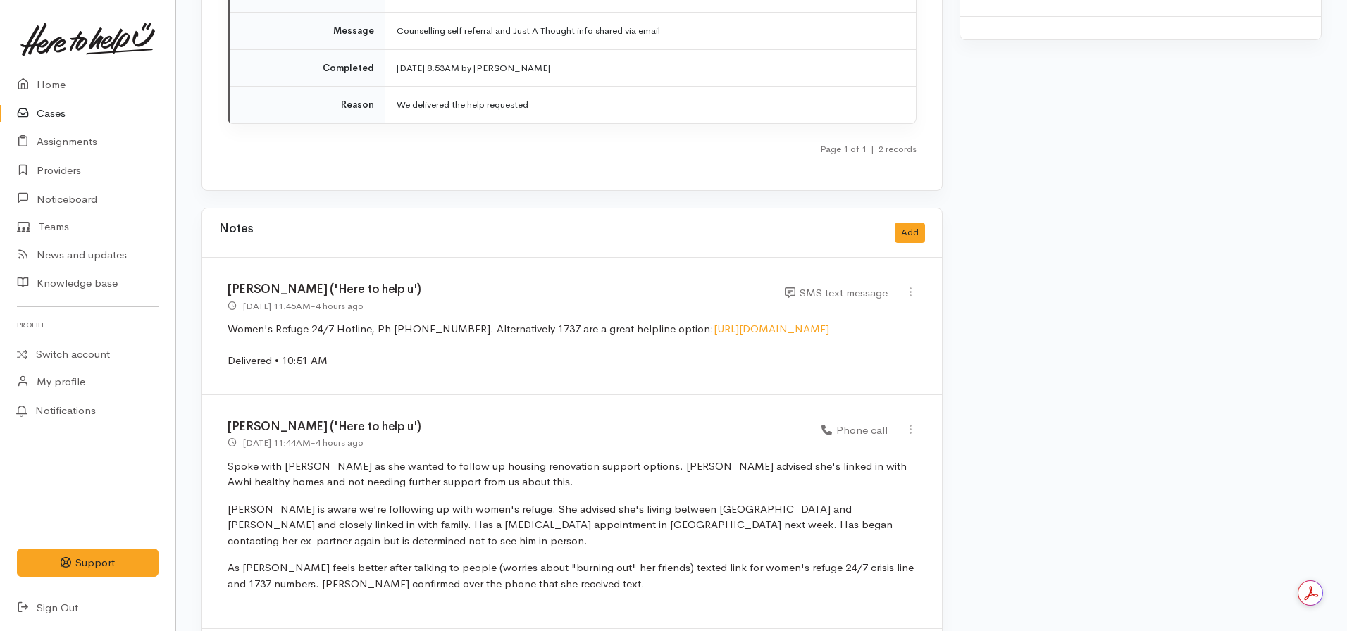
scroll to position [2325, 0]
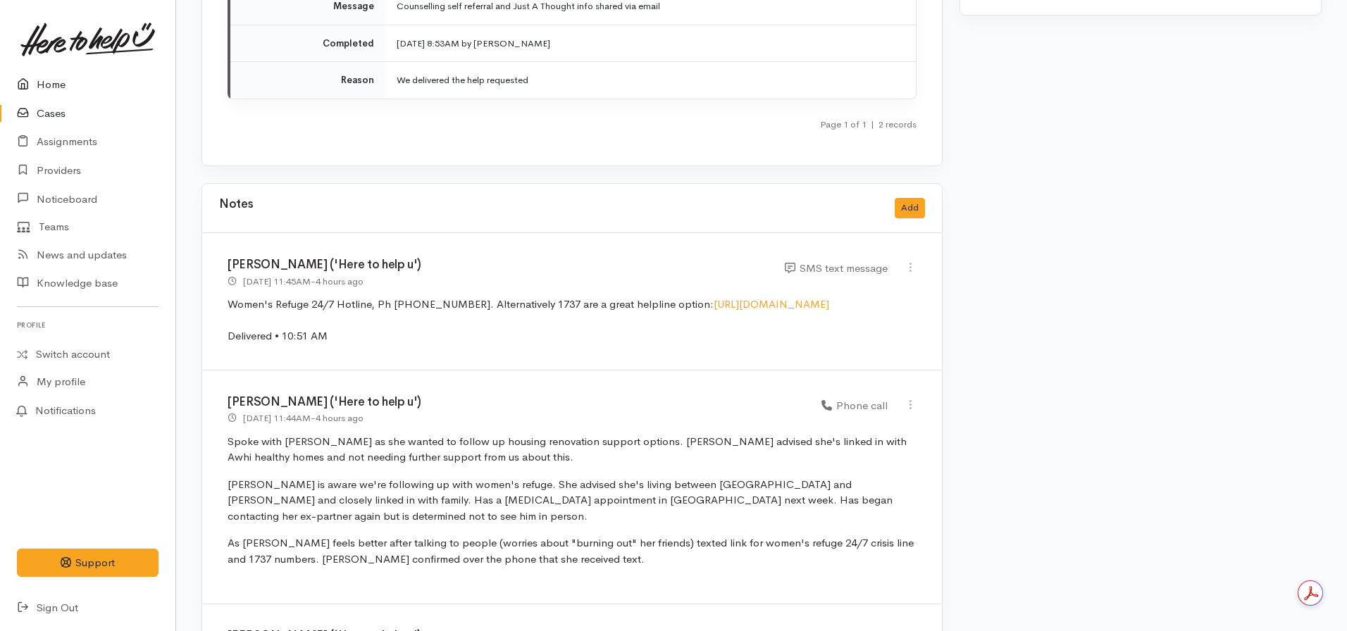
click at [72, 83] on link "Home" at bounding box center [87, 84] width 175 height 29
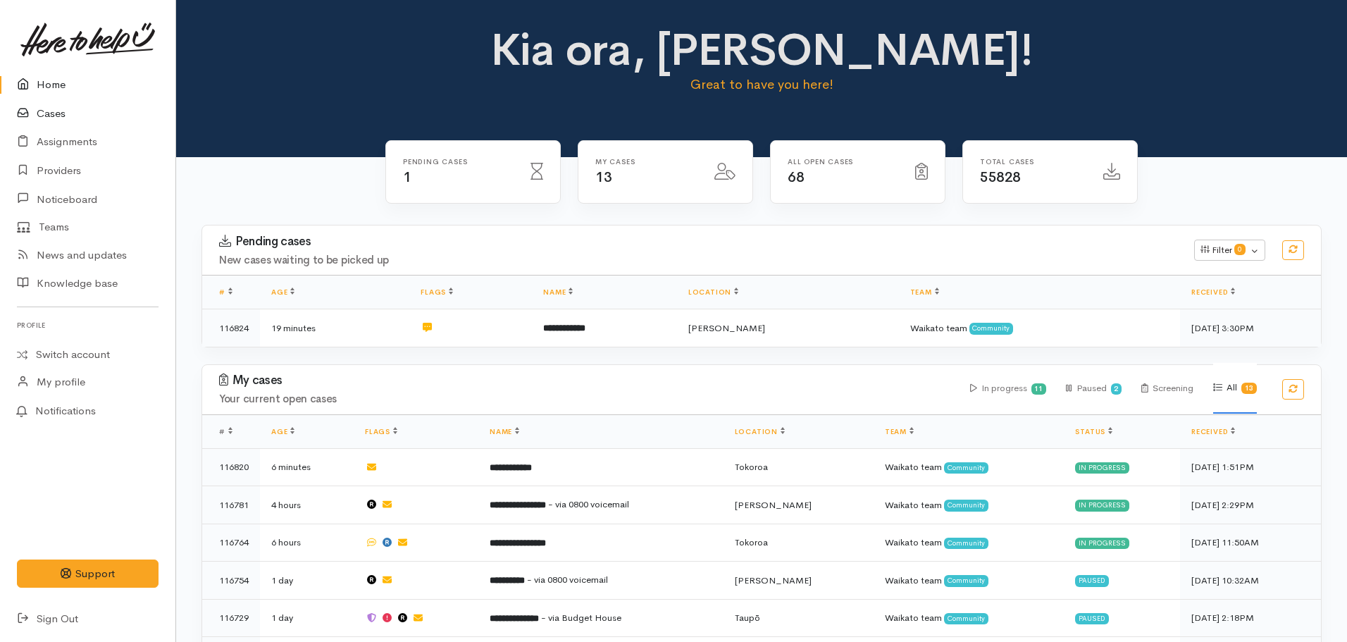
click at [55, 109] on link "Cases" at bounding box center [87, 113] width 175 height 29
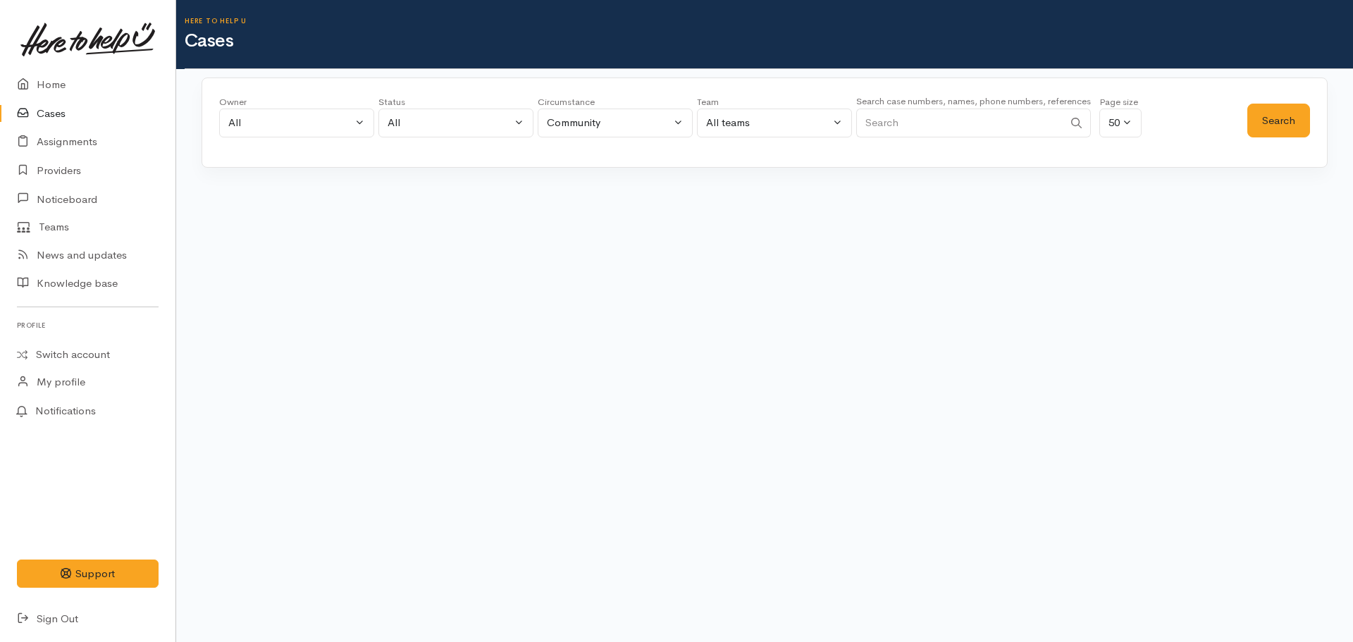
click at [968, 132] on input "Search" at bounding box center [959, 123] width 207 height 29
paste input "[PHONE_NUMBER]"
type input "[PHONE_NUMBER]"
click at [1303, 116] on button "Search" at bounding box center [1278, 121] width 63 height 35
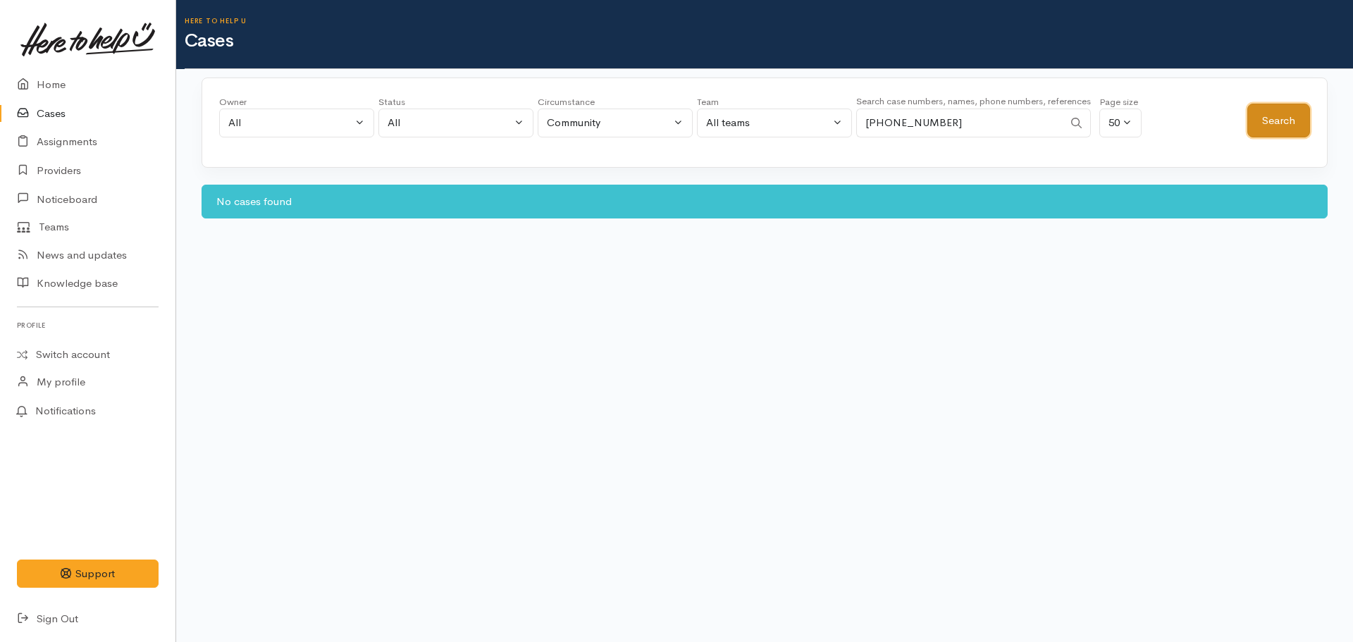
click at [1280, 105] on button "Search" at bounding box center [1278, 121] width 63 height 35
click at [106, 80] on link "Home" at bounding box center [87, 84] width 175 height 29
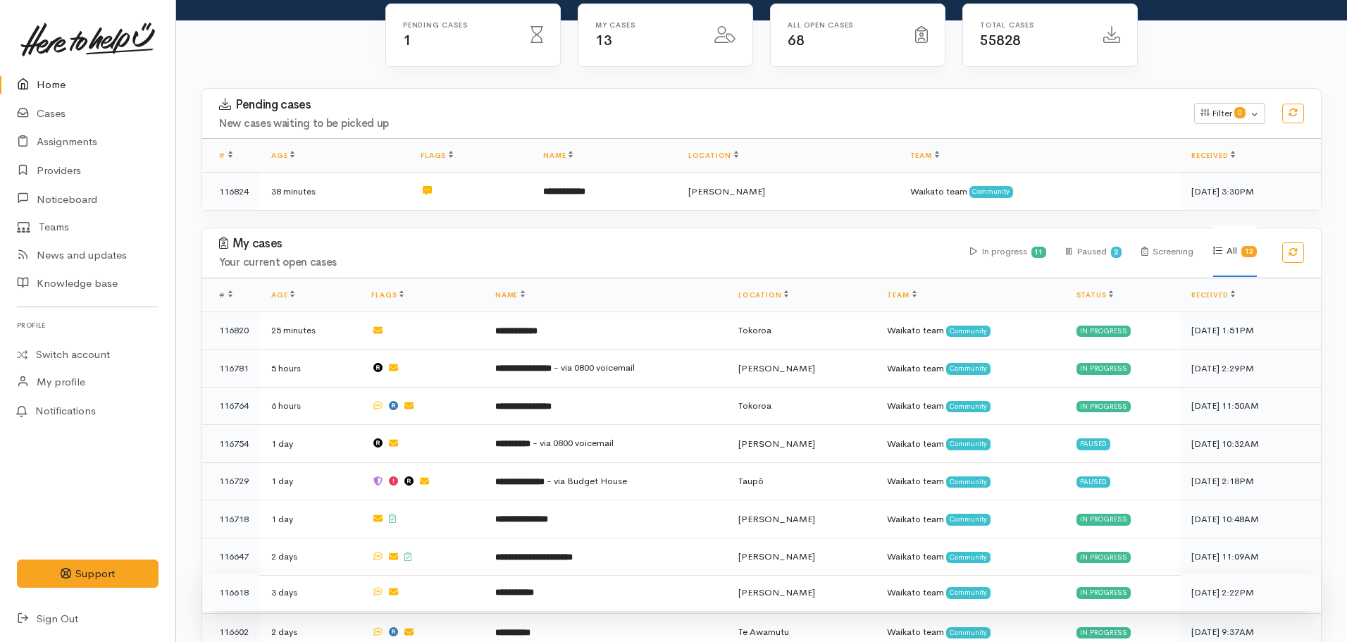
scroll to position [282, 0]
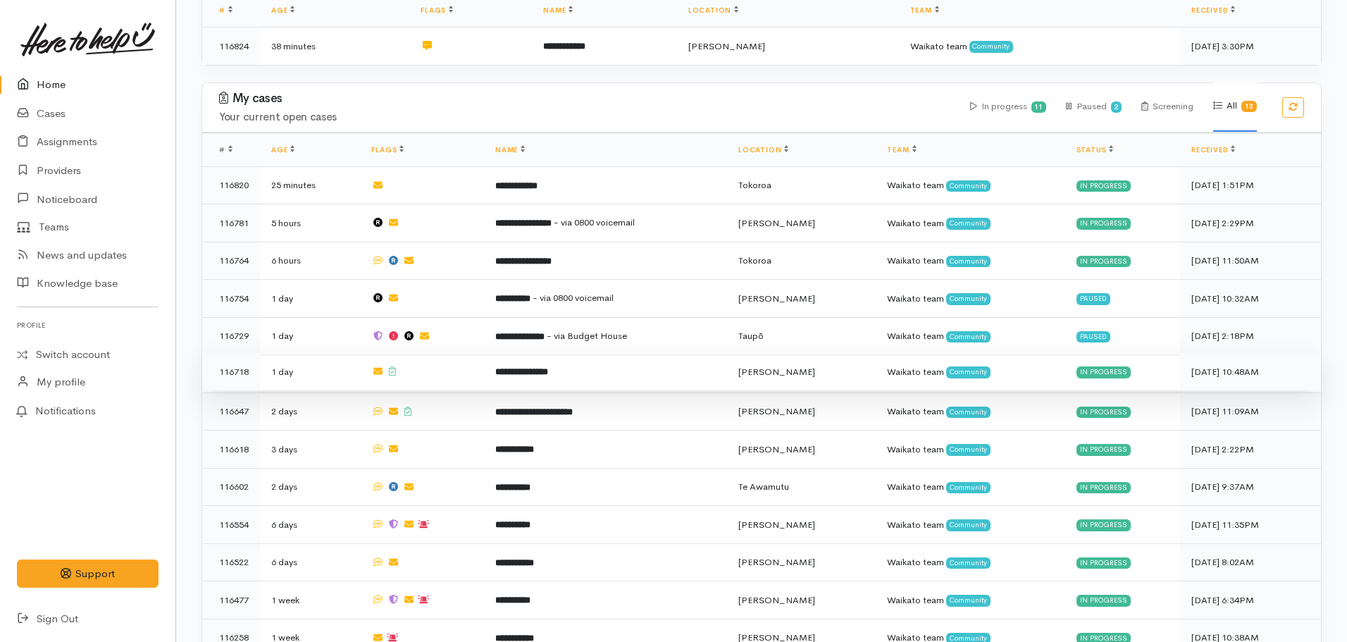
click at [572, 385] on td "**********" at bounding box center [605, 372] width 243 height 38
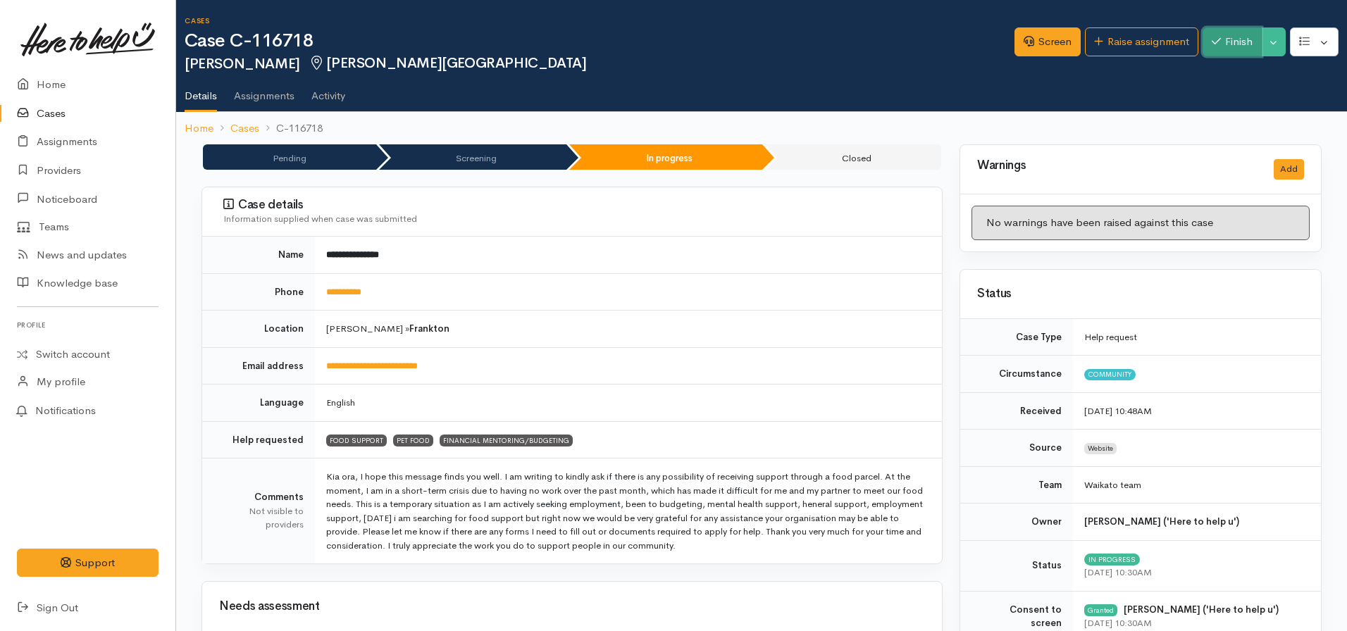
click at [1223, 46] on button "Finish" at bounding box center [1232, 41] width 59 height 29
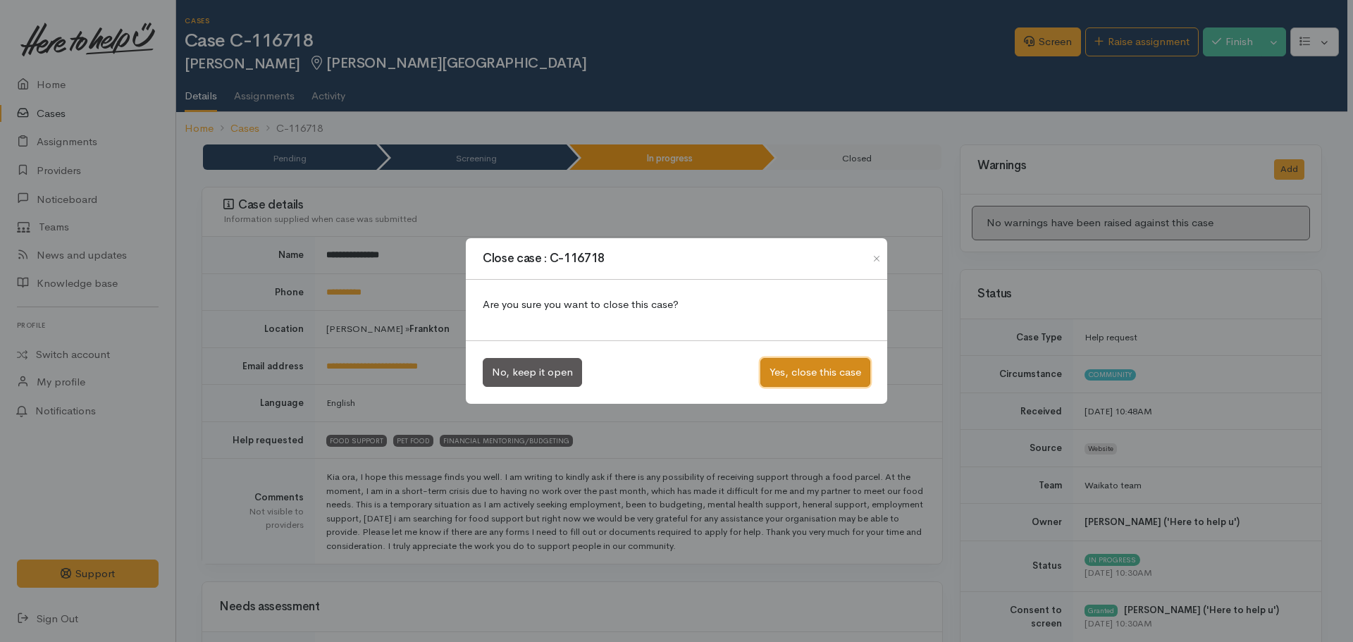
click at [779, 385] on button "Yes, close this case" at bounding box center [815, 372] width 110 height 29
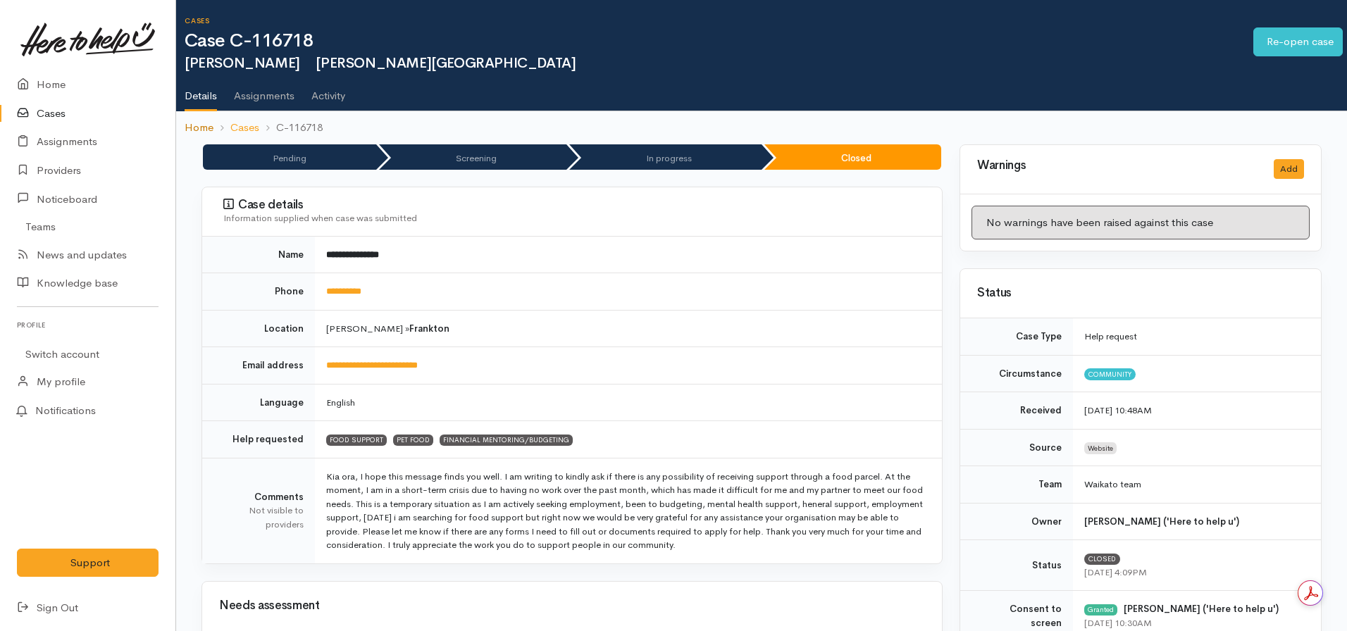
click at [190, 126] on link "Home" at bounding box center [199, 128] width 29 height 16
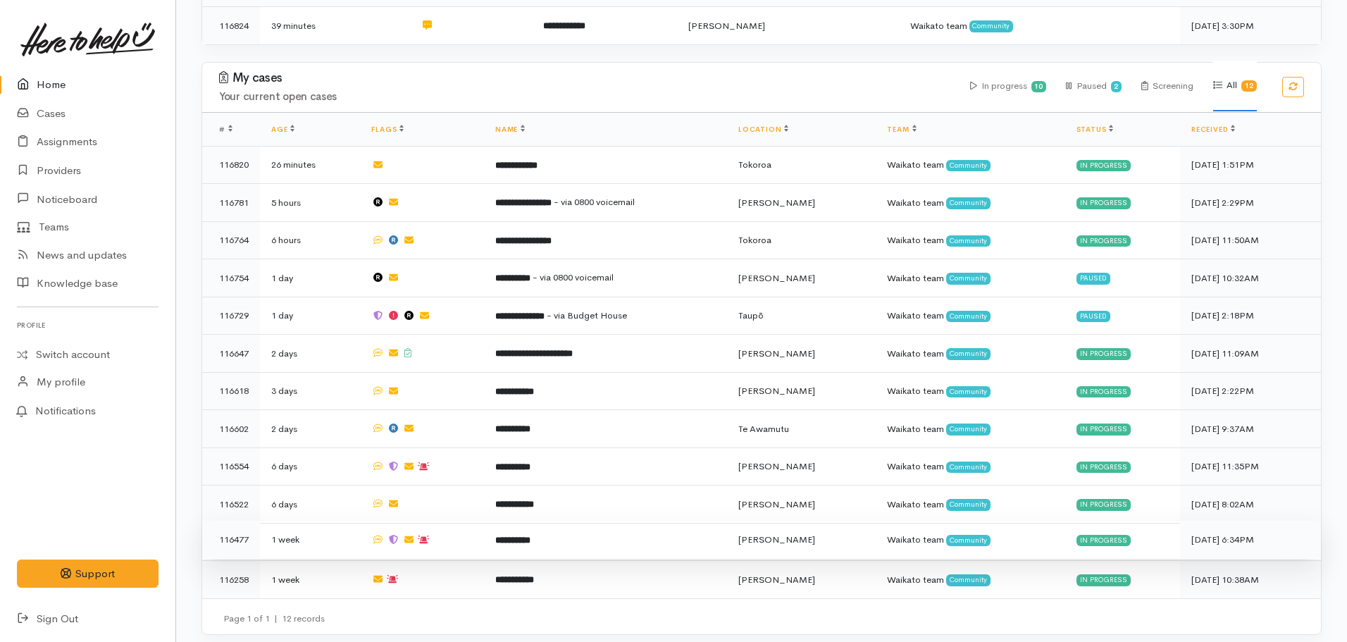
scroll to position [303, 0]
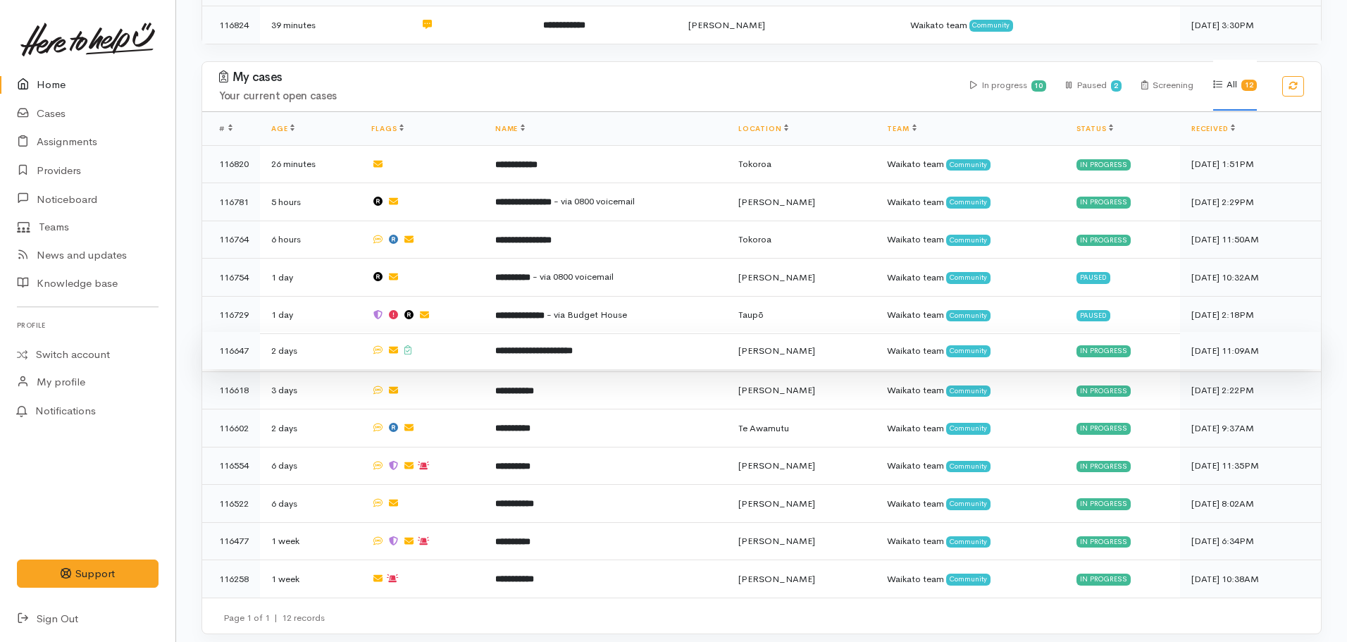
click at [530, 346] on b "**********" at bounding box center [534, 350] width 78 height 9
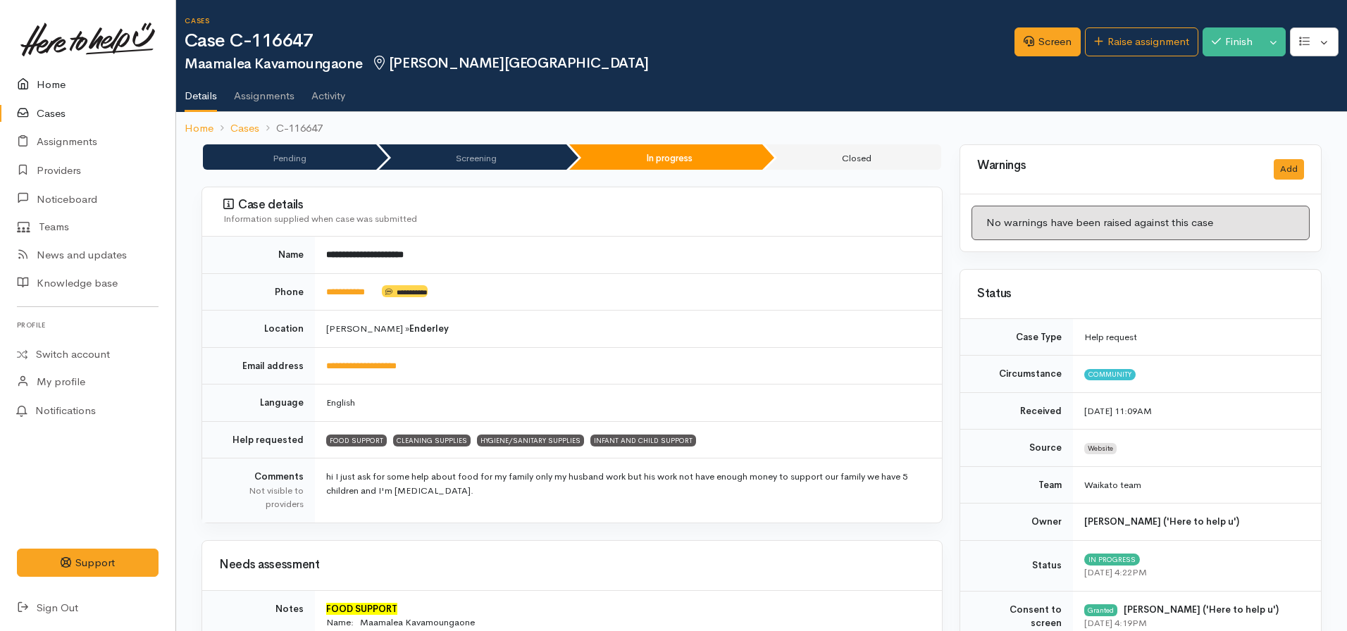
click at [70, 85] on link "Home" at bounding box center [87, 84] width 175 height 29
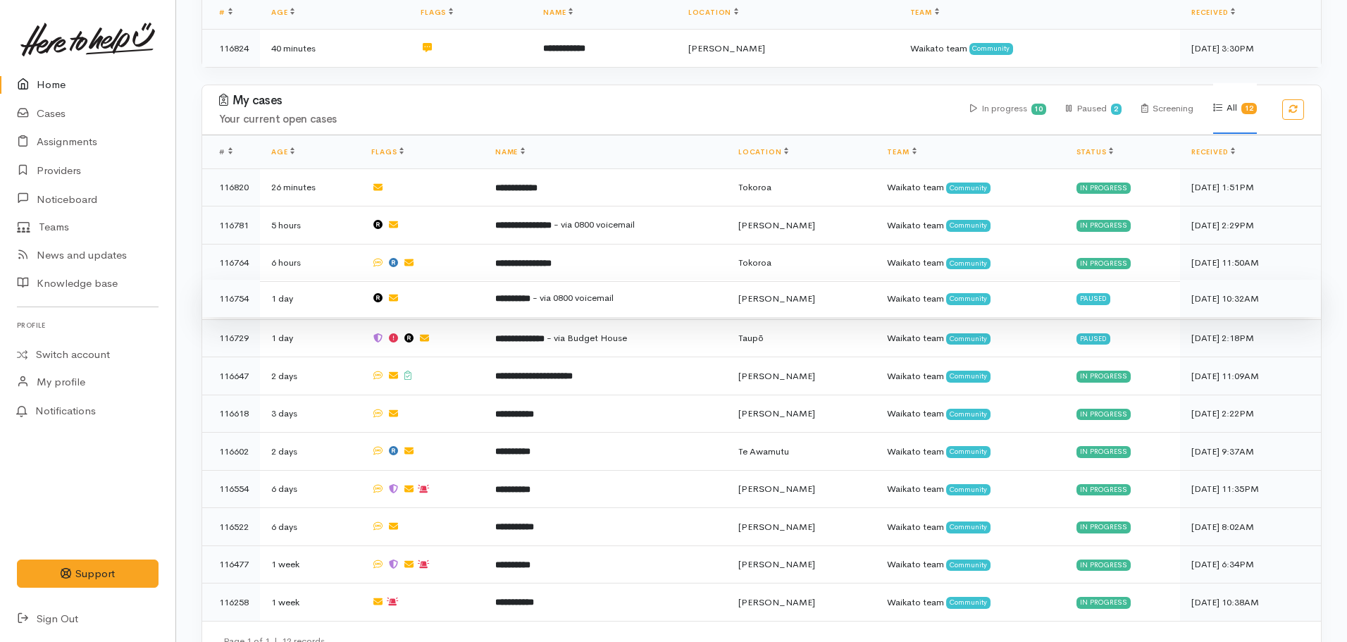
scroll to position [282, 0]
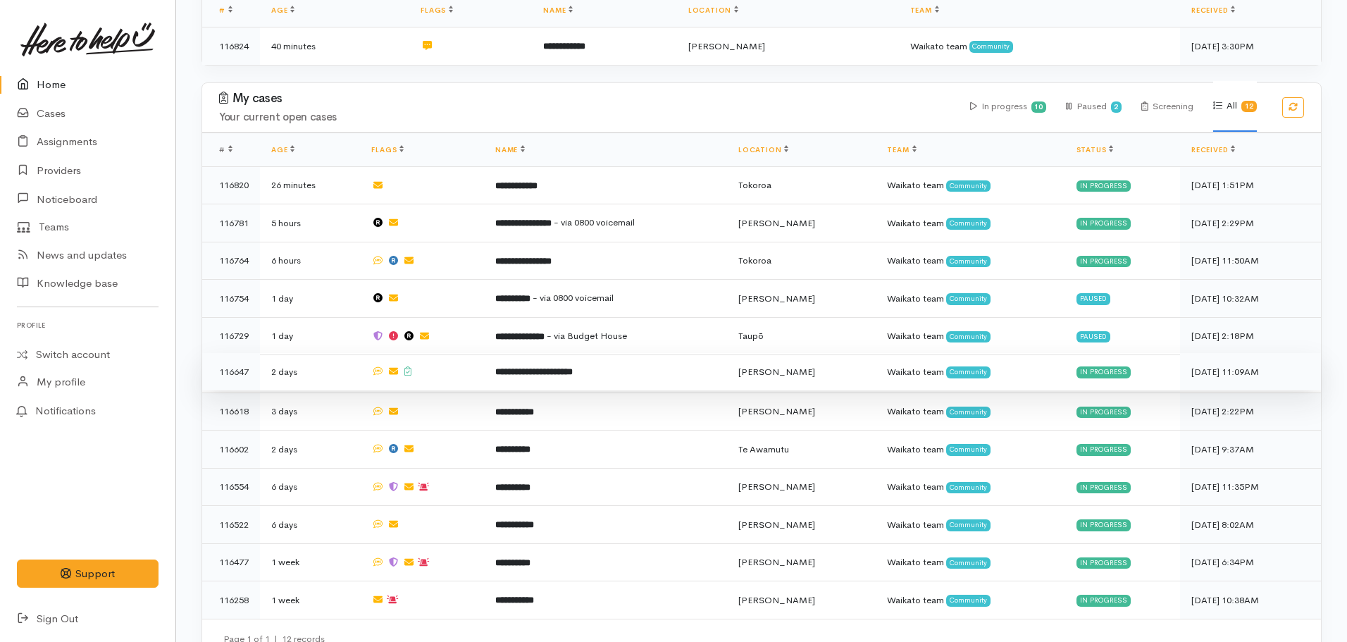
click at [564, 359] on td "**********" at bounding box center [605, 372] width 243 height 38
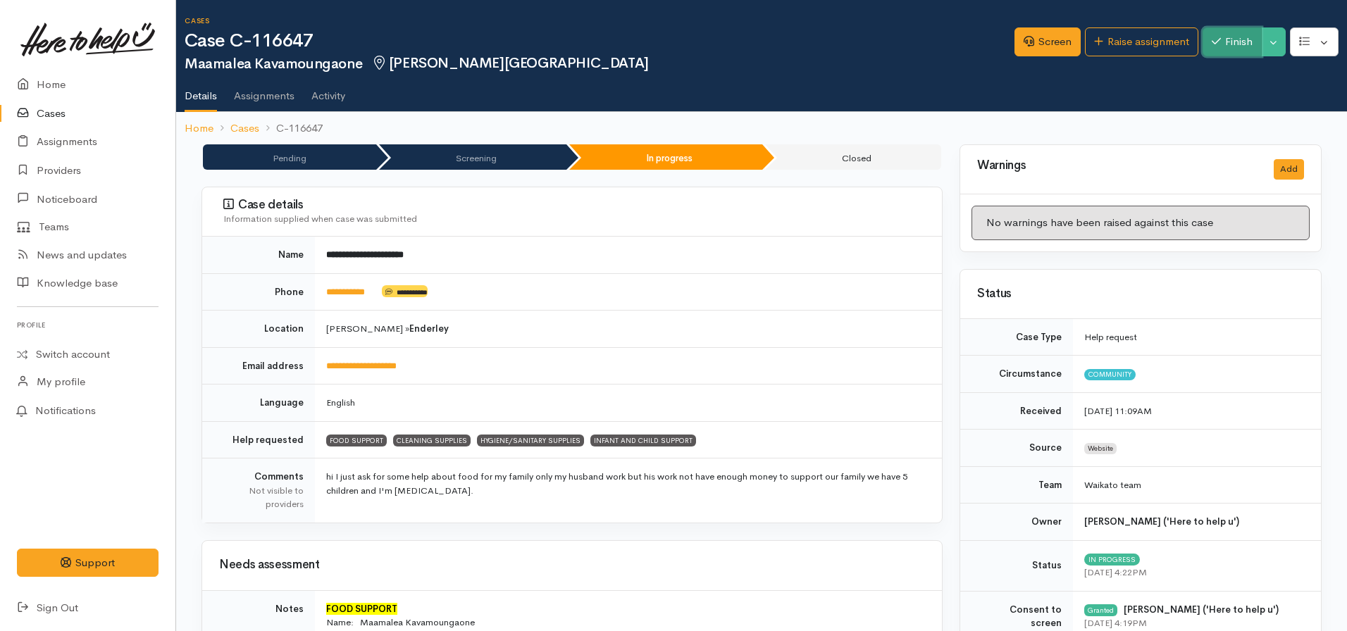
click at [1231, 49] on button "Finish" at bounding box center [1232, 41] width 59 height 29
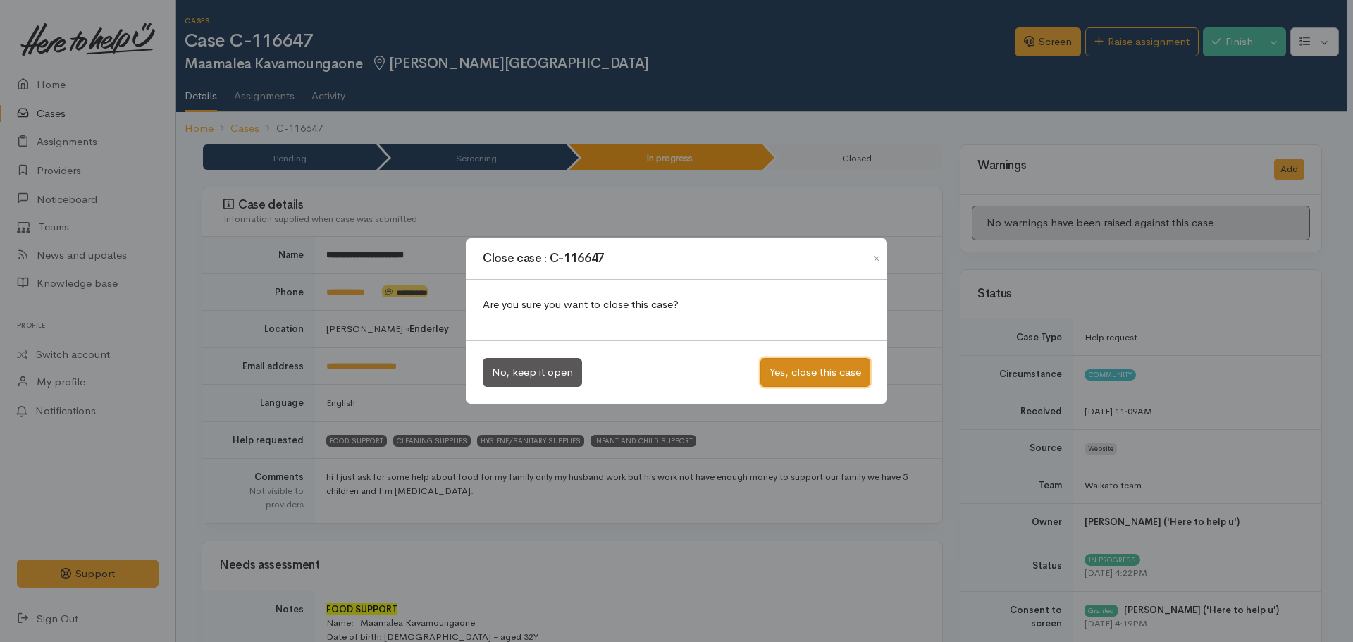
click at [809, 366] on button "Yes, close this case" at bounding box center [815, 372] width 110 height 29
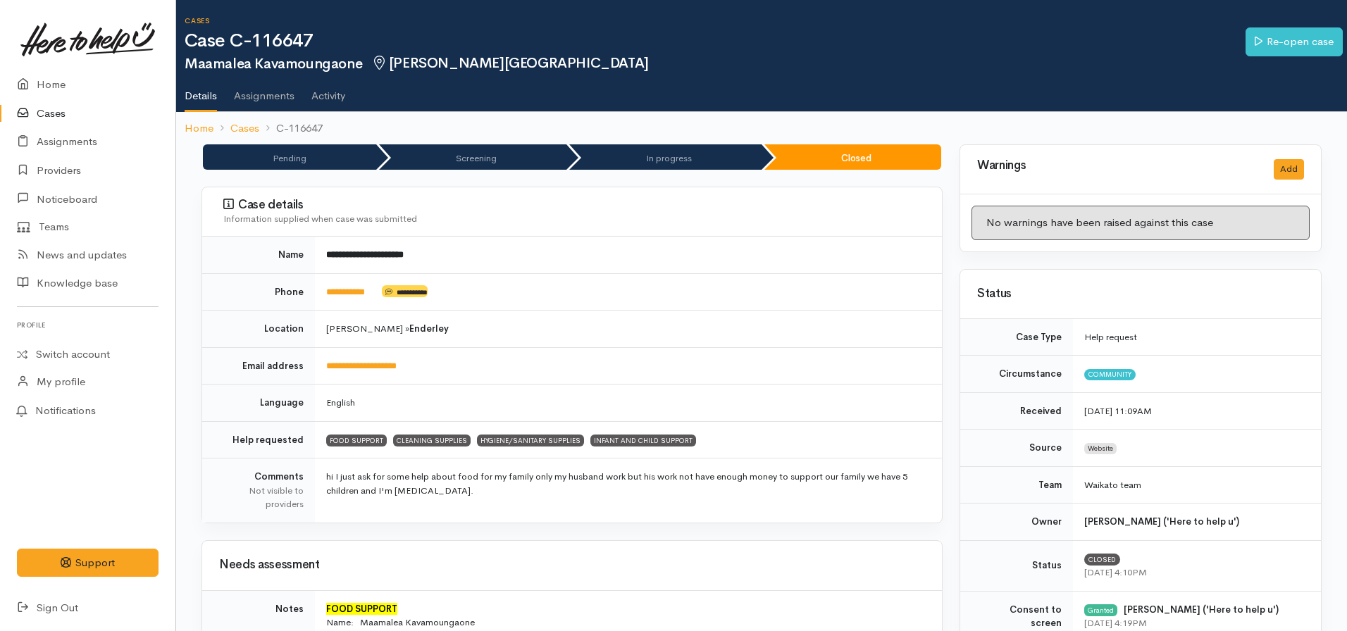
click at [211, 119] on ol "Home Cases C-116647" at bounding box center [762, 128] width 1154 height 33
click at [207, 120] on link "Home" at bounding box center [199, 128] width 29 height 16
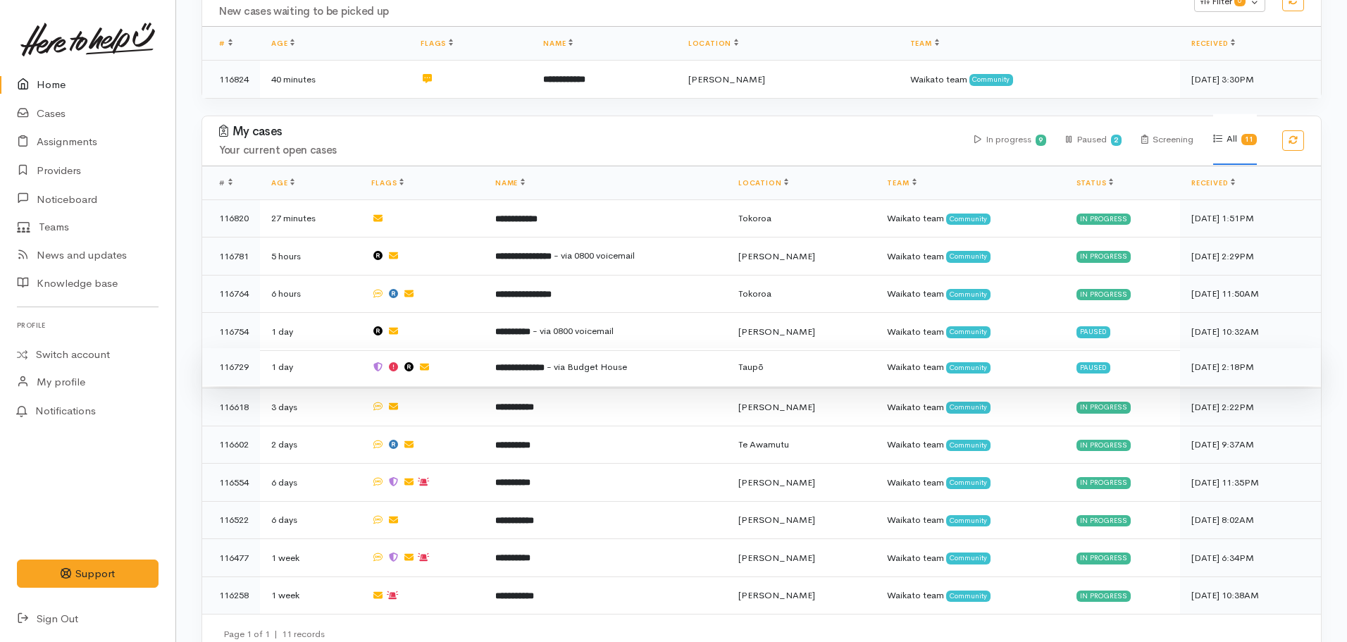
scroll to position [266, 0]
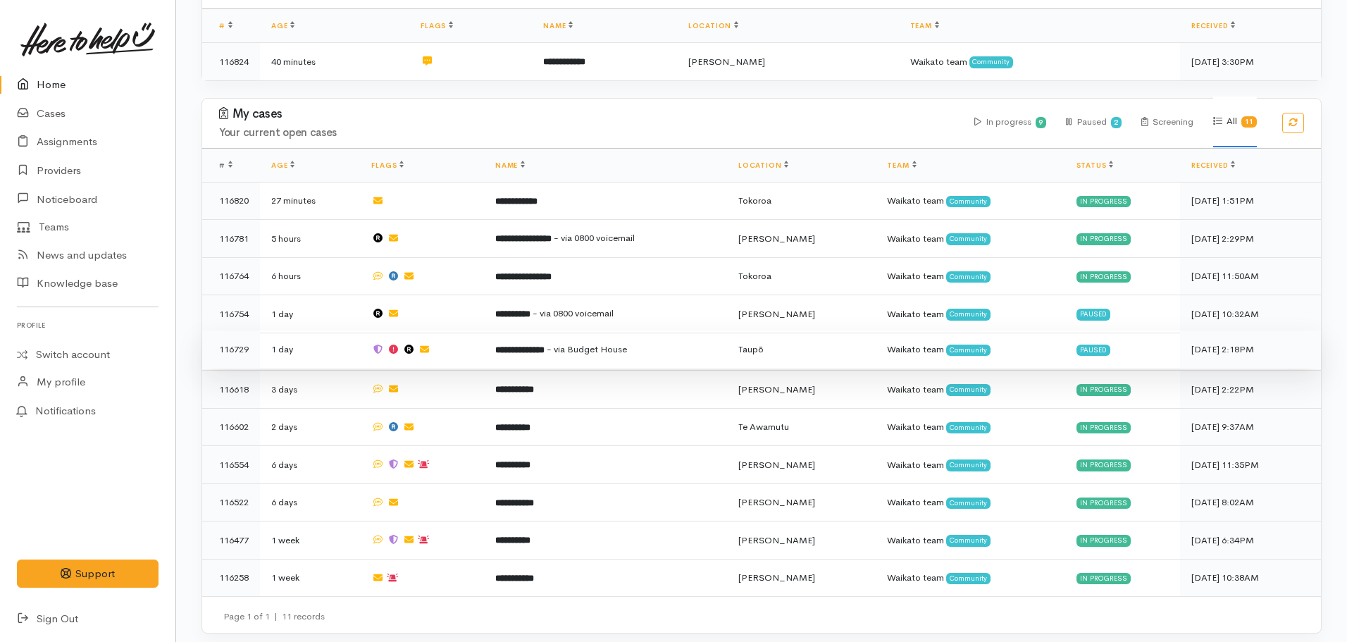
click at [600, 359] on td "**********" at bounding box center [605, 349] width 243 height 38
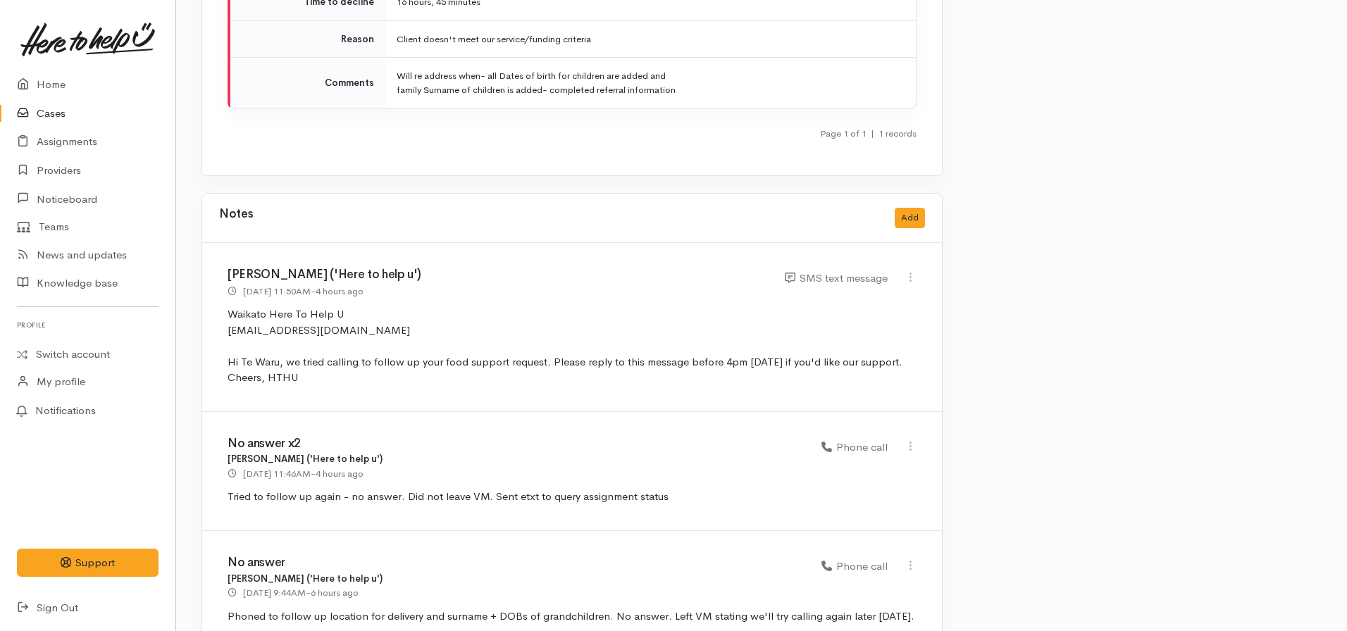
scroll to position [2607, 0]
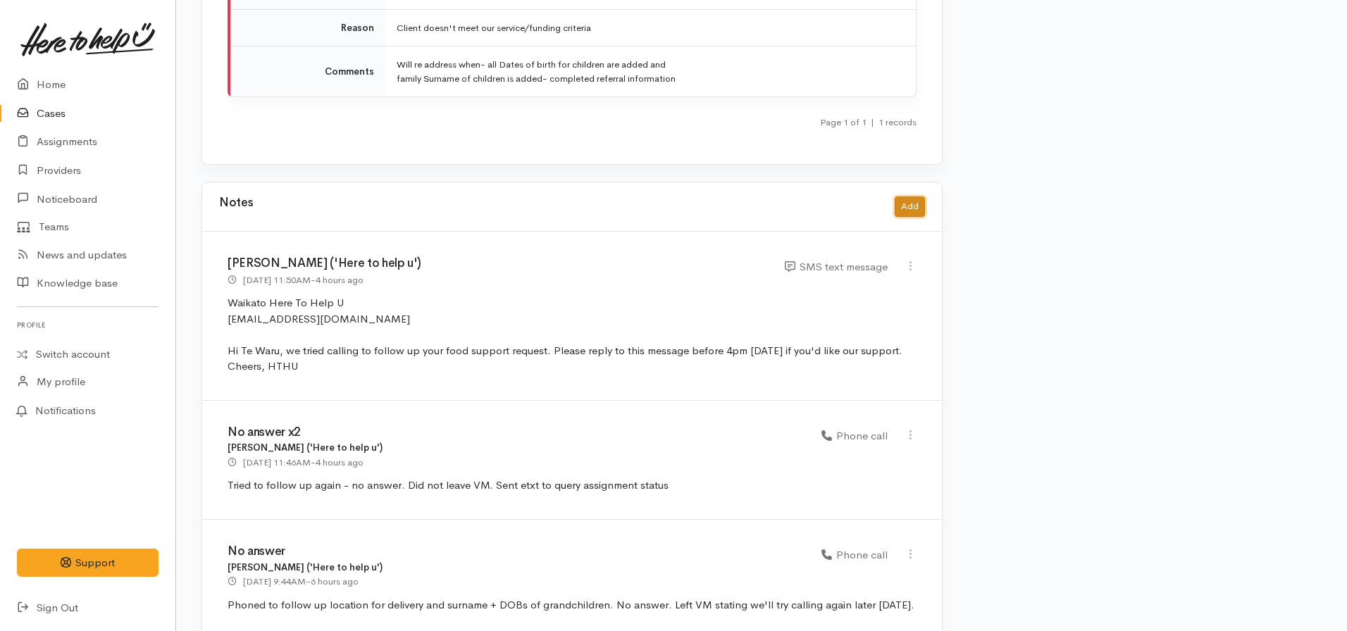
click at [914, 197] on button "Add" at bounding box center [910, 207] width 30 height 20
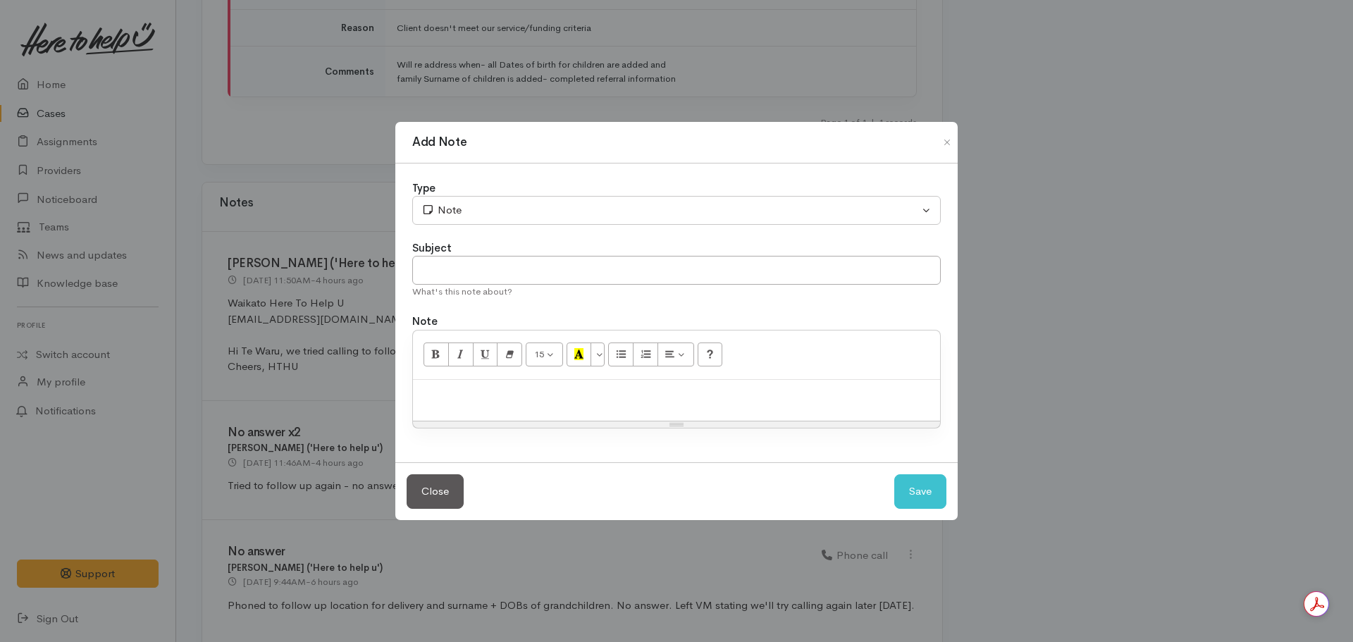
click at [486, 395] on p at bounding box center [676, 395] width 513 height 16
click at [457, 268] on input "text" at bounding box center [676, 270] width 528 height 29
type input "CASE CANCELLED"
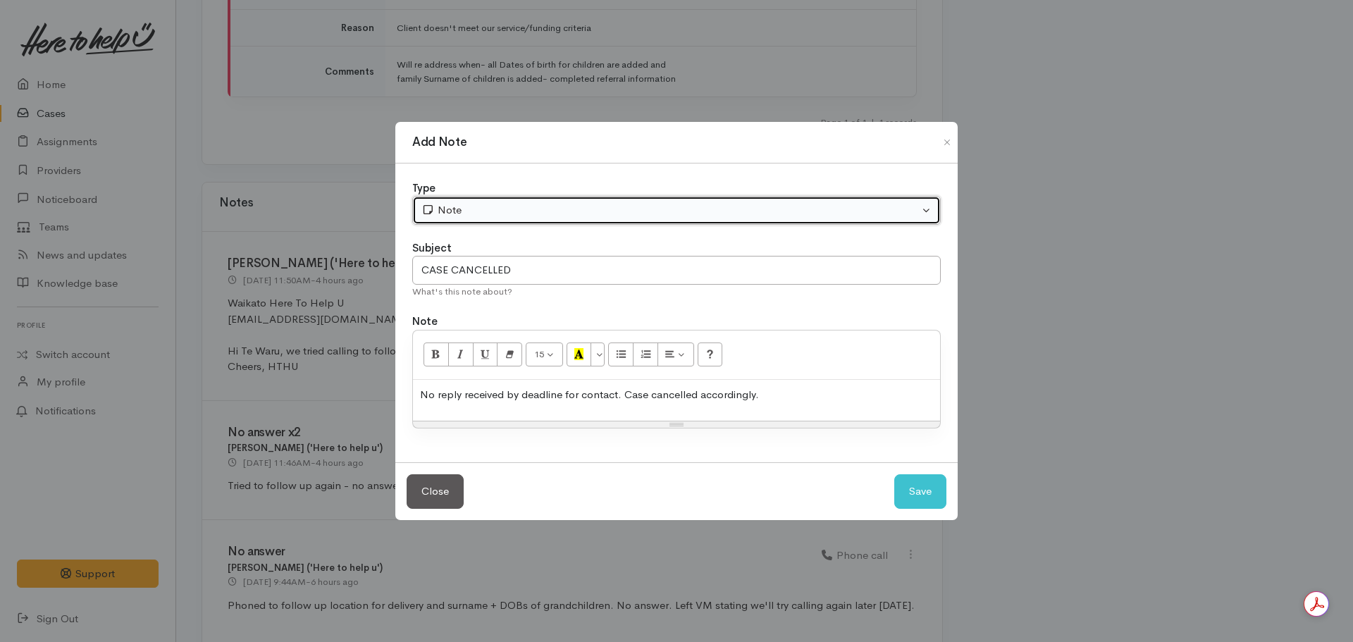
click at [679, 199] on button "Note" at bounding box center [676, 210] width 528 height 29
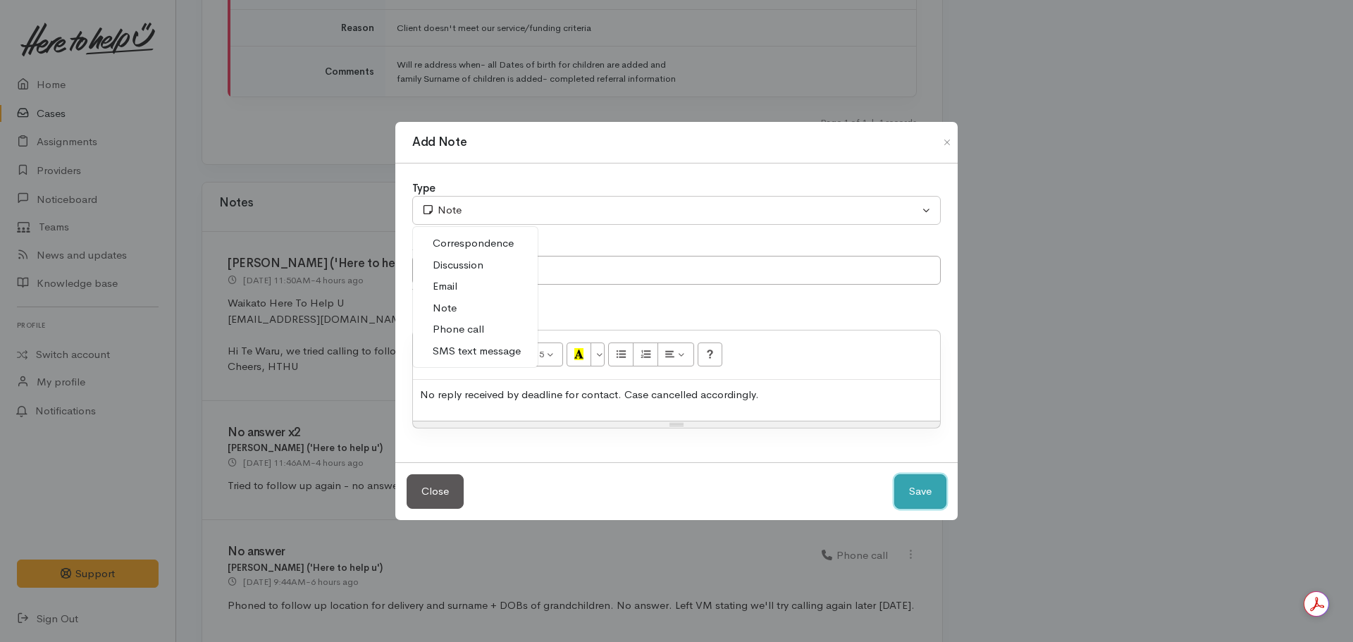
click at [932, 494] on button "Save" at bounding box center [920, 491] width 52 height 35
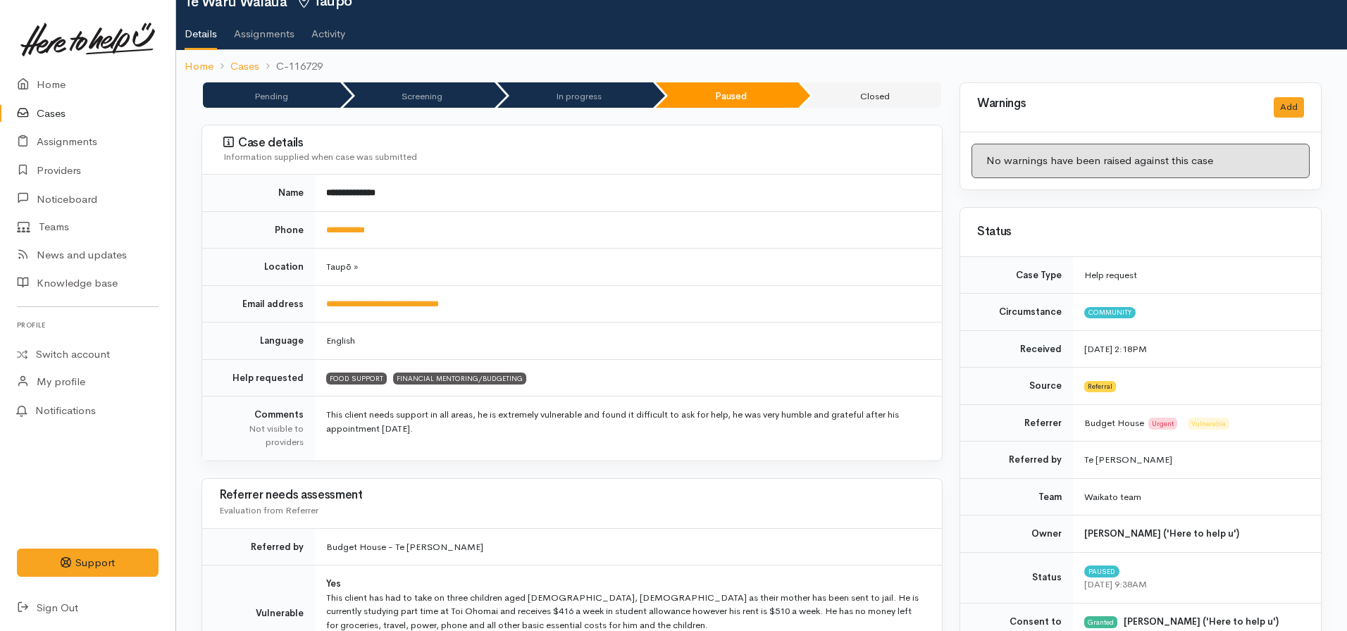
scroll to position [0, 0]
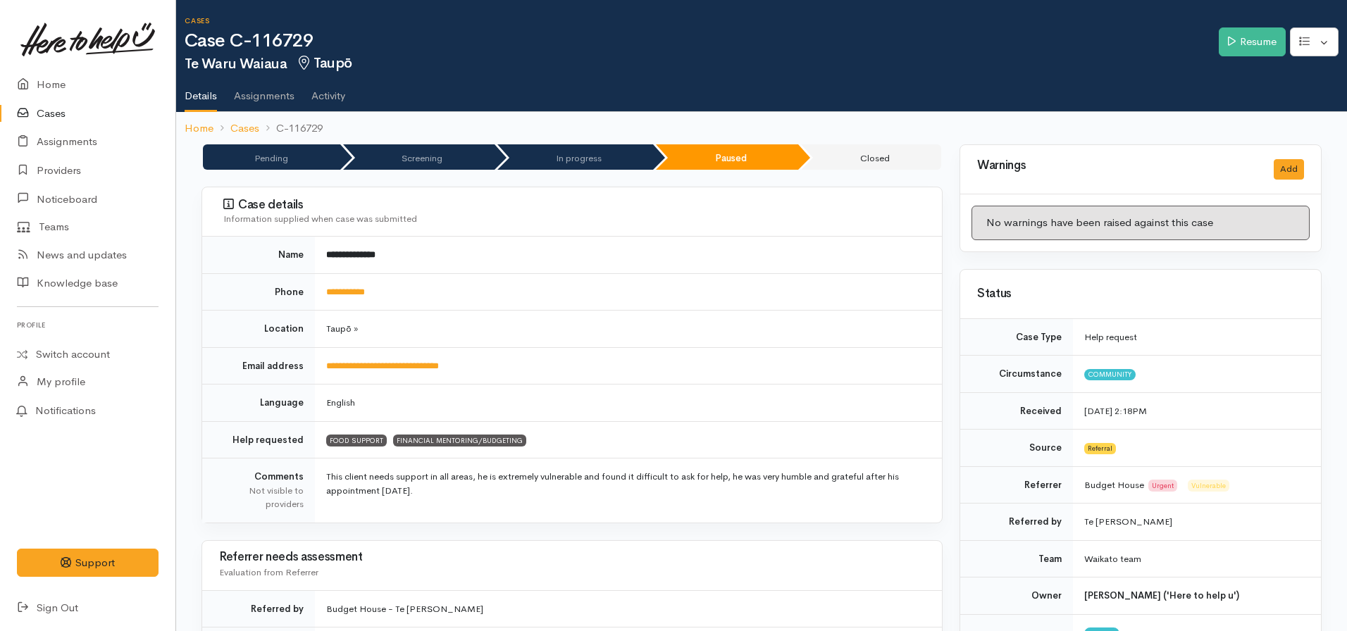
click at [1259, 56] on div "Resume Edit Change circumstance Re-assign team" at bounding box center [1283, 44] width 128 height 46
click at [1260, 51] on link "Resume" at bounding box center [1252, 41] width 67 height 29
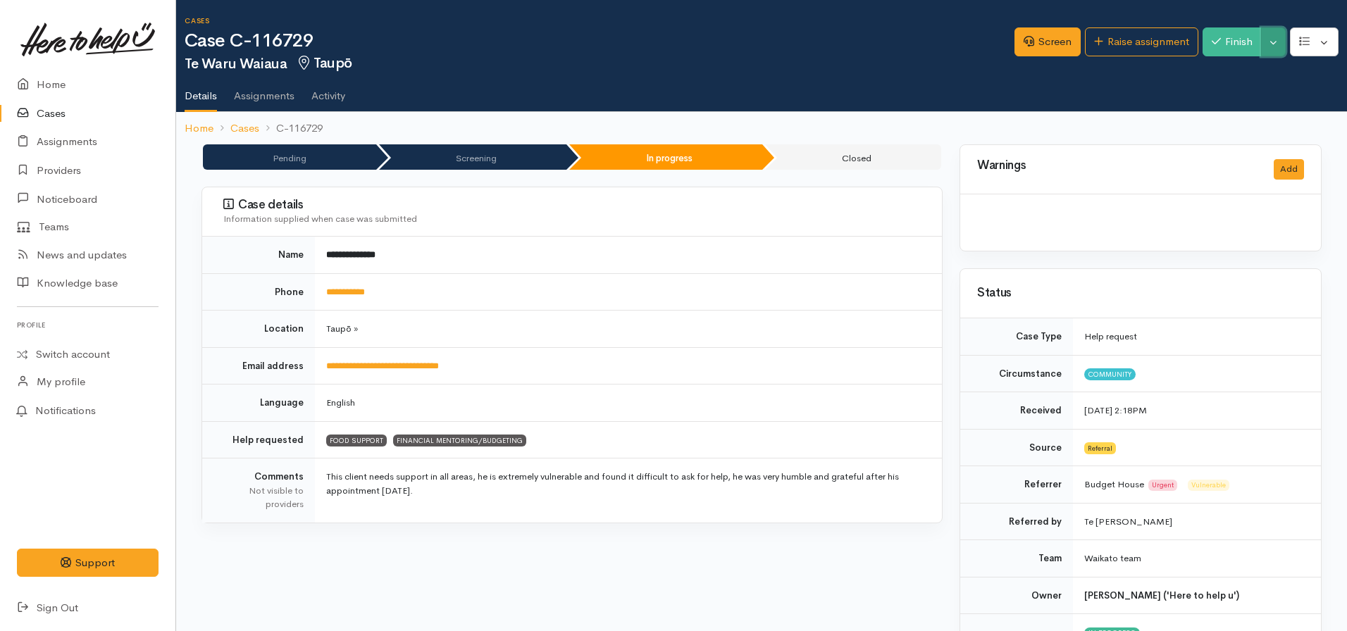
click at [1273, 45] on button "Toggle Dropdown" at bounding box center [1273, 41] width 25 height 29
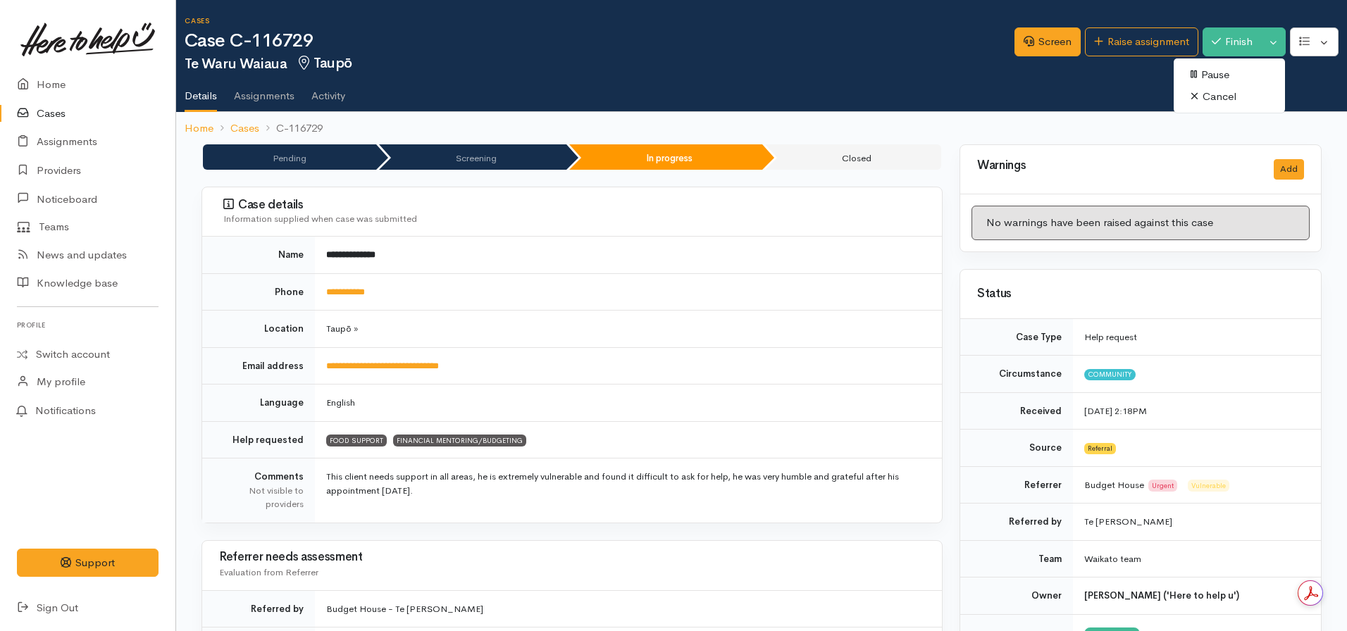
click at [1240, 90] on link "Cancel" at bounding box center [1229, 97] width 111 height 22
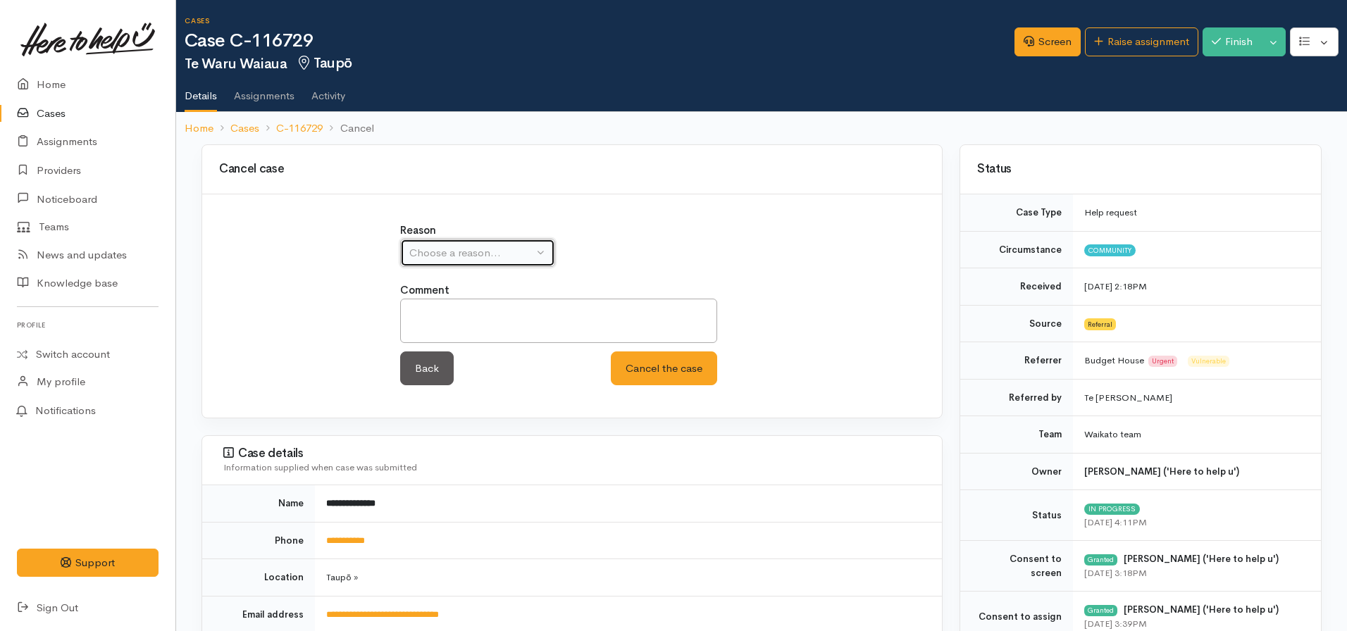
click at [435, 258] on div "Choose a reason..." at bounding box center [471, 253] width 124 height 16
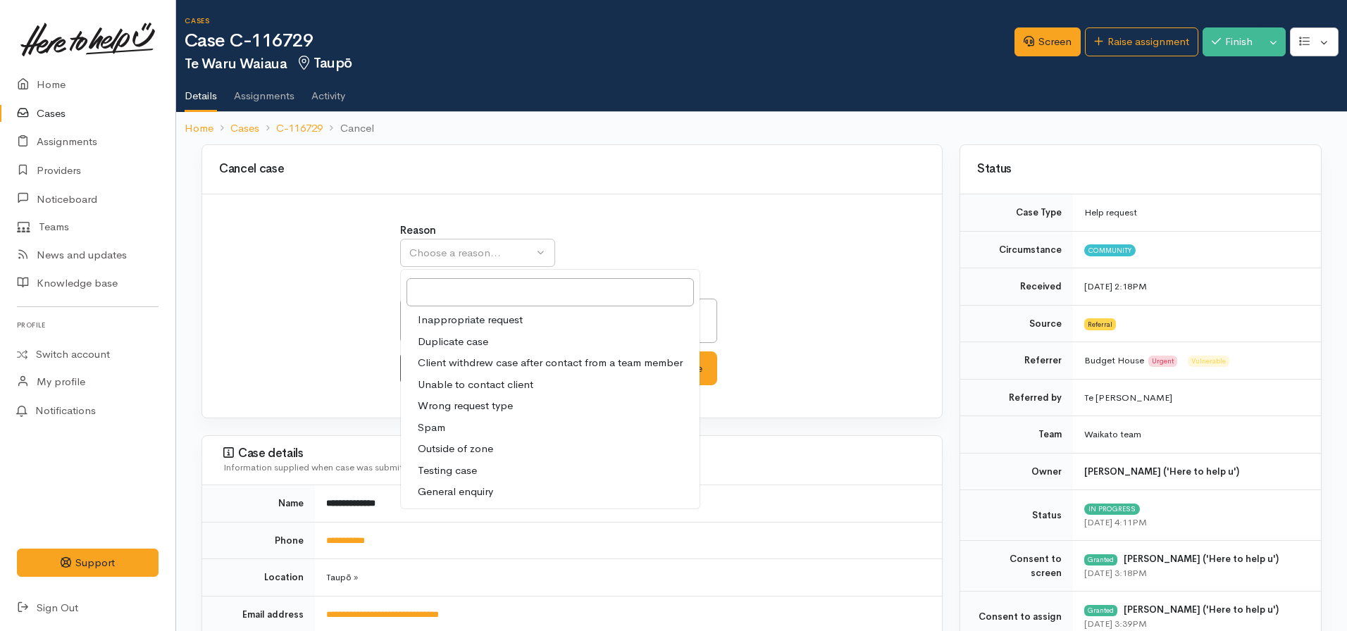
click at [506, 357] on span "Client withdrew case after contact from a team member" at bounding box center [550, 363] width 265 height 16
select select "3"
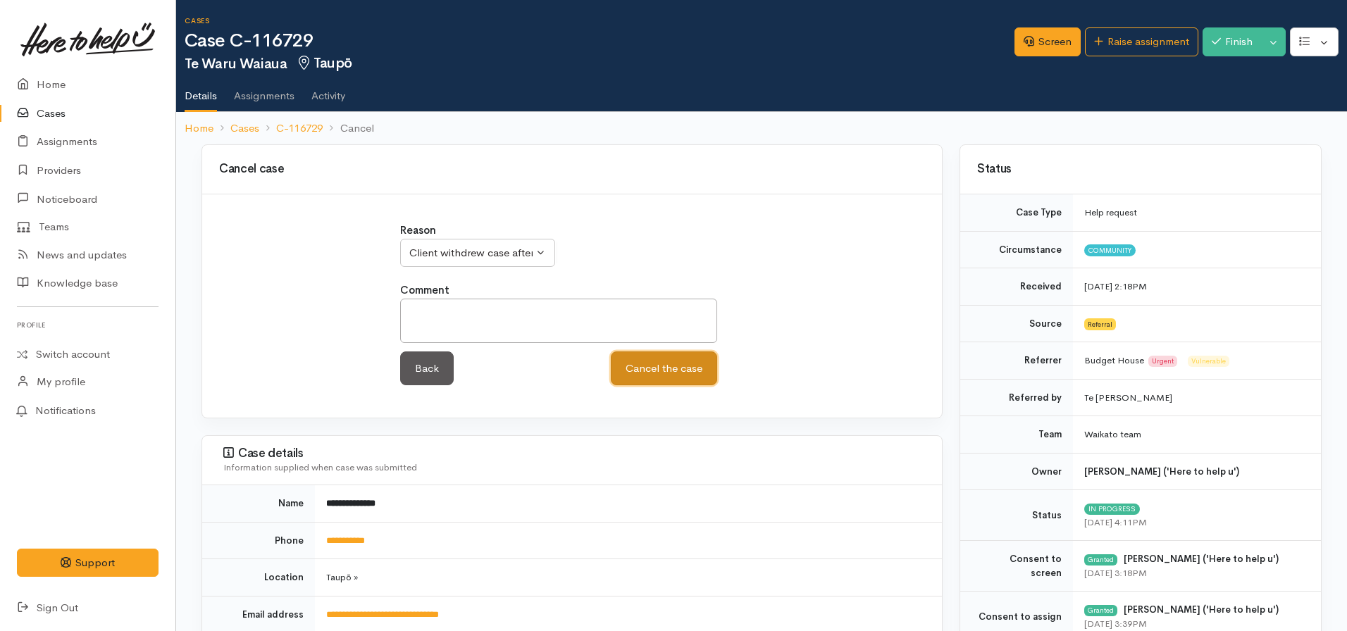
click at [672, 362] on button "Cancel the case" at bounding box center [664, 369] width 106 height 35
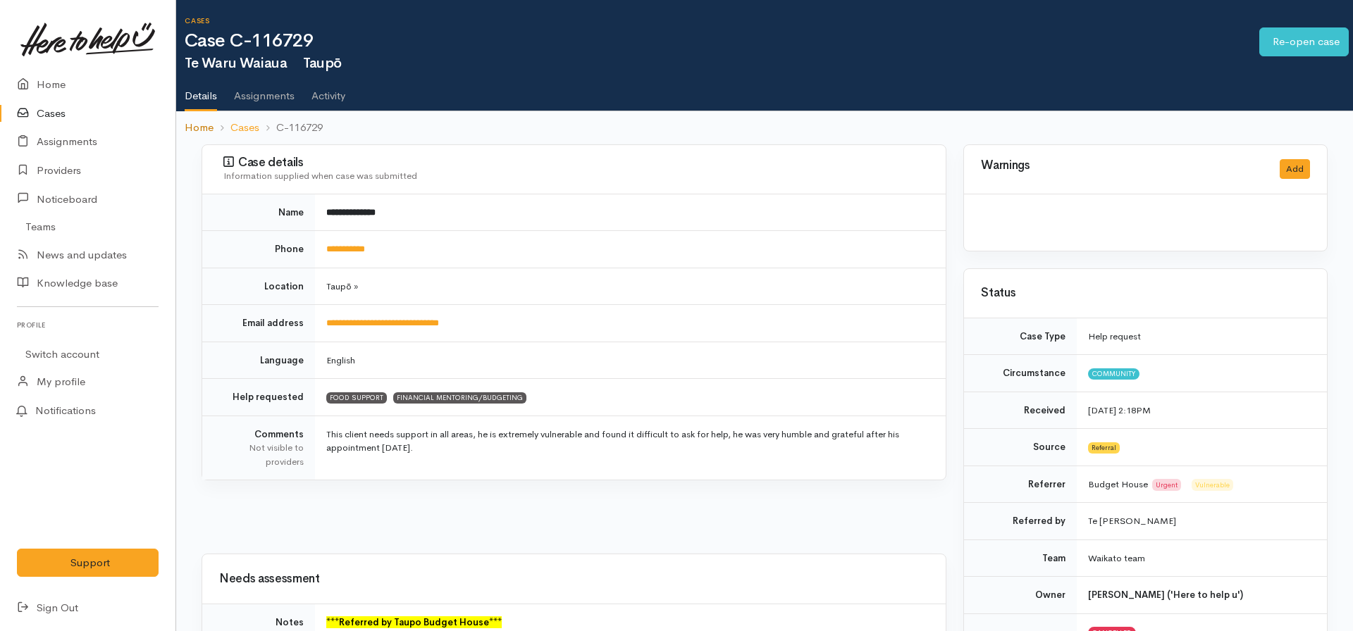
click at [200, 132] on link "Home" at bounding box center [199, 128] width 29 height 16
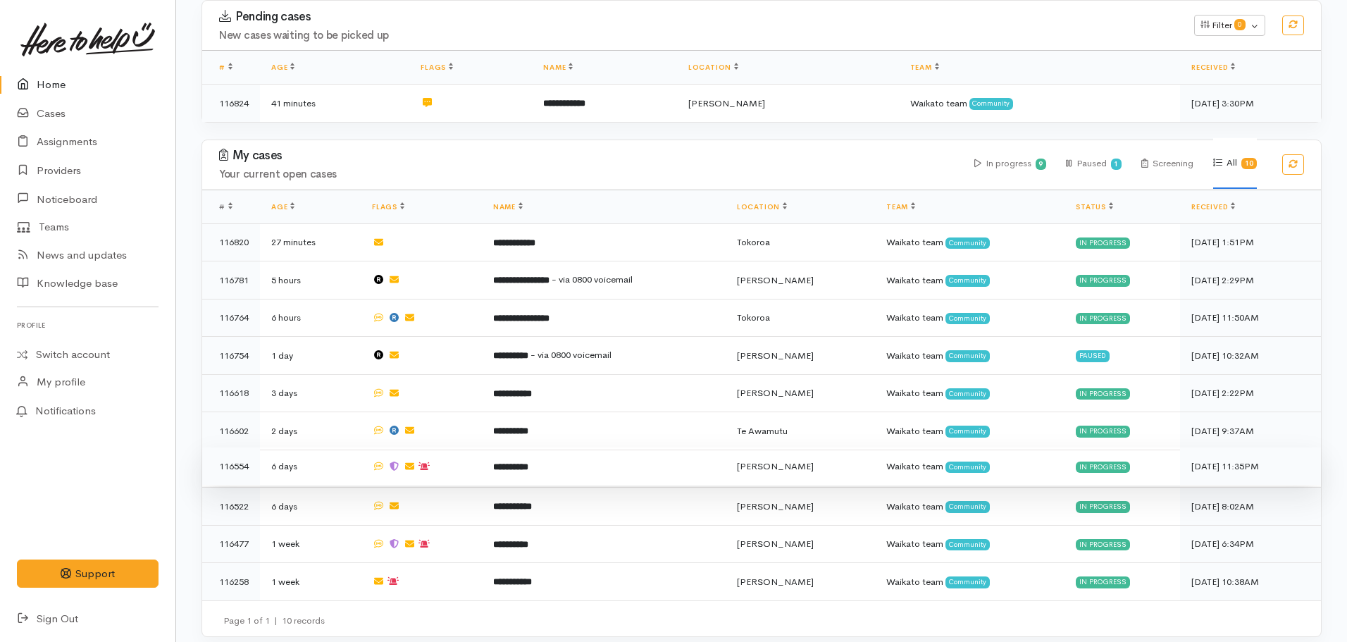
scroll to position [229, 0]
